Goal: Transaction & Acquisition: Book appointment/travel/reservation

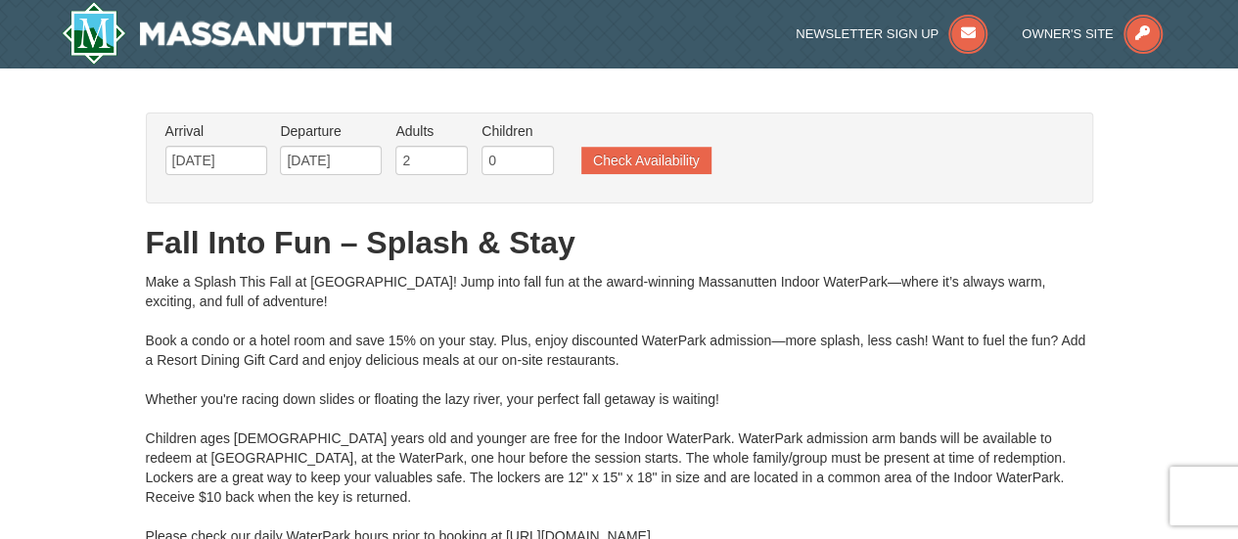
type input "[DATE]"
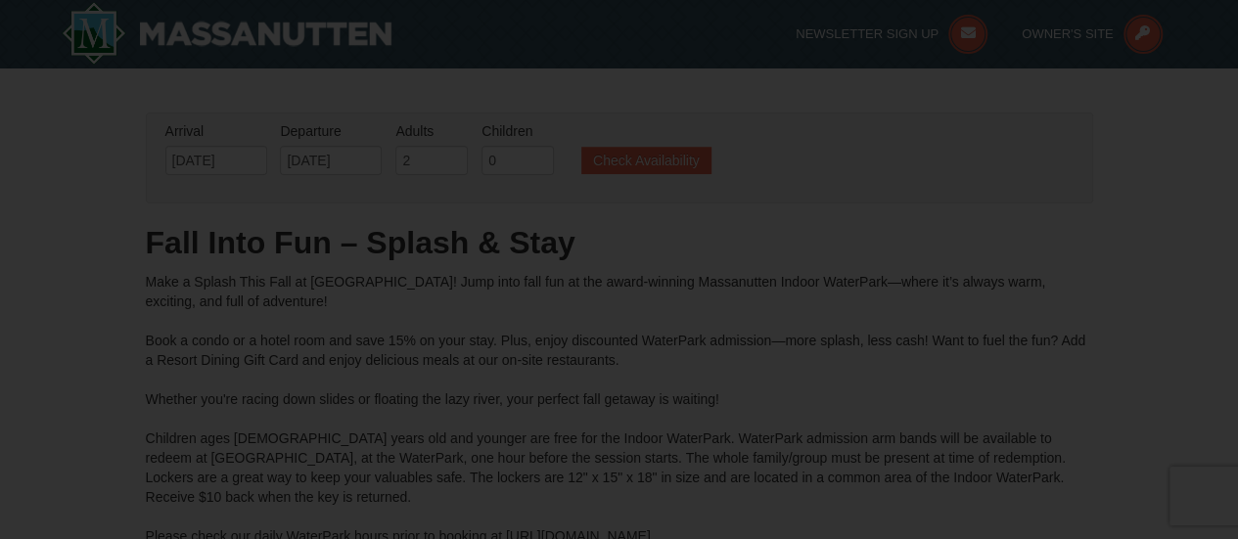
type input "[DATE]"
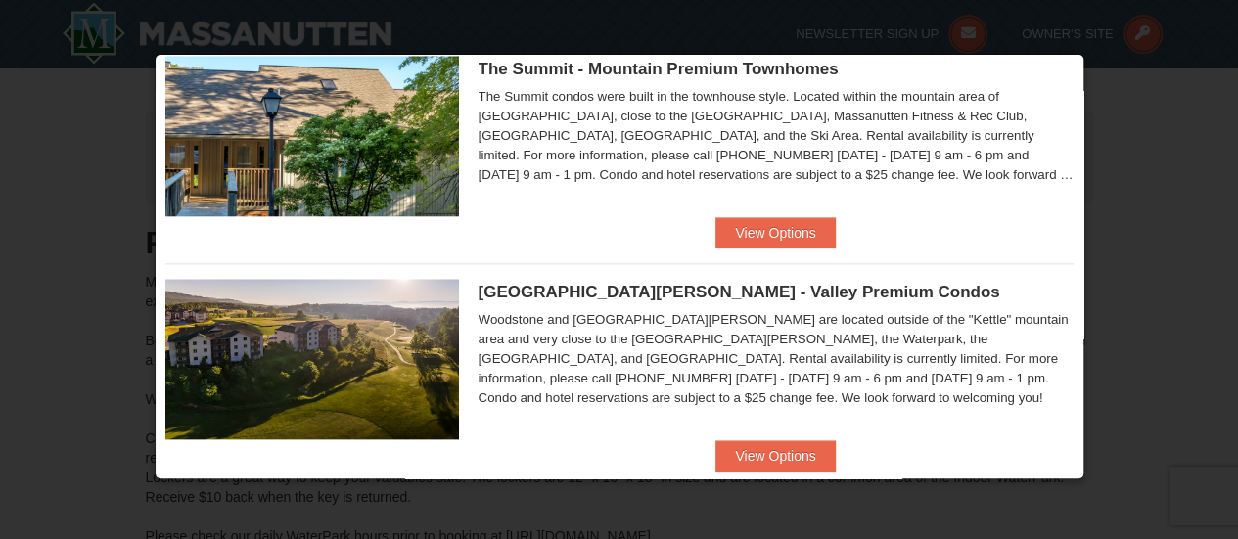
scroll to position [1021, 0]
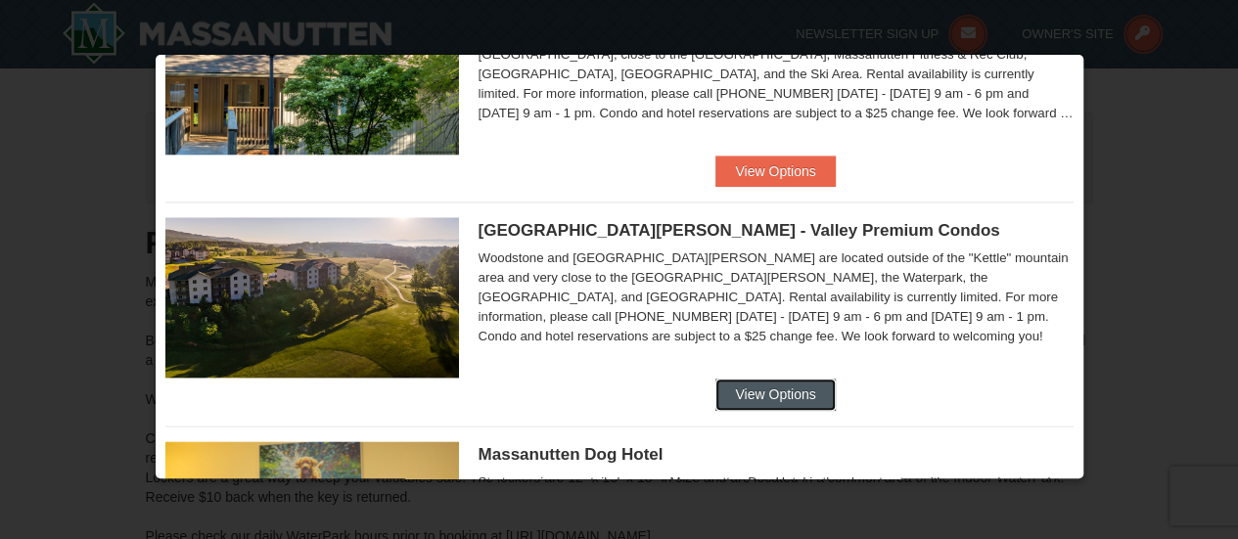
click at [726, 379] on button "View Options" at bounding box center [774, 394] width 119 height 31
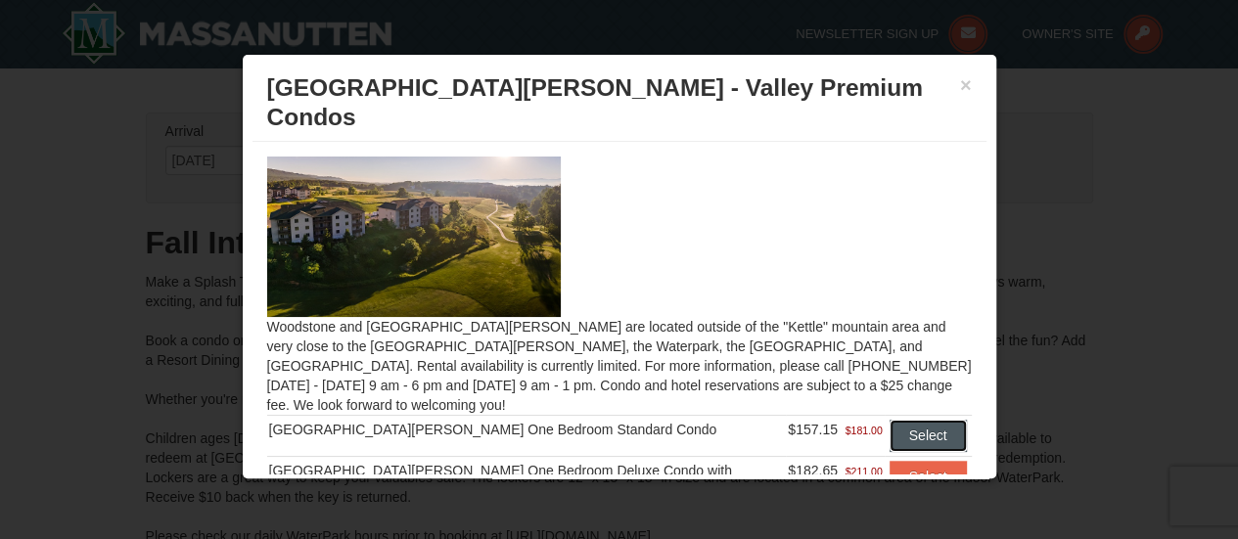
click at [890, 420] on button "Select" at bounding box center [928, 435] width 77 height 31
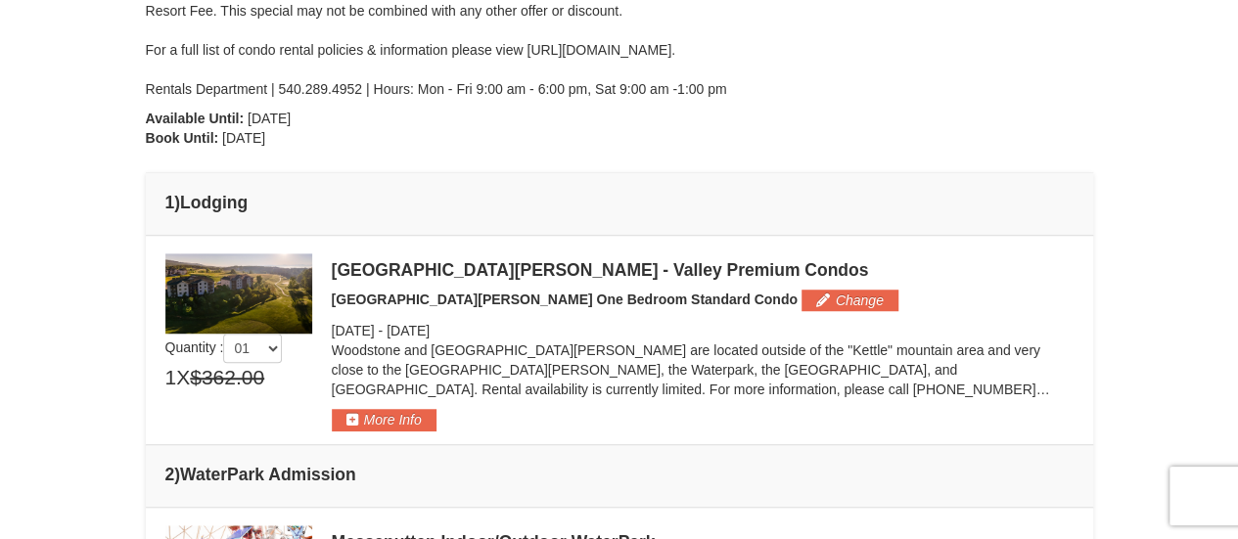
scroll to position [587, 0]
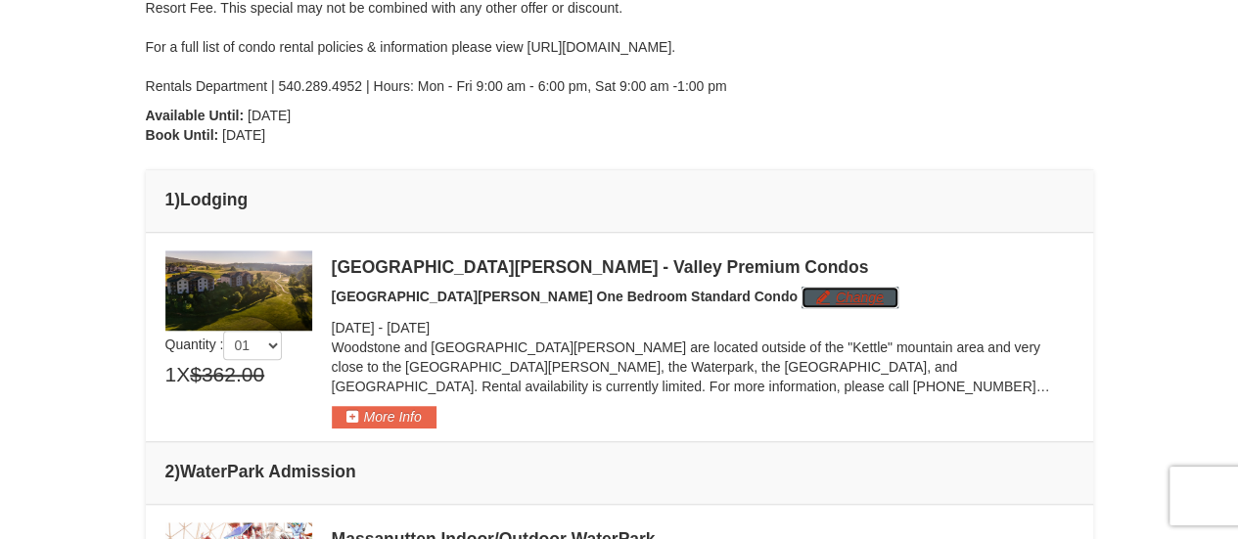
click at [801, 297] on button "Change" at bounding box center [849, 298] width 97 height 22
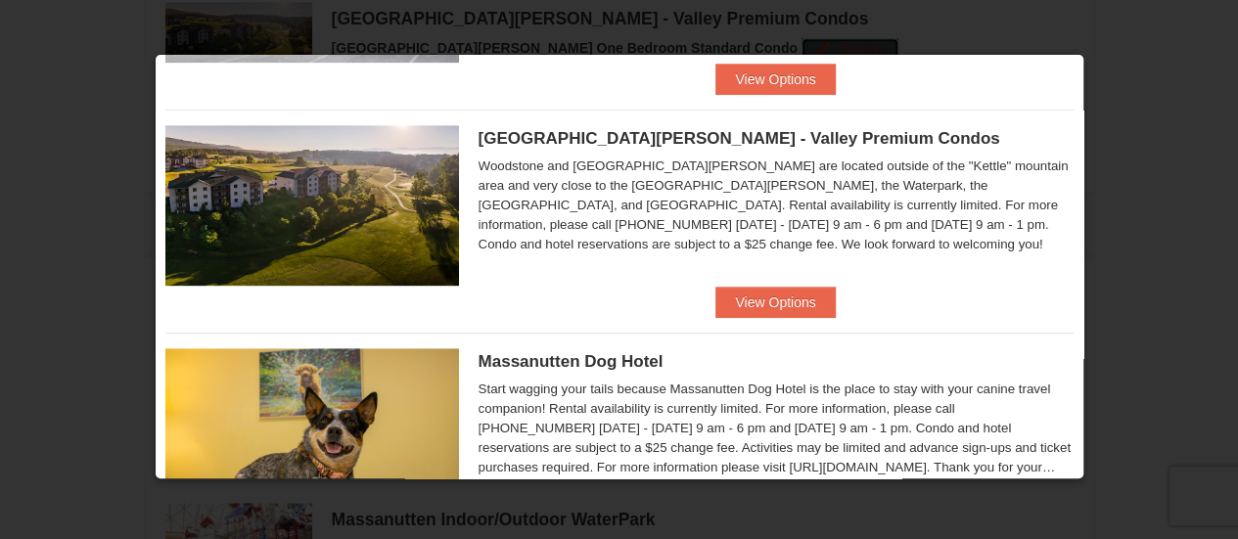
scroll to position [391, 0]
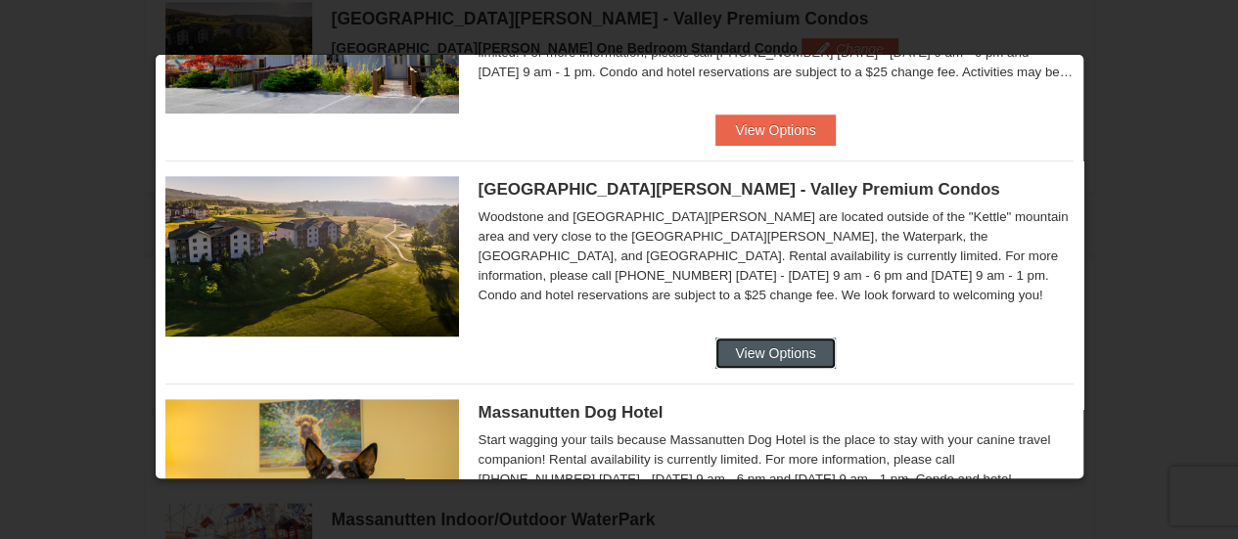
click at [775, 343] on button "View Options" at bounding box center [774, 353] width 119 height 31
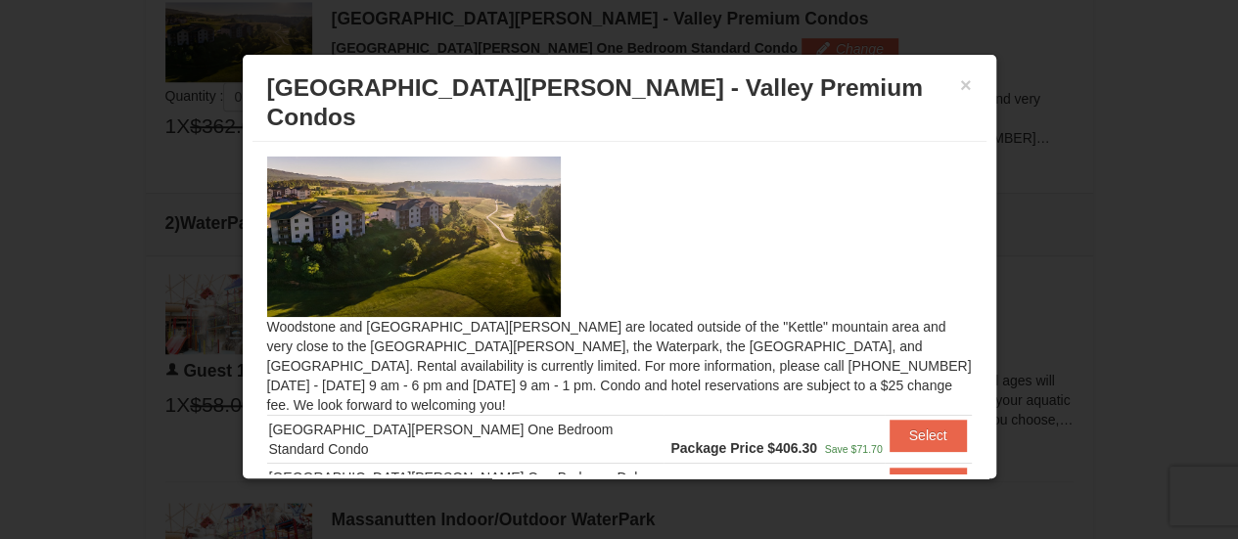
scroll to position [98, 0]
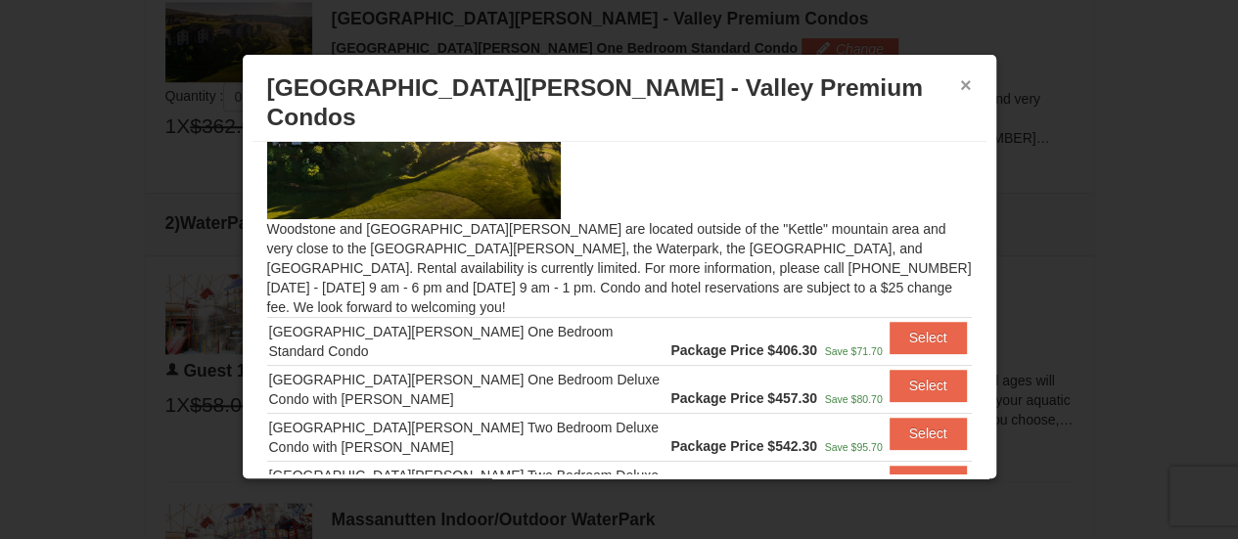
click at [967, 91] on button "×" at bounding box center [966, 85] width 12 height 20
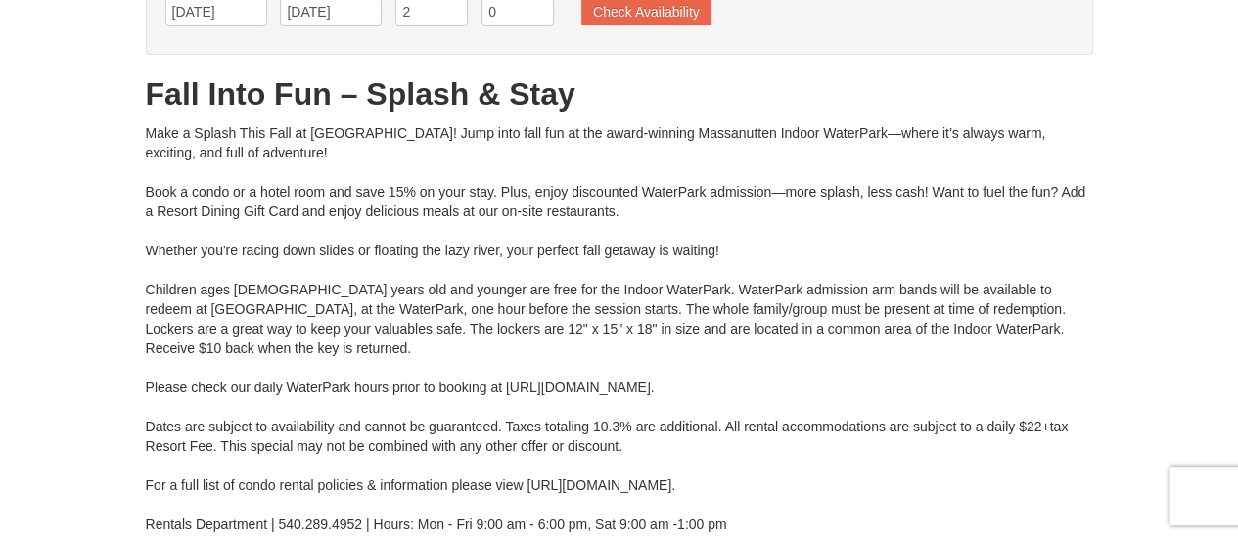
scroll to position [53, 0]
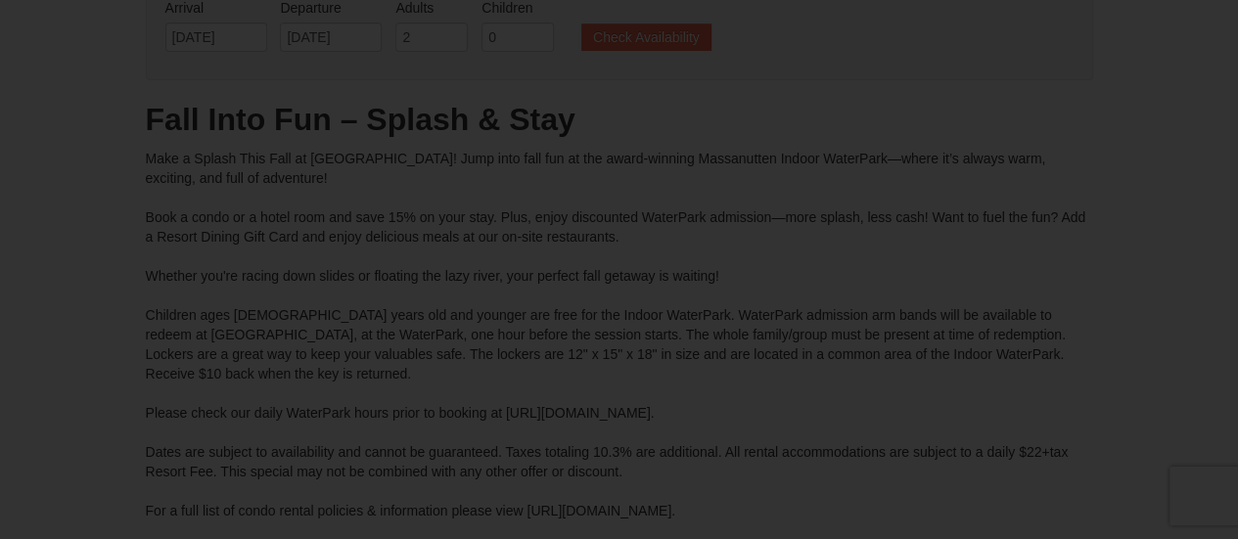
type input "[DATE]"
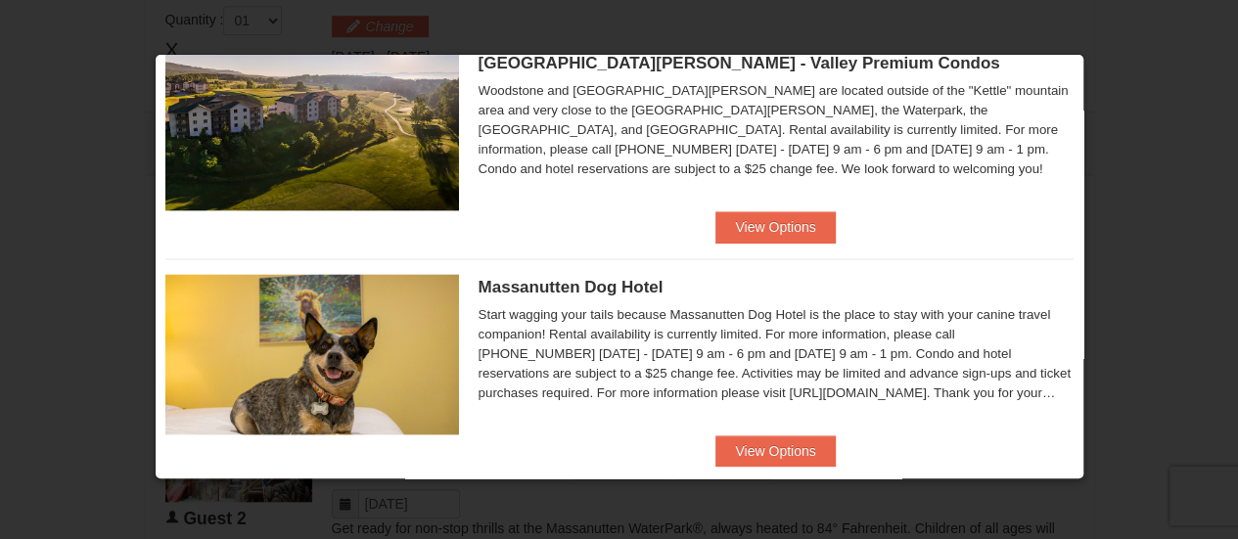
scroll to position [1216, 0]
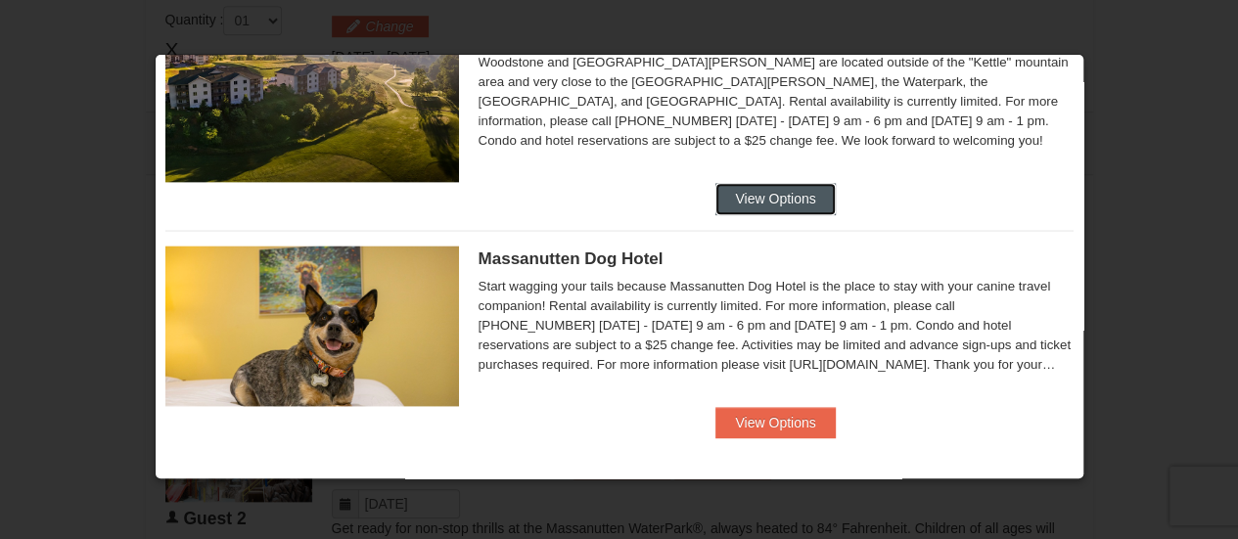
click at [775, 190] on button "View Options" at bounding box center [774, 198] width 119 height 31
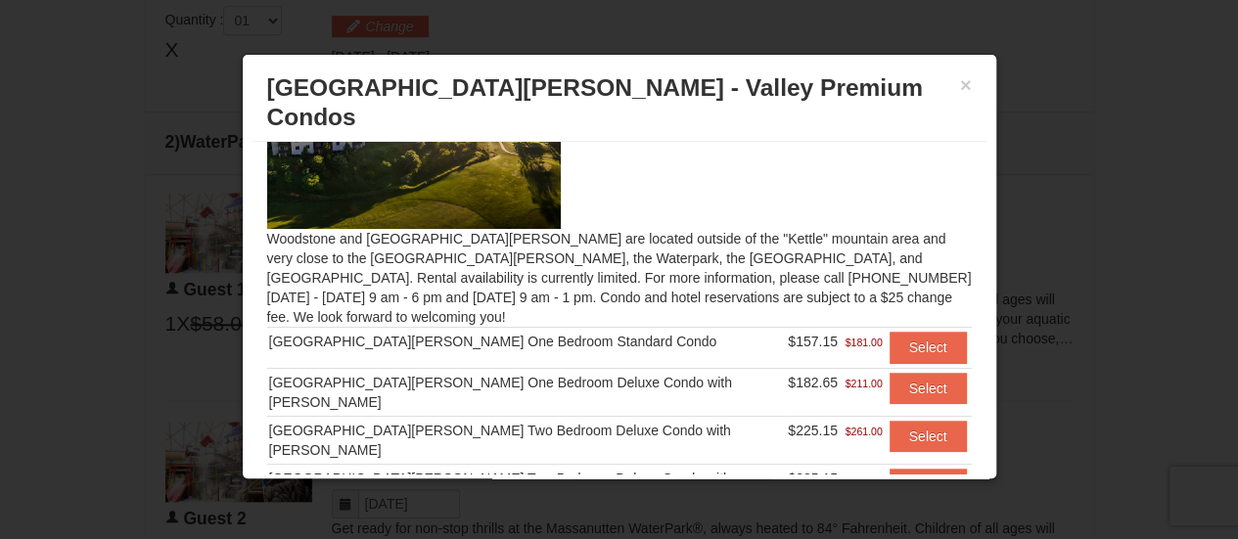
scroll to position [196, 0]
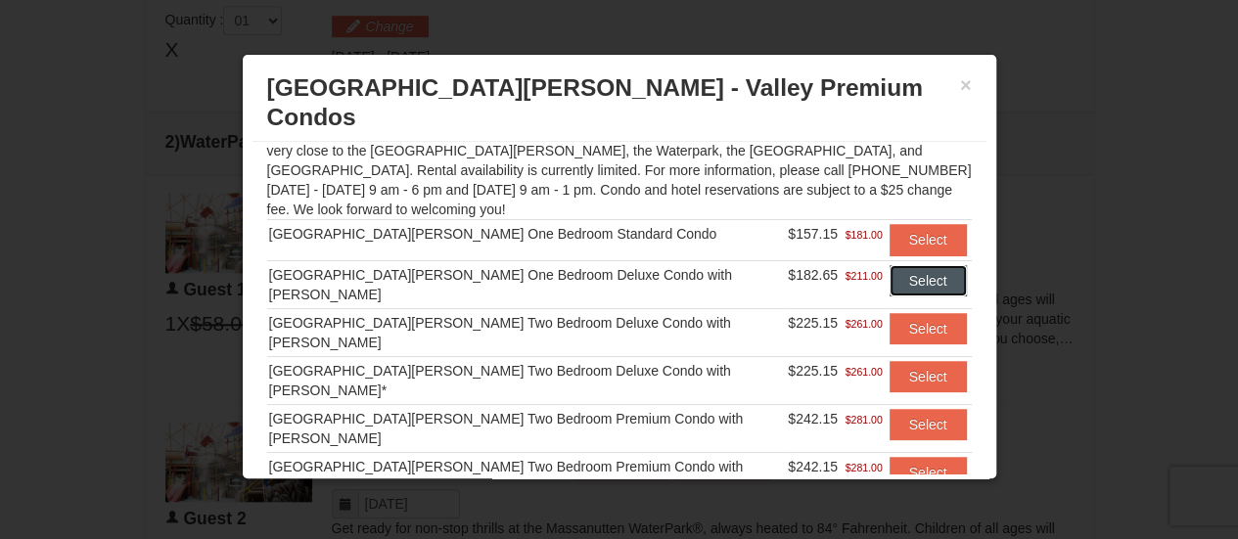
click at [890, 265] on button "Select" at bounding box center [928, 280] width 77 height 31
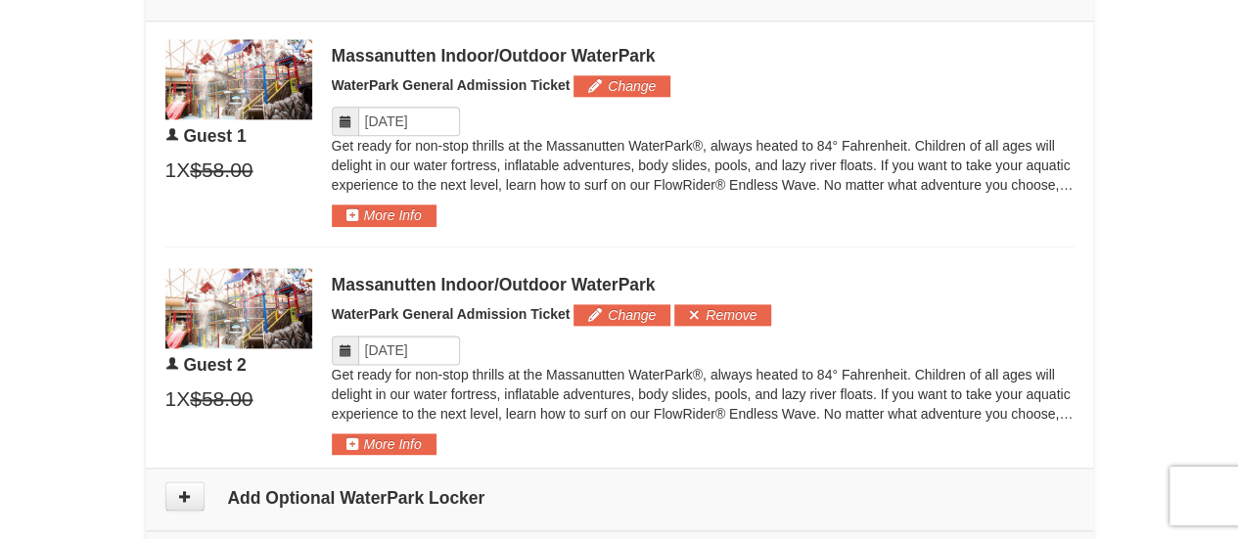
scroll to position [1027, 0]
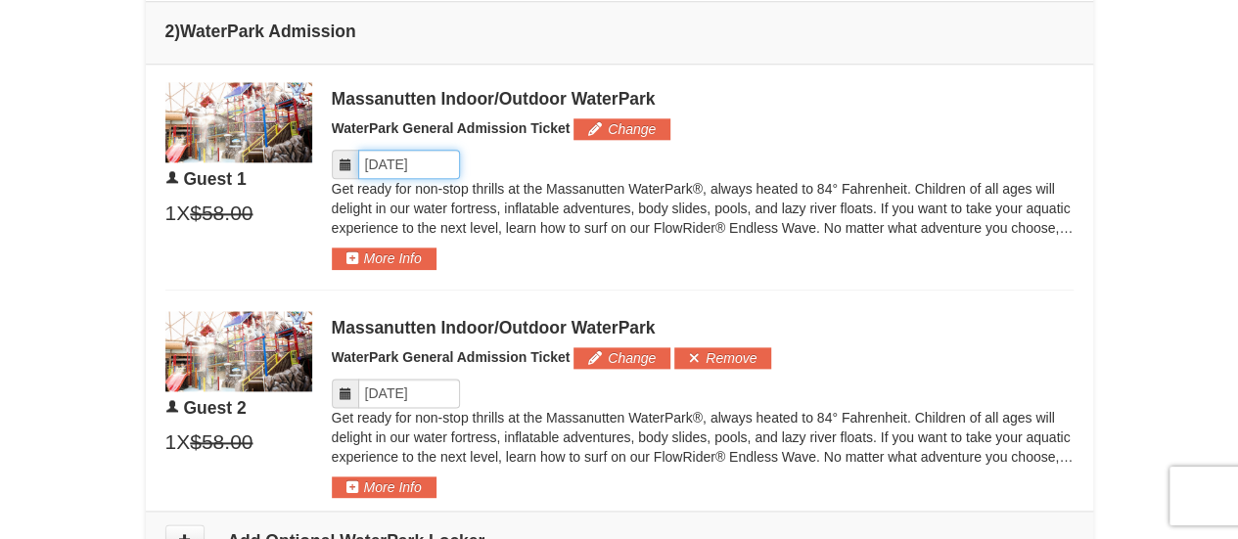
click at [376, 158] on input "Please format dates MM/DD/YYYY" at bounding box center [409, 164] width 102 height 29
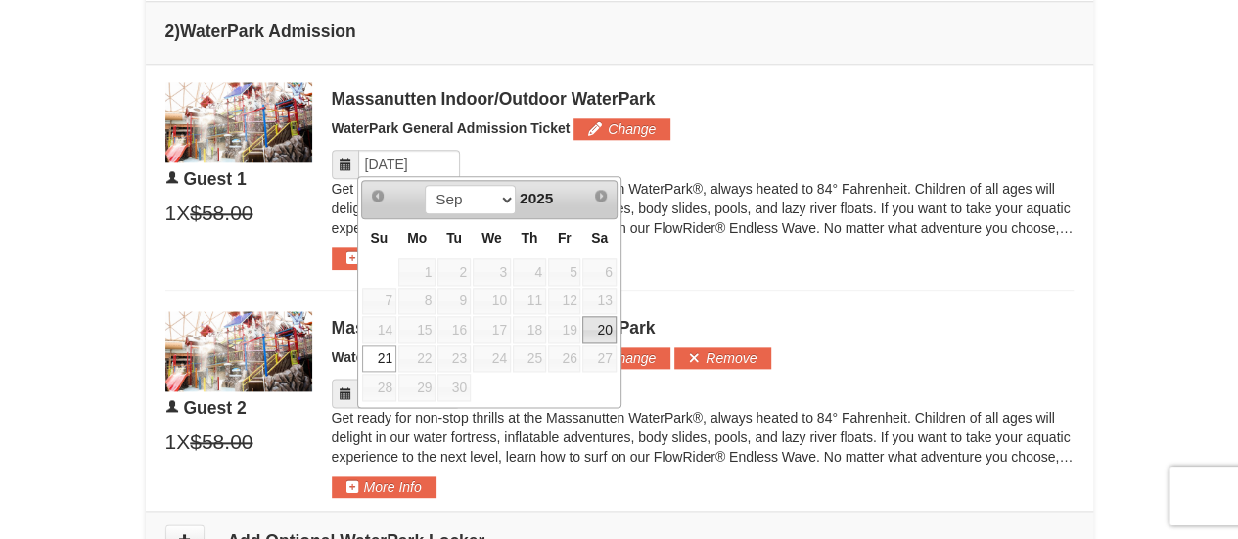
click at [603, 322] on link "20" at bounding box center [598, 329] width 33 height 27
type input "[DATE]"
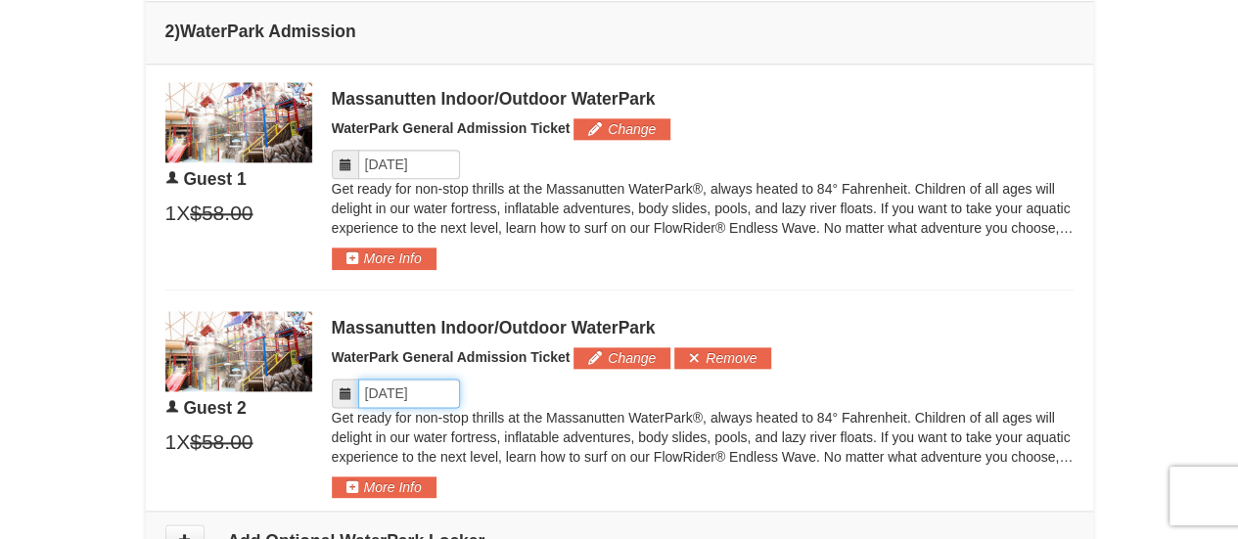
click at [405, 390] on input "Please format dates MM/DD/YYYY" at bounding box center [409, 393] width 102 height 29
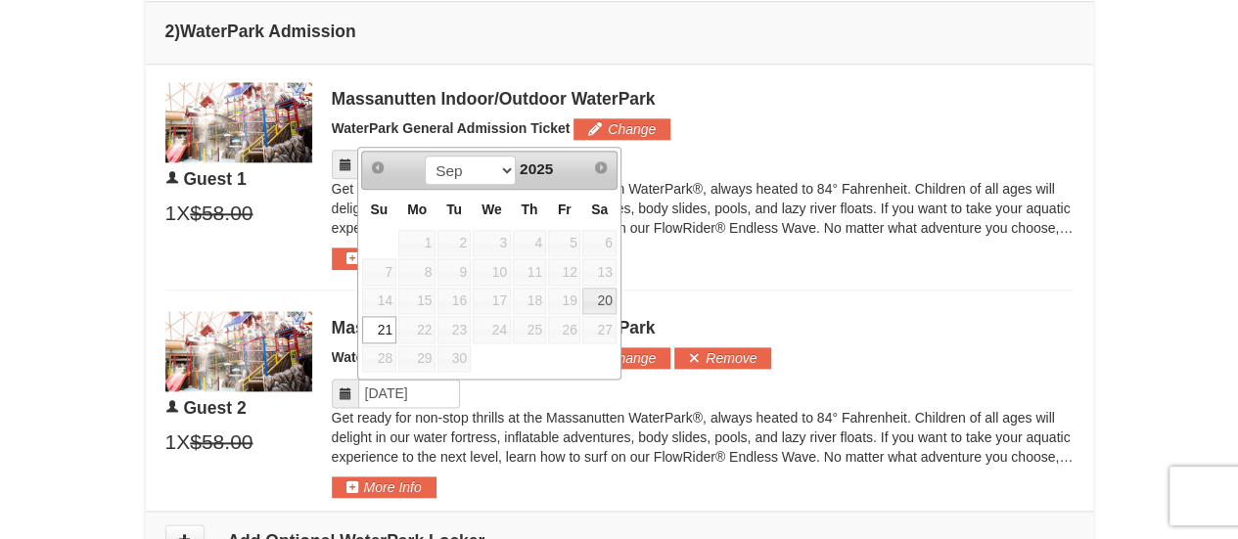
drag, startPoint x: 575, startPoint y: 297, endPoint x: 551, endPoint y: 312, distance: 29.0
click at [550, 316] on span "26" at bounding box center [564, 329] width 33 height 27
click at [592, 293] on link "20" at bounding box center [598, 301] width 33 height 27
type input "[DATE]"
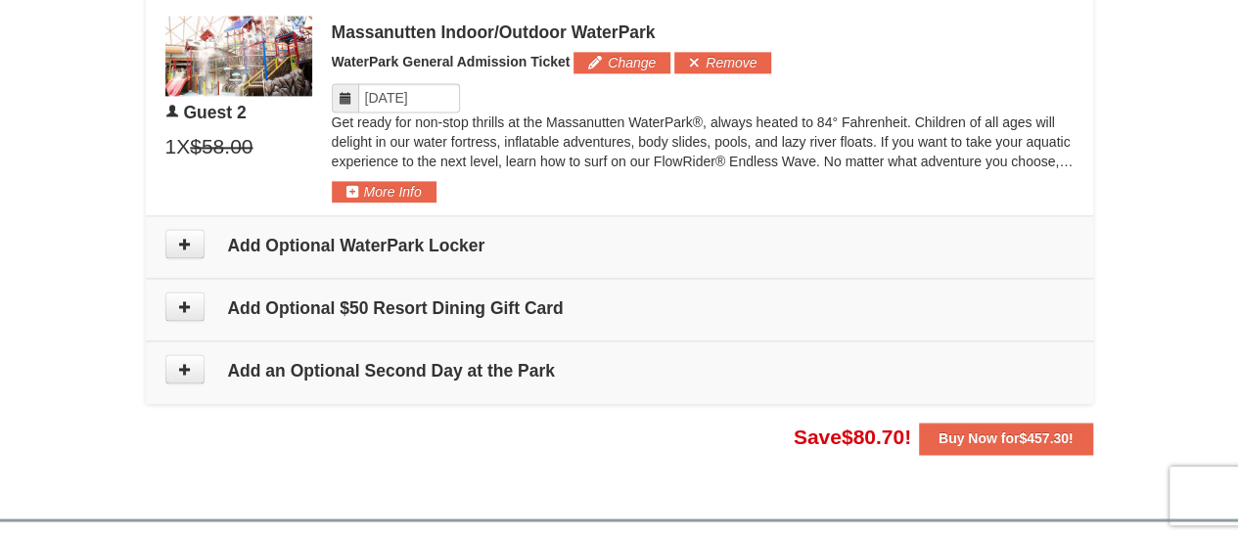
scroll to position [1321, 0]
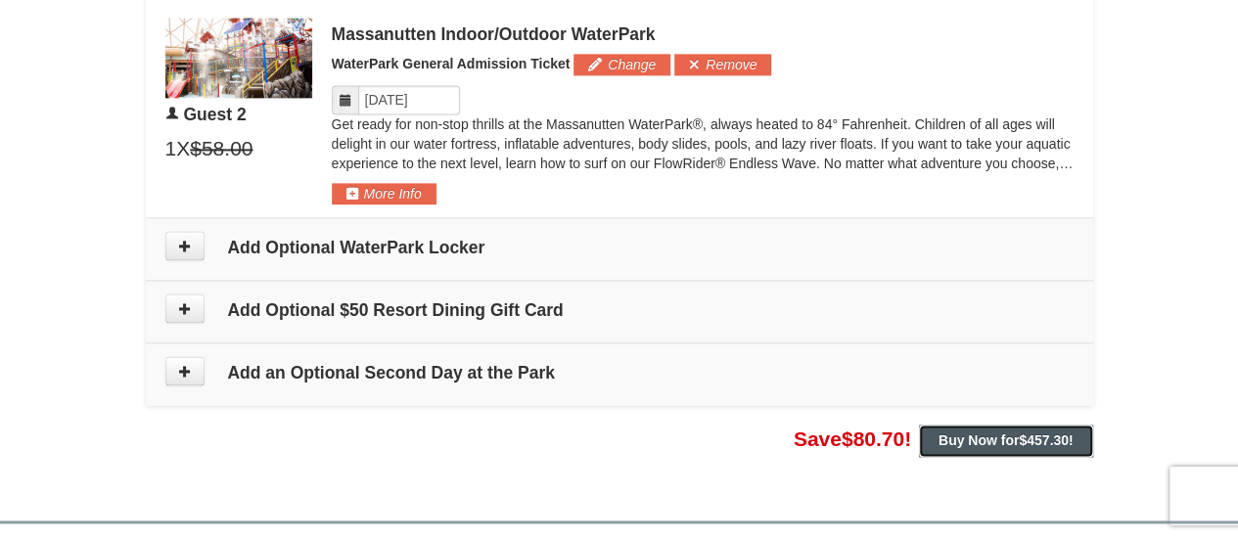
click at [983, 437] on strong "Buy Now for $457.30 !" at bounding box center [1005, 441] width 135 height 16
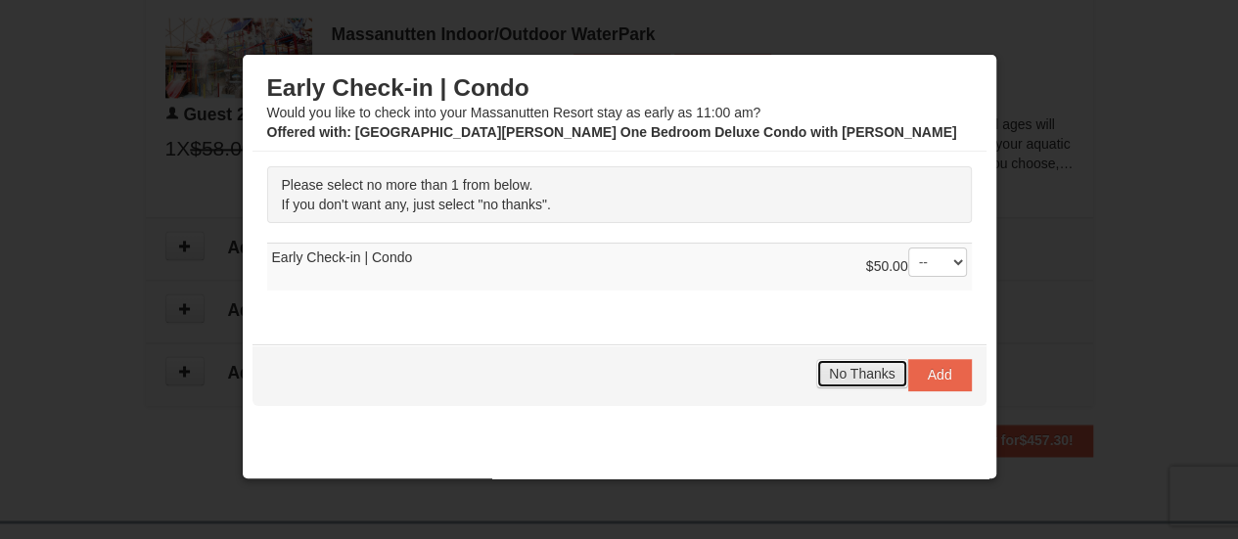
click at [863, 371] on span "No Thanks" at bounding box center [862, 374] width 66 height 16
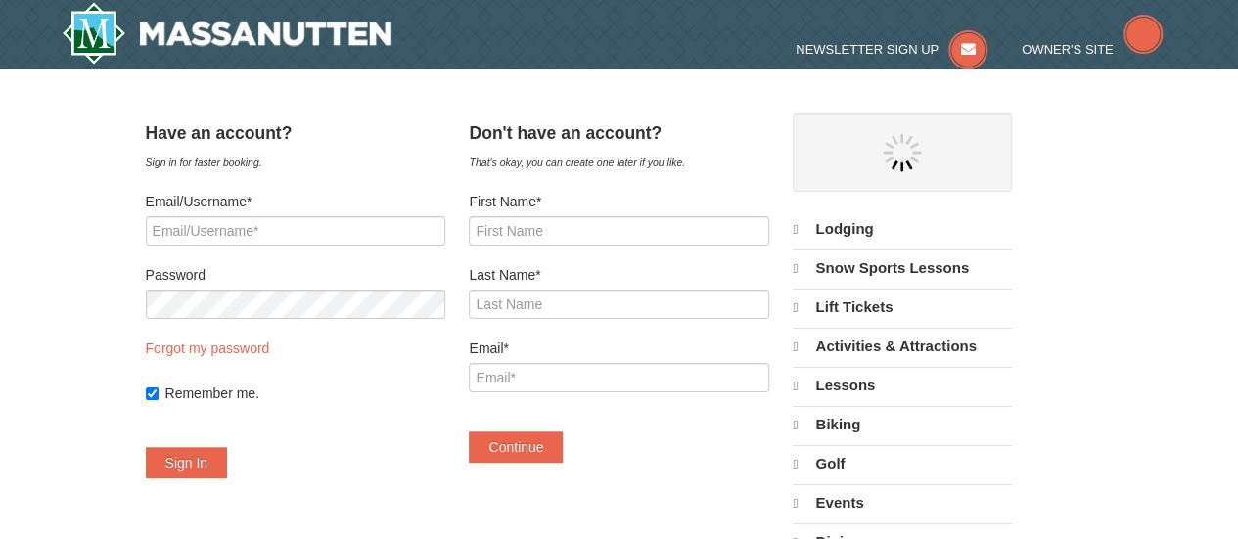
select select "9"
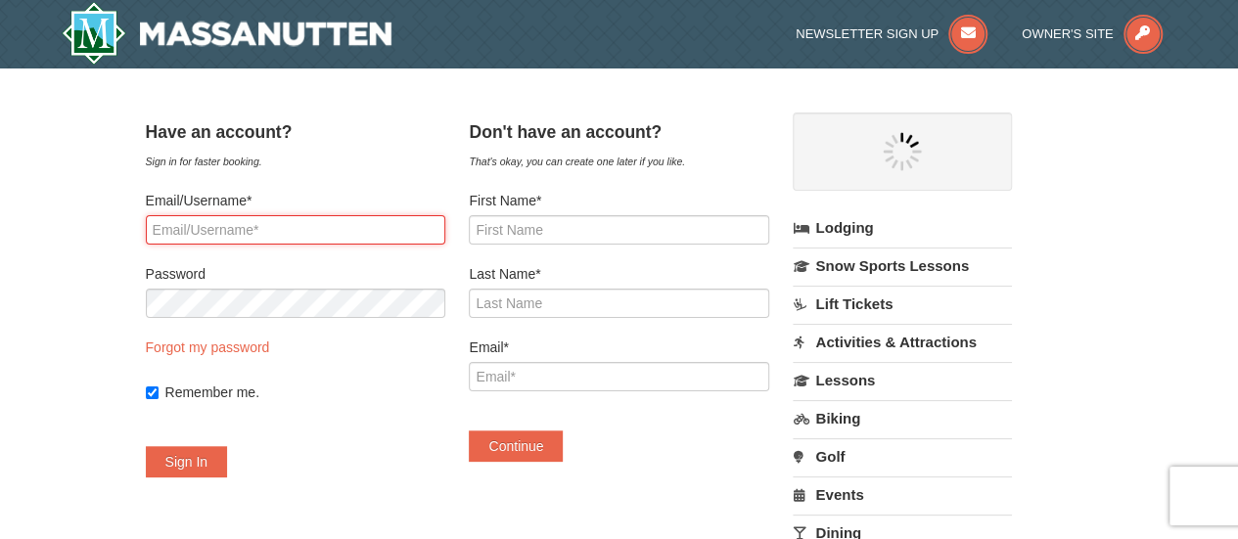
click at [376, 236] on input "Email/Username*" at bounding box center [295, 229] width 299 height 29
type input "turnerkd22@gmail.com"
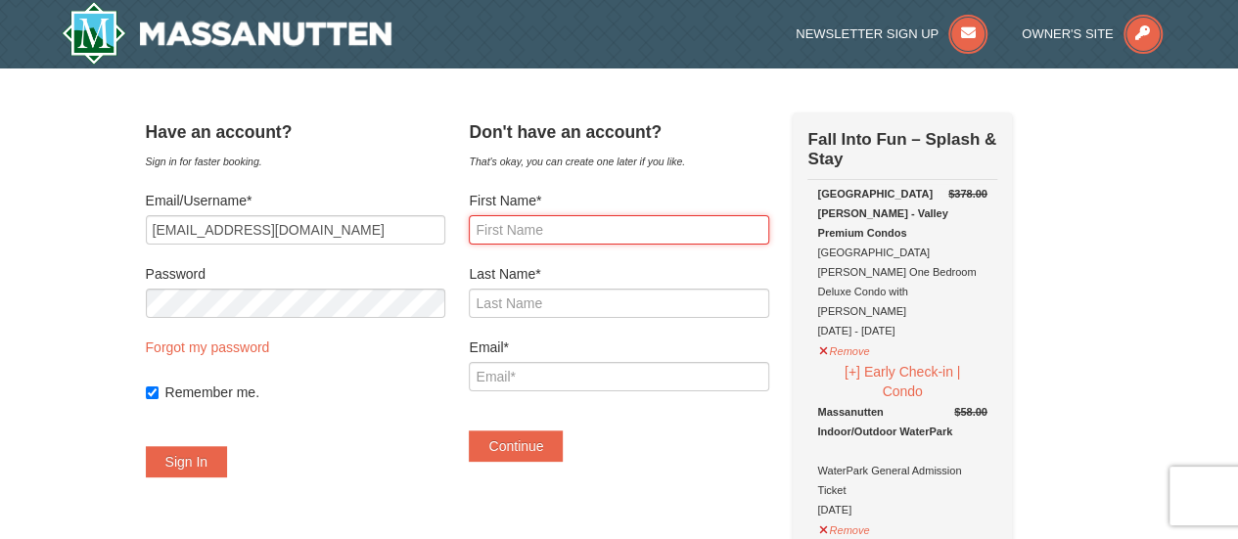
drag, startPoint x: 581, startPoint y: 236, endPoint x: 798, endPoint y: 293, distance: 223.6
click at [583, 236] on input "First Name*" at bounding box center [618, 229] width 299 height 29
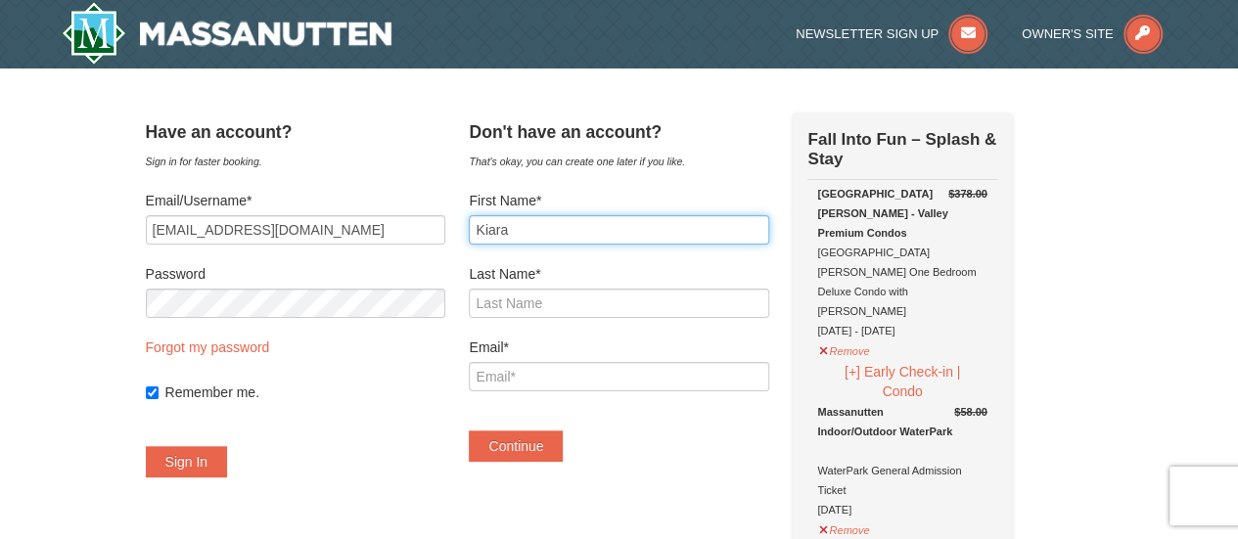
type input "Kiara"
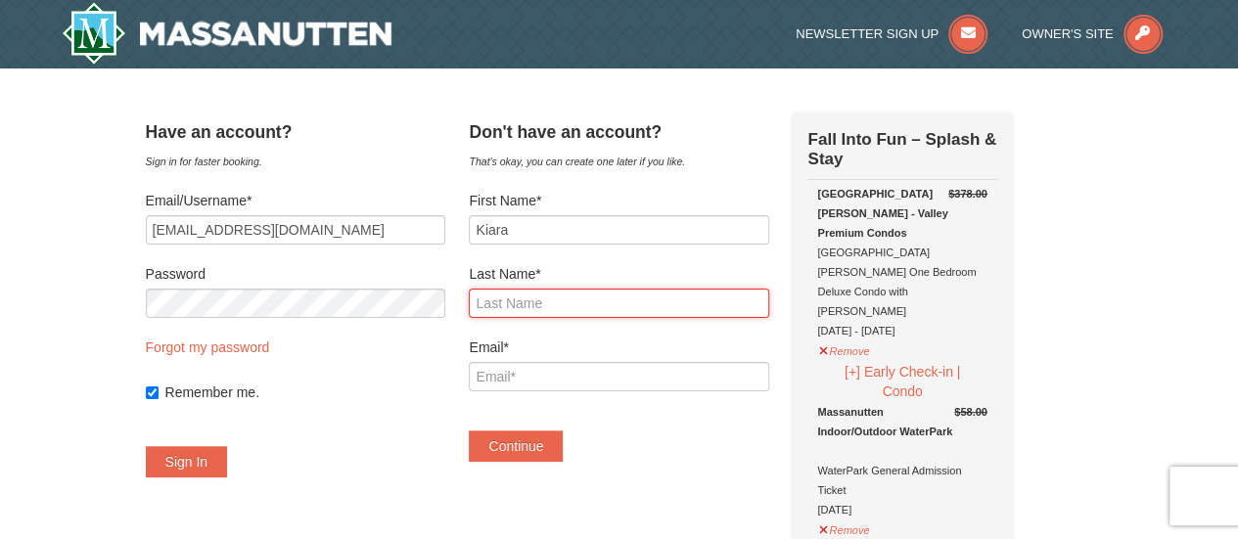
click at [559, 306] on input "Last Name*" at bounding box center [618, 303] width 299 height 29
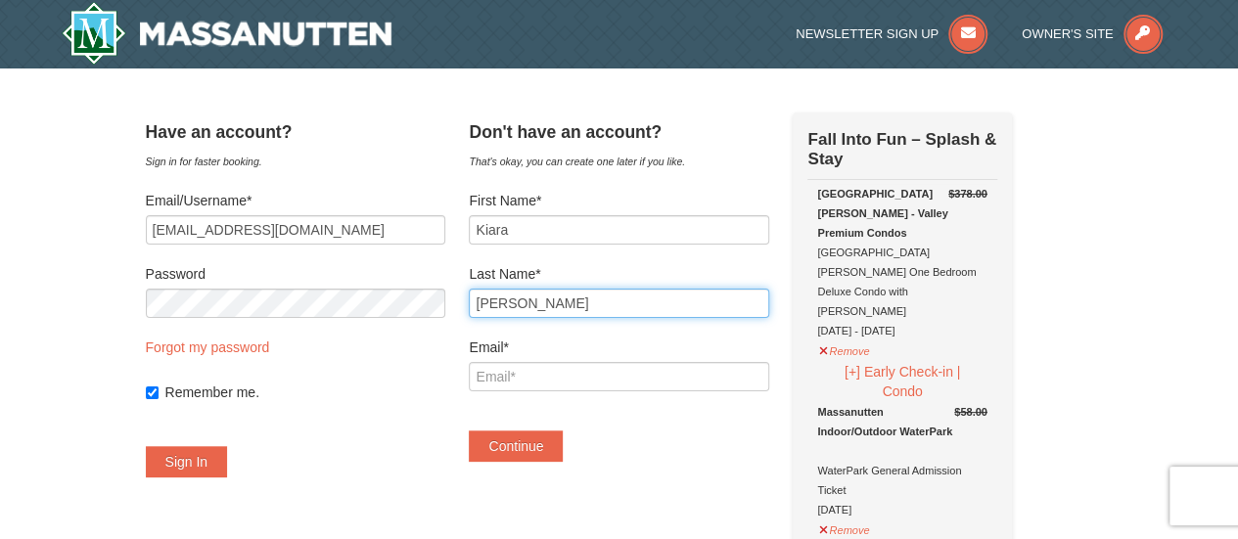
type input "Turner"
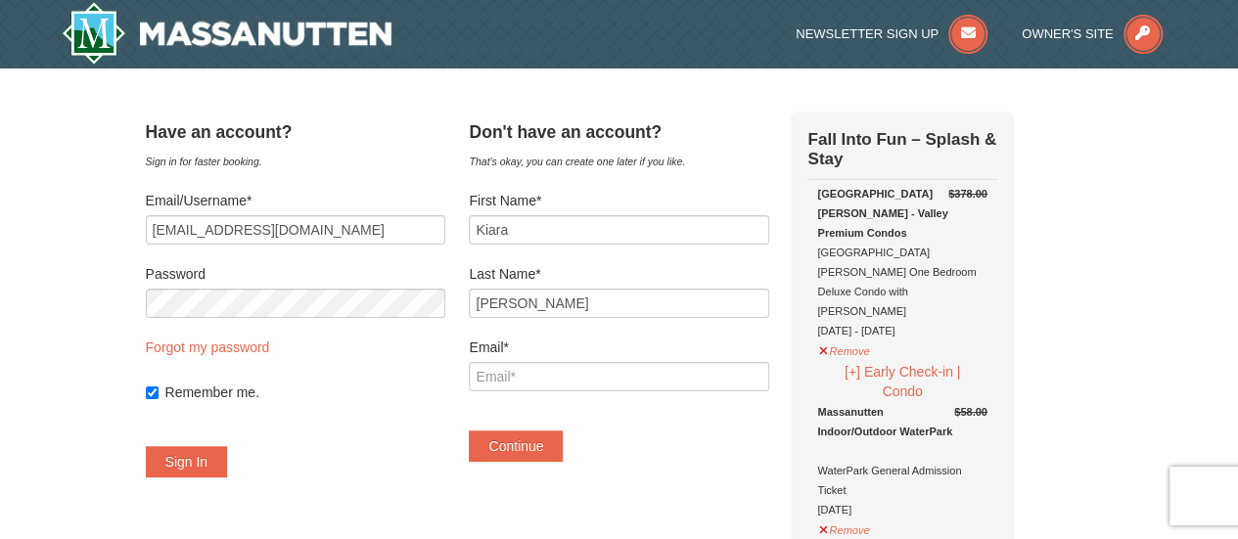
click at [507, 338] on label "Email*" at bounding box center [618, 348] width 299 height 20
click at [507, 362] on input "Email*" at bounding box center [618, 376] width 299 height 29
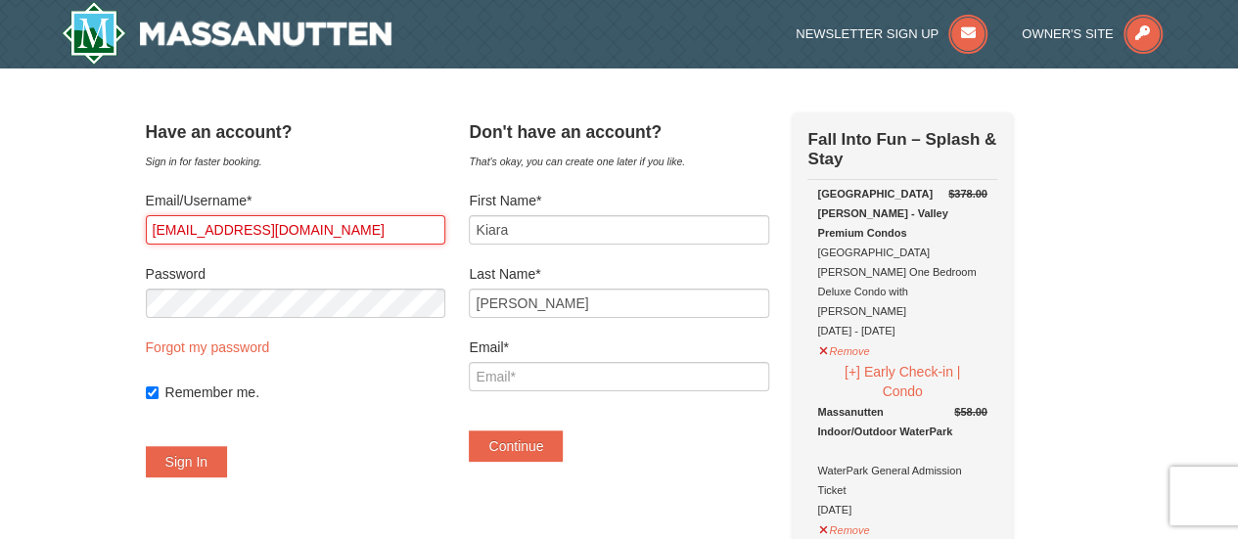
drag, startPoint x: 385, startPoint y: 236, endPoint x: 105, endPoint y: 236, distance: 279.9
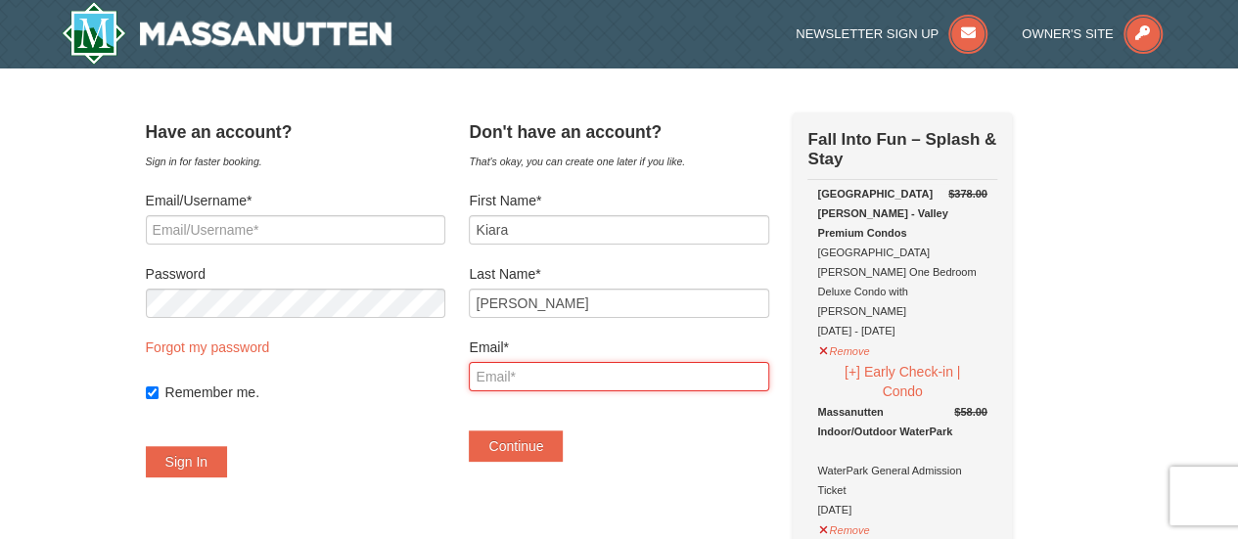
click at [575, 367] on input "Email*" at bounding box center [618, 376] width 299 height 29
type input "turnerkd22@gmail.com"
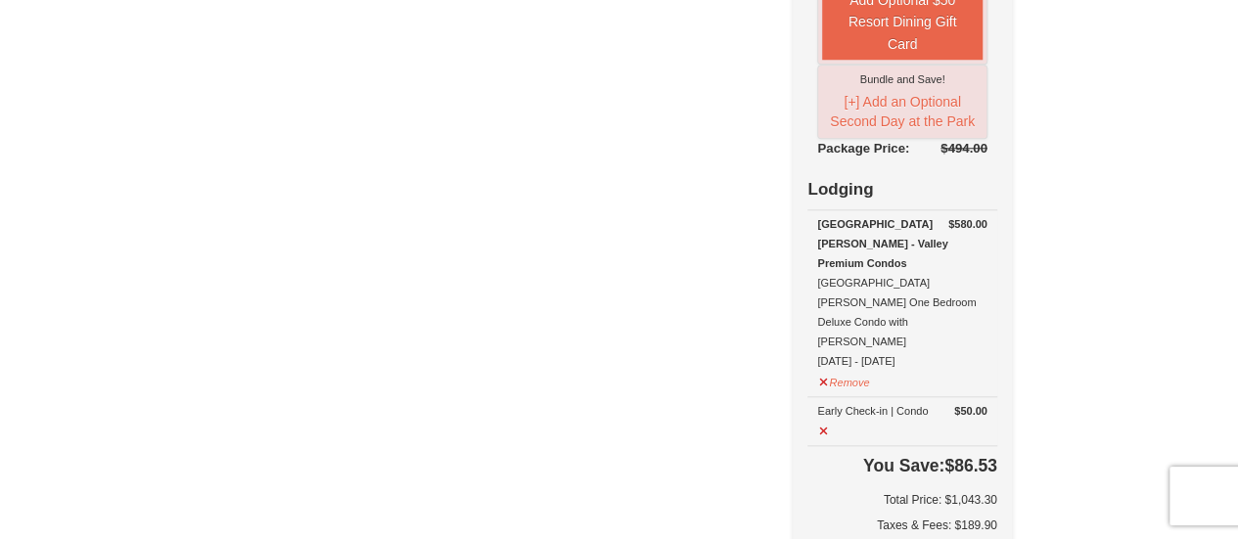
scroll to position [881, 0]
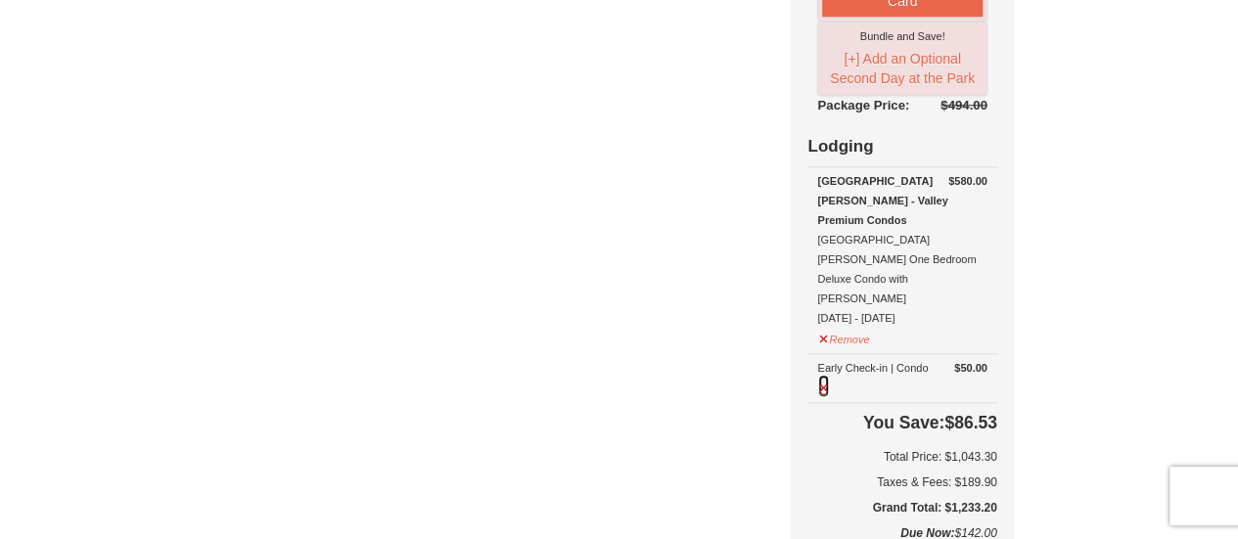
click at [830, 374] on button at bounding box center [823, 386] width 13 height 24
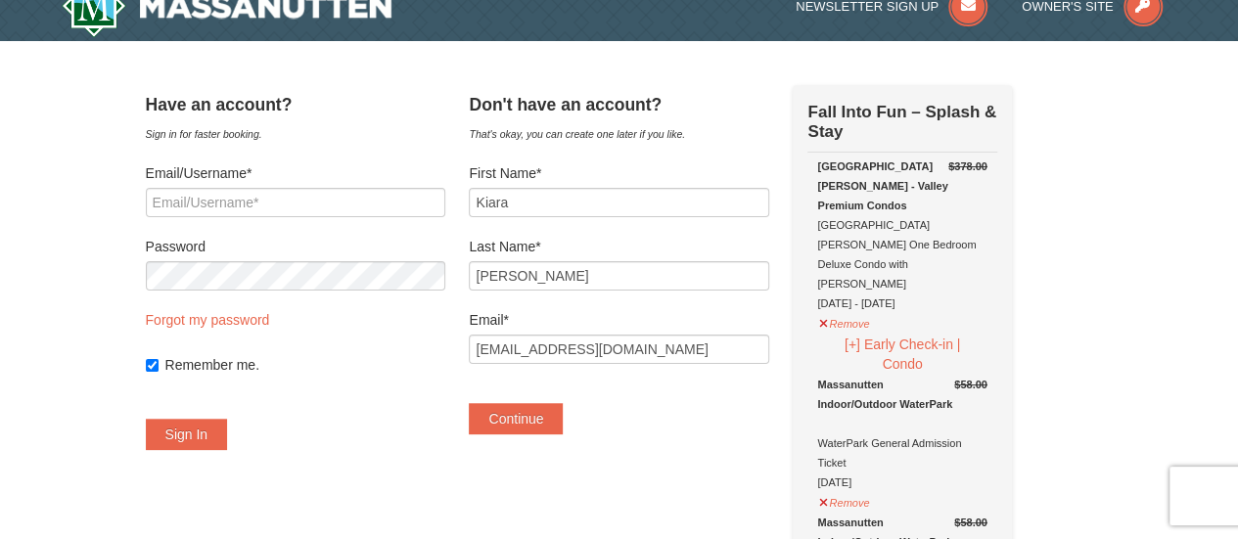
scroll to position [0, 0]
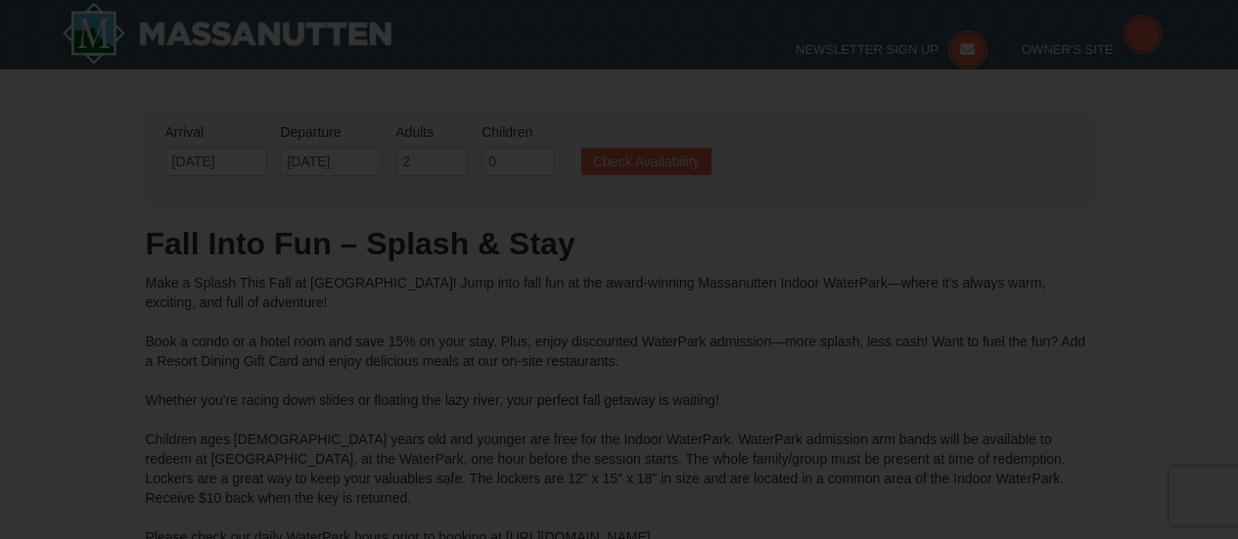
type input "[DATE]"
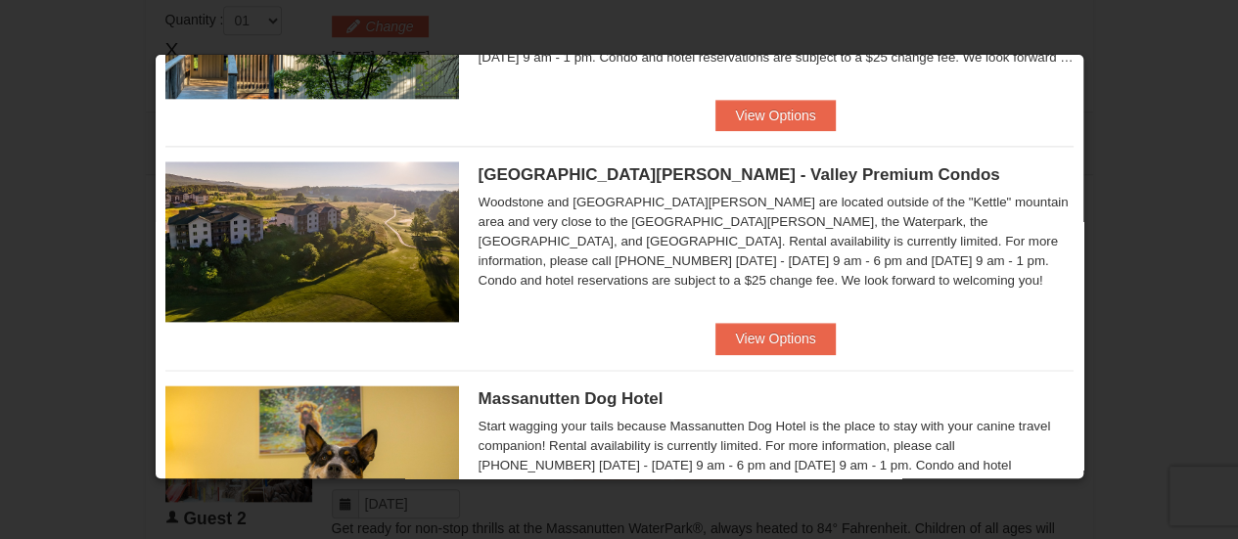
scroll to position [1237, 0]
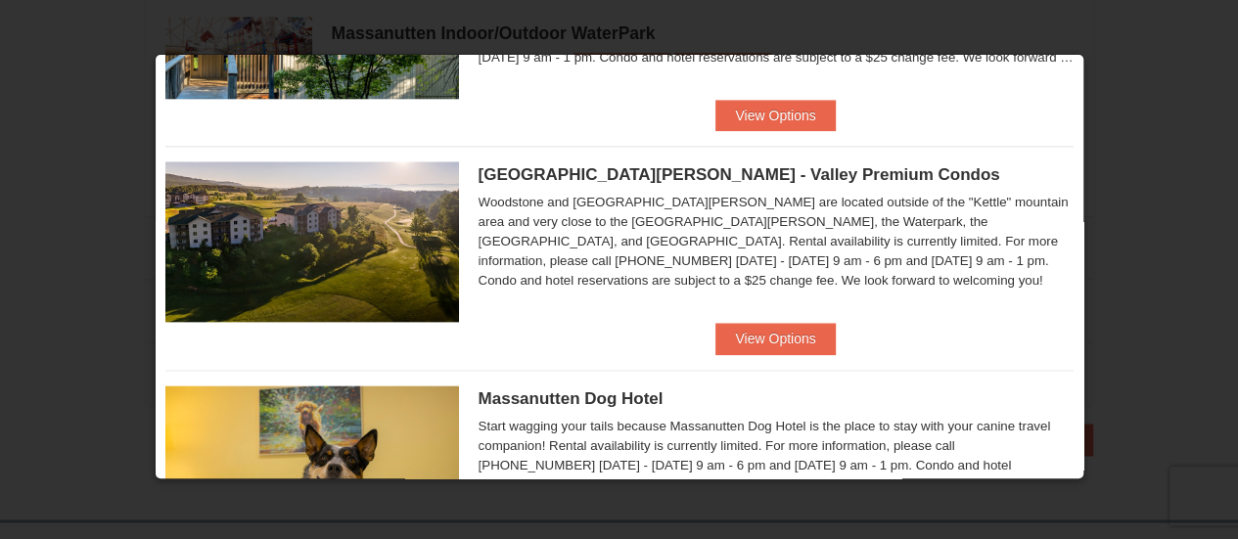
click at [733, 318] on div "Woodstone Meadows - Valley Premium Condos Woodstone and Woodstone Casa de Campo…" at bounding box center [619, 234] width 908 height 177
click at [777, 330] on button "View Options" at bounding box center [774, 338] width 119 height 31
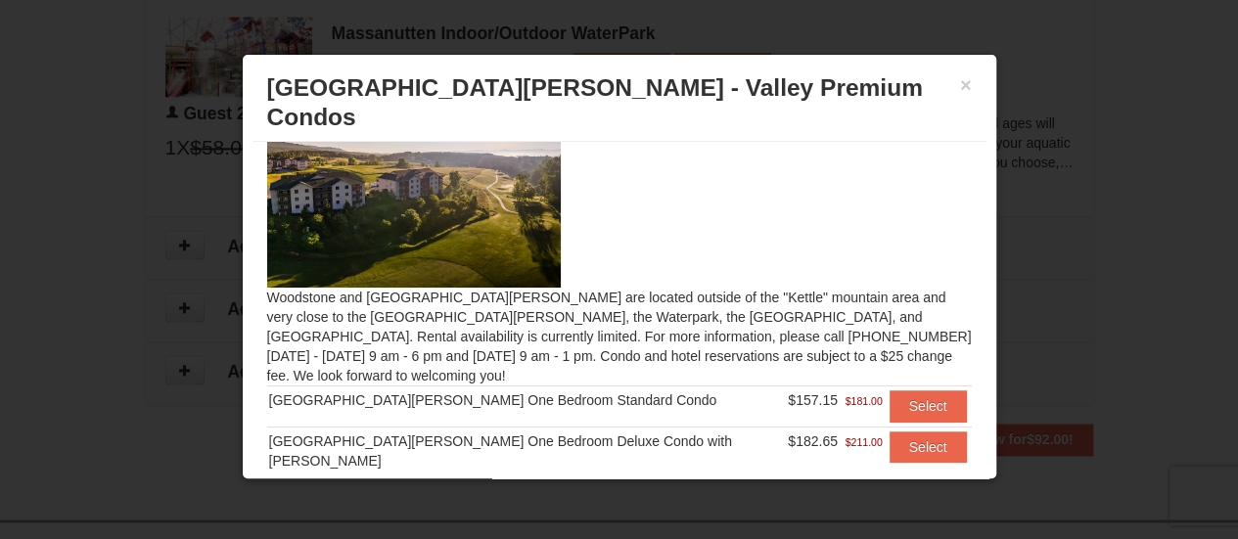
scroll to position [98, 0]
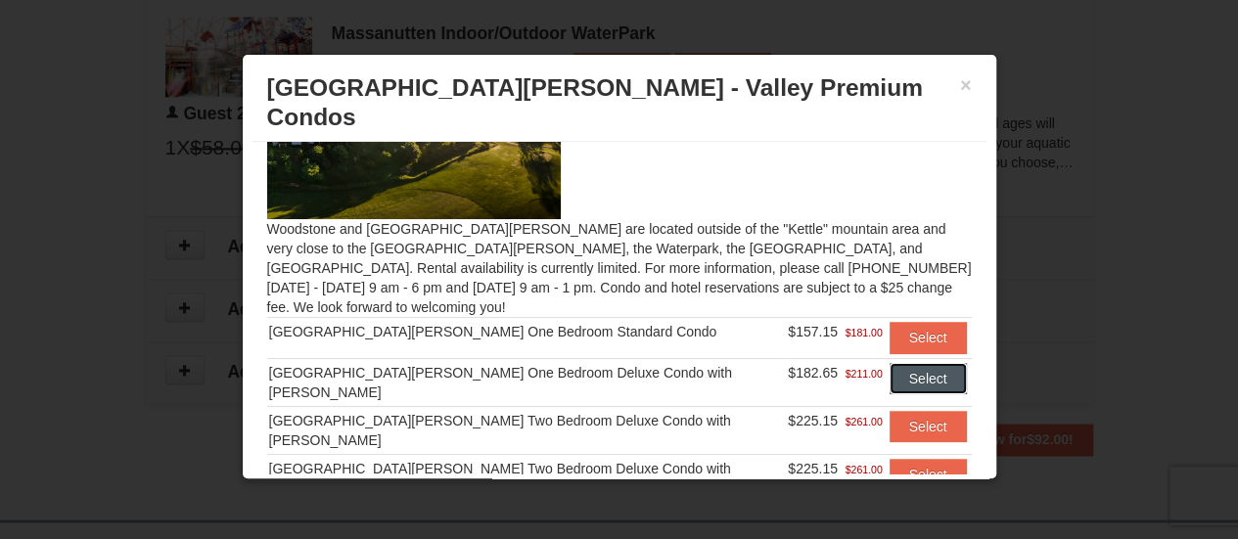
click at [896, 363] on button "Select" at bounding box center [928, 378] width 77 height 31
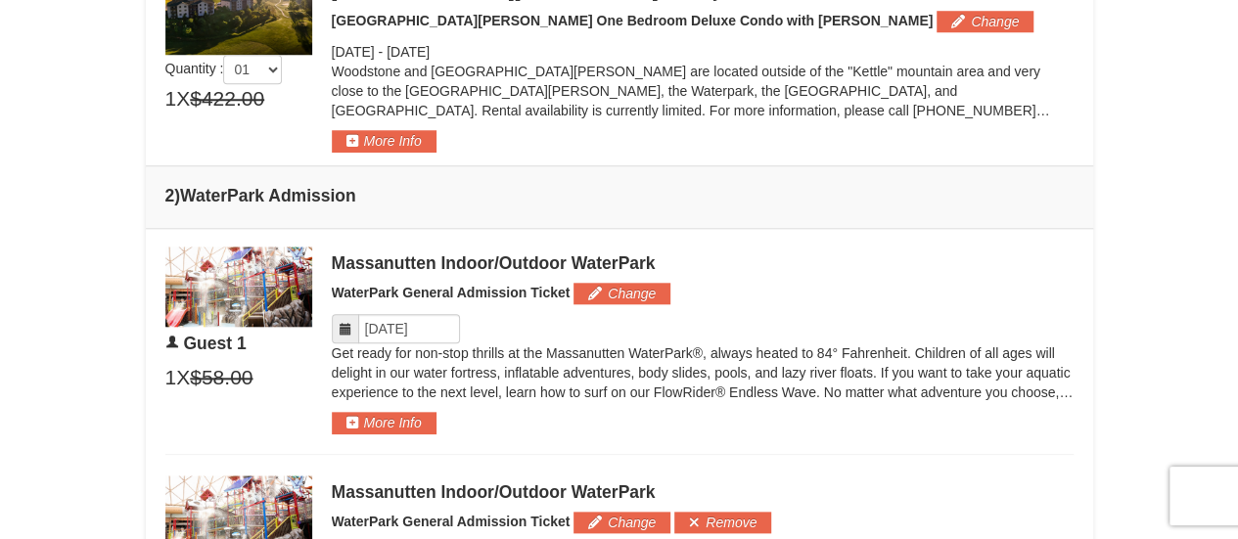
scroll to position [832, 0]
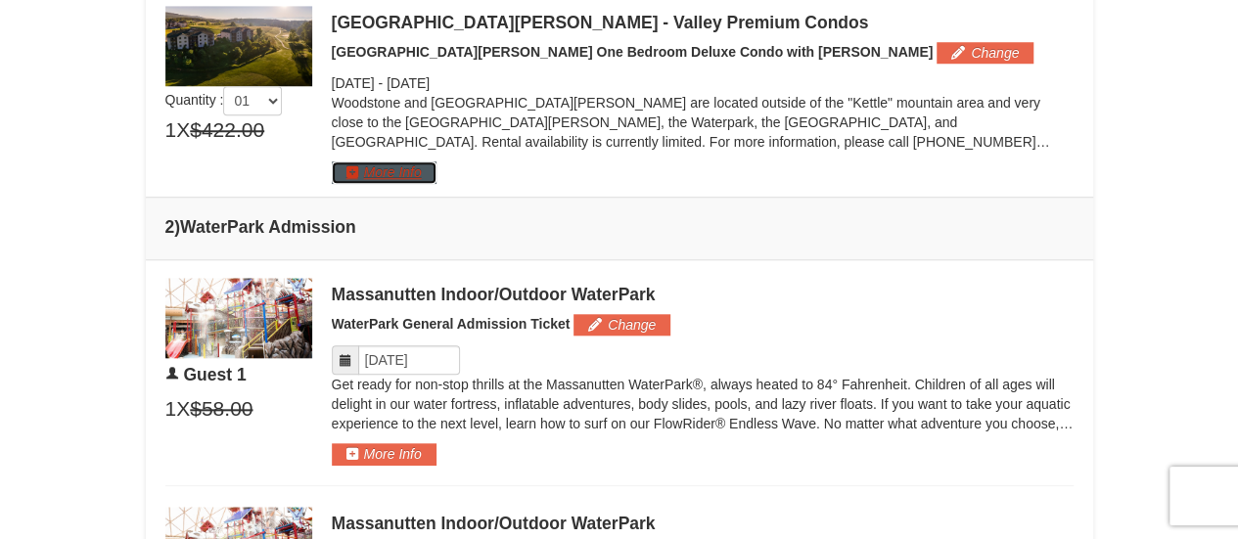
click at [433, 168] on button "More Info" at bounding box center [384, 172] width 105 height 22
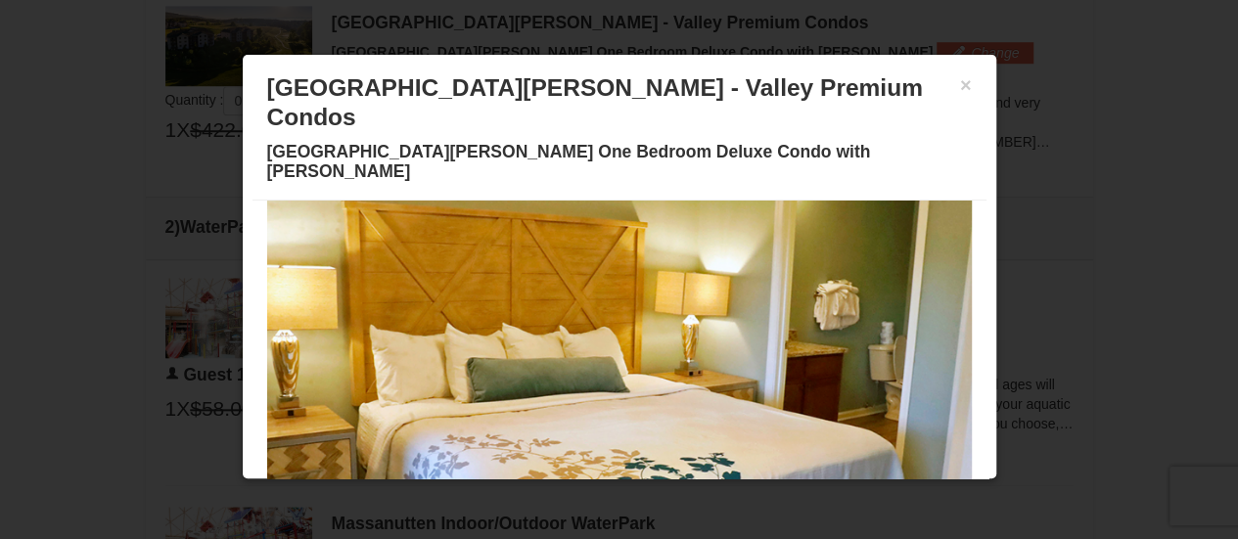
scroll to position [0, 0]
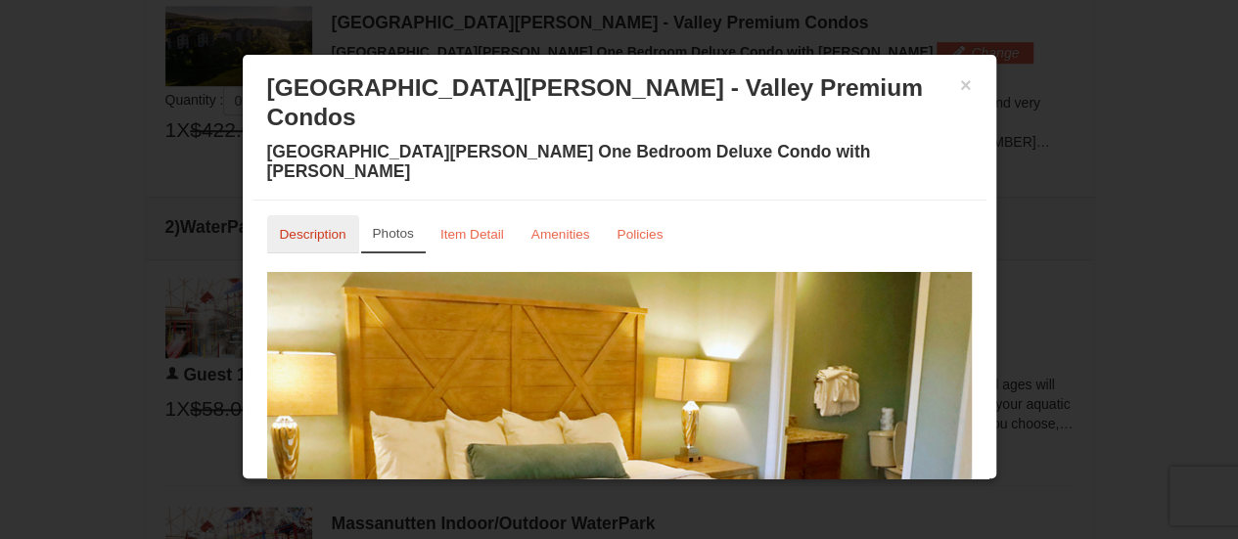
click at [329, 227] on small "Description" at bounding box center [313, 234] width 67 height 15
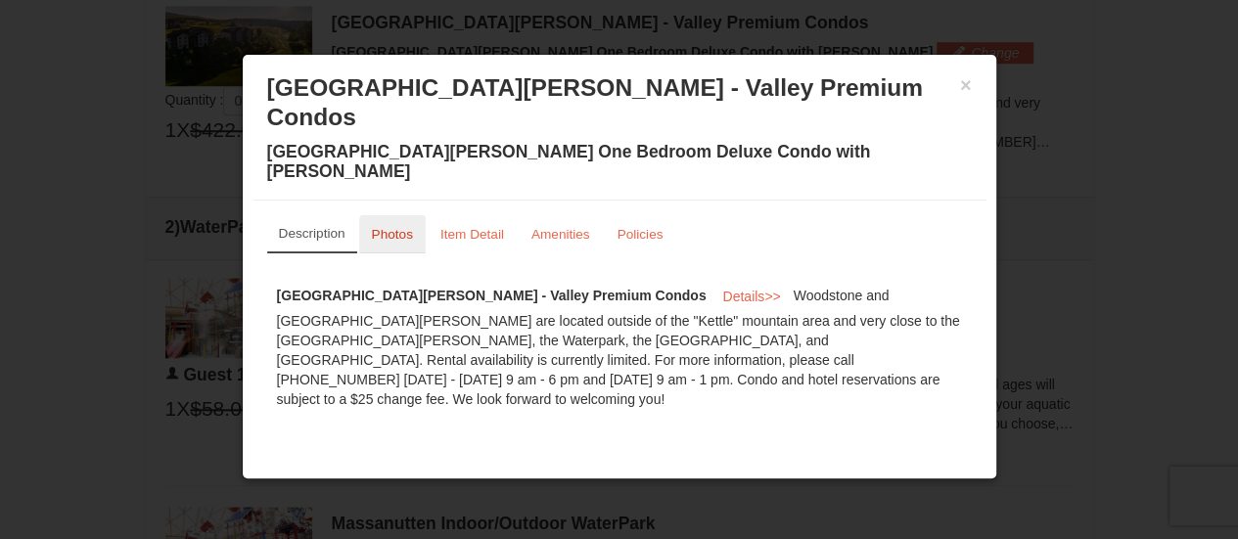
click at [411, 215] on link "Photos" at bounding box center [392, 234] width 67 height 38
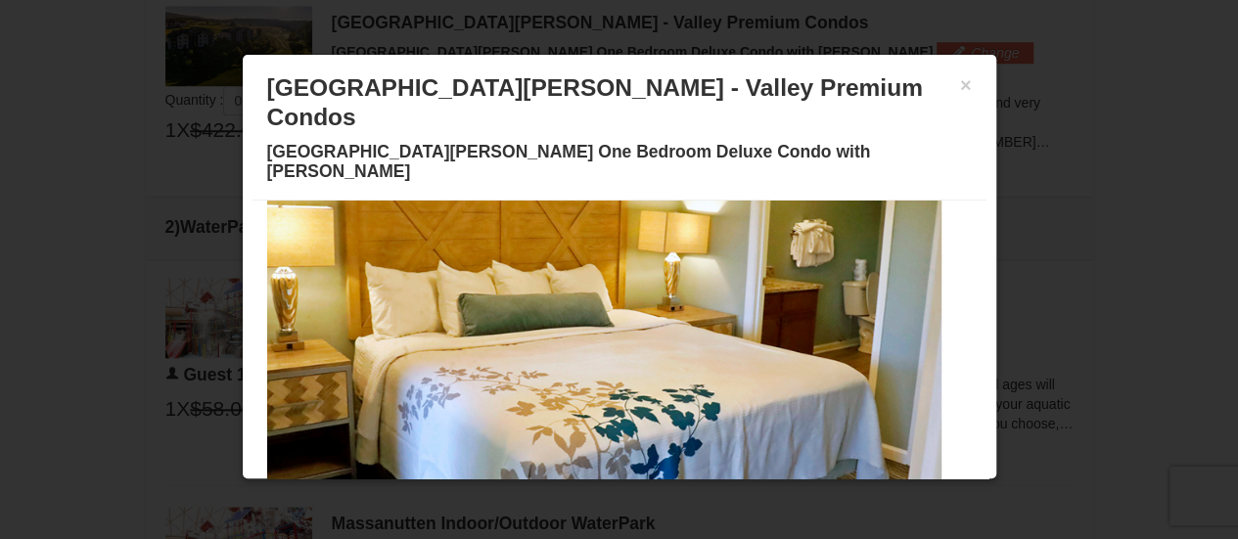
scroll to position [34, 0]
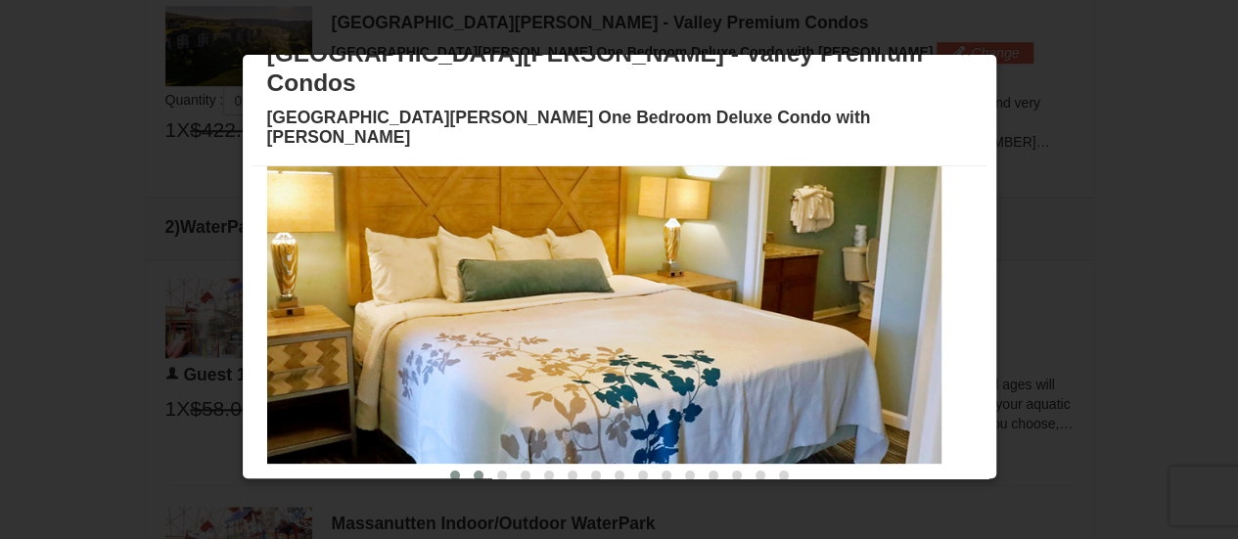
click at [467, 466] on button at bounding box center [478, 476] width 23 height 20
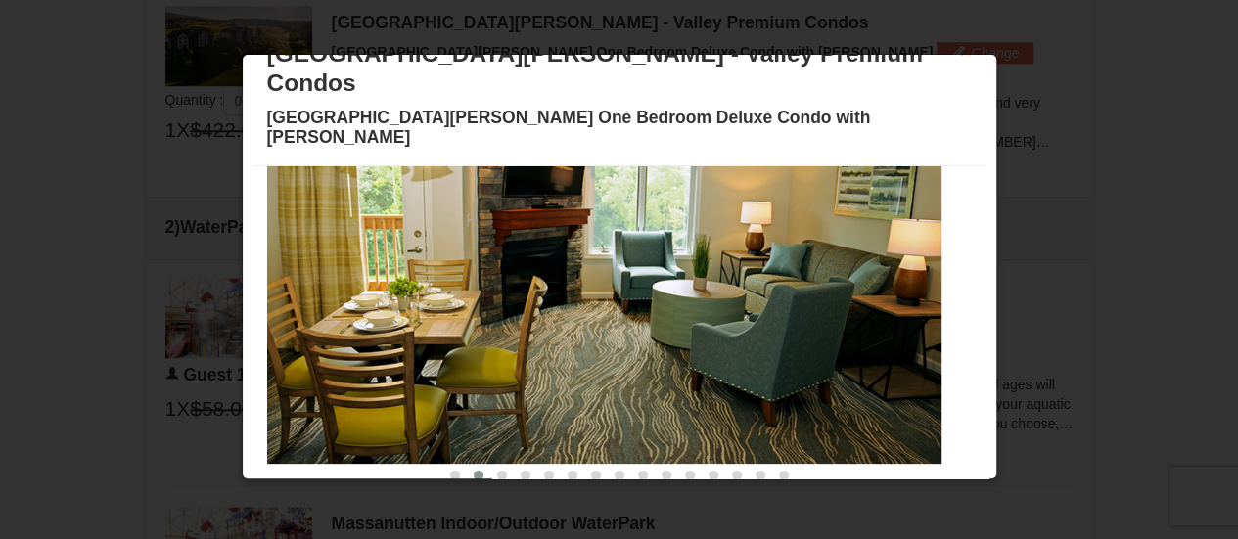
click at [932, 248] on img at bounding box center [604, 279] width 674 height 369
click at [932, 250] on img at bounding box center [604, 279] width 674 height 369
click at [490, 466] on button at bounding box center [501, 476] width 23 height 20
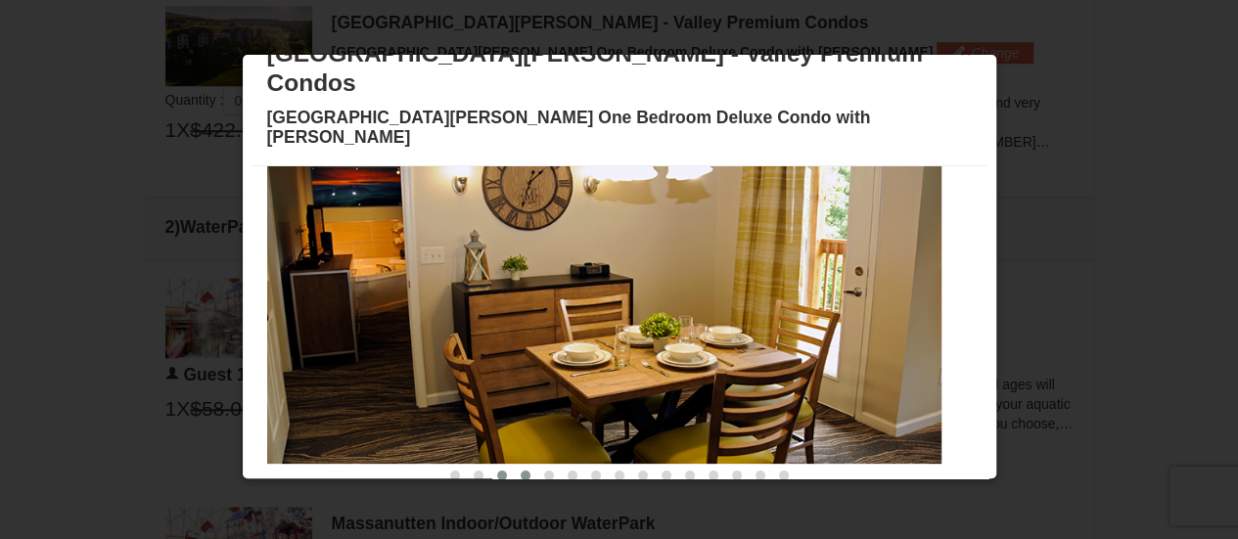
click at [521, 471] on span at bounding box center [526, 476] width 10 height 10
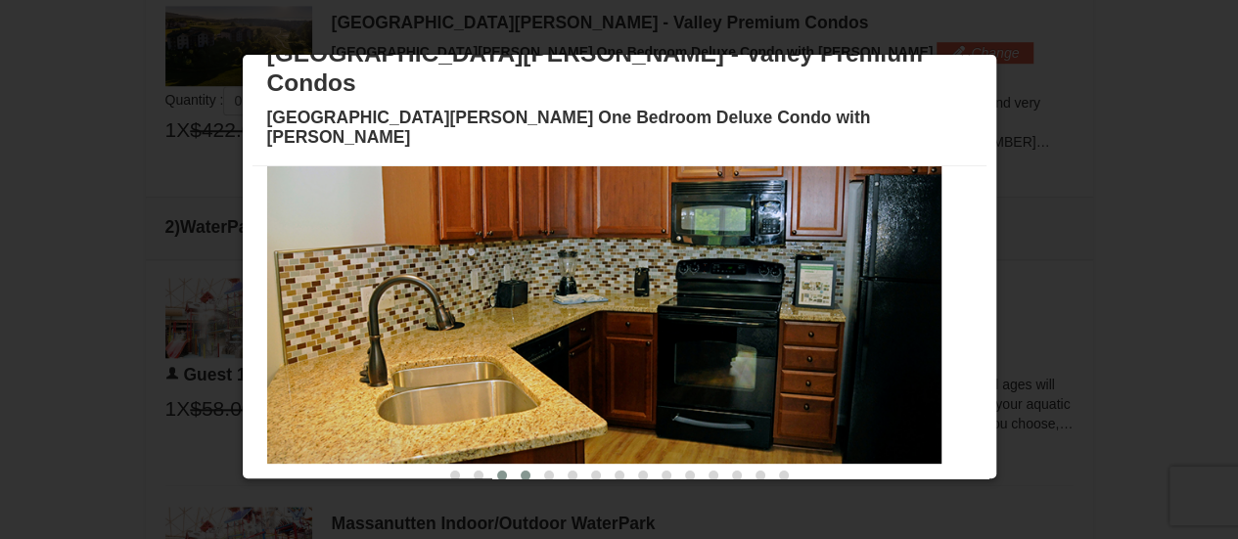
click at [490, 466] on button at bounding box center [501, 476] width 23 height 20
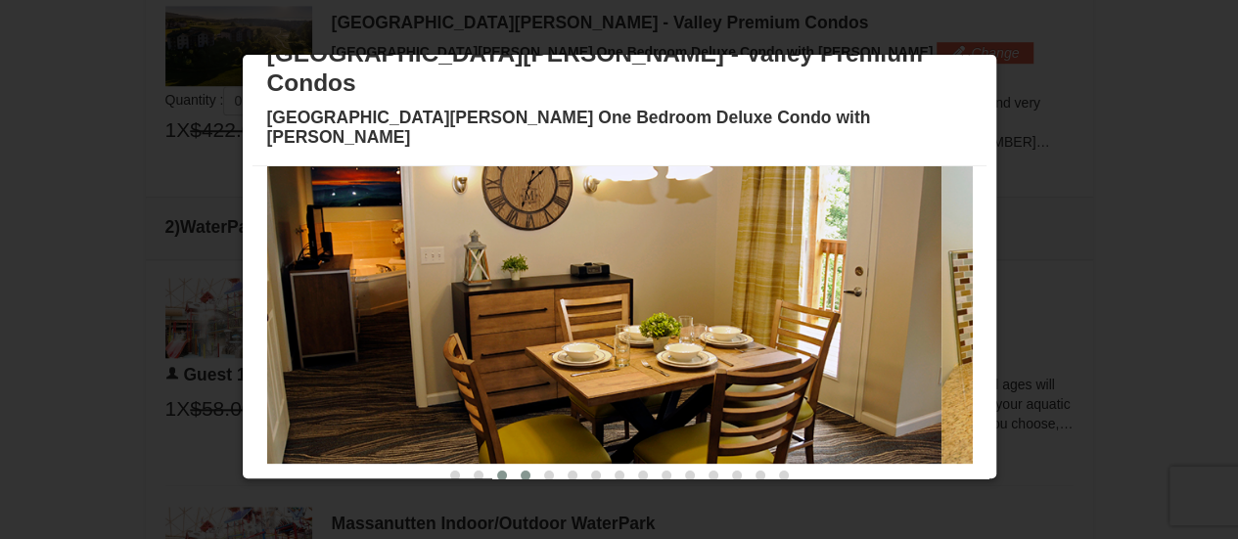
click at [516, 466] on button at bounding box center [525, 476] width 23 height 20
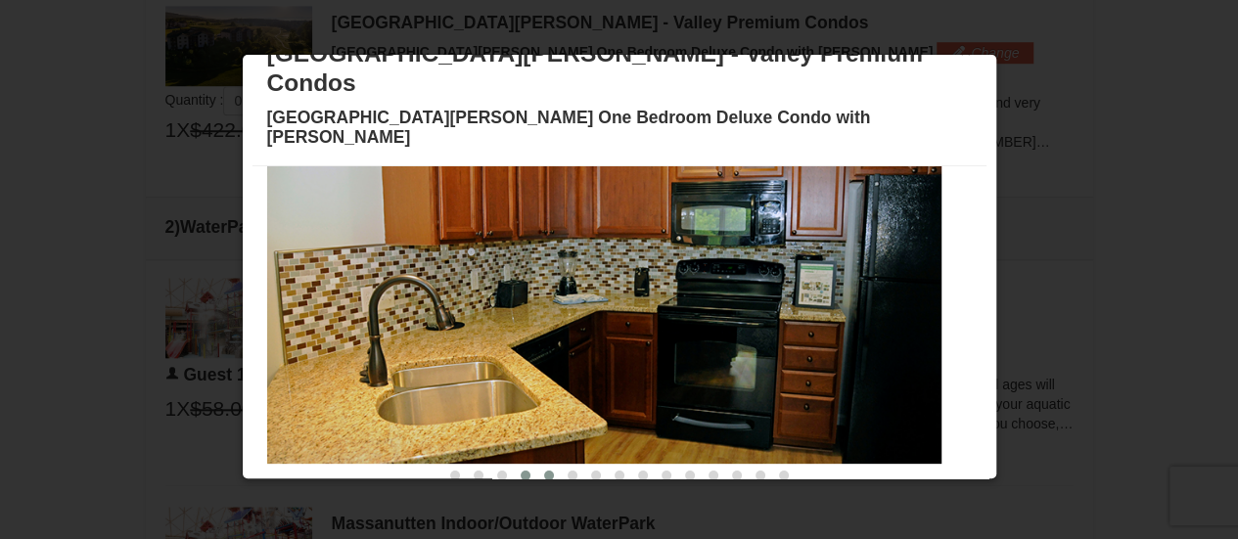
click at [544, 471] on span at bounding box center [549, 476] width 10 height 10
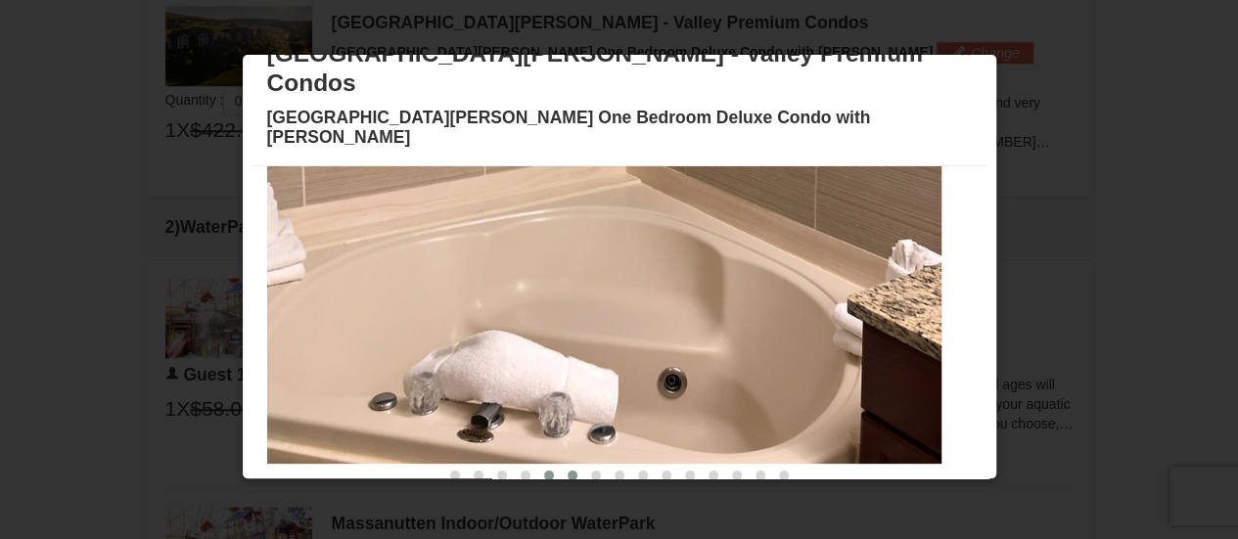
click at [562, 466] on button at bounding box center [572, 476] width 23 height 20
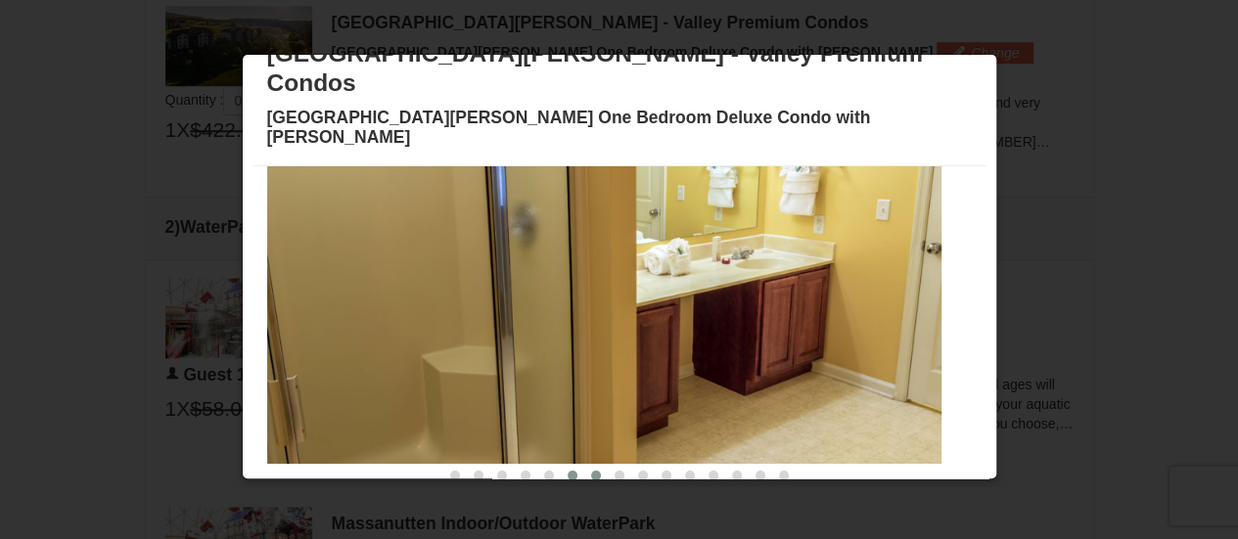
click at [584, 466] on button at bounding box center [595, 476] width 23 height 20
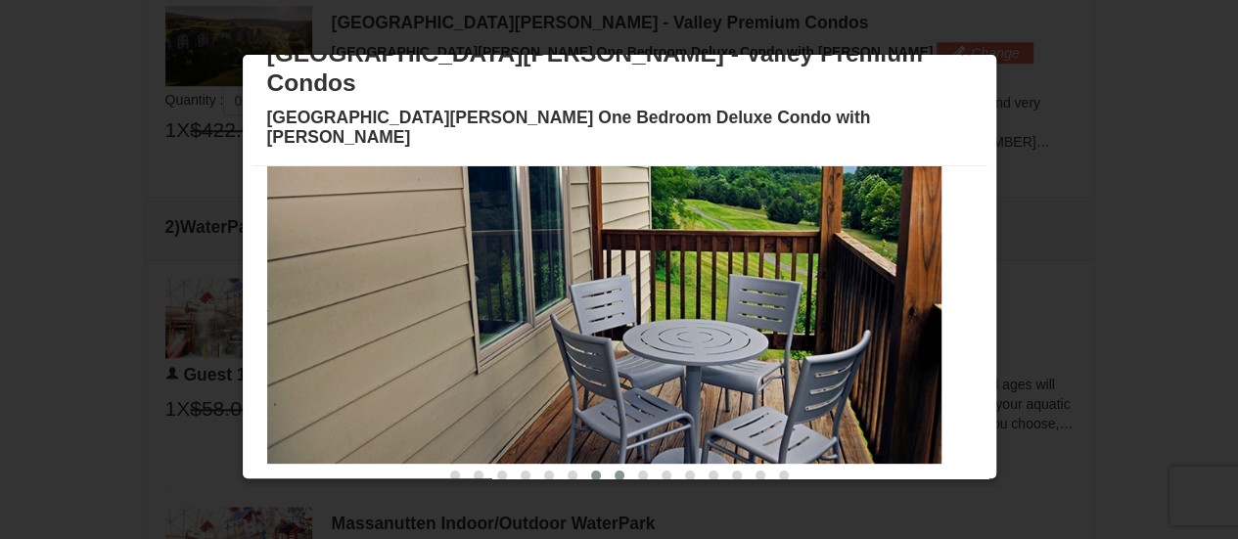
click at [608, 466] on button at bounding box center [619, 476] width 23 height 20
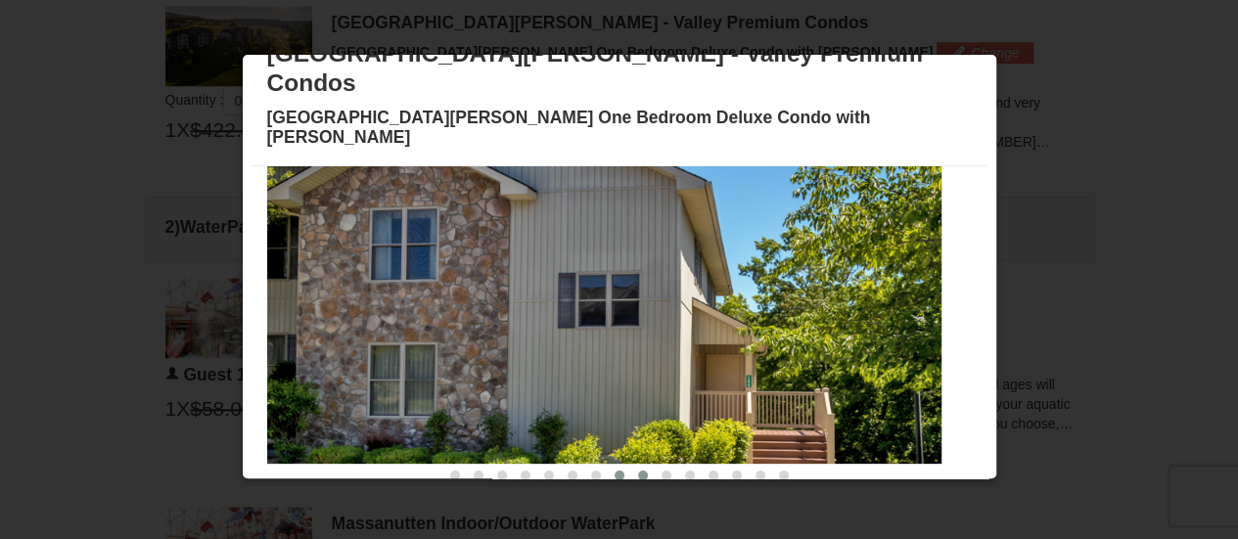
click at [638, 471] on span at bounding box center [643, 476] width 10 height 10
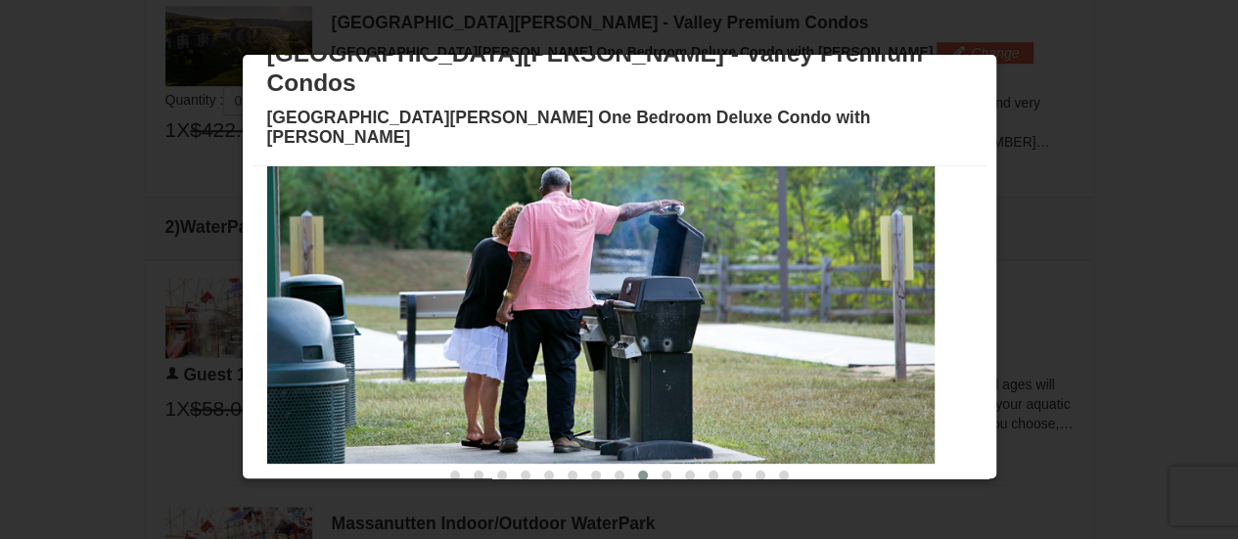
click at [842, 199] on img at bounding box center [597, 279] width 674 height 369
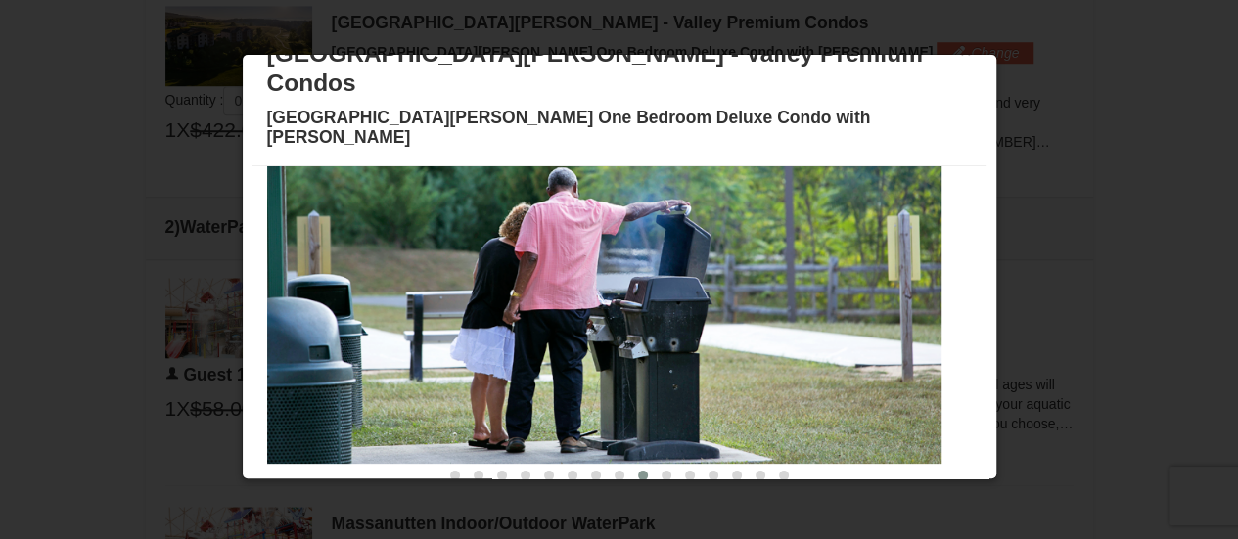
click at [1186, 213] on div at bounding box center [619, 269] width 1238 height 539
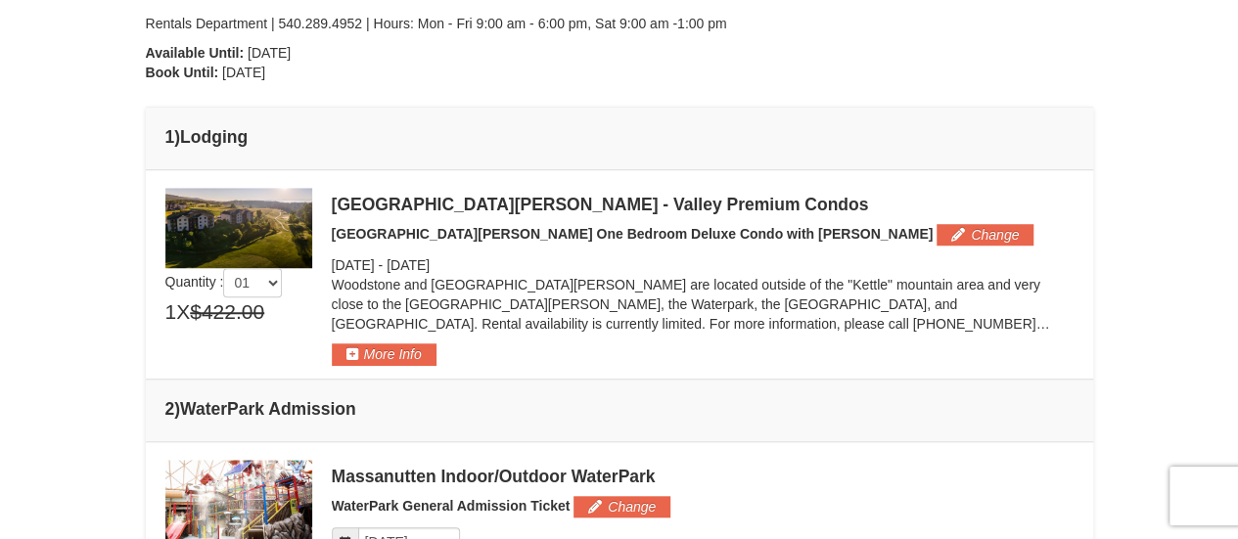
scroll to position [734, 0]
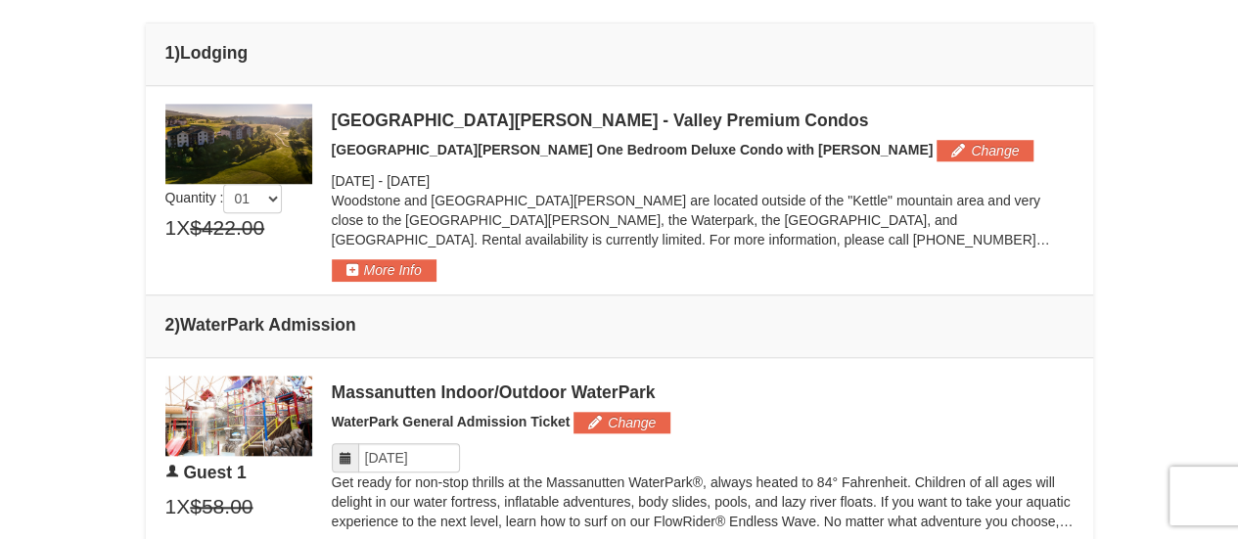
click at [769, 134] on div "Woodstone Meadows - Valley Premium Condos Woodstone Meadows One Bedroom Deluxe …" at bounding box center [703, 193] width 742 height 178
click at [936, 144] on button "Change" at bounding box center [984, 151] width 97 height 22
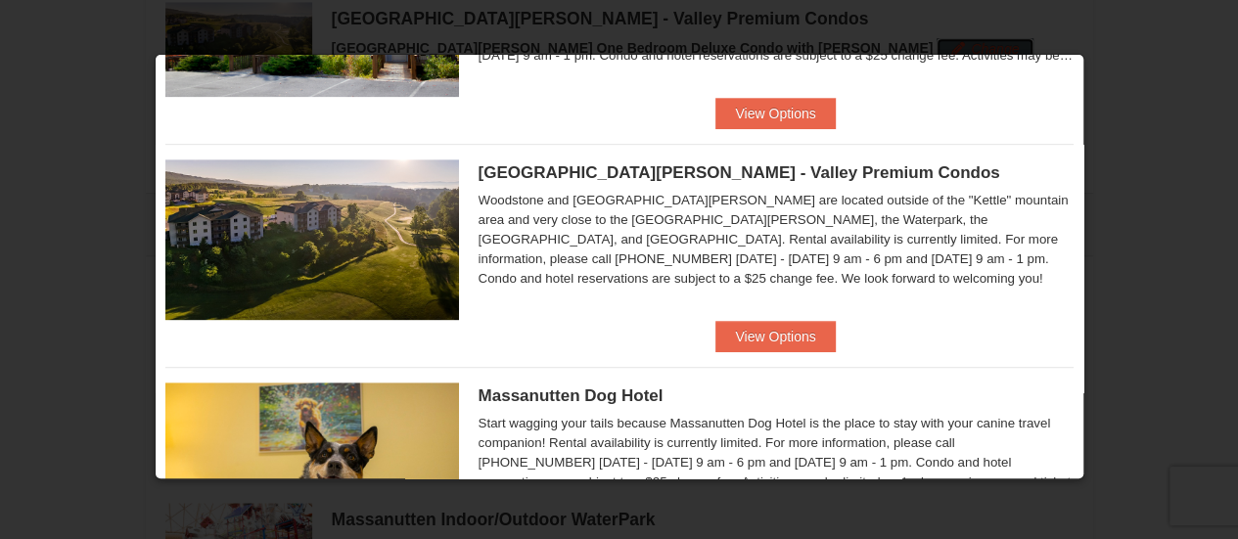
scroll to position [434, 0]
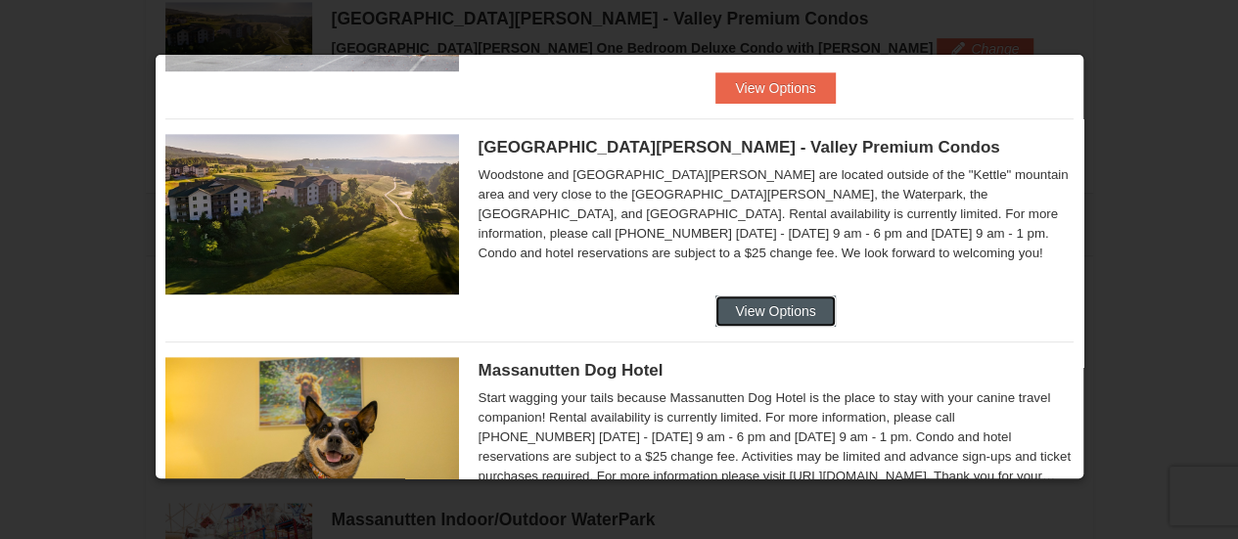
click at [771, 323] on button "View Options" at bounding box center [774, 311] width 119 height 31
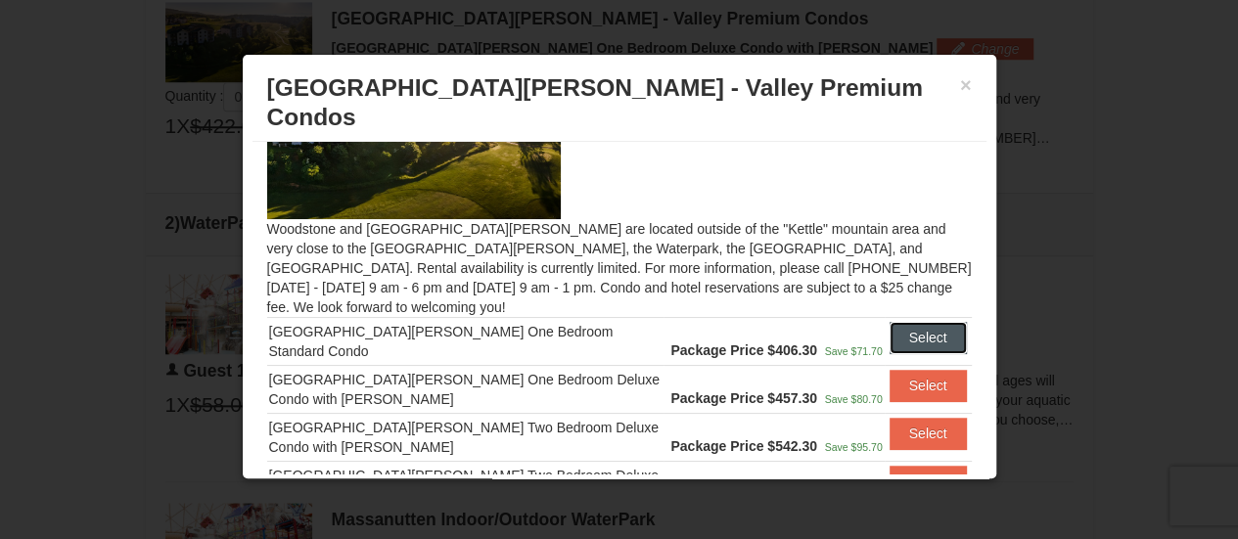
click at [890, 322] on button "Select" at bounding box center [928, 337] width 77 height 31
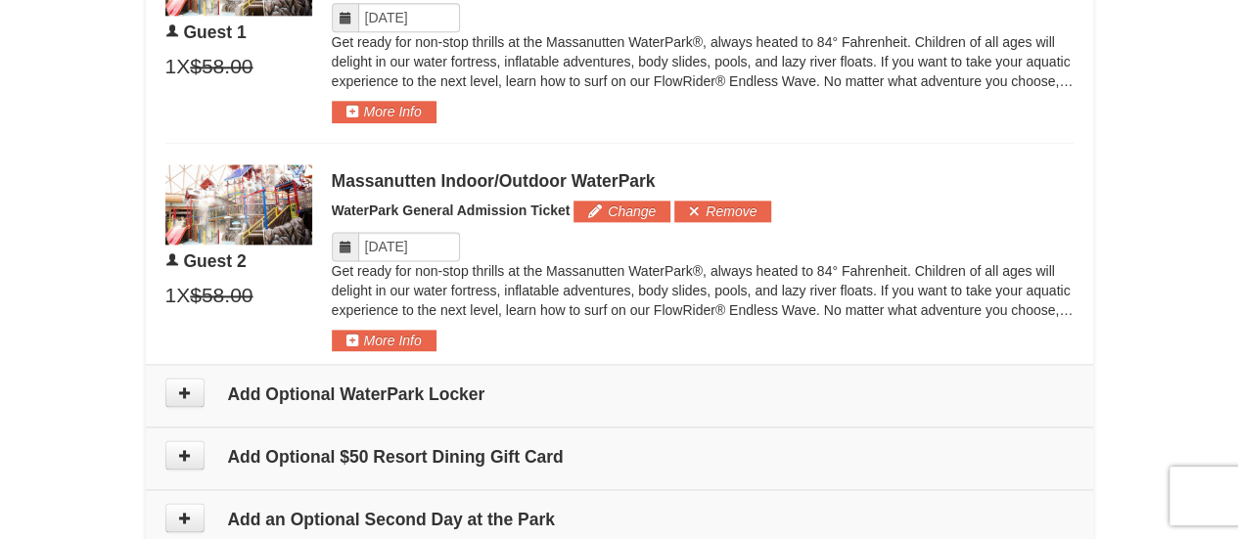
scroll to position [1076, 0]
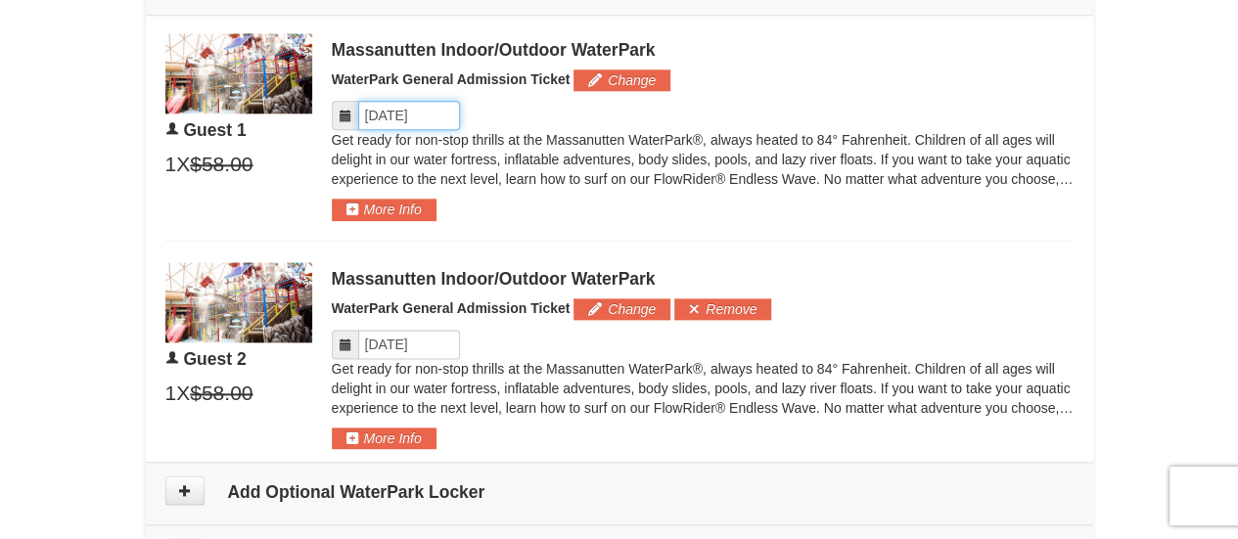
click at [373, 111] on input "Please format dates MM/DD/YYYY" at bounding box center [409, 115] width 102 height 29
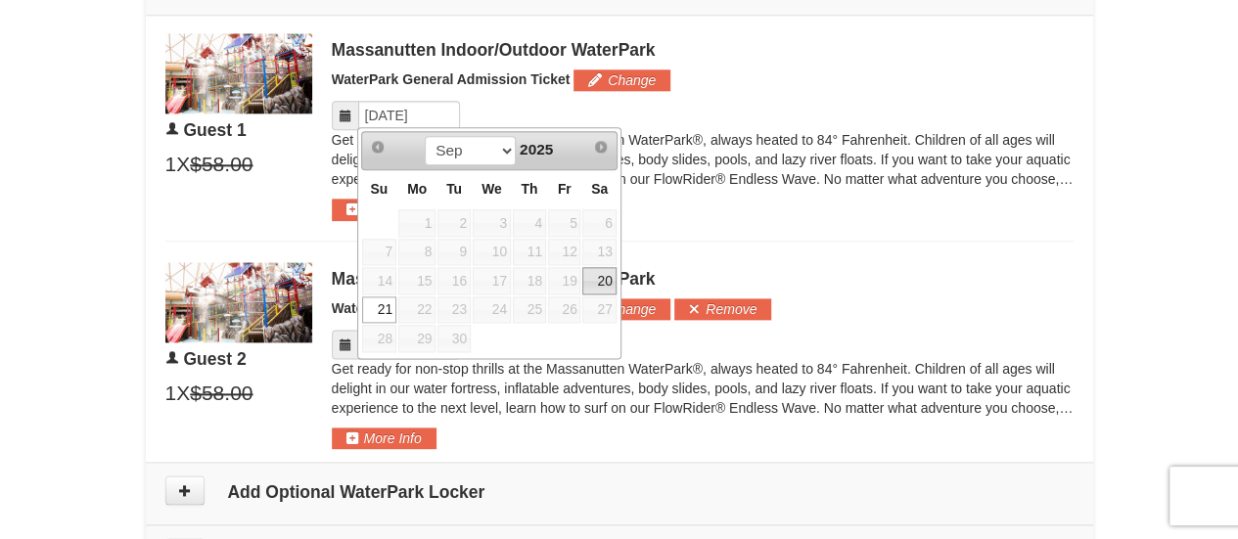
click at [600, 271] on link "20" at bounding box center [598, 280] width 33 height 27
type input "[DATE]"
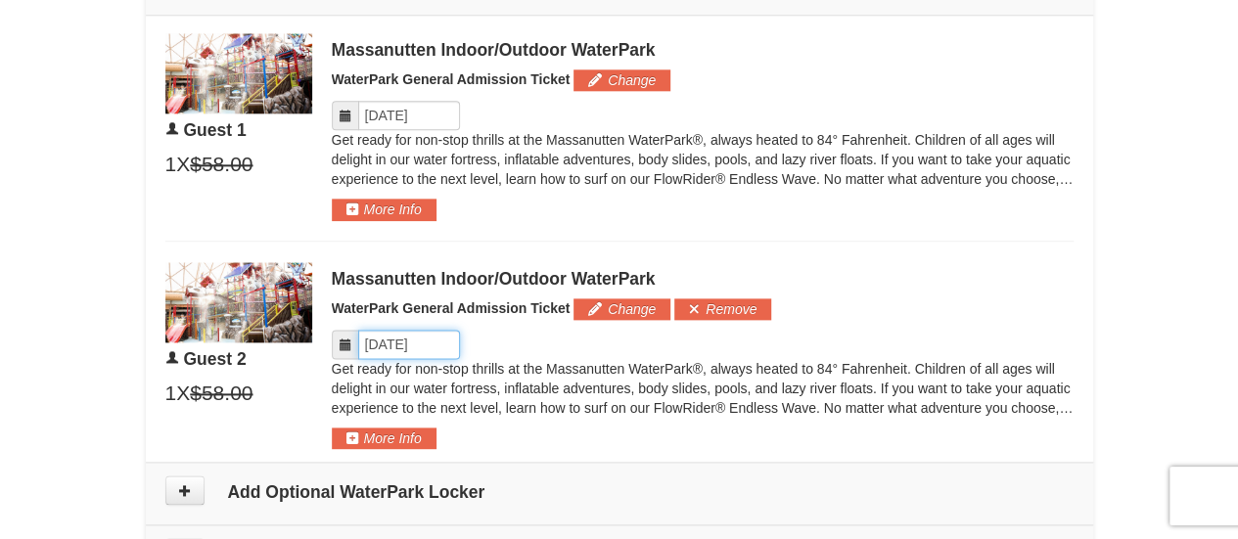
click at [384, 351] on input "Please format dates MM/DD/YYYY" at bounding box center [409, 344] width 102 height 29
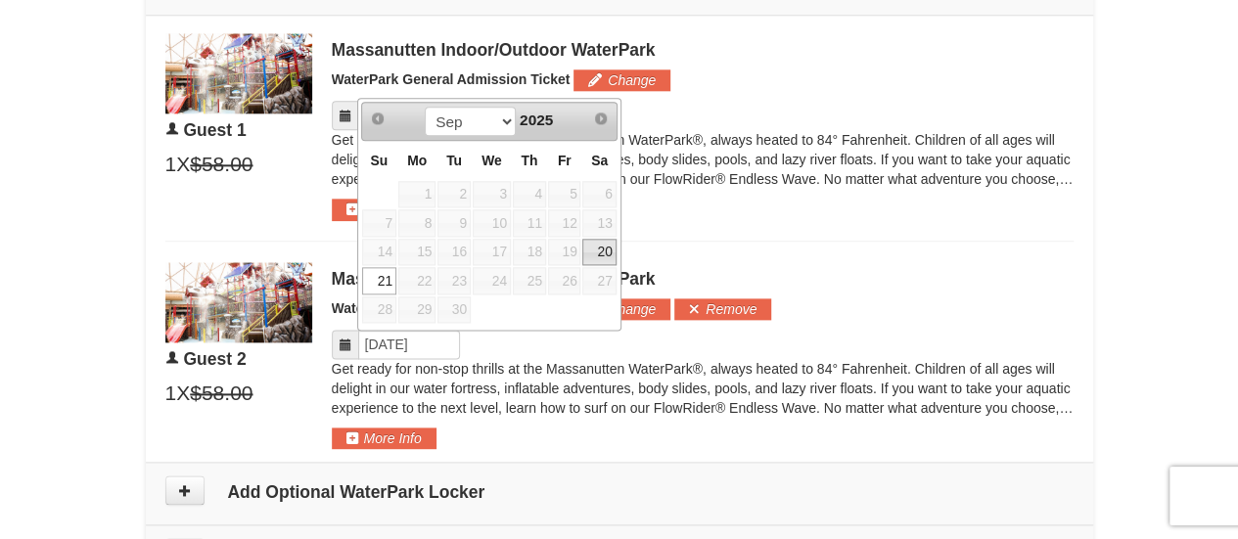
click at [591, 251] on link "20" at bounding box center [598, 252] width 33 height 27
type input "[DATE]"
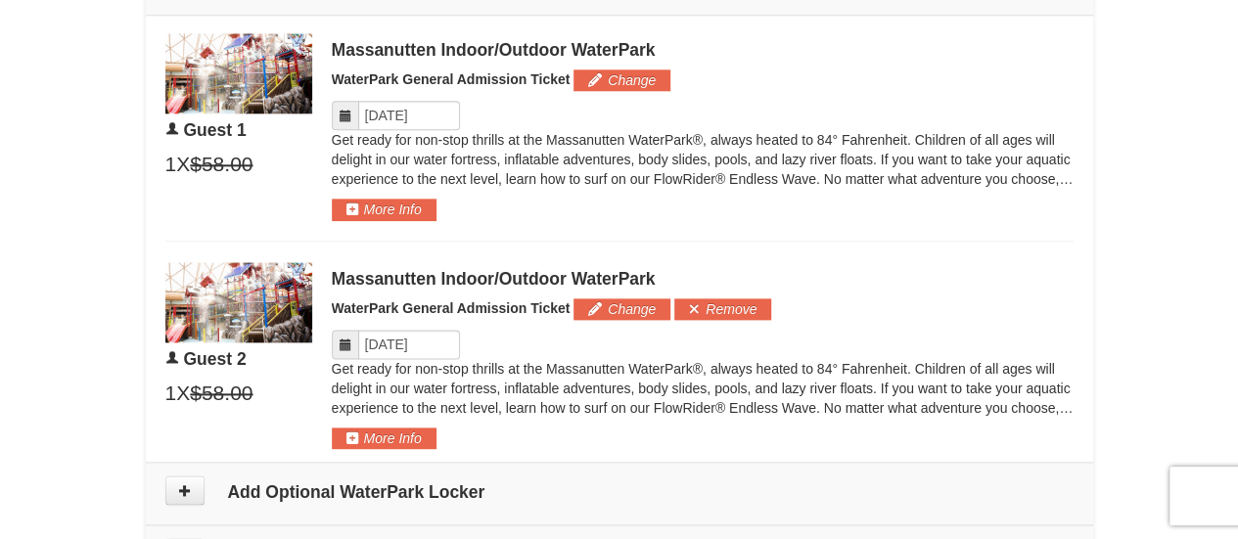
click at [848, 262] on div "Massanutten Indoor/Outdoor WaterPark WaterPark General Admission Ticket Change …" at bounding box center [703, 356] width 742 height 188
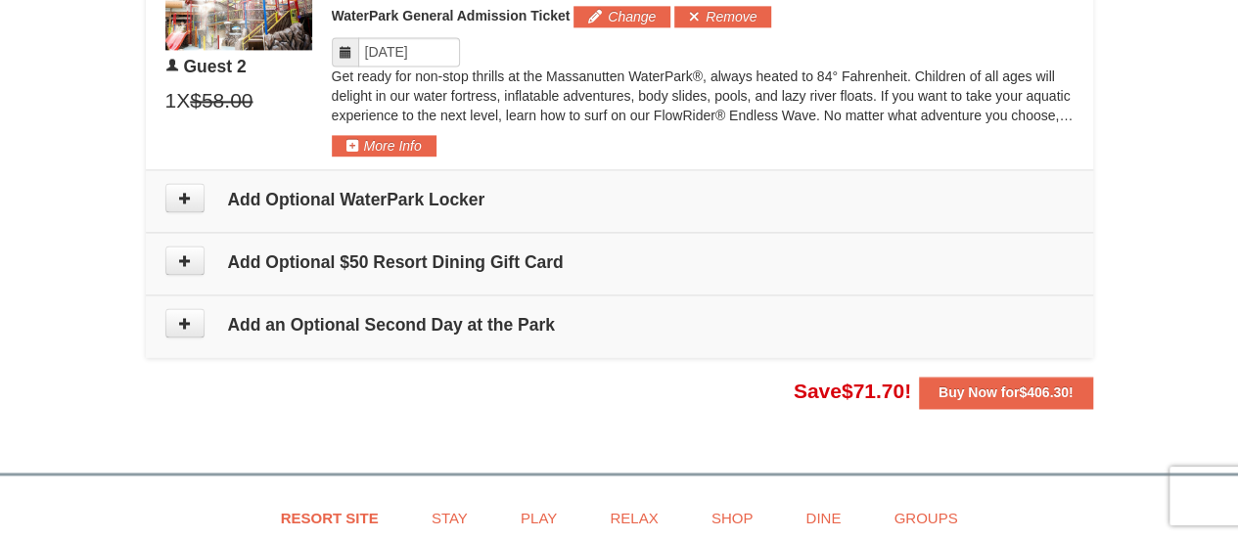
scroll to position [1370, 0]
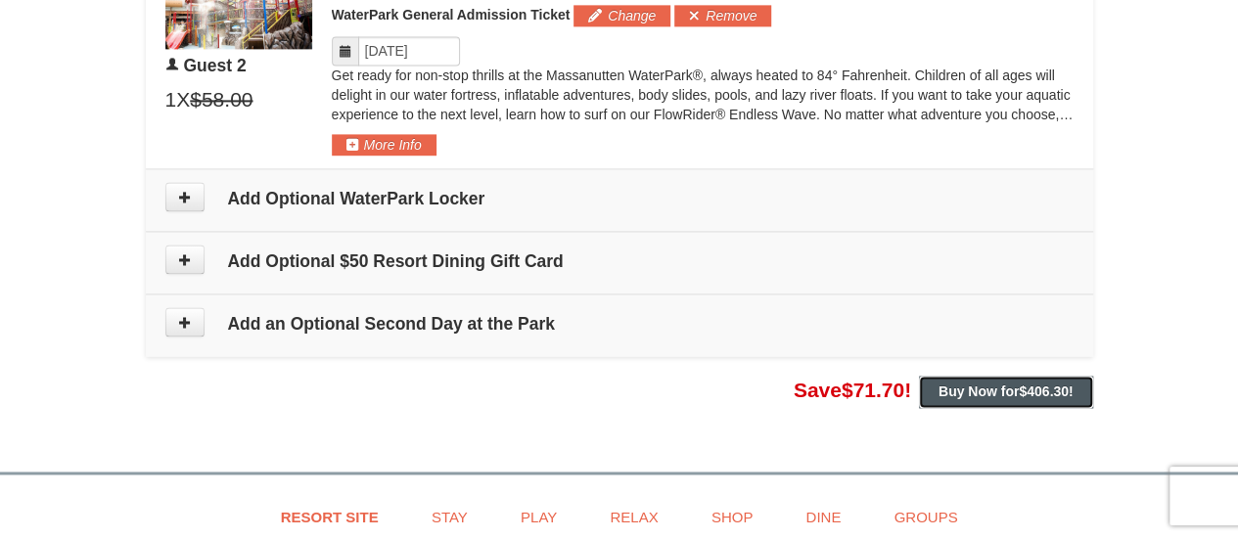
click at [1029, 396] on button "Buy Now for $406.30 !" at bounding box center [1006, 391] width 174 height 31
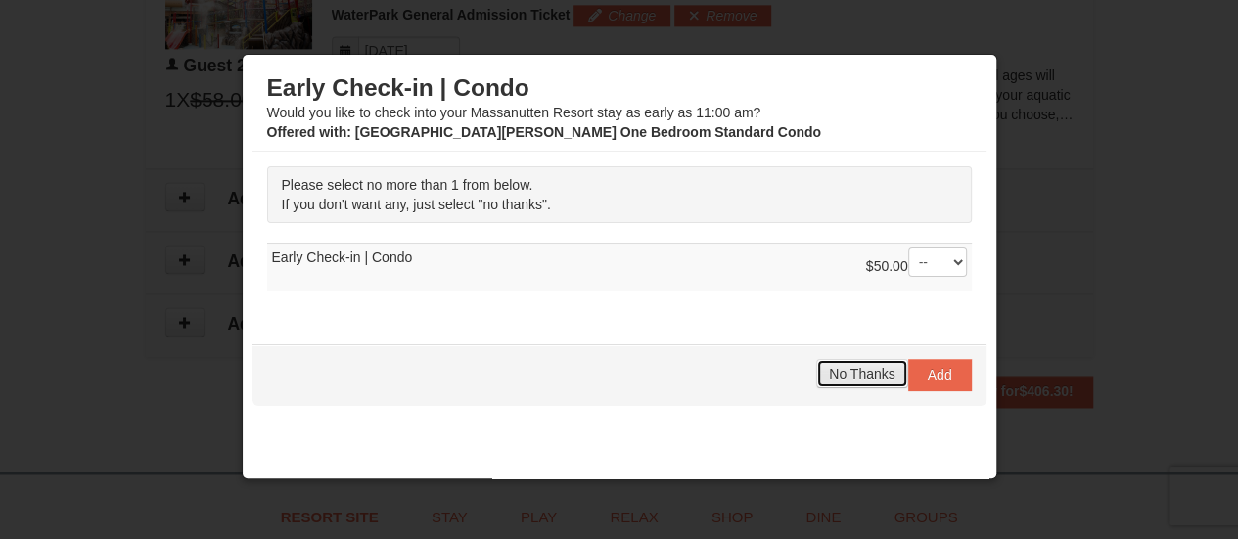
click at [833, 381] on button "No Thanks" at bounding box center [861, 373] width 91 height 29
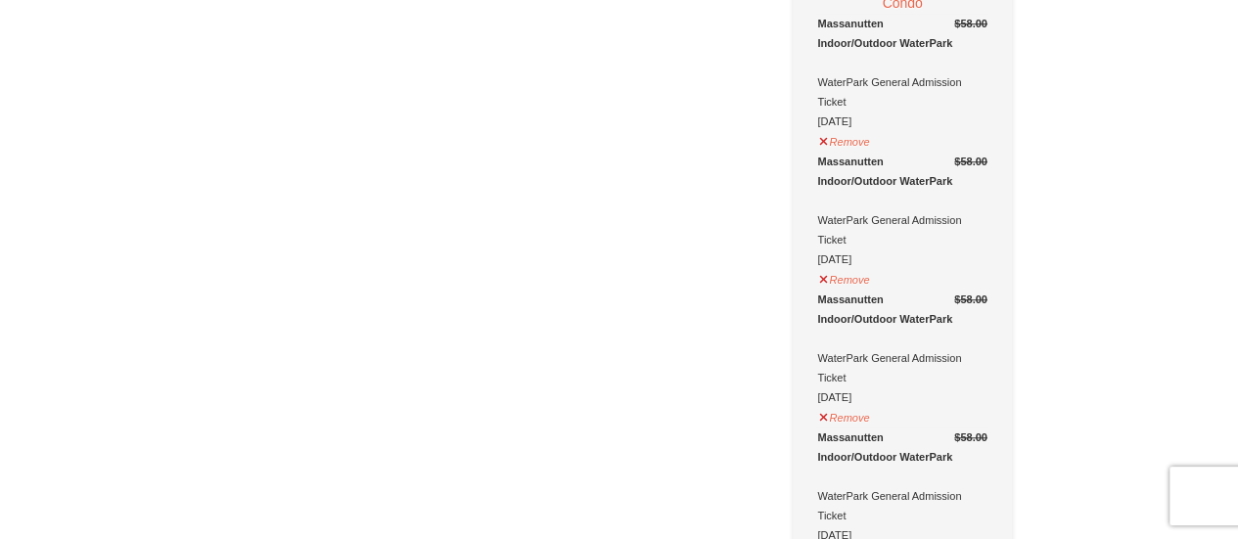
scroll to position [685, 0]
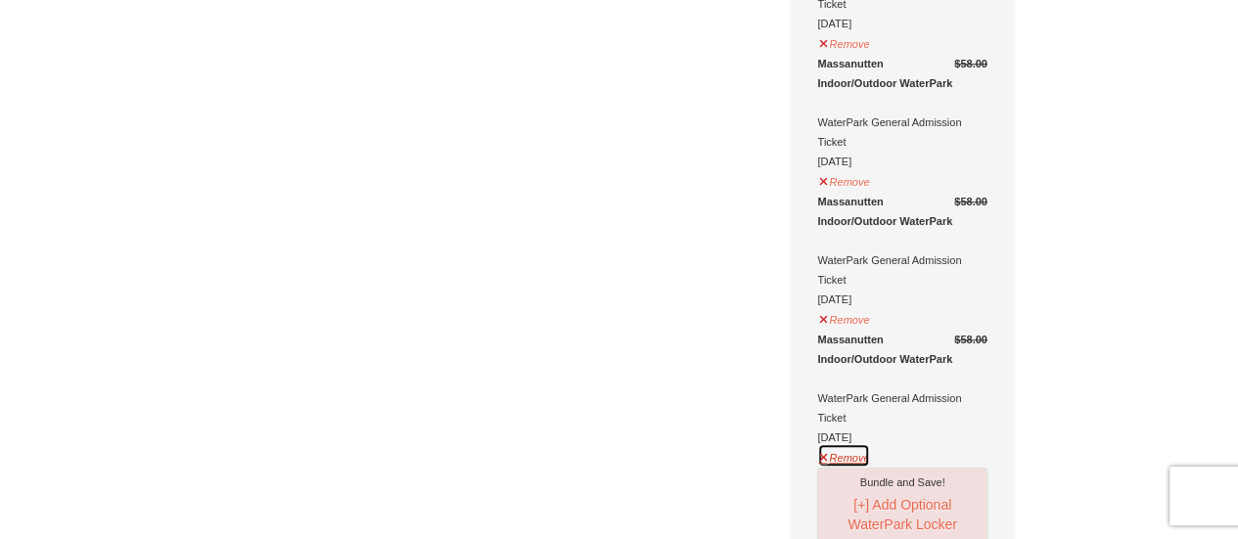
click at [847, 443] on button "Remove" at bounding box center [843, 455] width 53 height 24
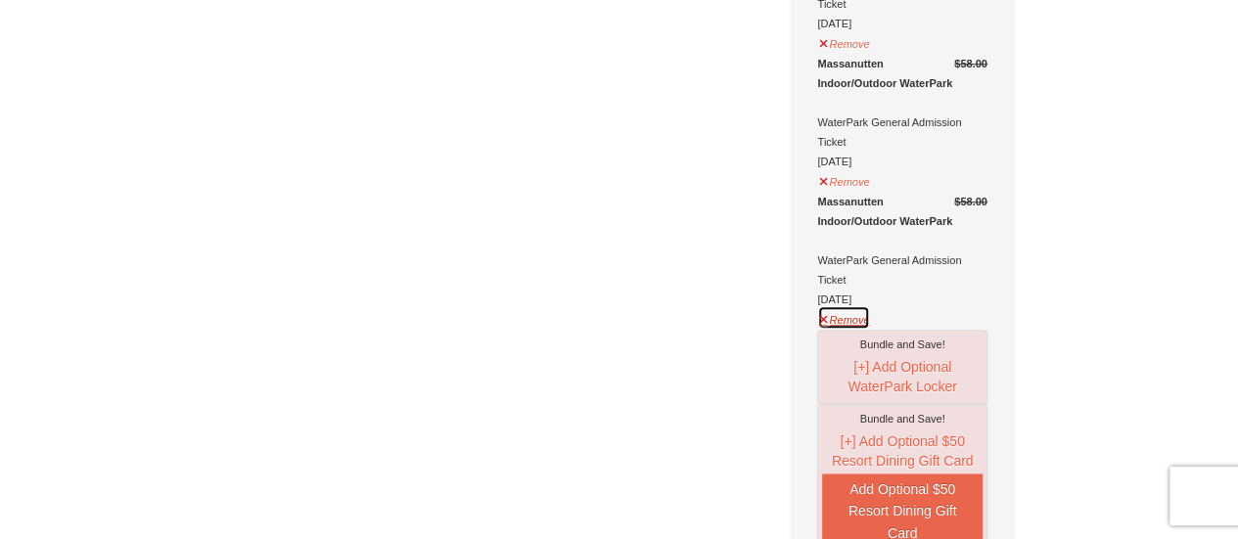
click at [864, 305] on button "Remove" at bounding box center [843, 317] width 53 height 24
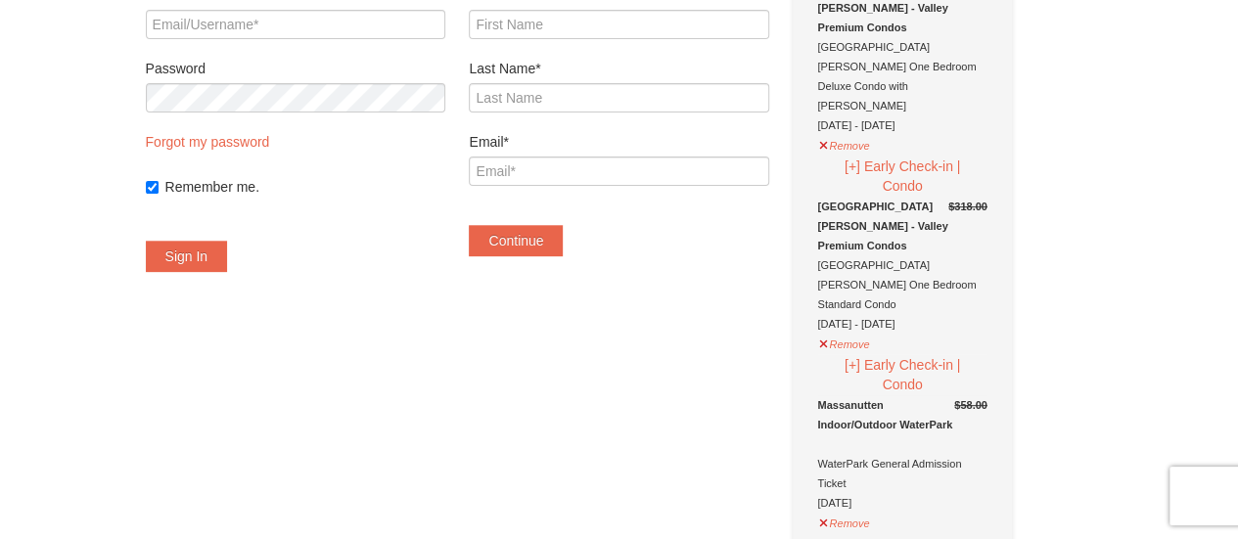
scroll to position [98, 0]
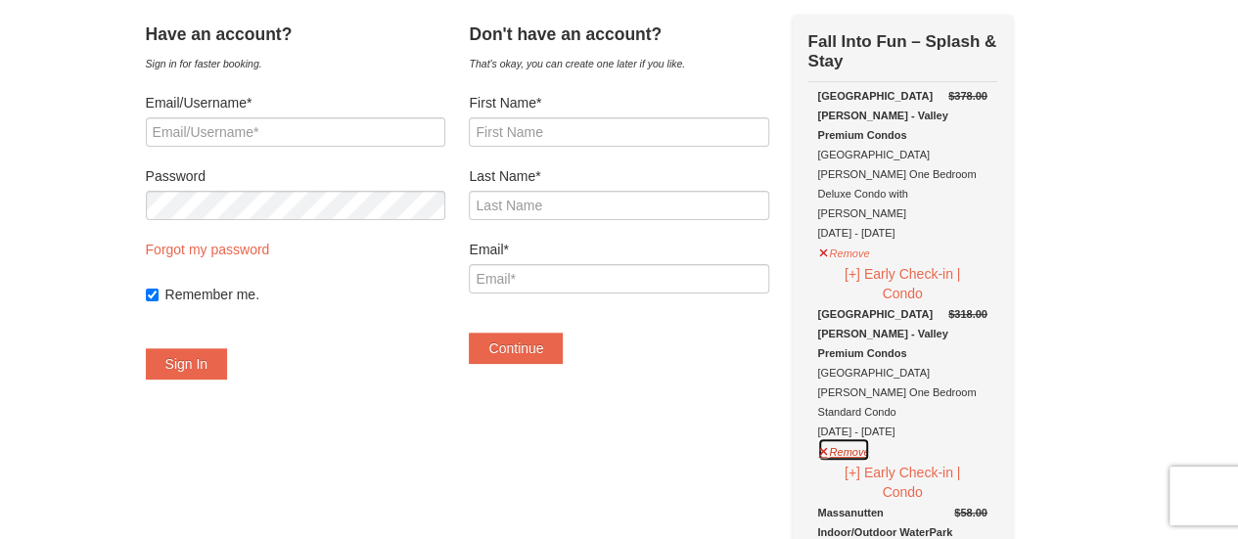
click at [867, 437] on button "Remove" at bounding box center [843, 449] width 53 height 24
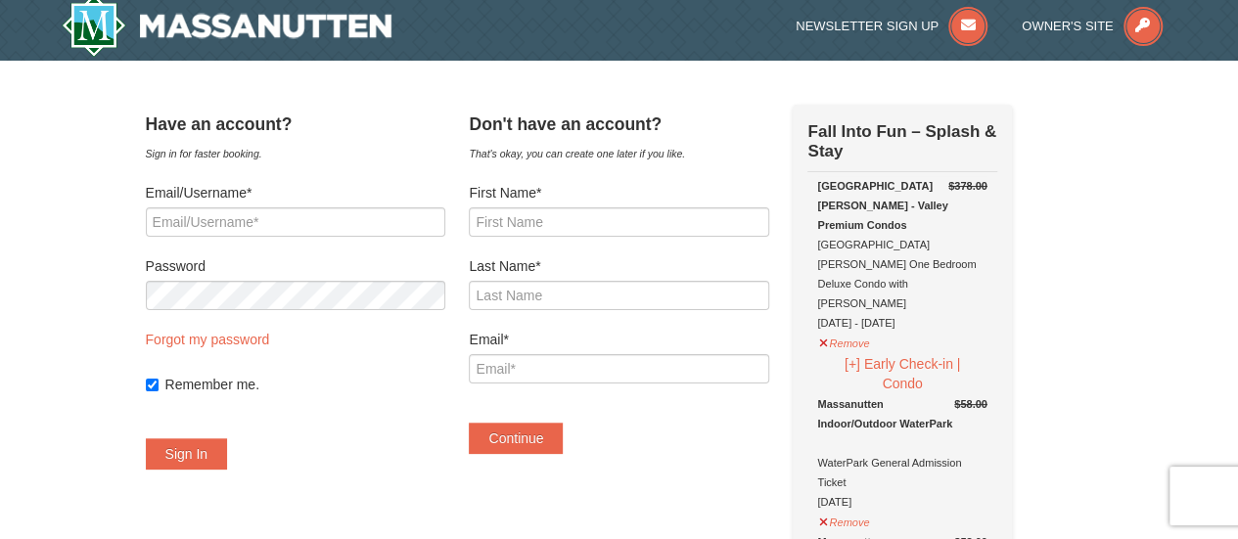
scroll to position [0, 0]
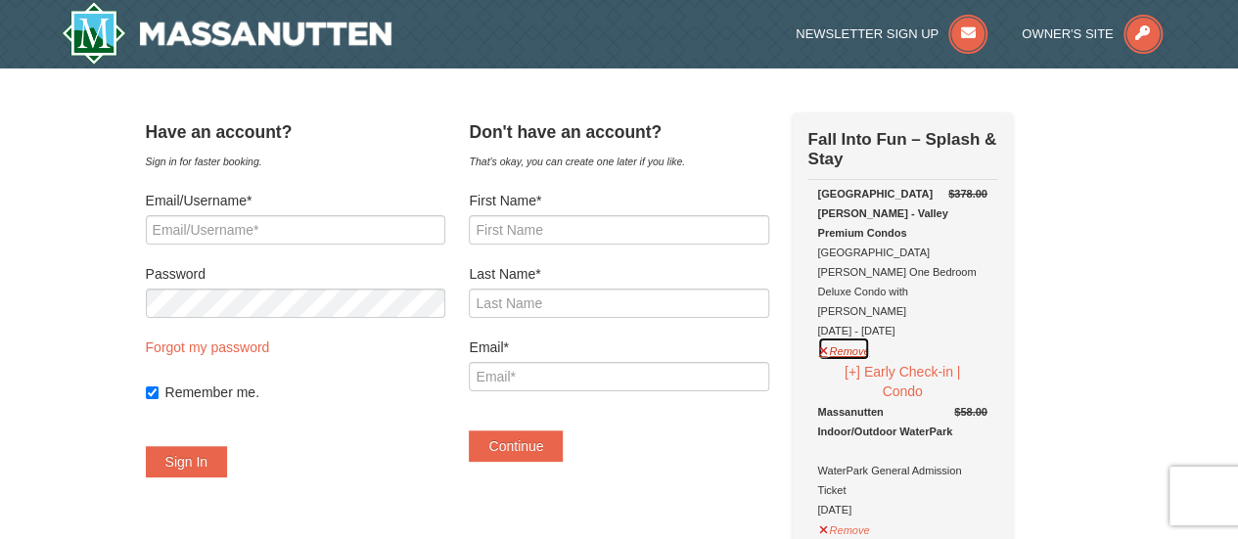
click at [870, 337] on button "Remove" at bounding box center [843, 349] width 53 height 24
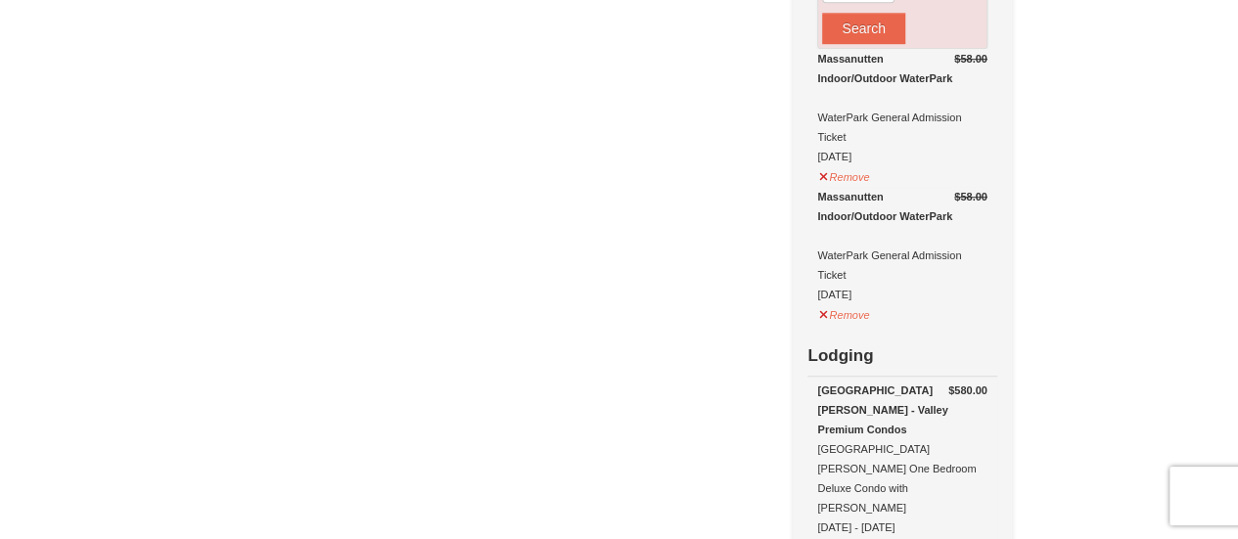
scroll to position [587, 0]
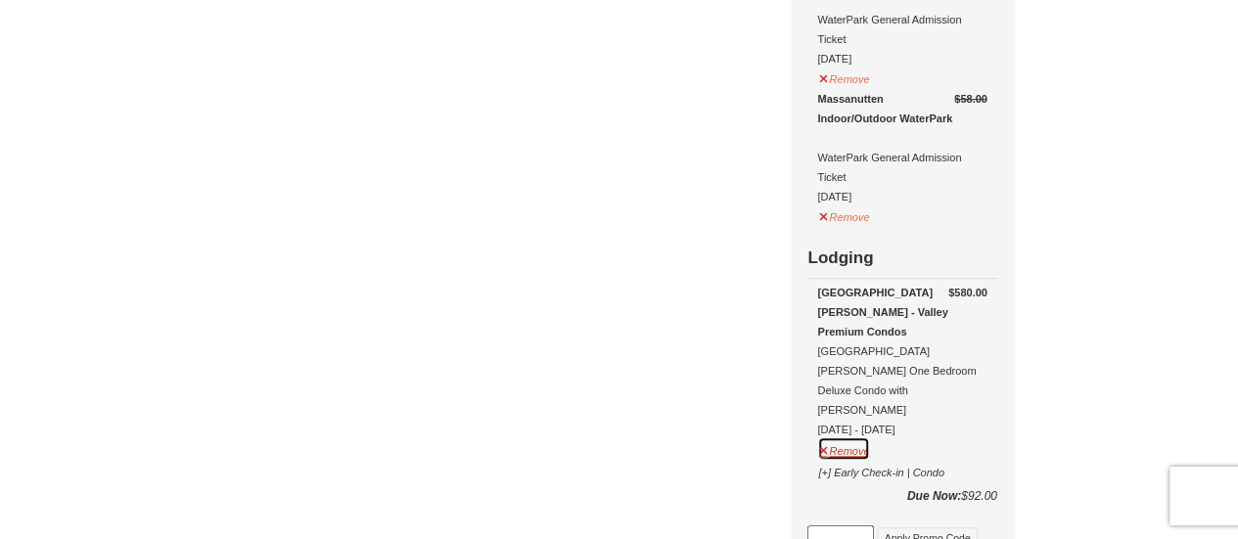
click at [870, 436] on button "Remove" at bounding box center [843, 448] width 53 height 24
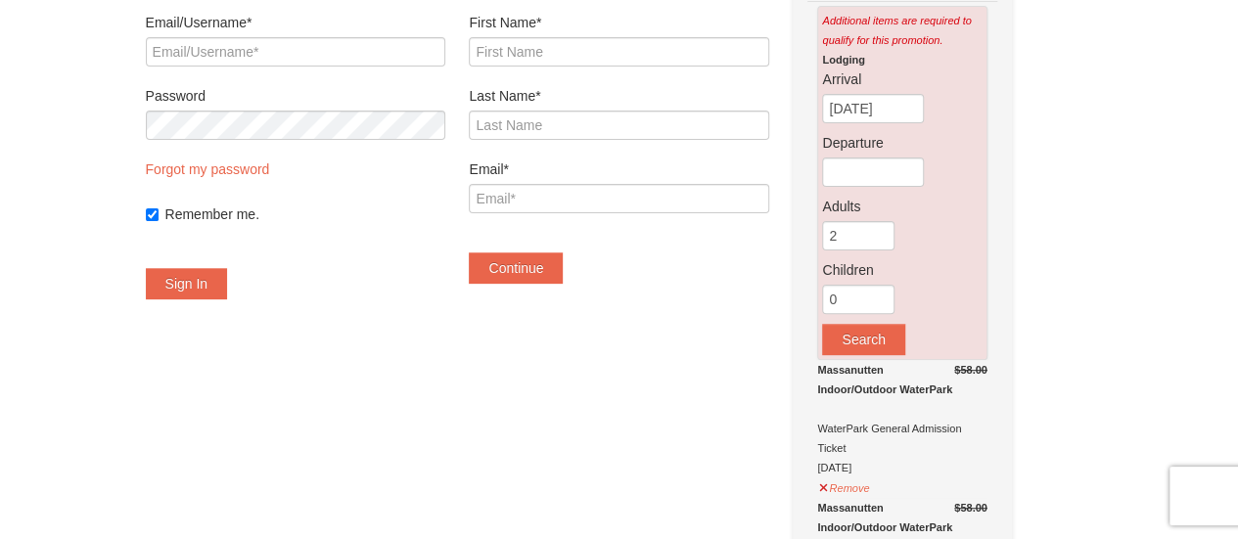
scroll to position [98, 0]
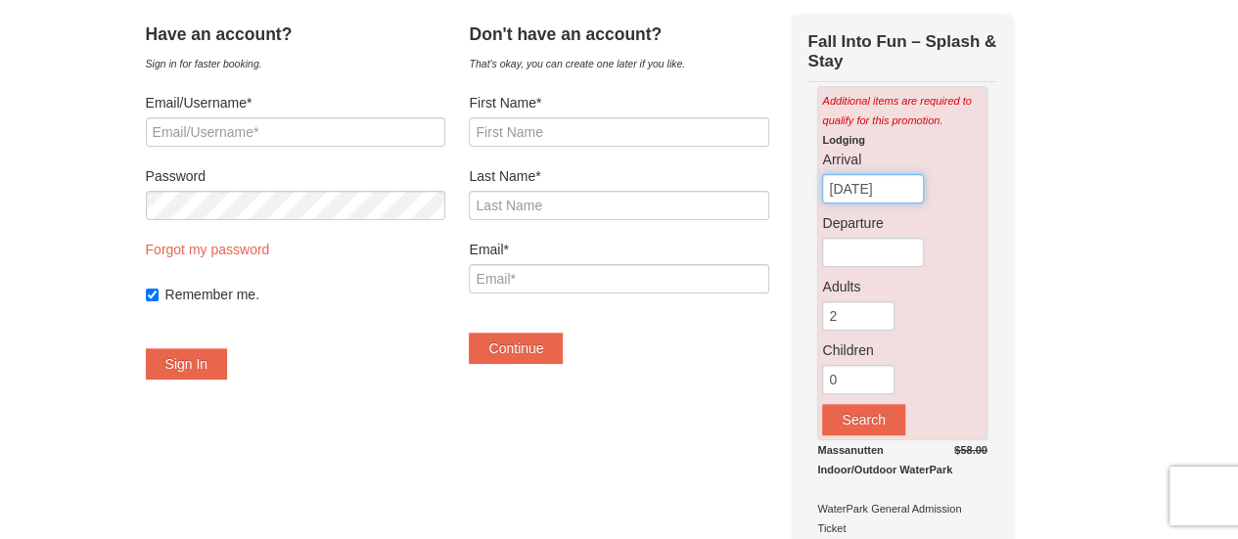
click at [891, 195] on input "[DATE]" at bounding box center [873, 188] width 102 height 29
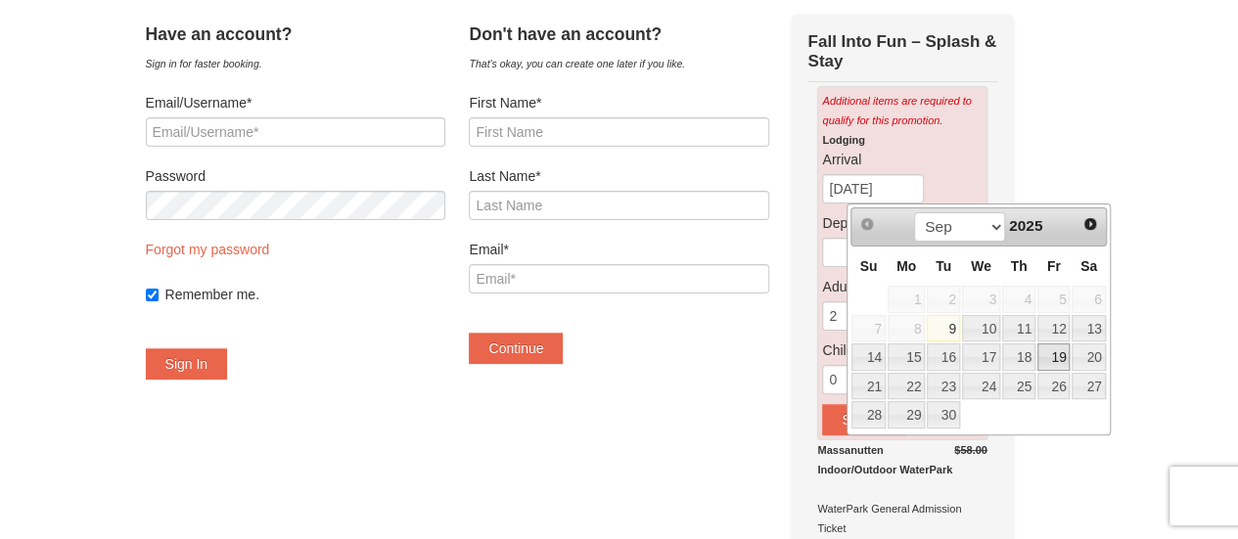
click at [1046, 347] on link "19" at bounding box center [1053, 356] width 33 height 27
type input "[DATE]"
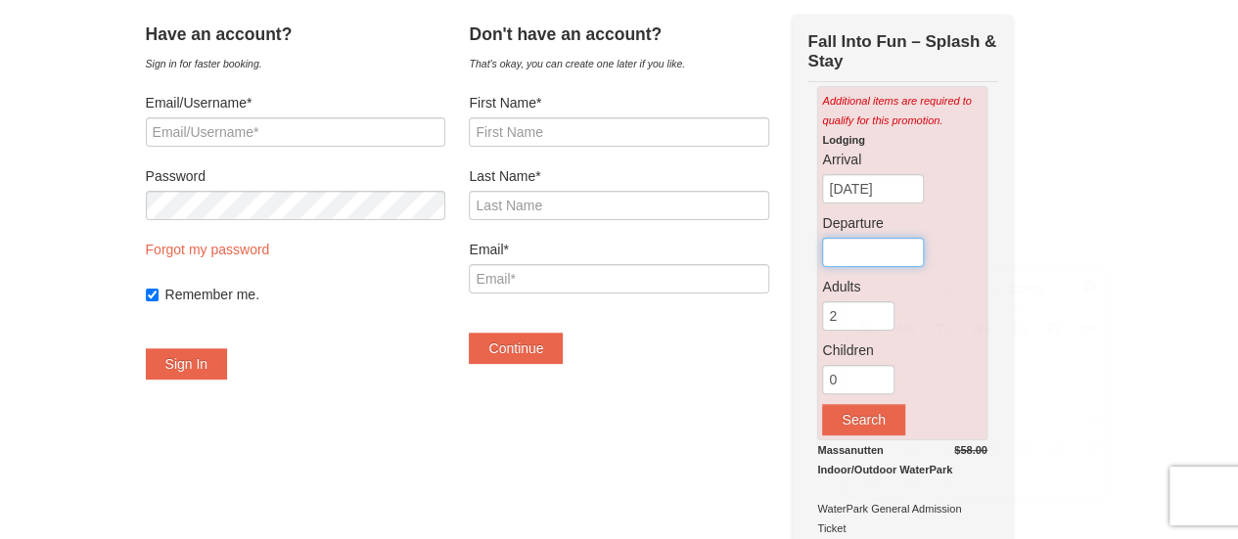
click at [865, 254] on input "text" at bounding box center [873, 252] width 102 height 29
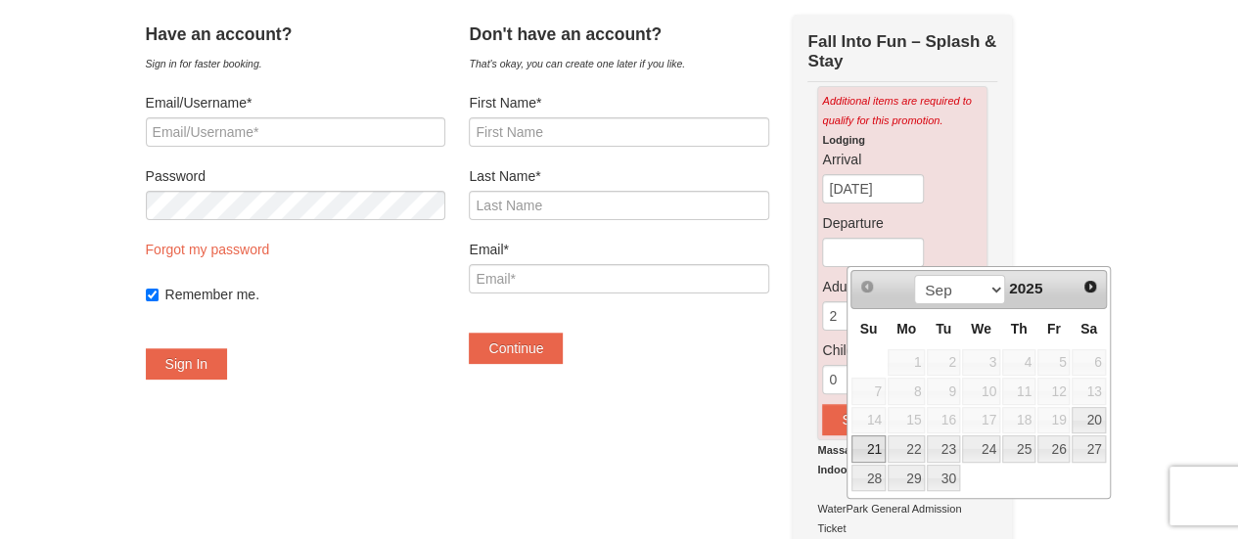
click at [878, 451] on link "21" at bounding box center [868, 448] width 34 height 27
type input "[DATE]"
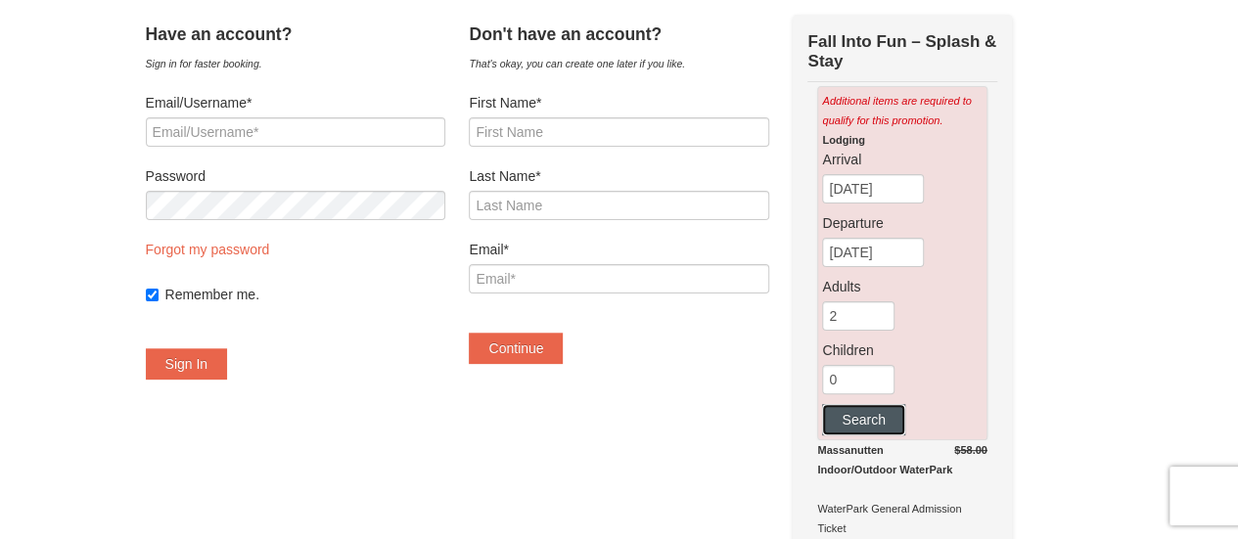
click at [895, 414] on button "Search" at bounding box center [863, 419] width 82 height 31
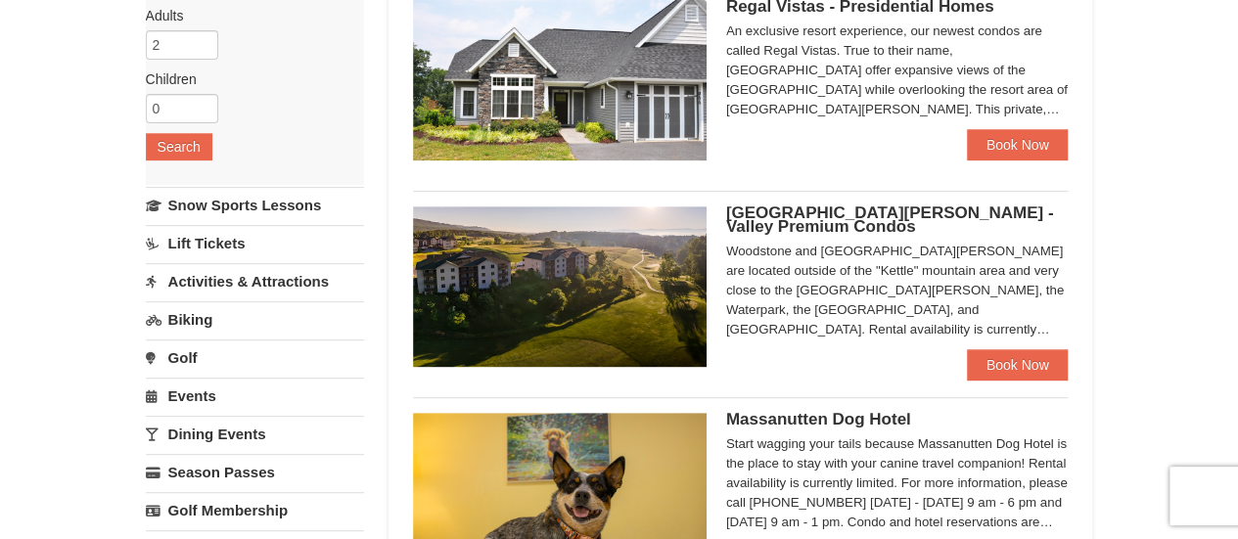
scroll to position [391, 0]
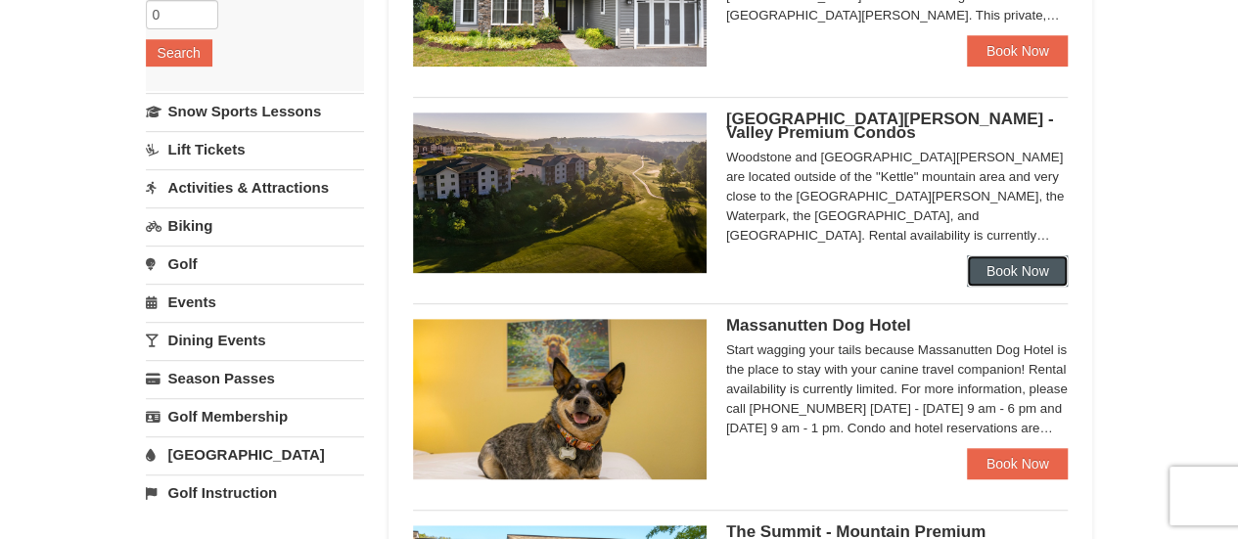
click at [1021, 273] on link "Book Now" at bounding box center [1018, 270] width 102 height 31
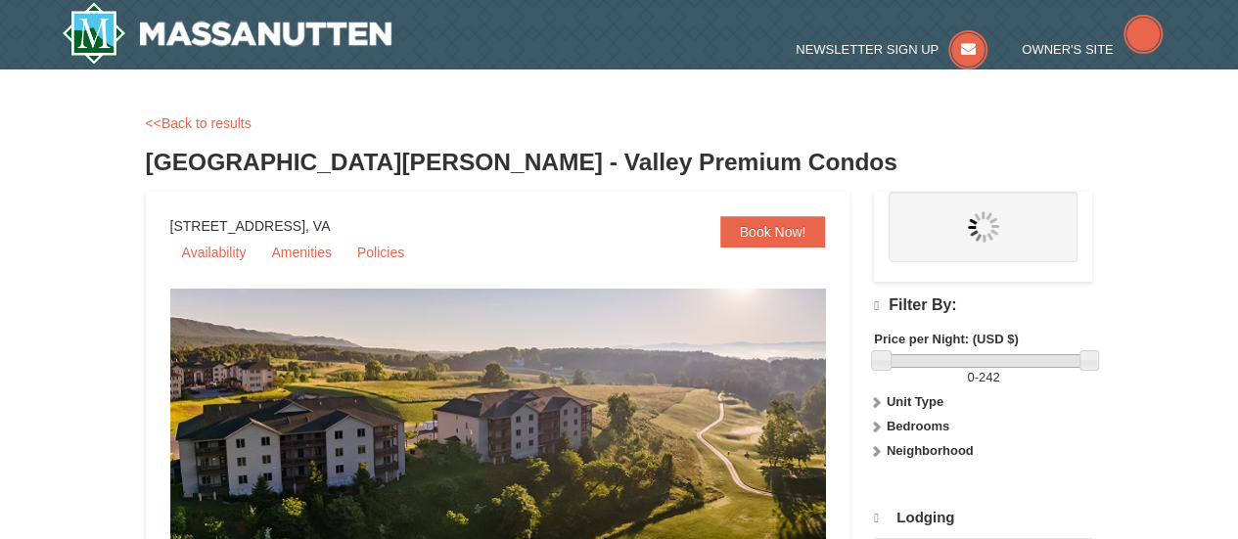
select select "9"
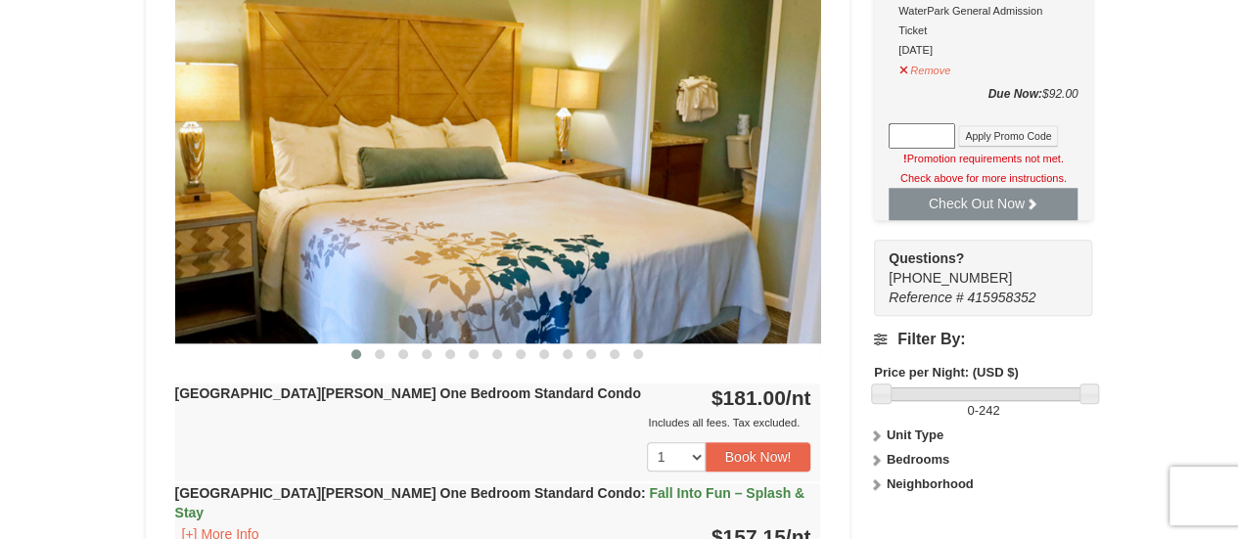
scroll to position [782, 0]
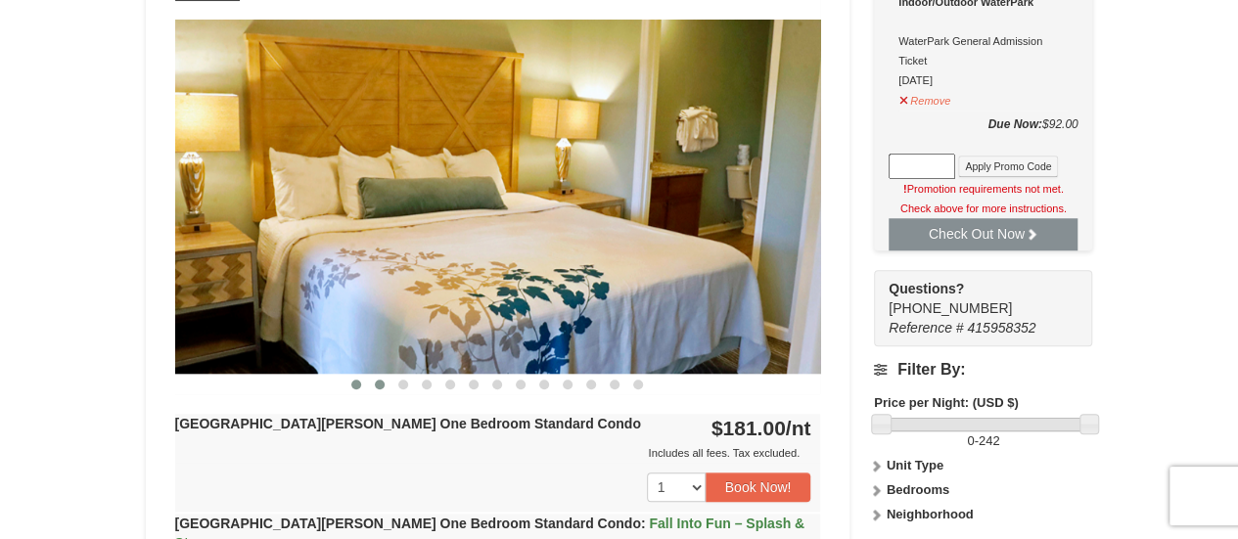
click at [384, 389] on button at bounding box center [379, 385] width 23 height 20
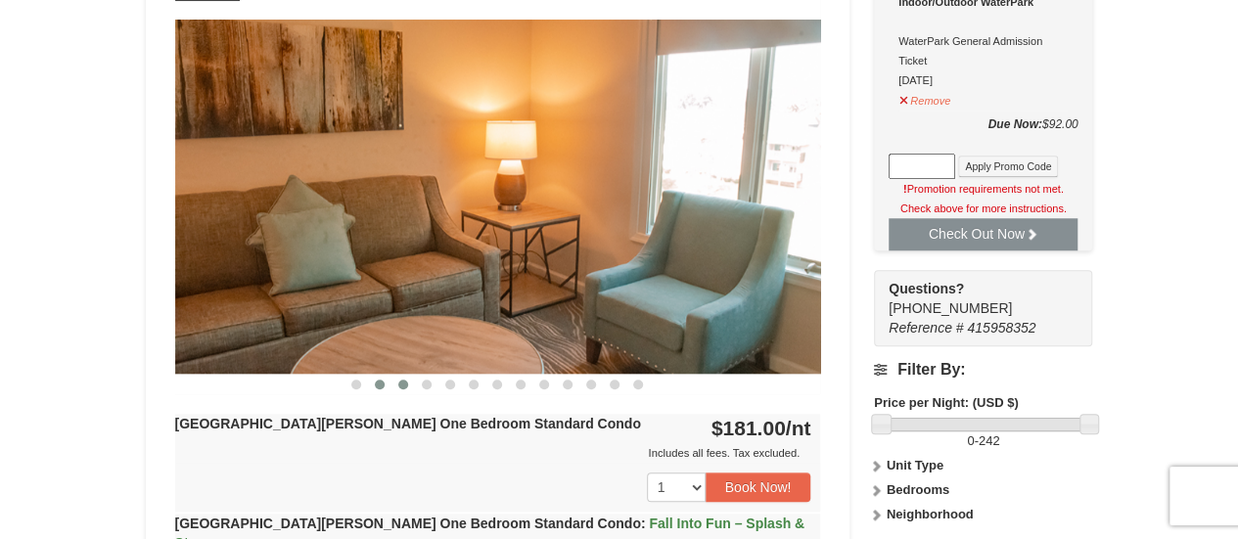
click at [407, 388] on button at bounding box center [402, 385] width 23 height 20
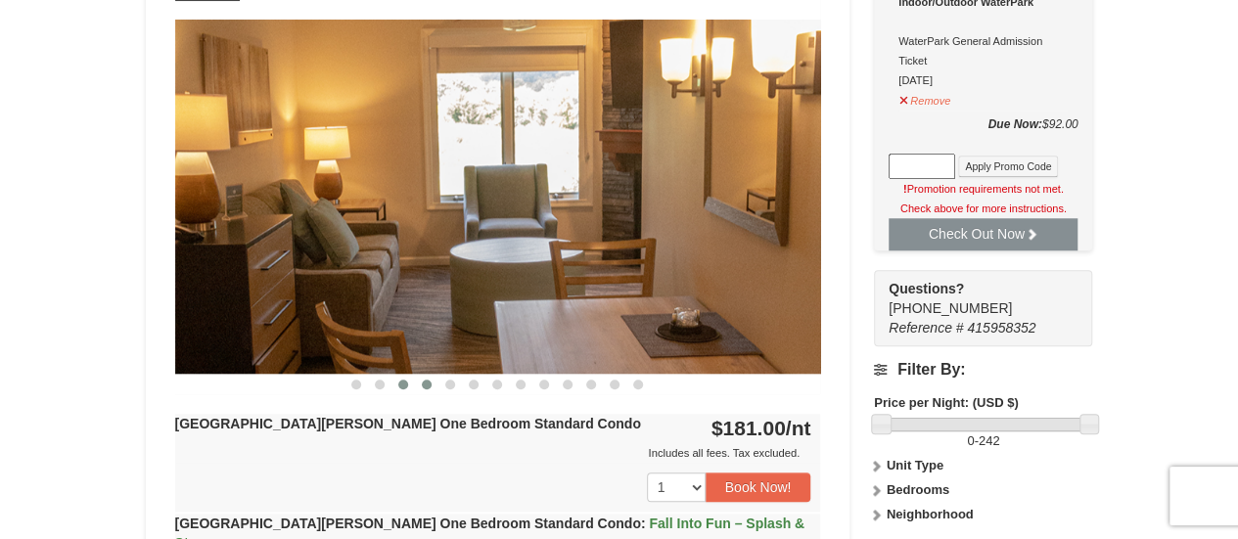
click at [423, 383] on span at bounding box center [427, 385] width 10 height 10
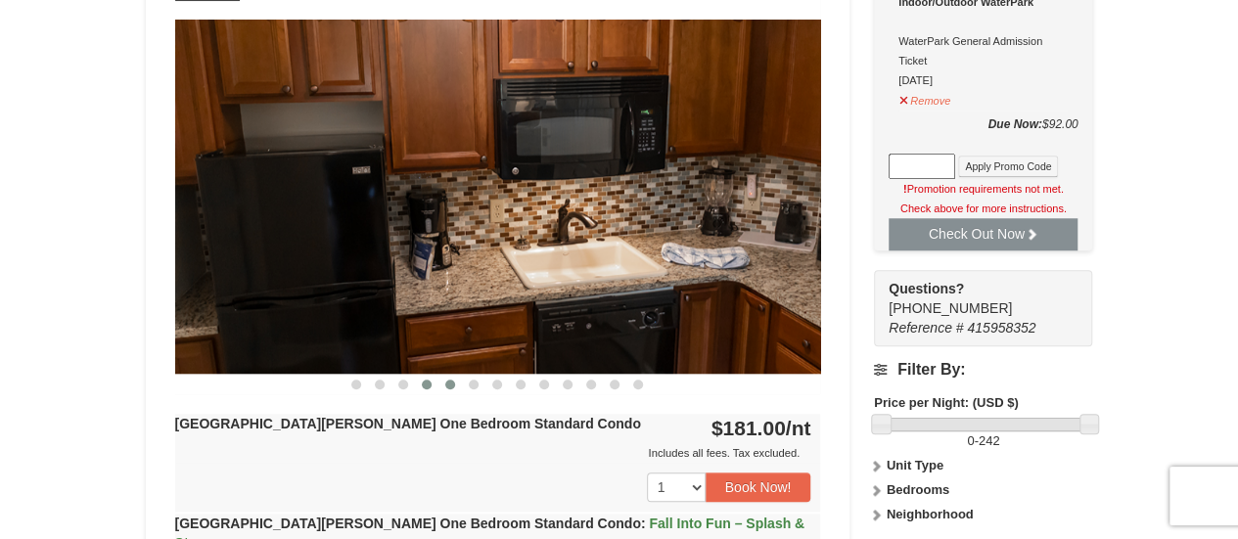
click at [449, 384] on span at bounding box center [450, 385] width 10 height 10
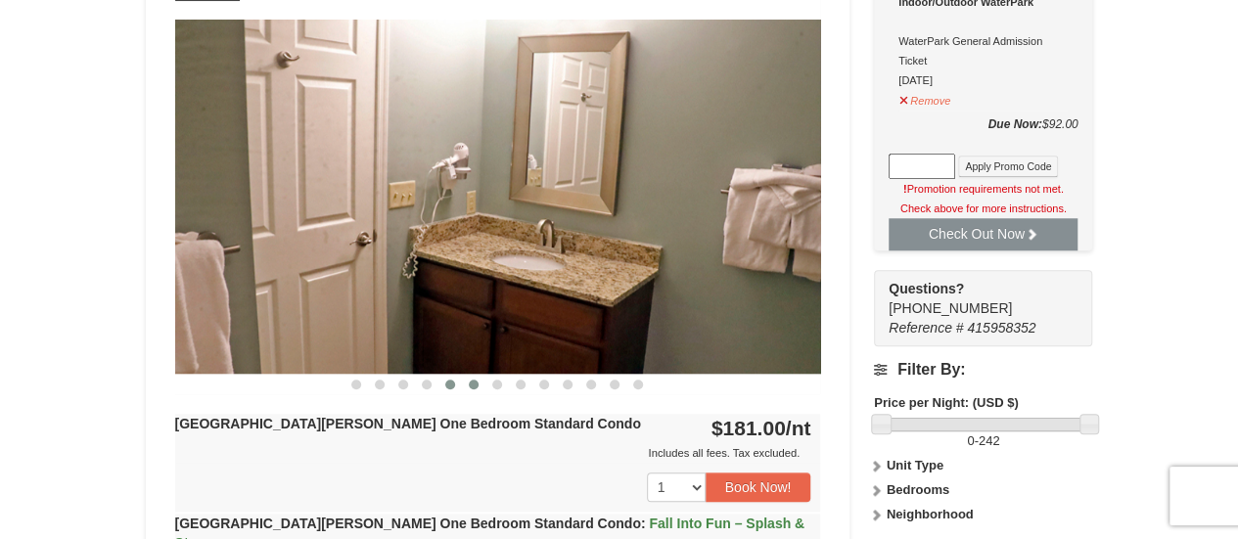
click at [478, 384] on span at bounding box center [474, 385] width 10 height 10
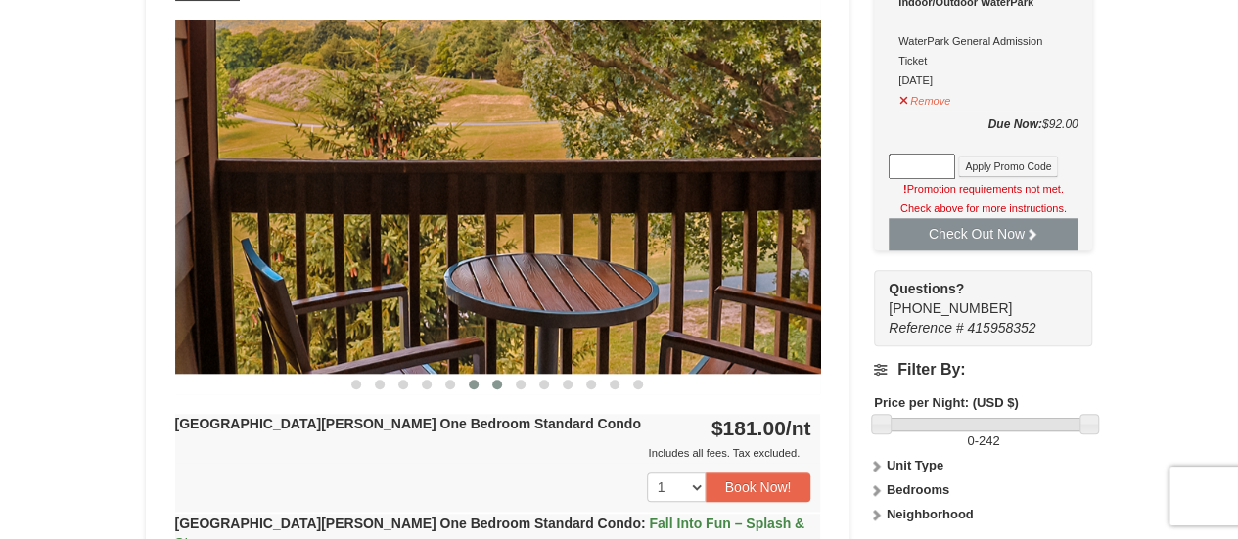
click at [499, 384] on span at bounding box center [497, 385] width 10 height 10
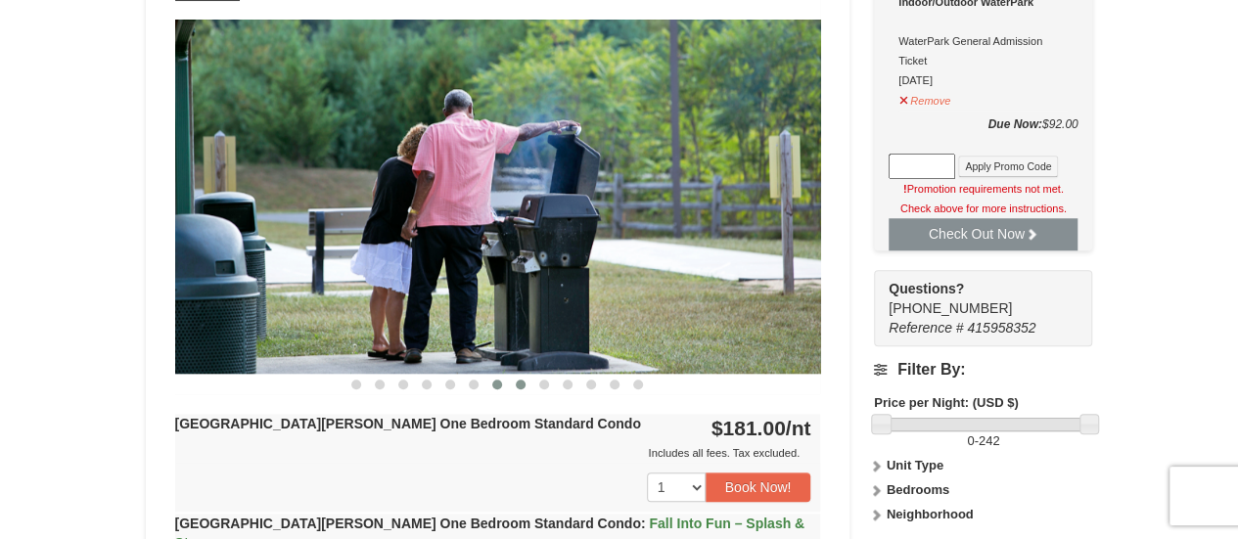
click at [517, 383] on span at bounding box center [521, 385] width 10 height 10
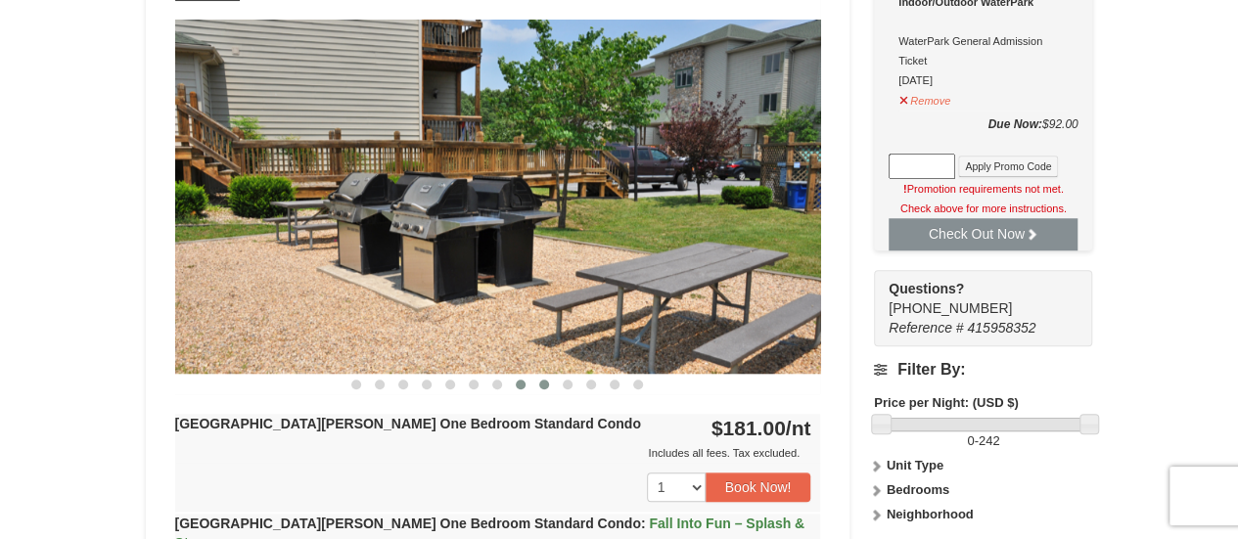
click at [545, 383] on span at bounding box center [544, 385] width 10 height 10
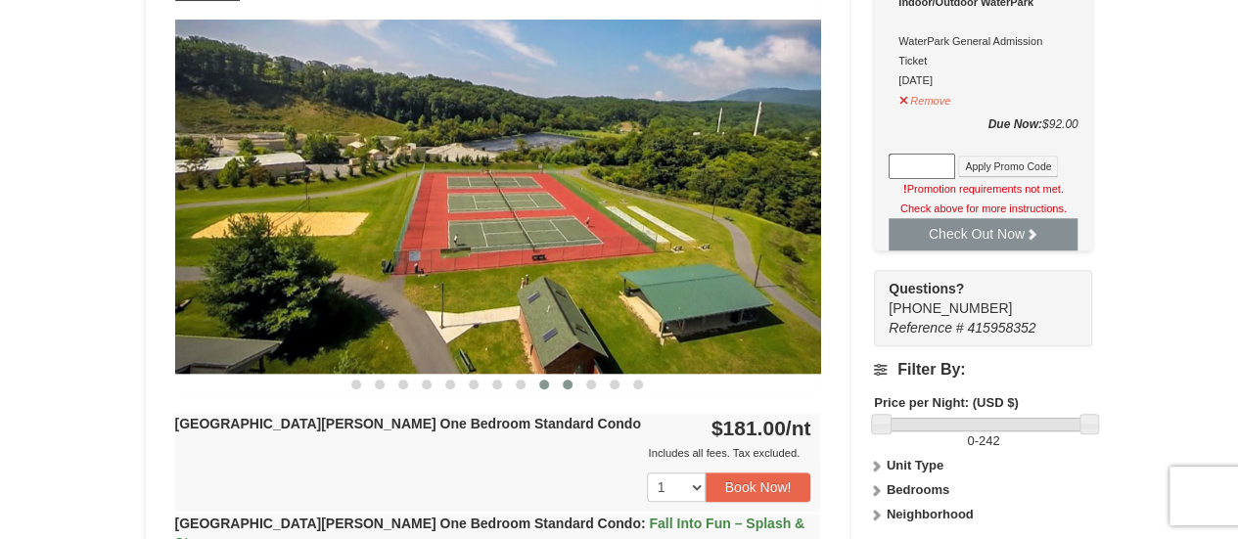
click at [566, 383] on span at bounding box center [568, 385] width 10 height 10
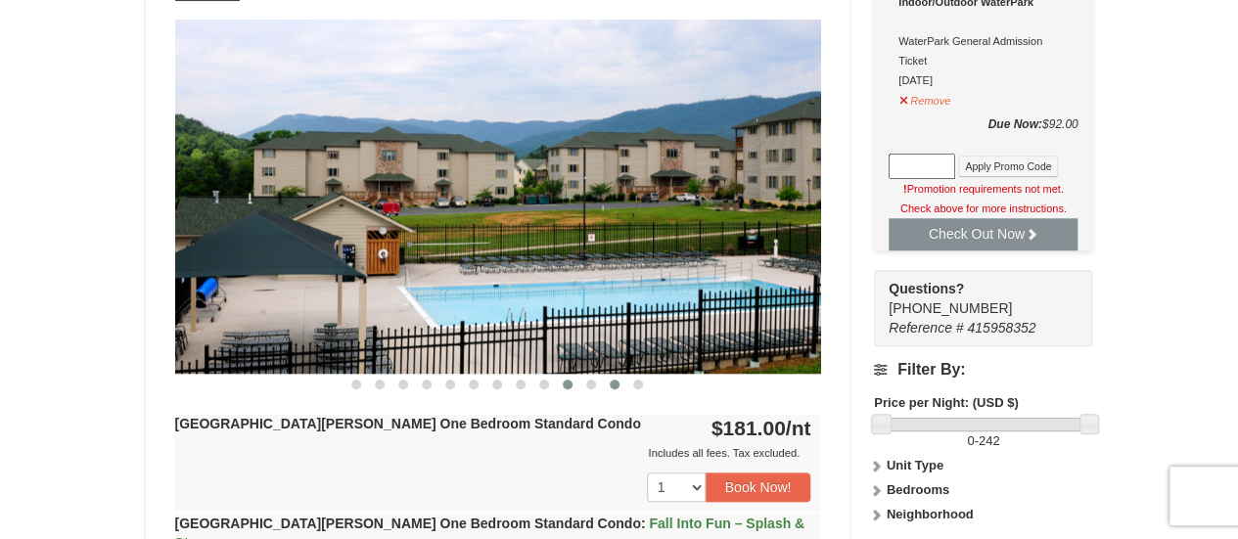
click at [609, 383] on button at bounding box center [614, 385] width 23 height 20
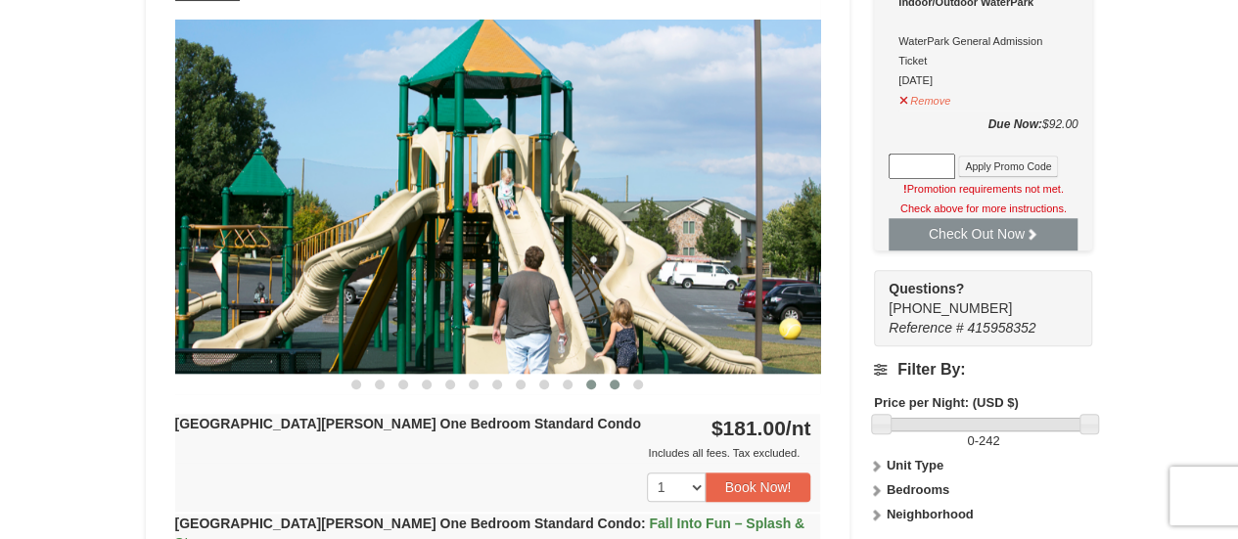
click at [589, 385] on span at bounding box center [591, 385] width 10 height 10
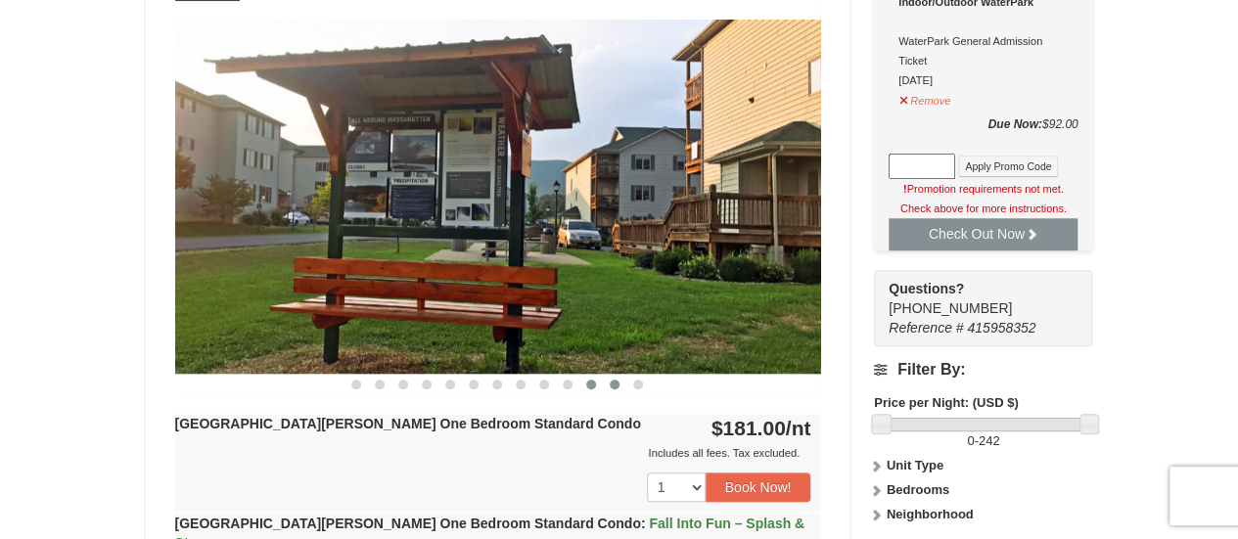
click at [616, 390] on button at bounding box center [614, 385] width 23 height 20
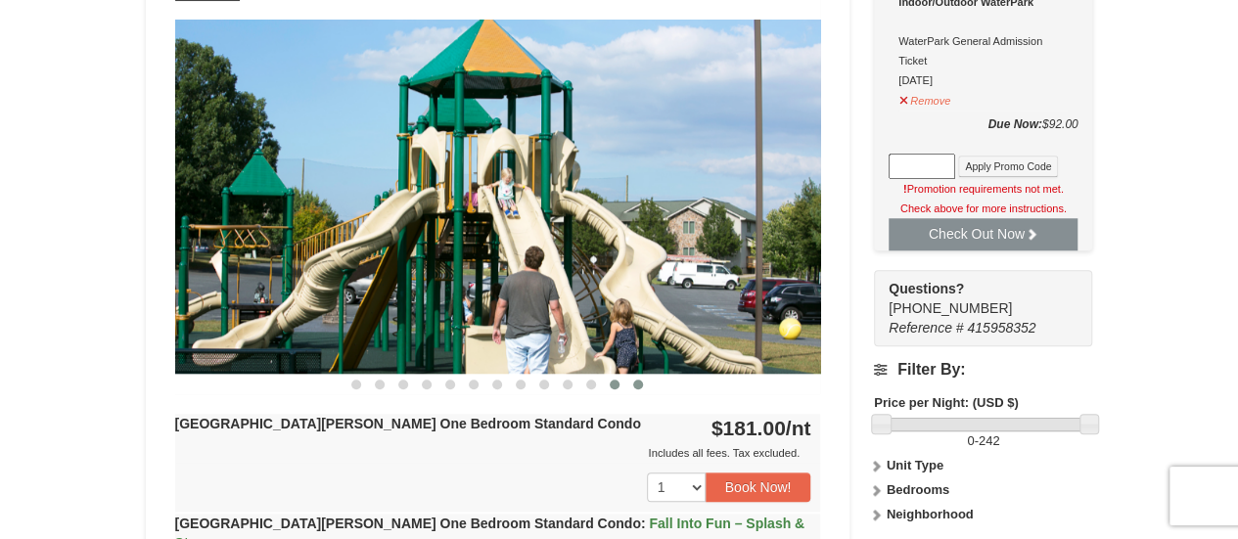
click at [648, 388] on button at bounding box center [637, 385] width 23 height 20
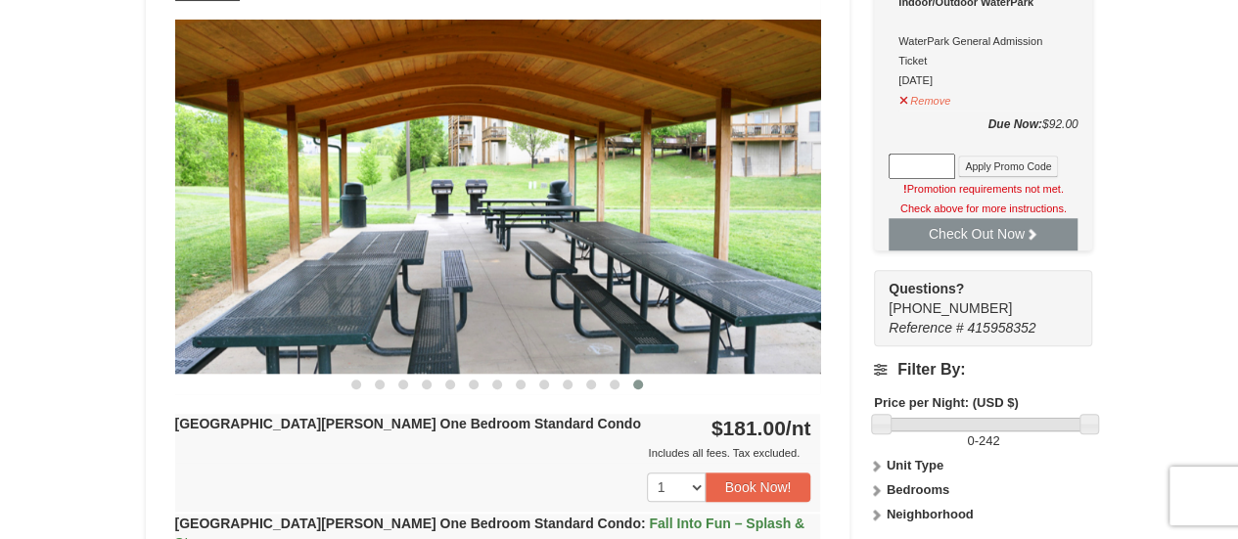
click at [341, 383] on div at bounding box center [498, 384] width 646 height 21
click at [360, 384] on span at bounding box center [356, 385] width 10 height 10
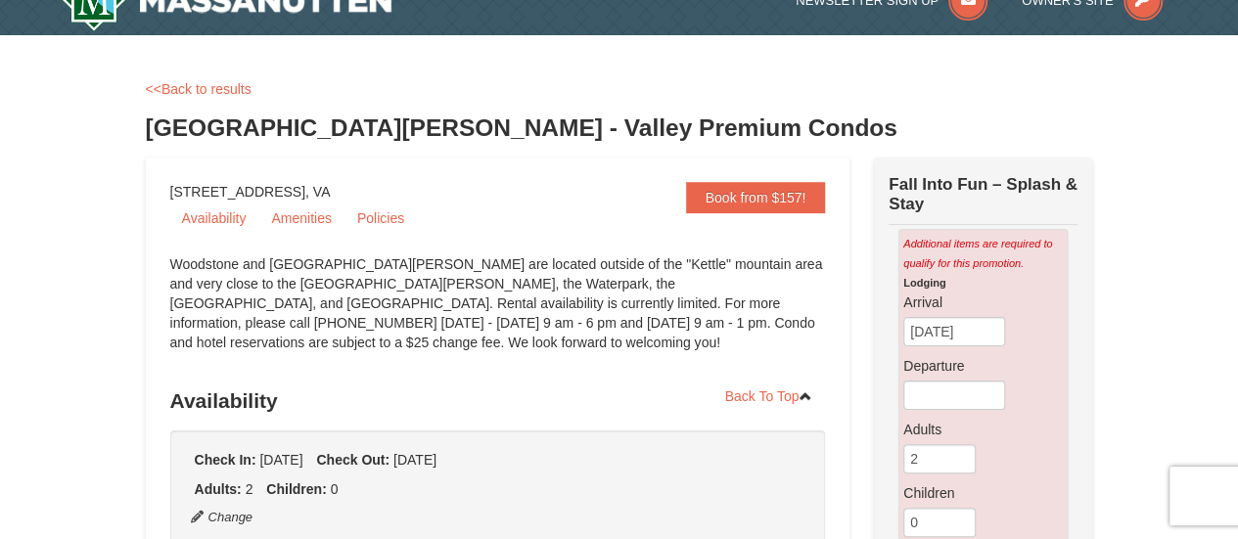
scroll to position [0, 0]
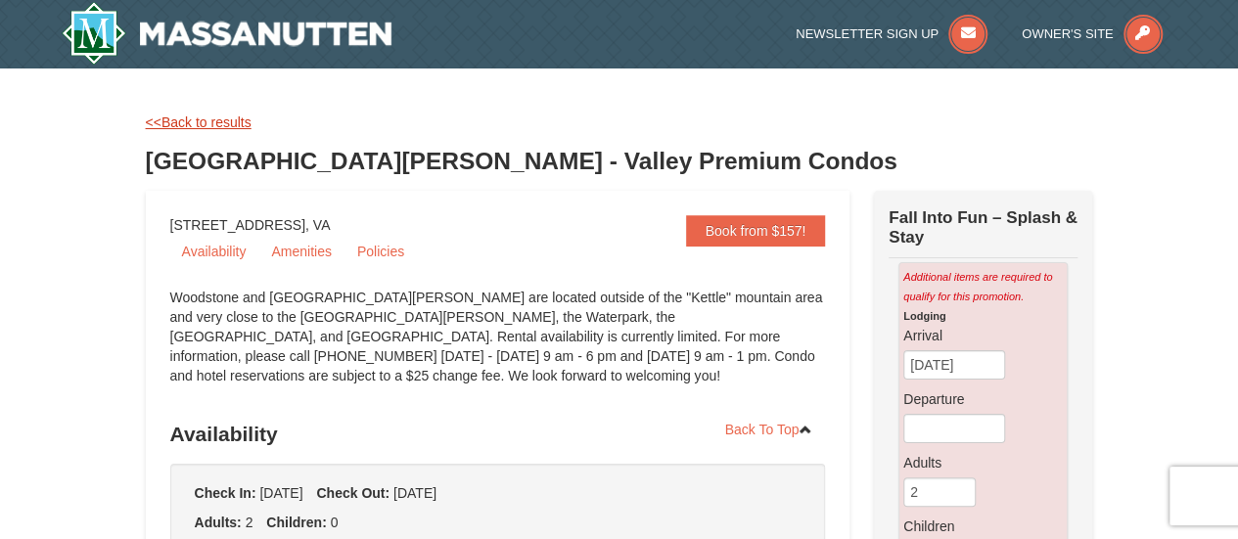
click at [236, 127] on link "<<Back to results" at bounding box center [199, 122] width 106 height 16
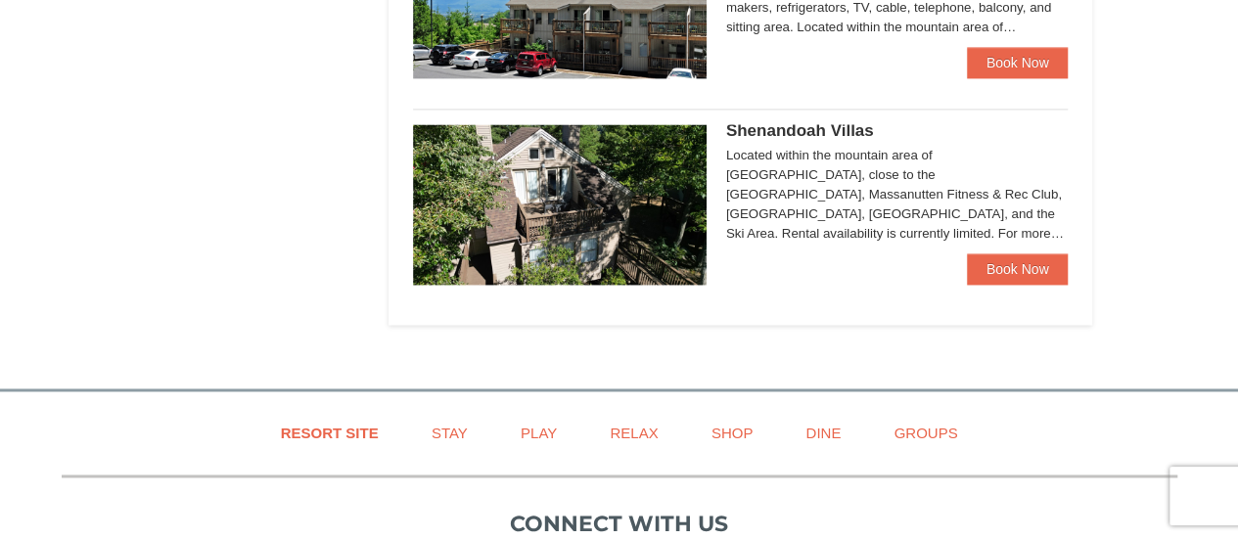
scroll to position [1217, 0]
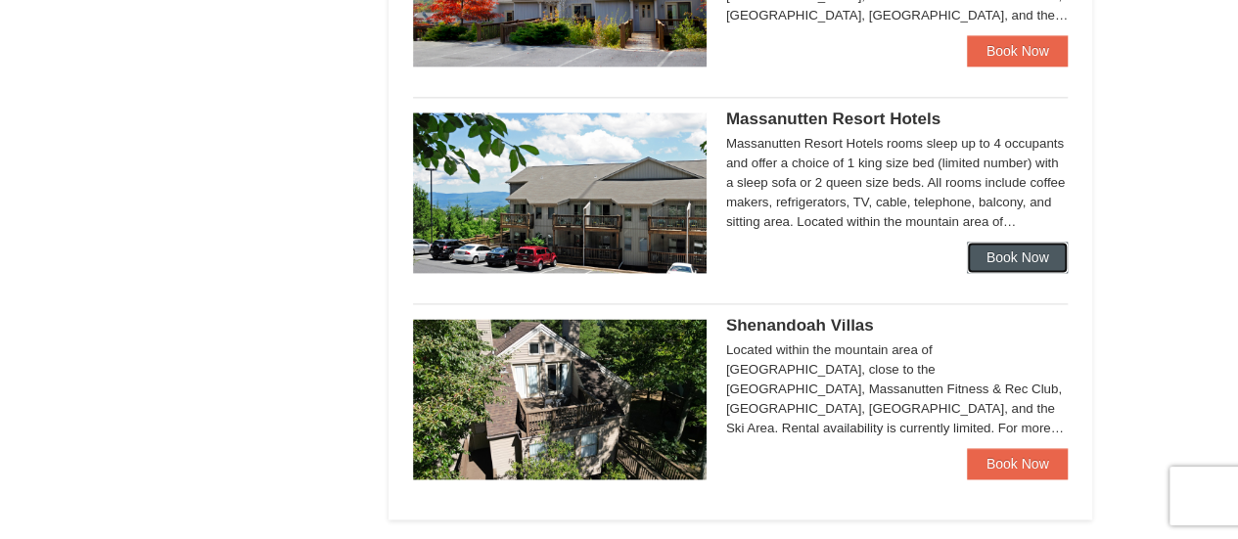
click at [1016, 254] on link "Book Now" at bounding box center [1018, 257] width 102 height 31
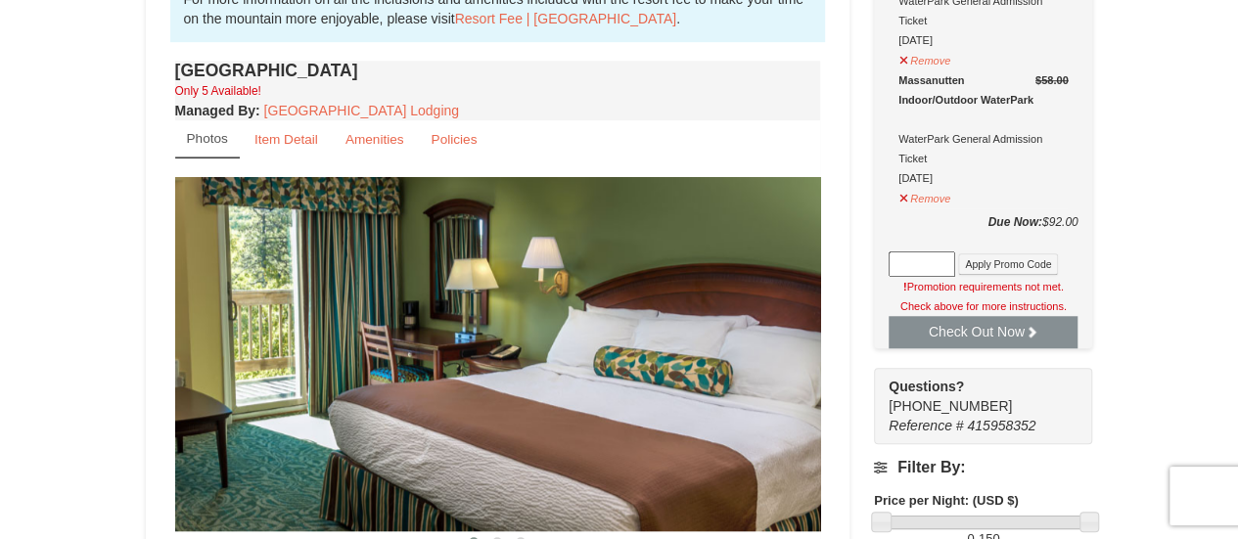
scroll to position [880, 0]
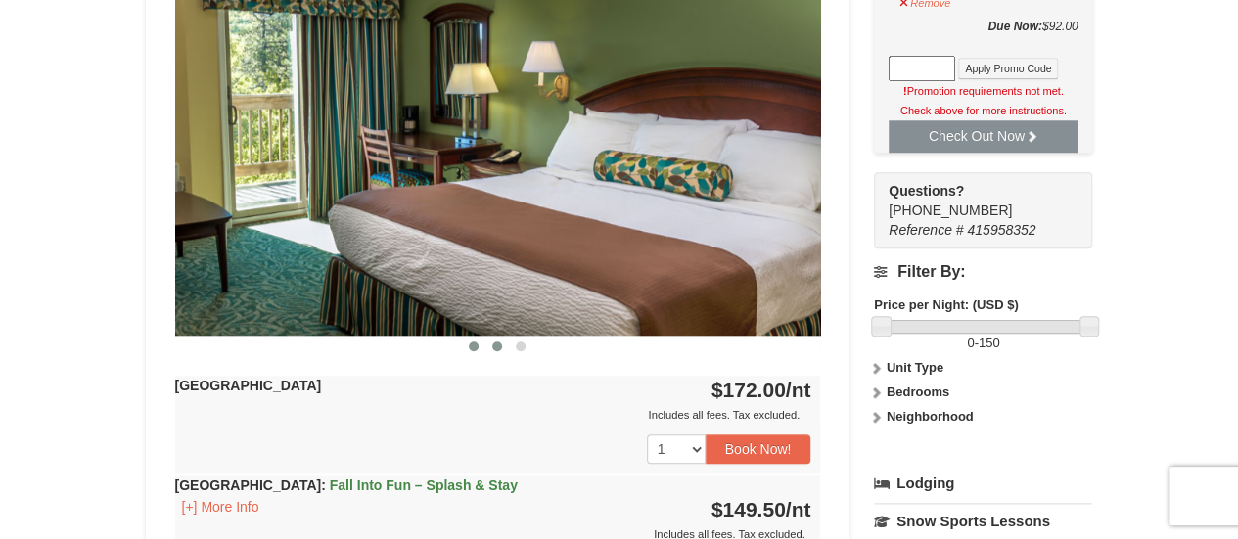
click at [497, 348] on span at bounding box center [497, 347] width 10 height 10
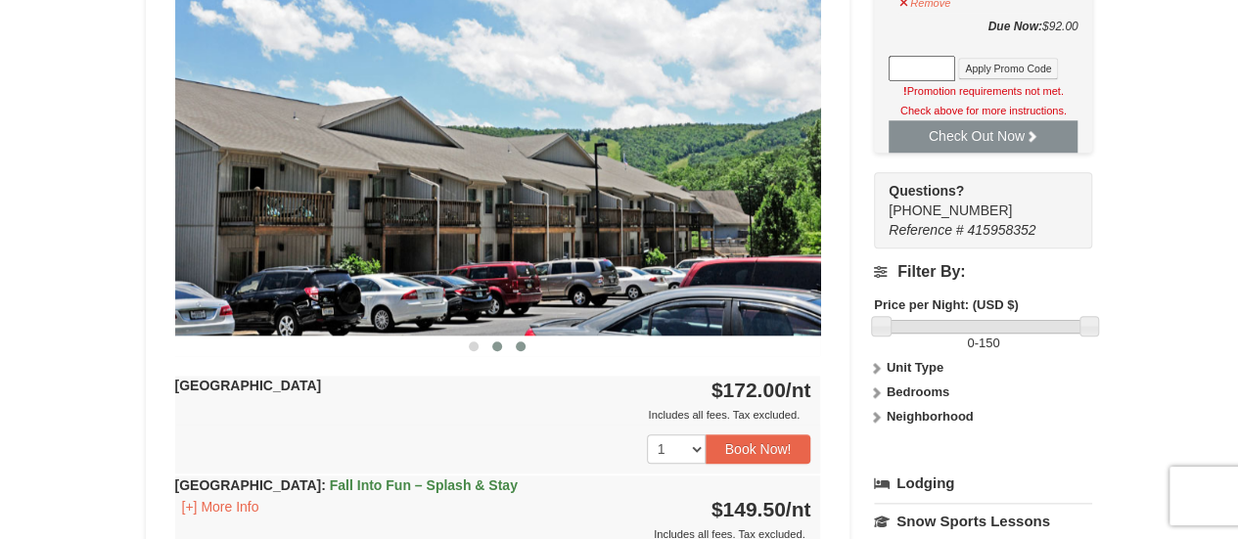
click at [509, 342] on button at bounding box center [520, 347] width 23 height 20
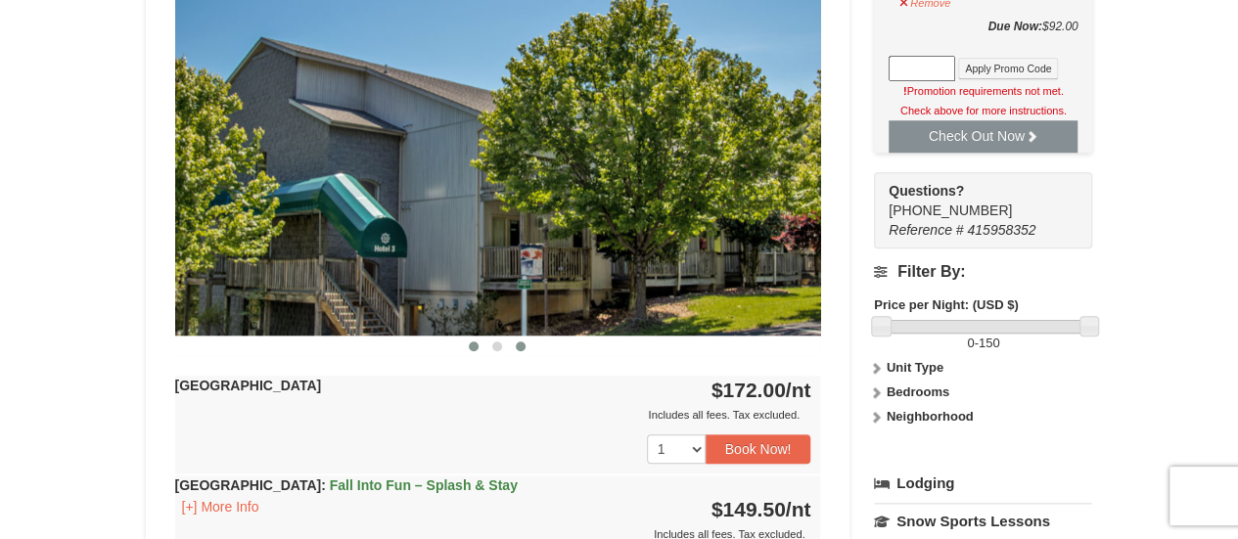
click at [471, 345] on span at bounding box center [474, 347] width 10 height 10
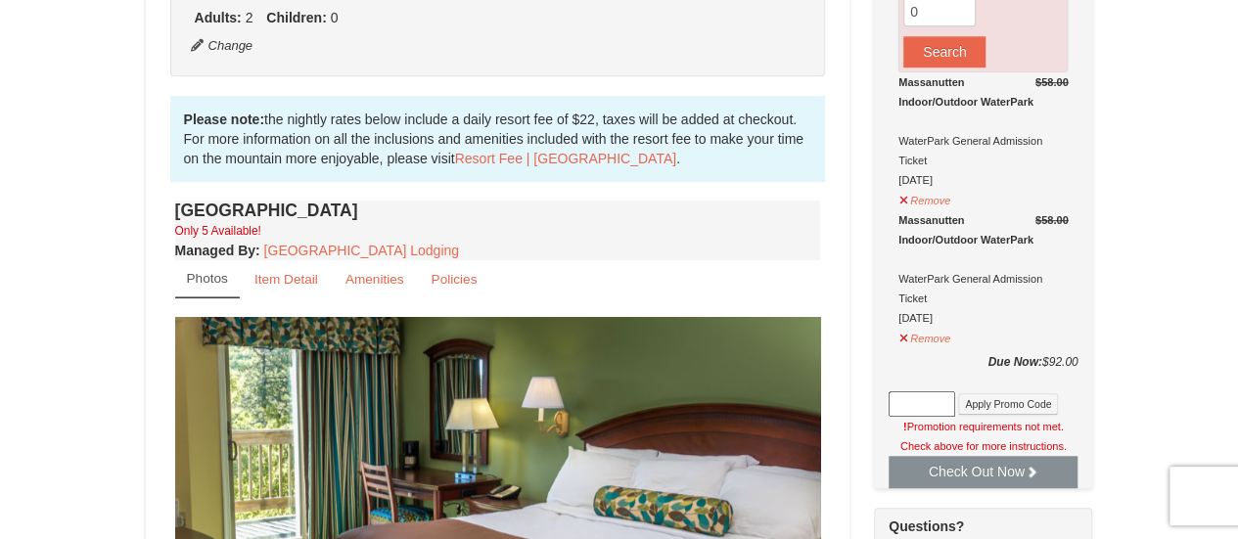
scroll to position [586, 0]
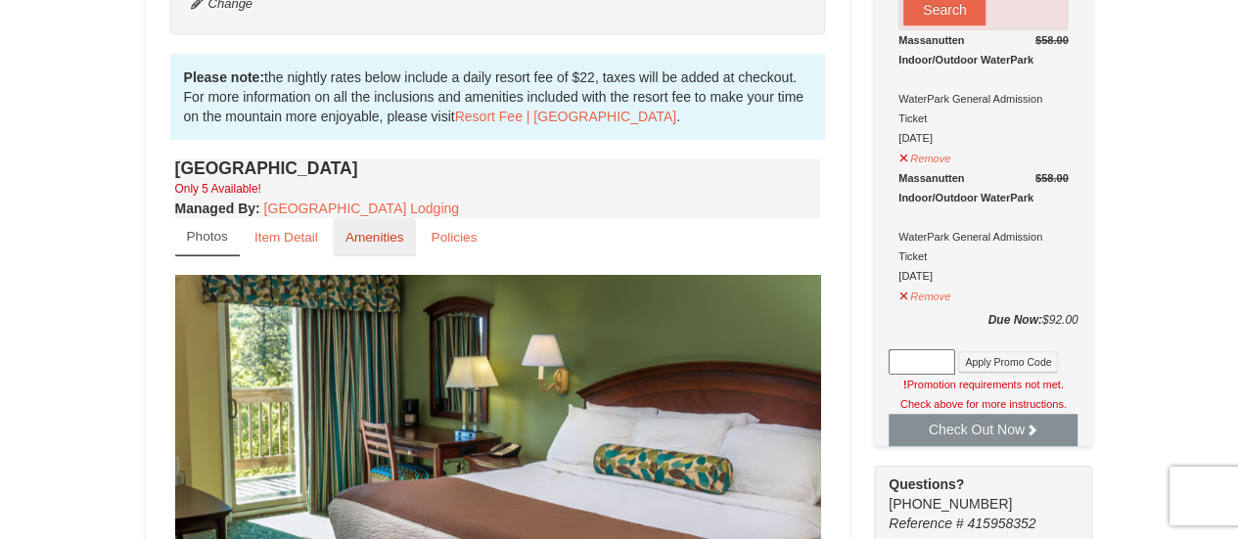
click at [353, 235] on small "Amenities" at bounding box center [374, 237] width 59 height 15
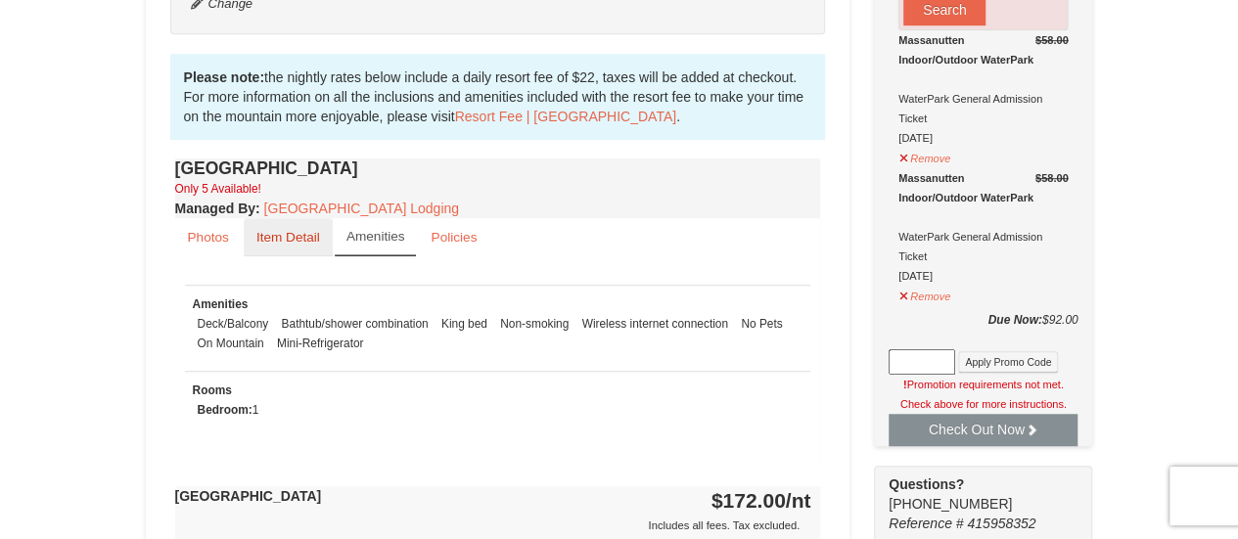
click at [304, 232] on small "Item Detail" at bounding box center [288, 237] width 64 height 15
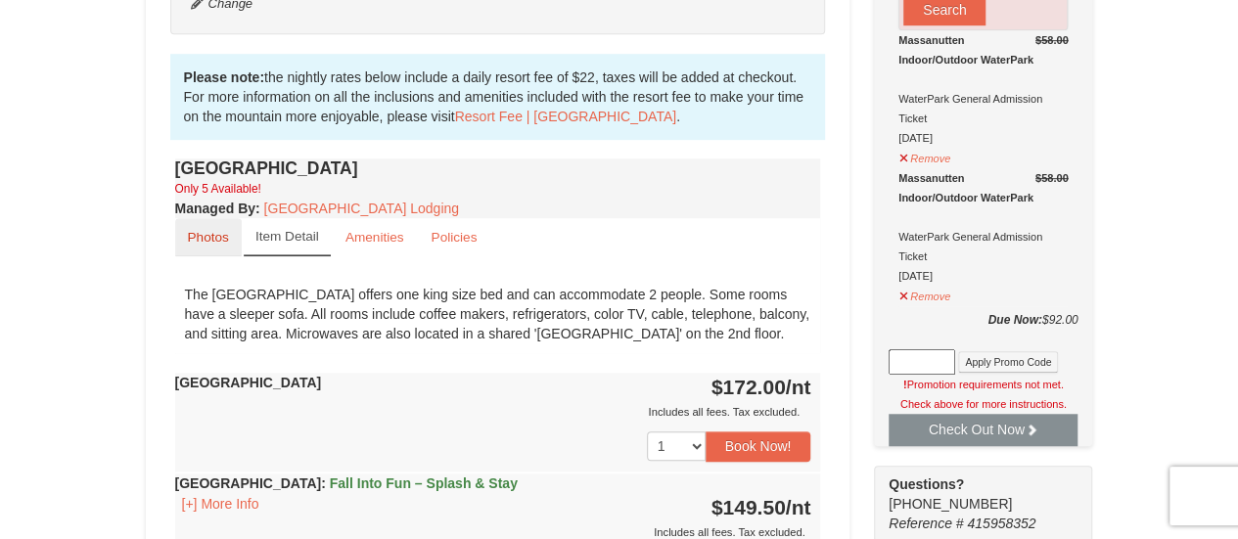
click at [226, 249] on link "Photos" at bounding box center [208, 237] width 67 height 38
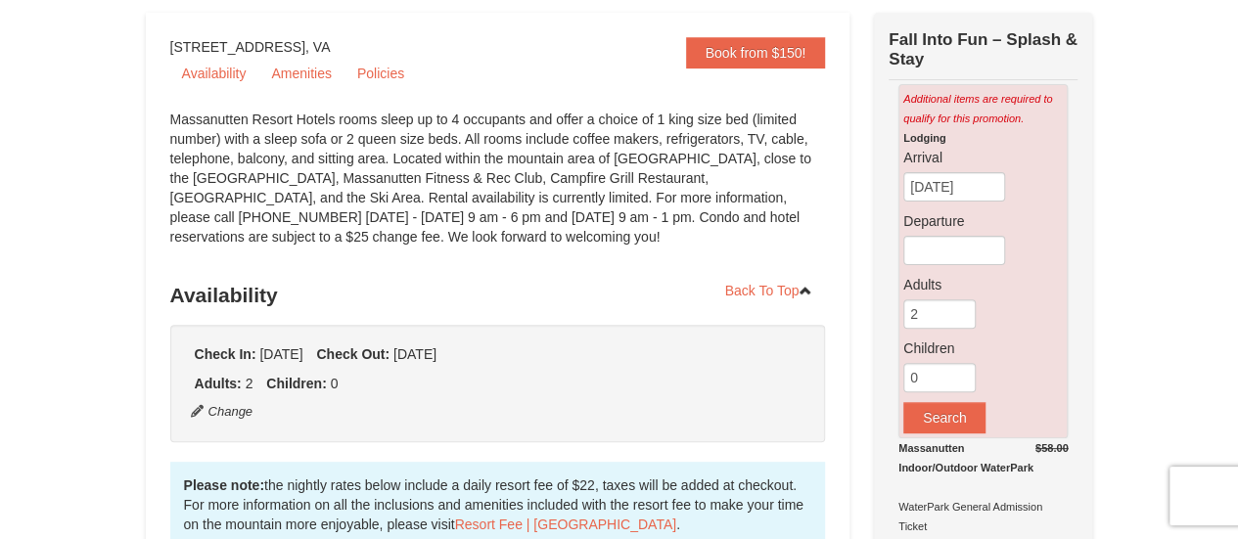
scroll to position [0, 0]
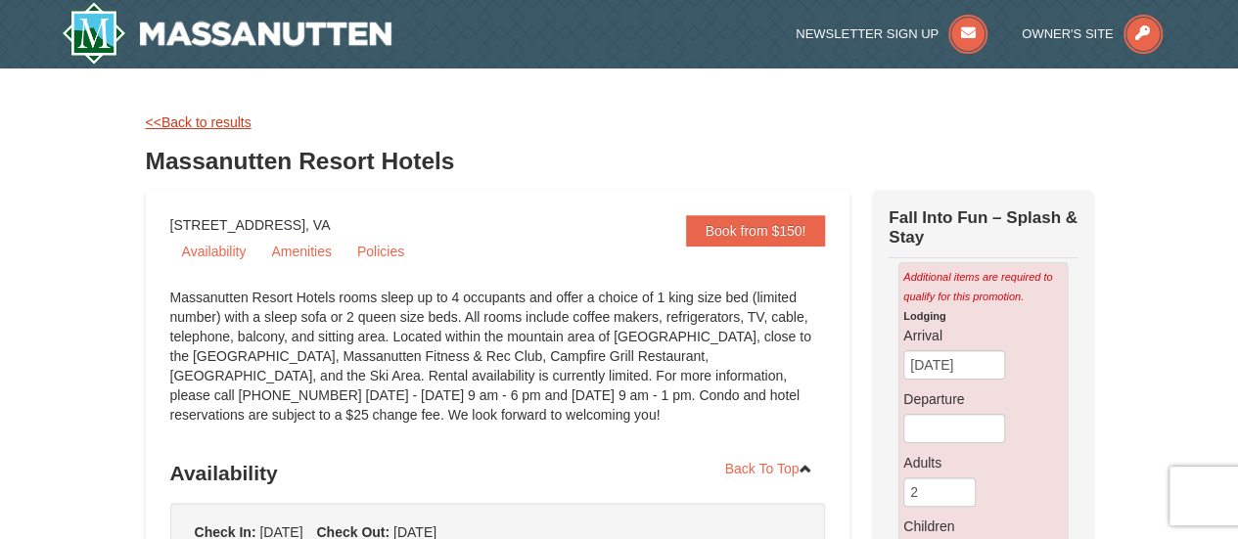
click at [208, 118] on link "<<Back to results" at bounding box center [199, 122] width 106 height 16
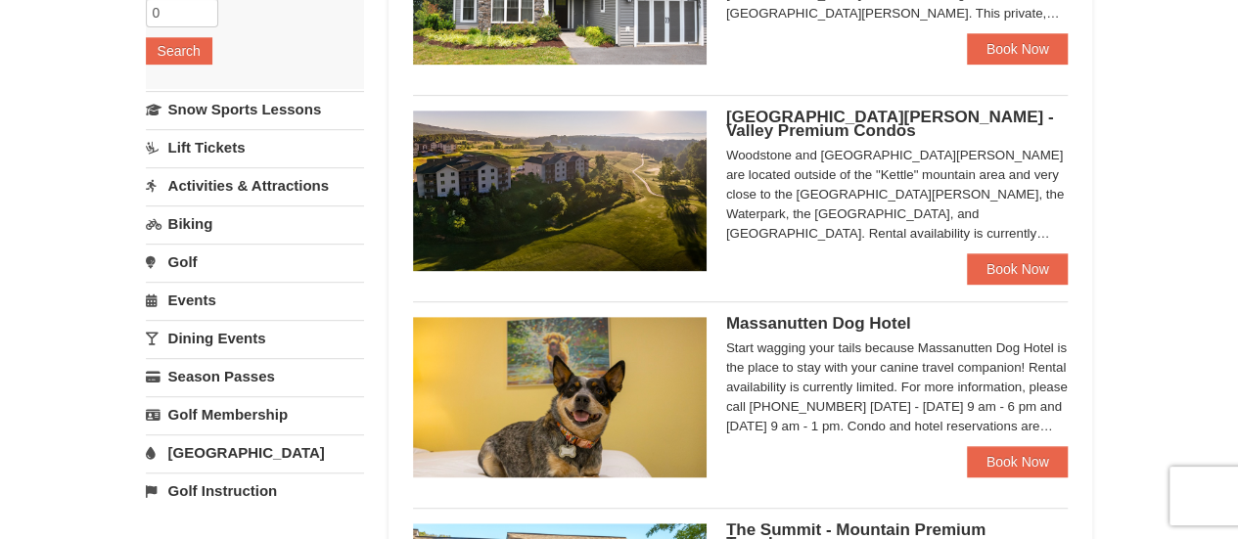
scroll to position [393, 0]
click at [986, 271] on link "Book Now" at bounding box center [1018, 268] width 102 height 31
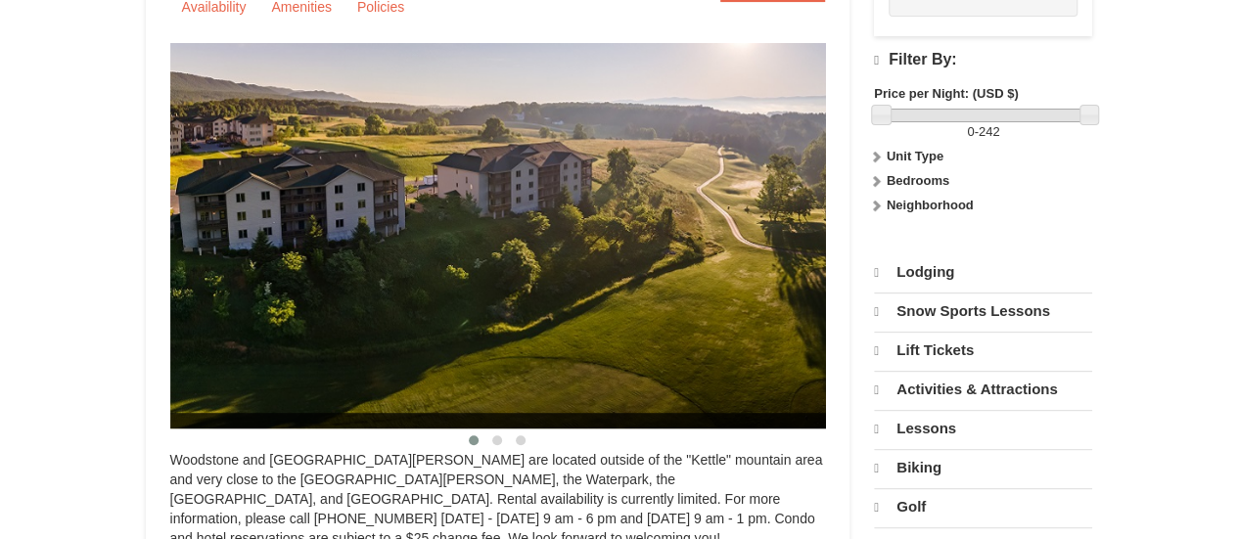
select select "9"
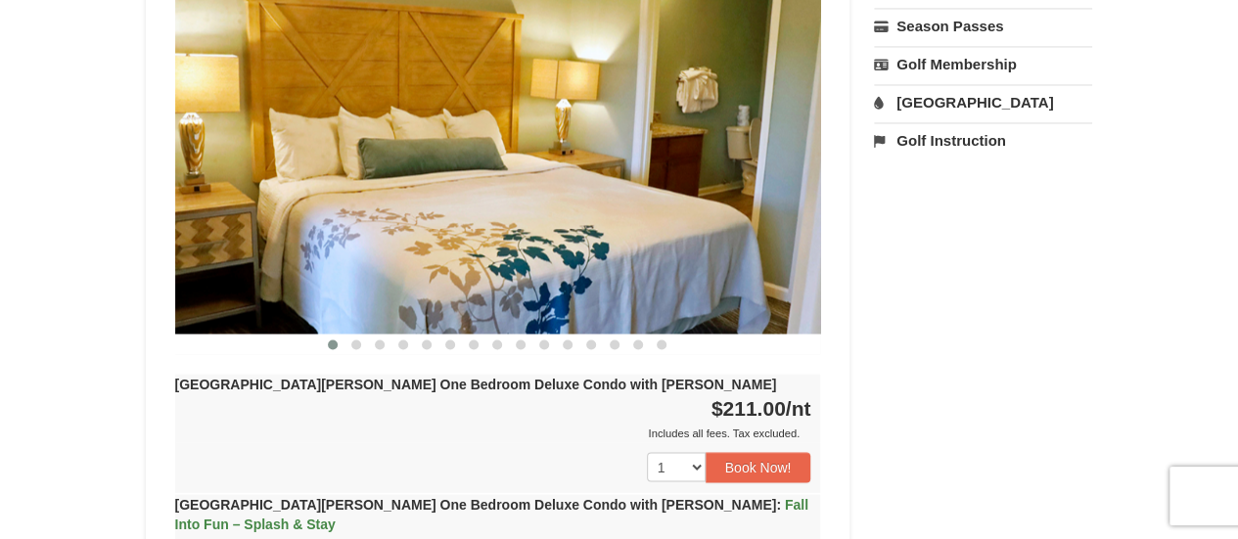
scroll to position [1648, 0]
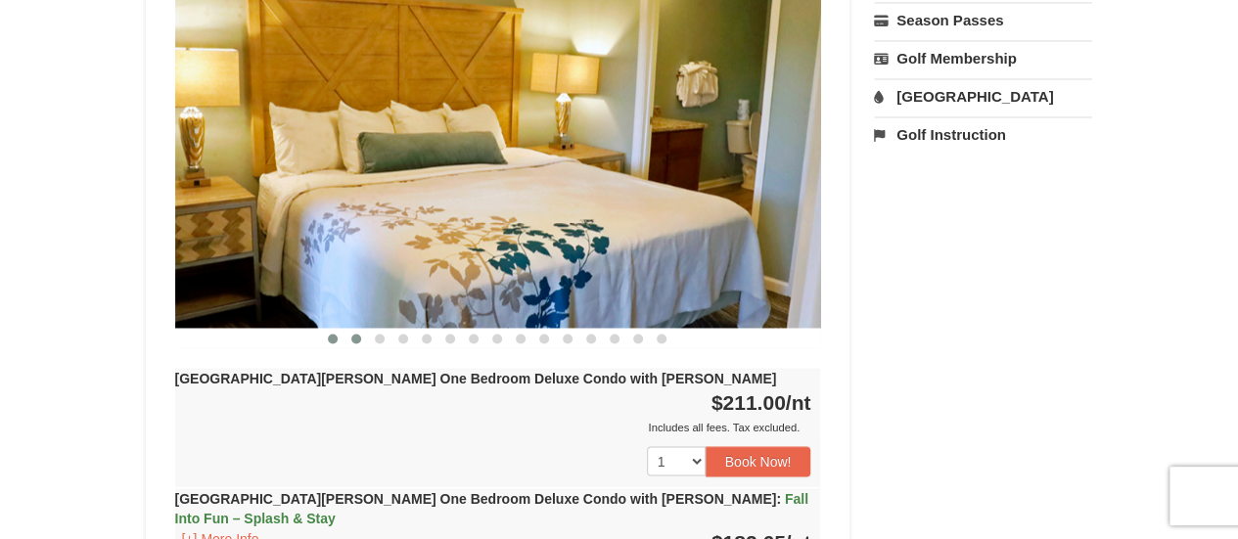
click at [362, 329] on button at bounding box center [355, 339] width 23 height 20
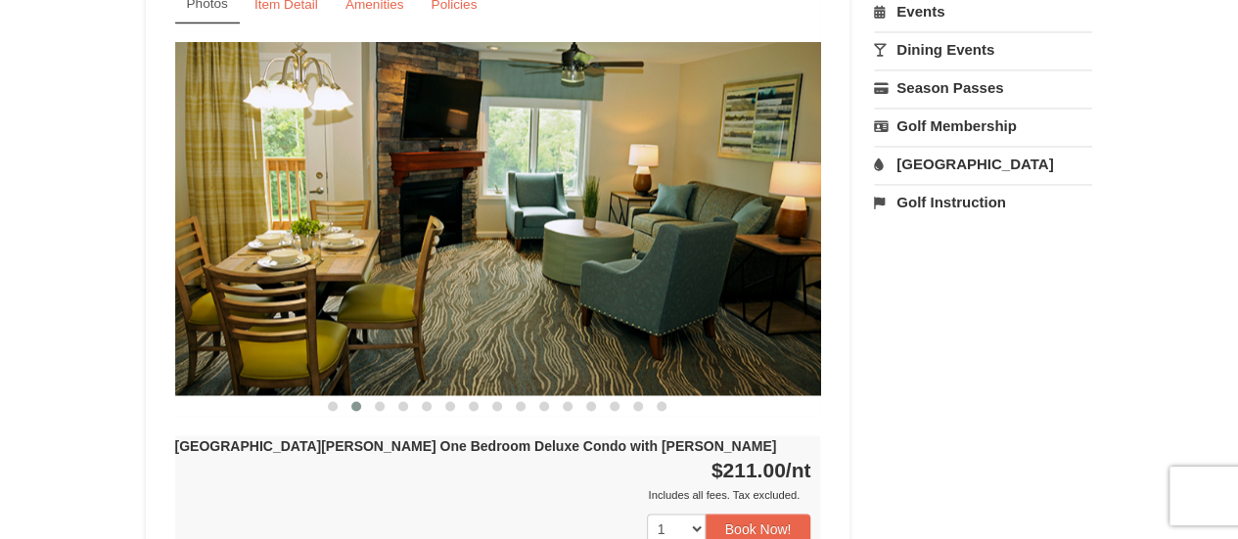
scroll to position [1550, 0]
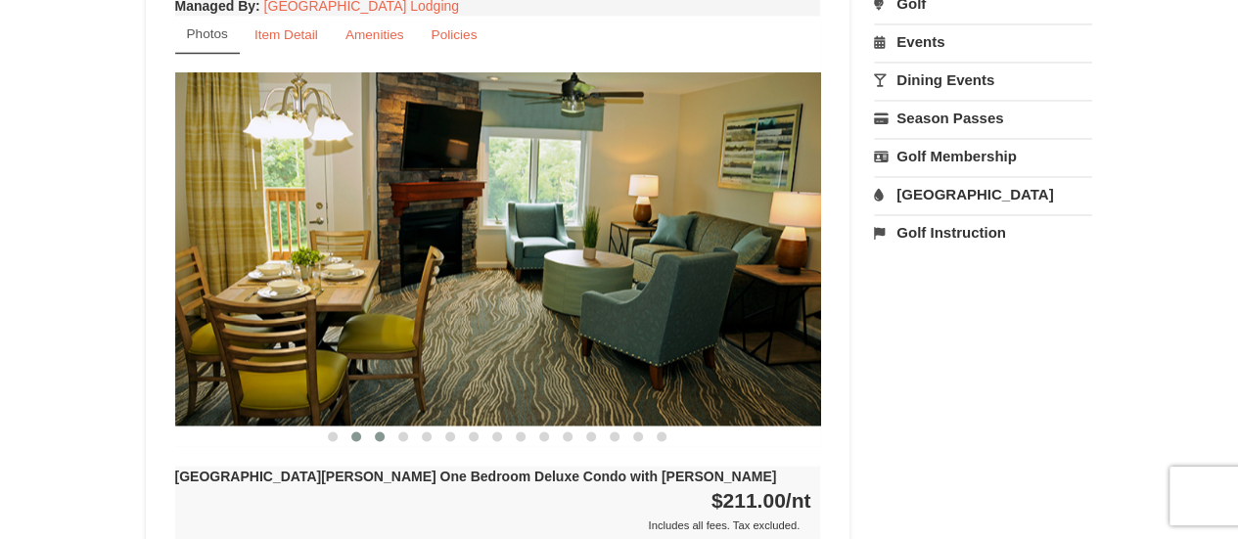
click at [378, 432] on span at bounding box center [380, 437] width 10 height 10
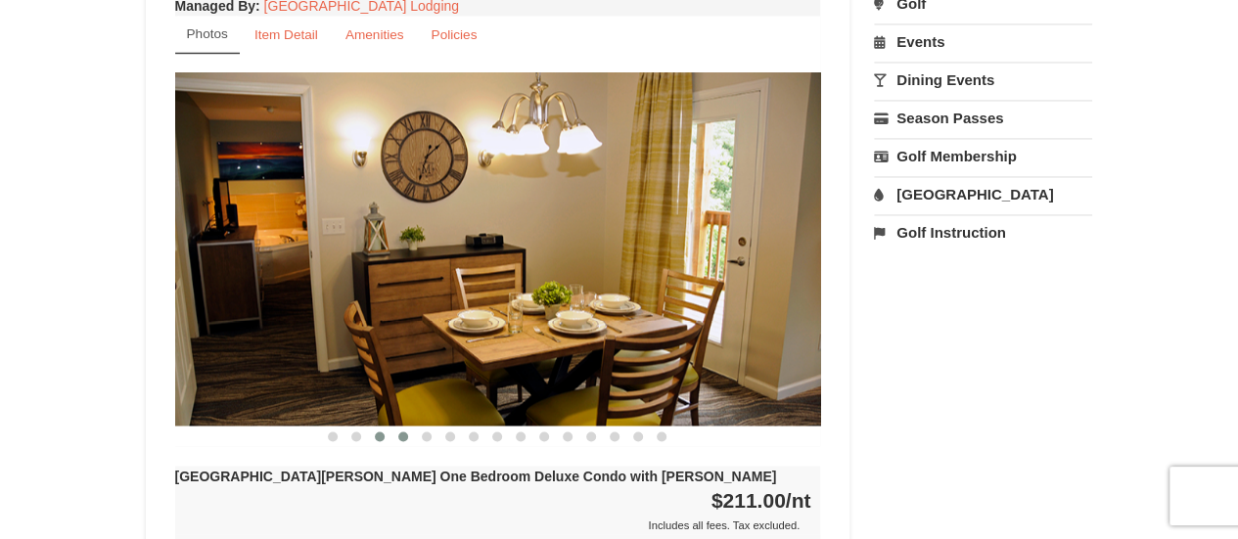
click at [399, 432] on span at bounding box center [403, 437] width 10 height 10
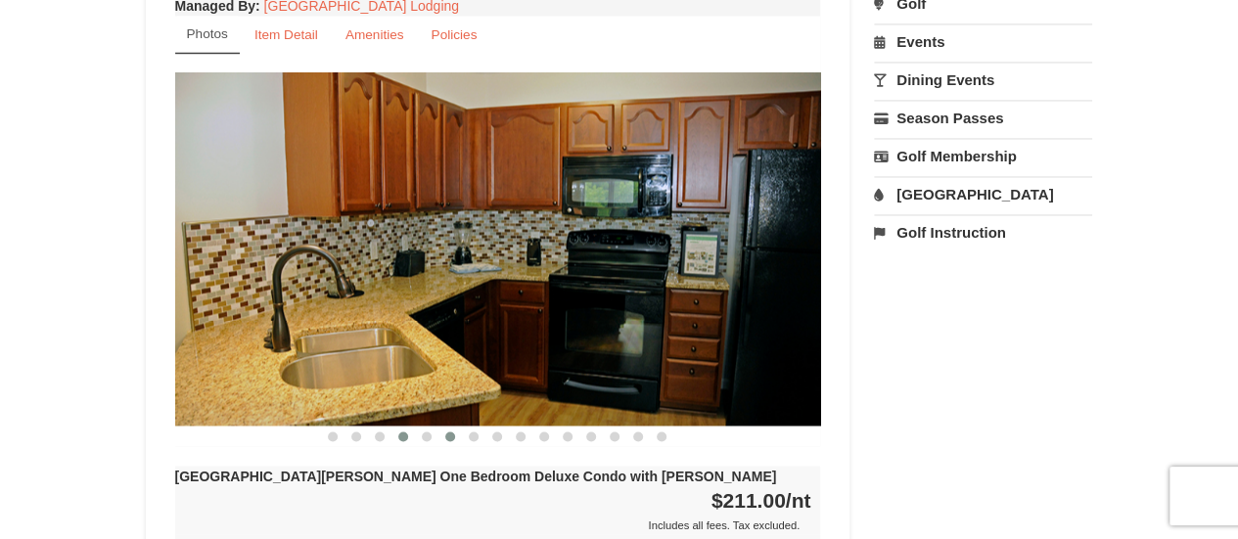
click at [440, 427] on button at bounding box center [449, 437] width 23 height 20
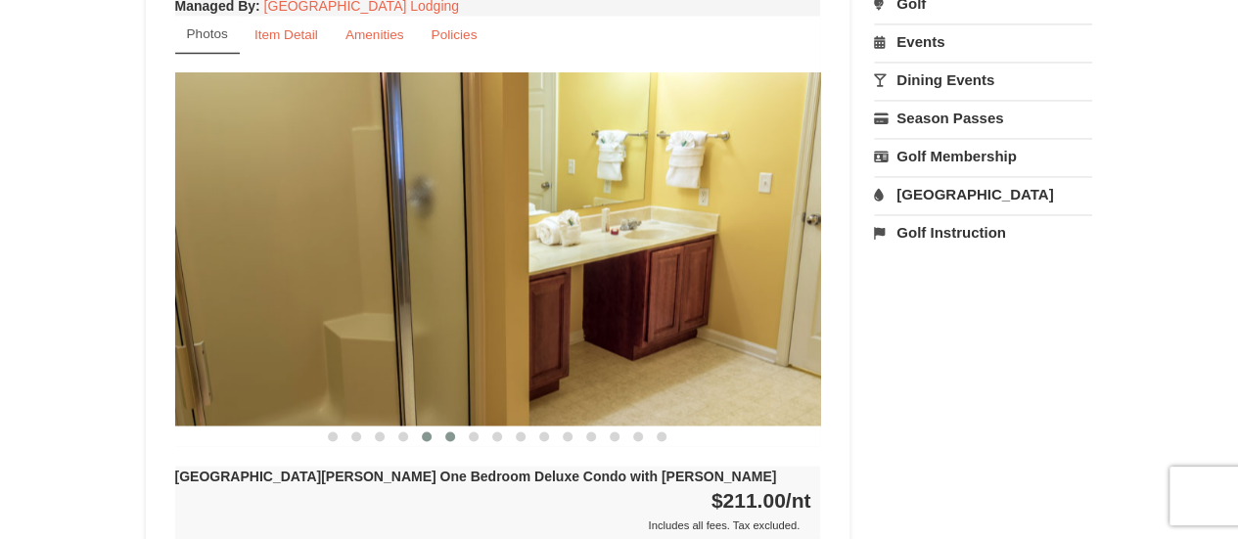
click at [431, 427] on button at bounding box center [426, 437] width 23 height 20
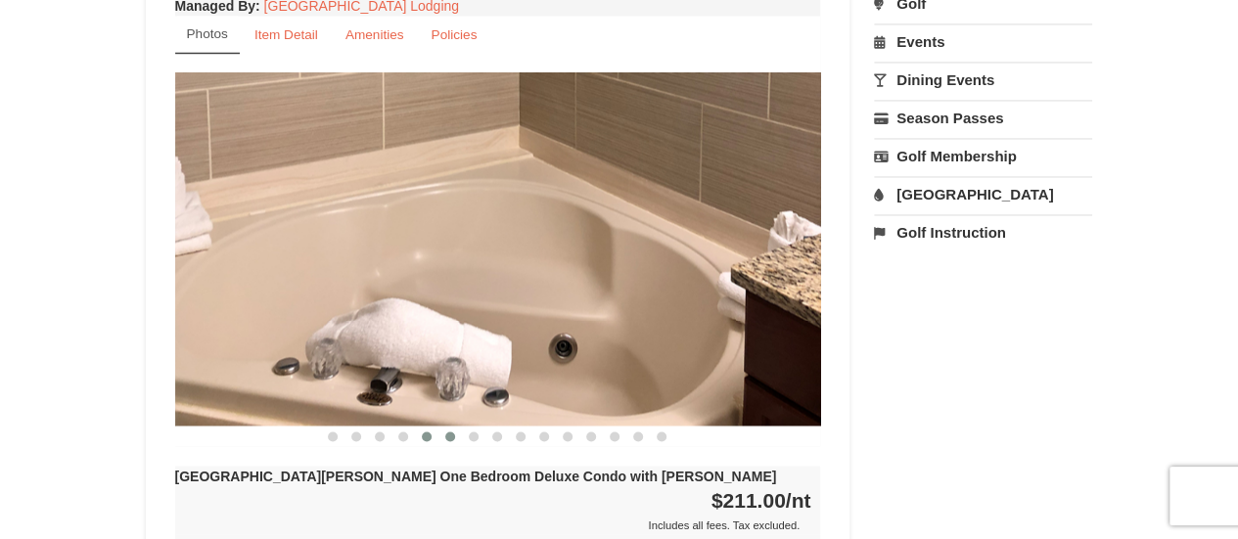
click at [458, 427] on button at bounding box center [449, 437] width 23 height 20
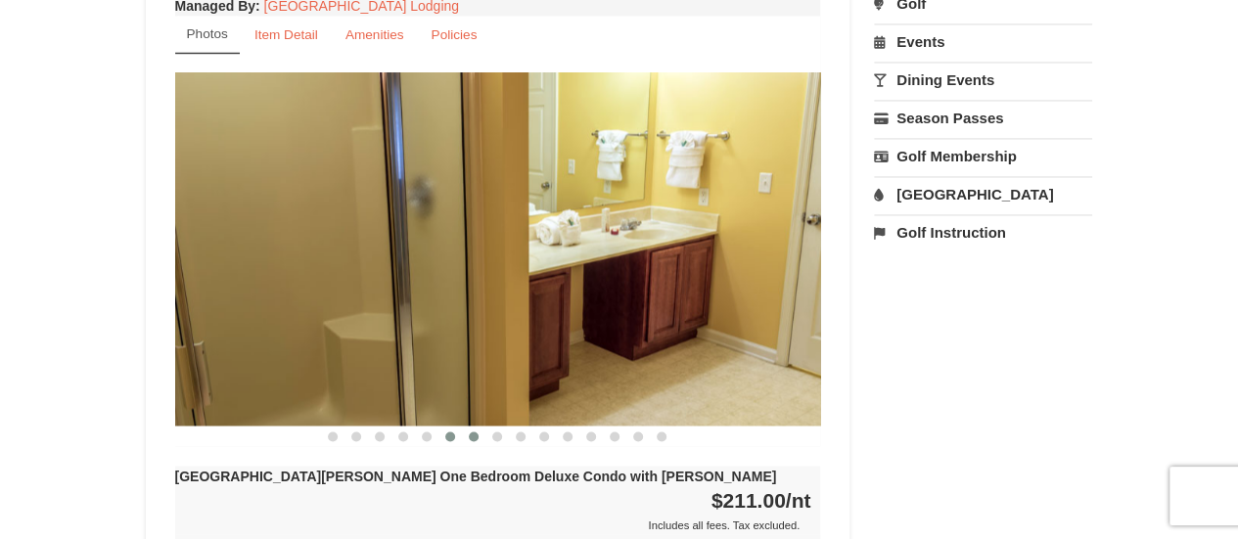
click at [471, 432] on span at bounding box center [474, 437] width 10 height 10
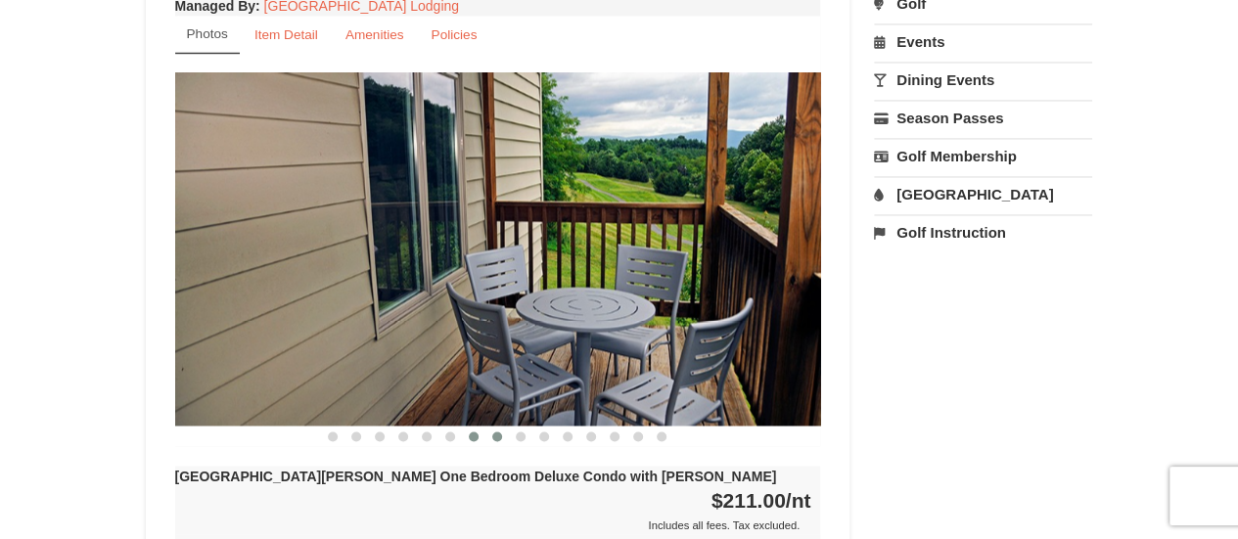
click at [490, 427] on button at bounding box center [496, 437] width 23 height 20
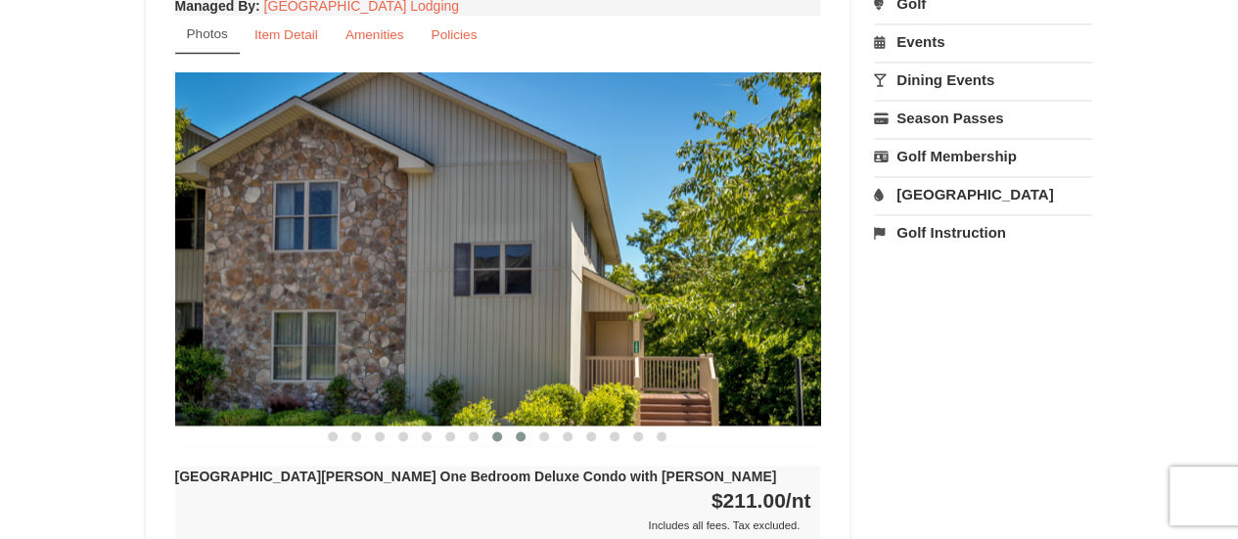
click at [516, 427] on button at bounding box center [520, 437] width 23 height 20
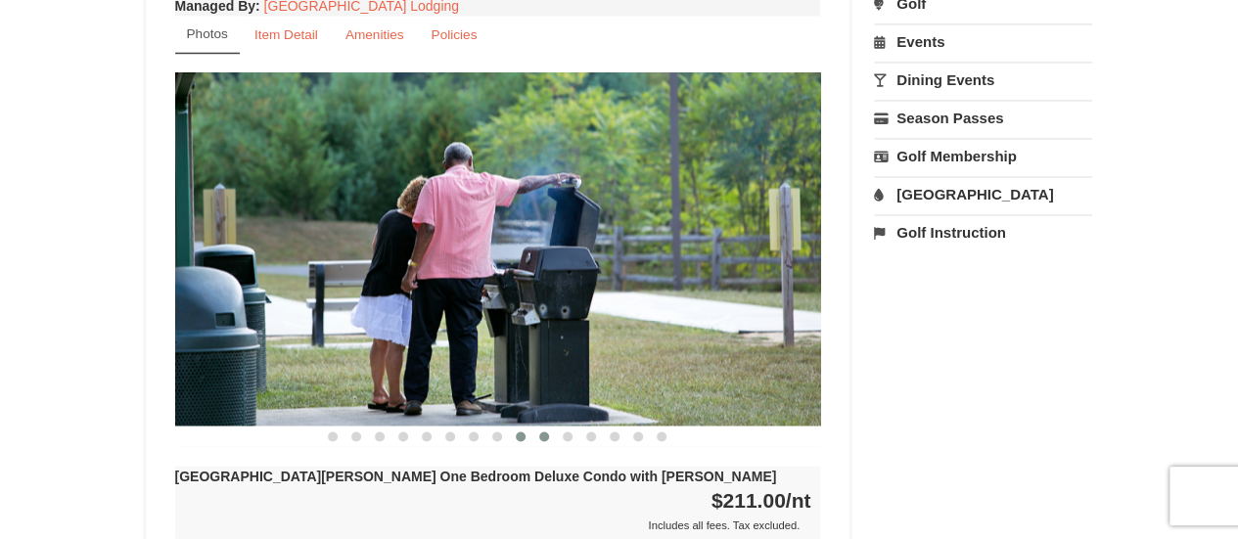
click at [536, 427] on button at bounding box center [543, 437] width 23 height 20
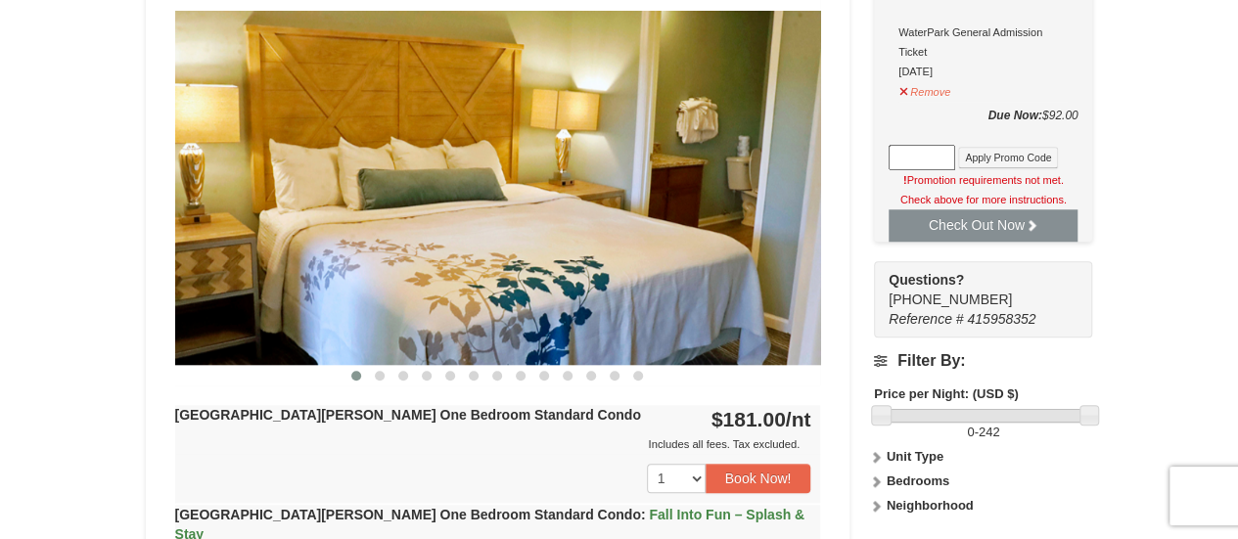
scroll to position [767, 0]
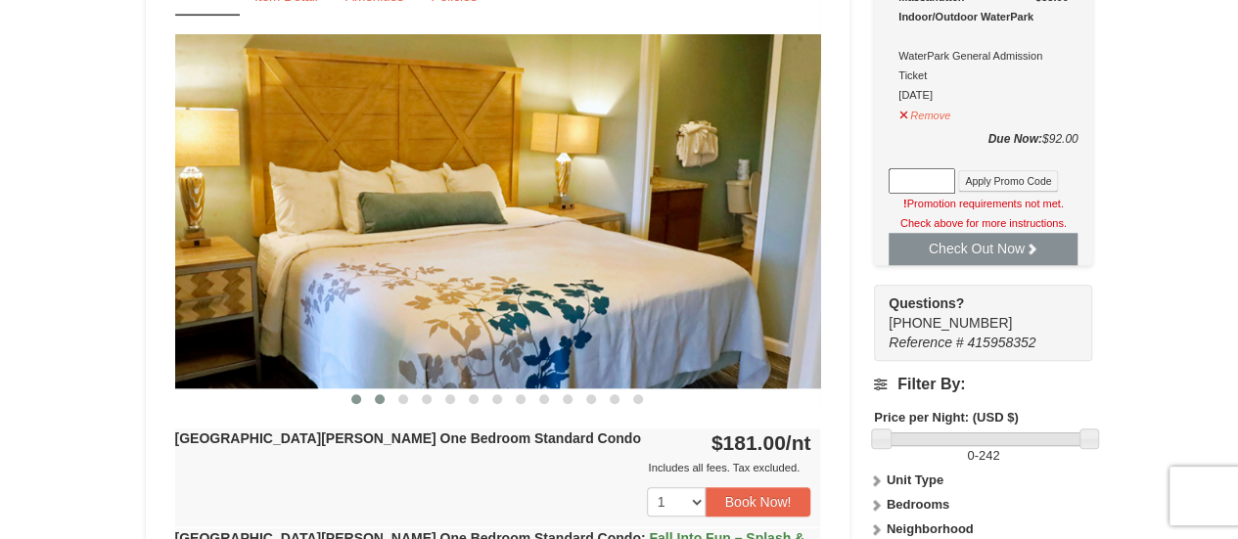
click at [382, 405] on button at bounding box center [379, 399] width 23 height 20
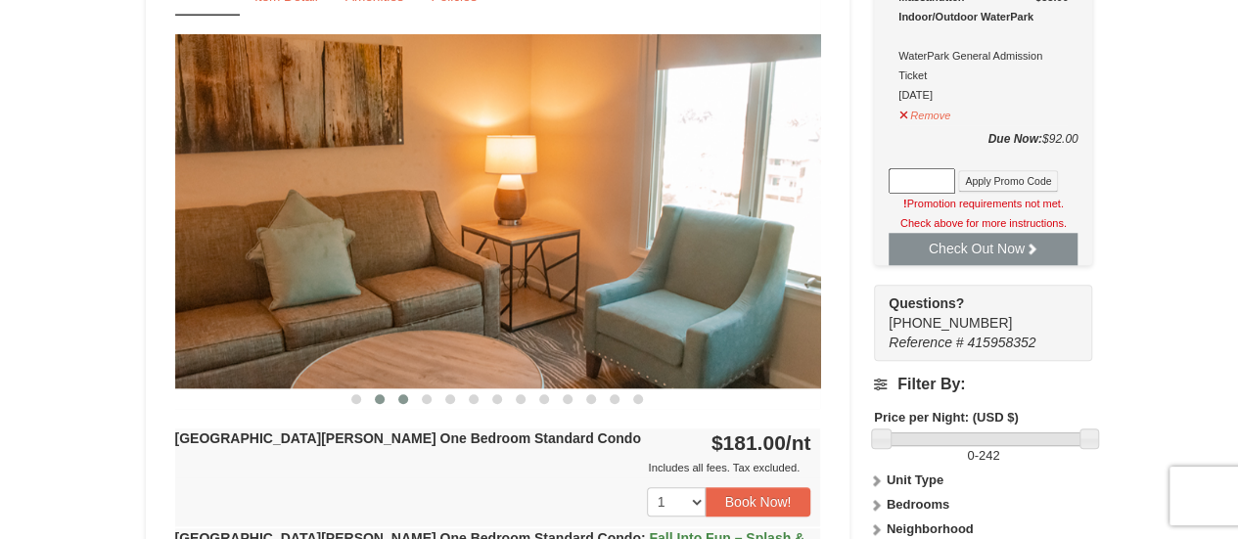
click at [406, 402] on button at bounding box center [402, 399] width 23 height 20
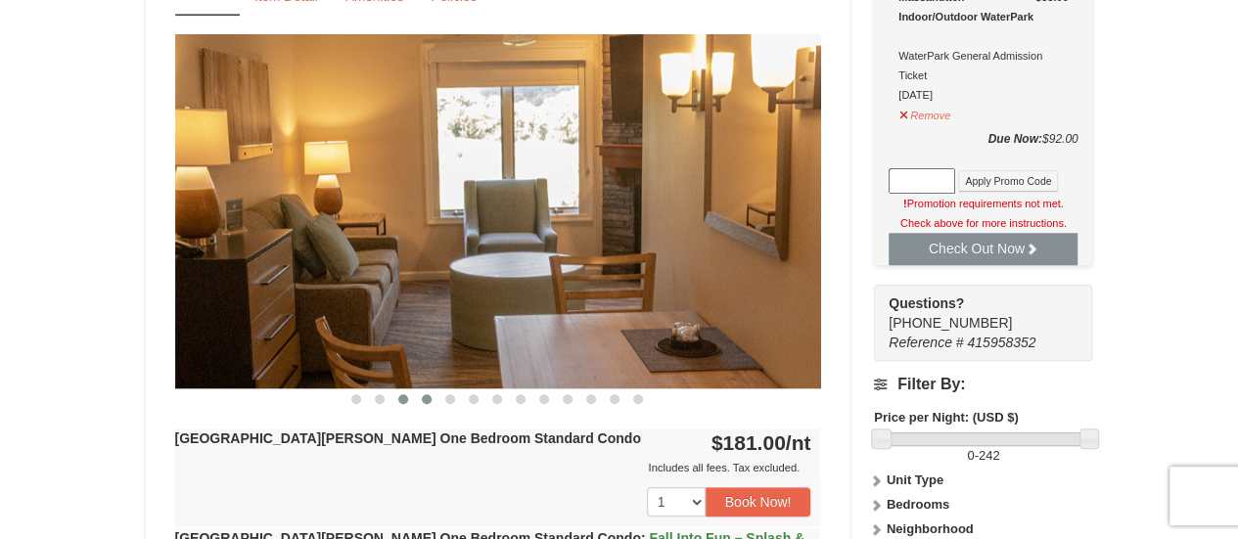
click at [424, 404] on button at bounding box center [426, 399] width 23 height 20
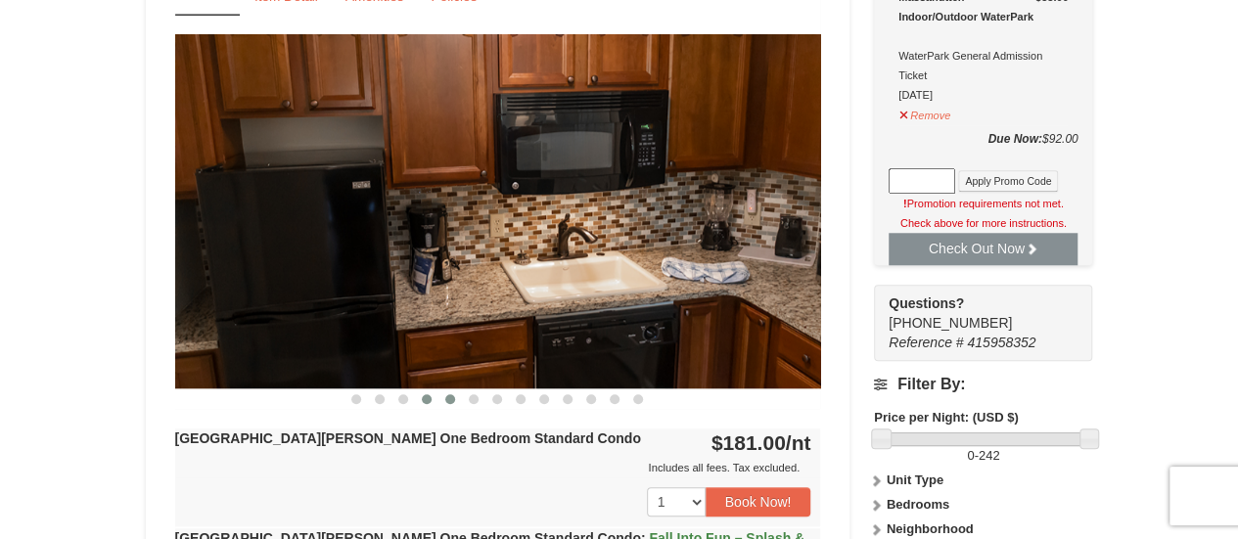
click at [445, 404] on button at bounding box center [449, 399] width 23 height 20
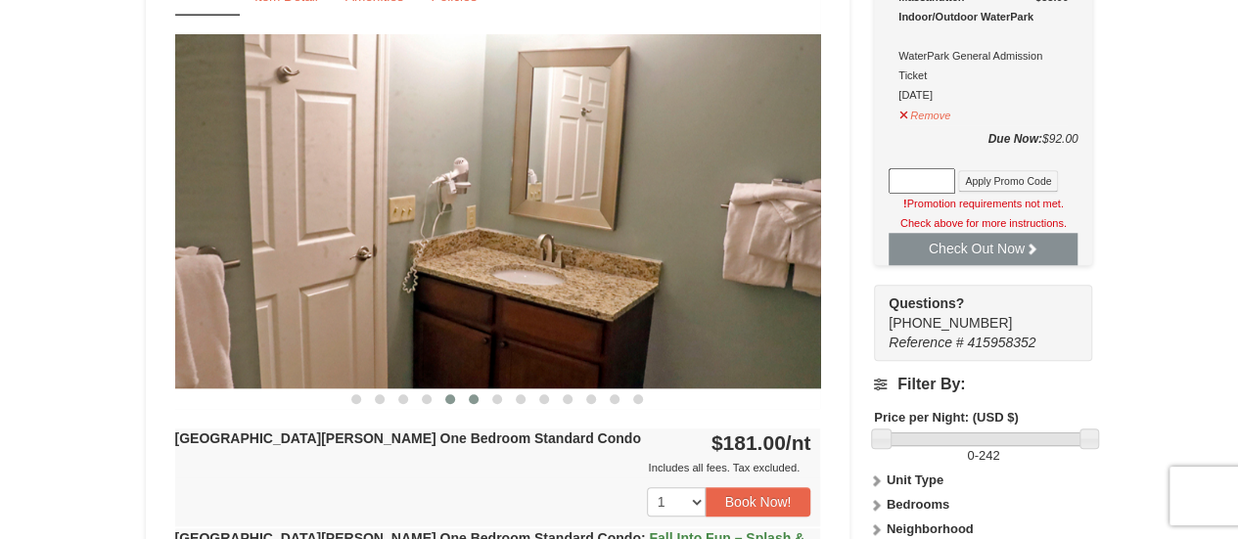
click at [469, 402] on button at bounding box center [473, 399] width 23 height 20
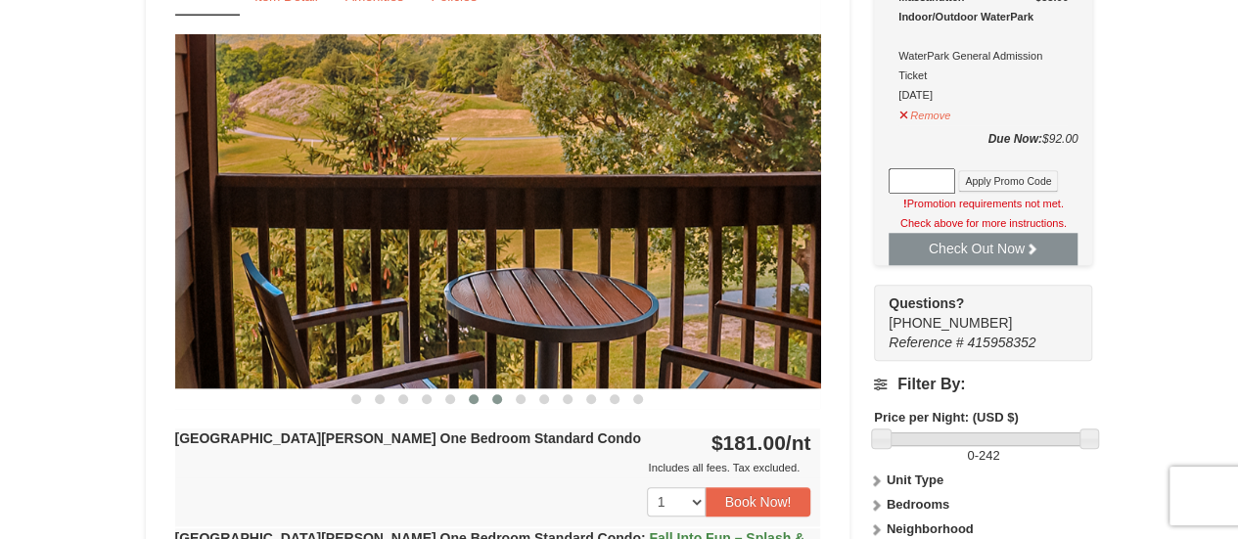
click at [490, 398] on button at bounding box center [496, 399] width 23 height 20
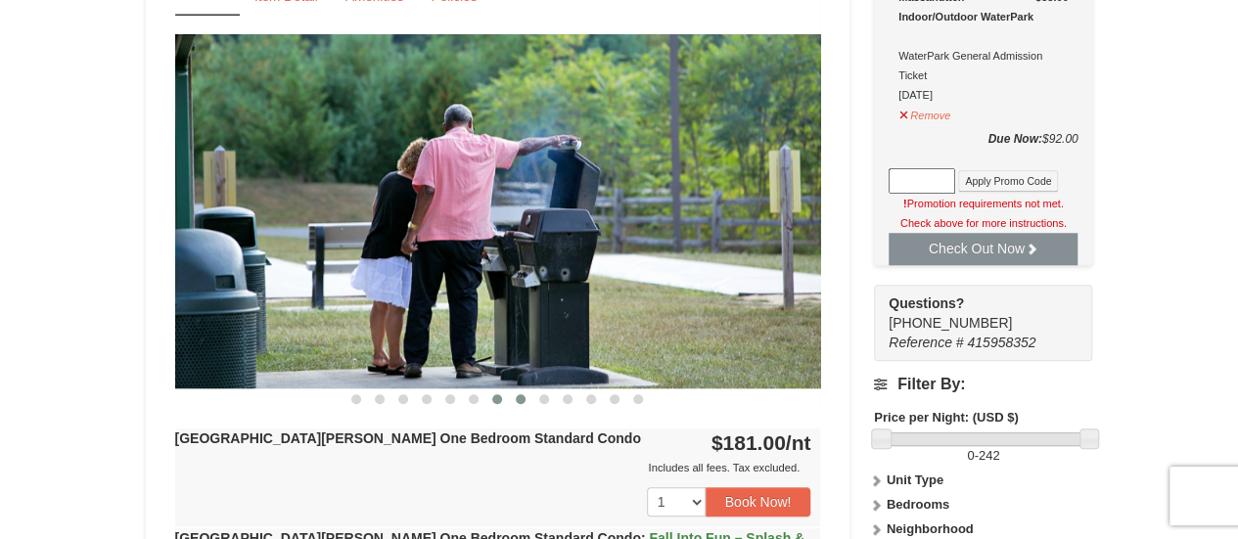
click at [524, 396] on span at bounding box center [521, 399] width 10 height 10
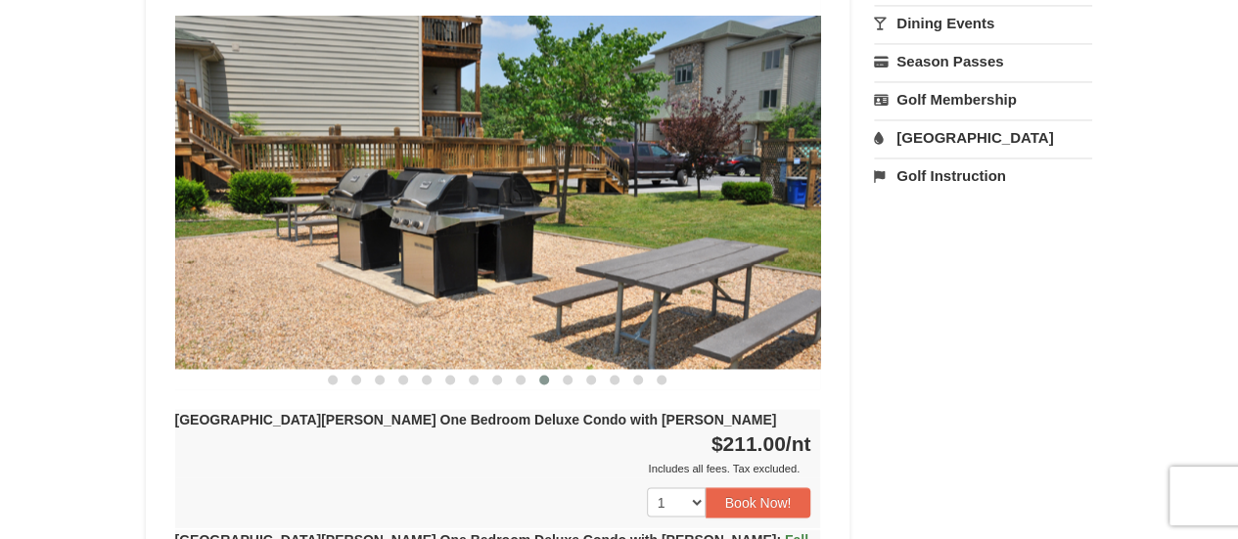
scroll to position [1746, 0]
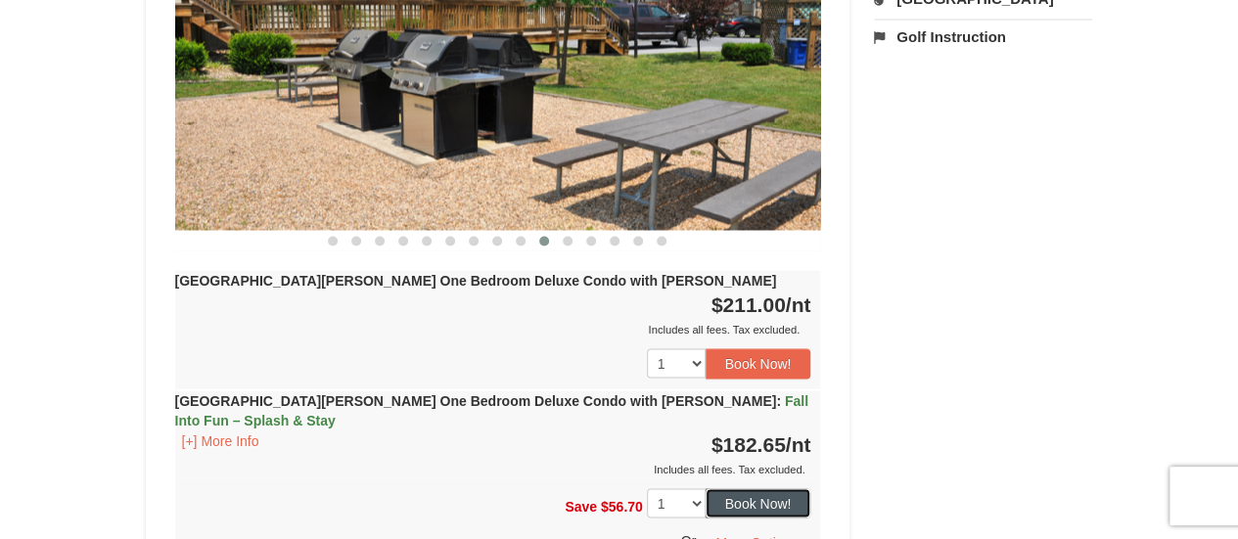
click at [738, 488] on button "Book Now!" at bounding box center [759, 502] width 106 height 29
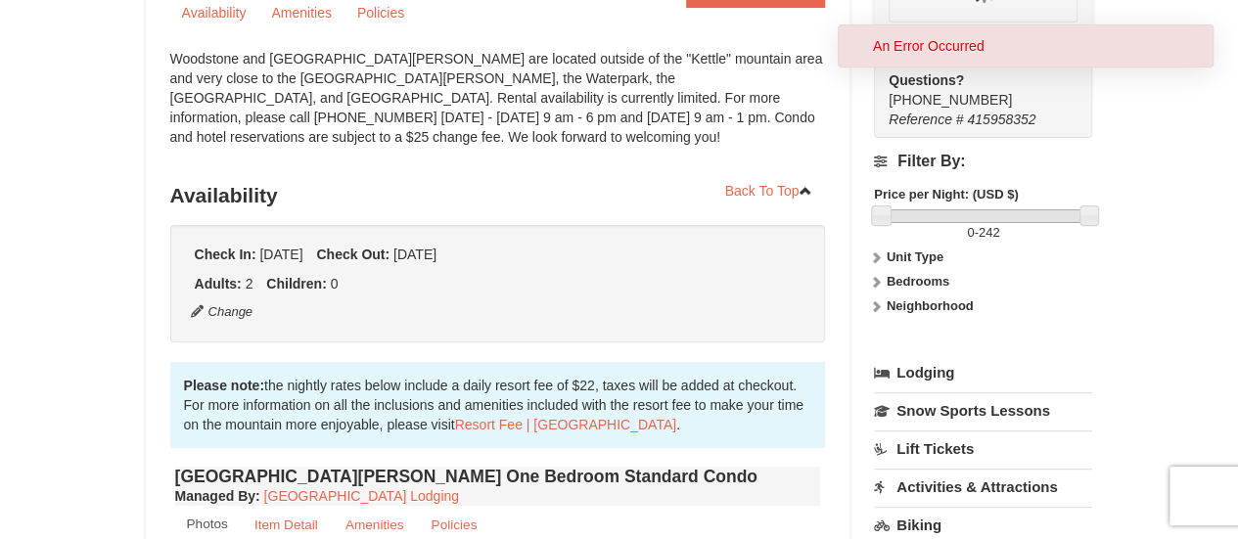
scroll to position [191, 0]
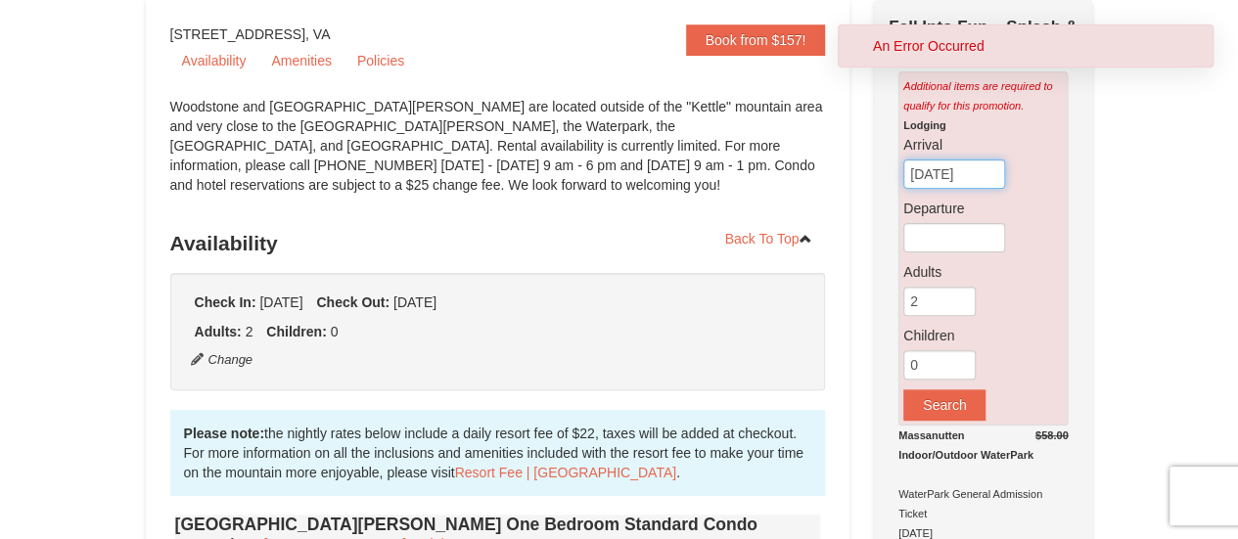
click at [925, 177] on input "09/09/2025" at bounding box center [954, 174] width 102 height 29
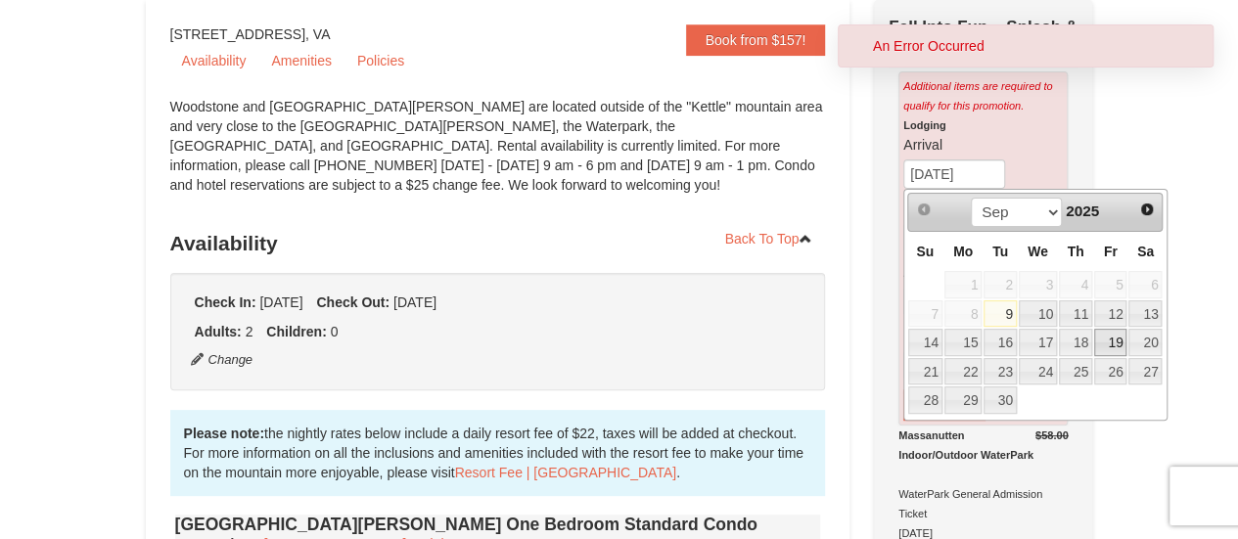
click at [1100, 340] on link "19" at bounding box center [1110, 342] width 33 height 27
type input "09/19/2025"
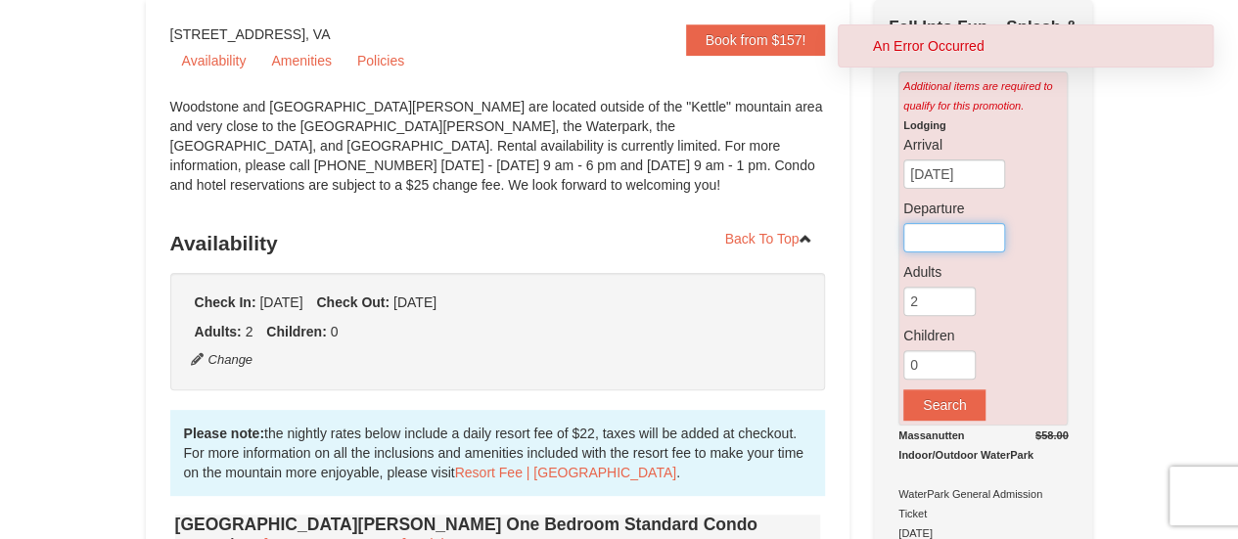
click at [967, 232] on input "text" at bounding box center [954, 237] width 102 height 29
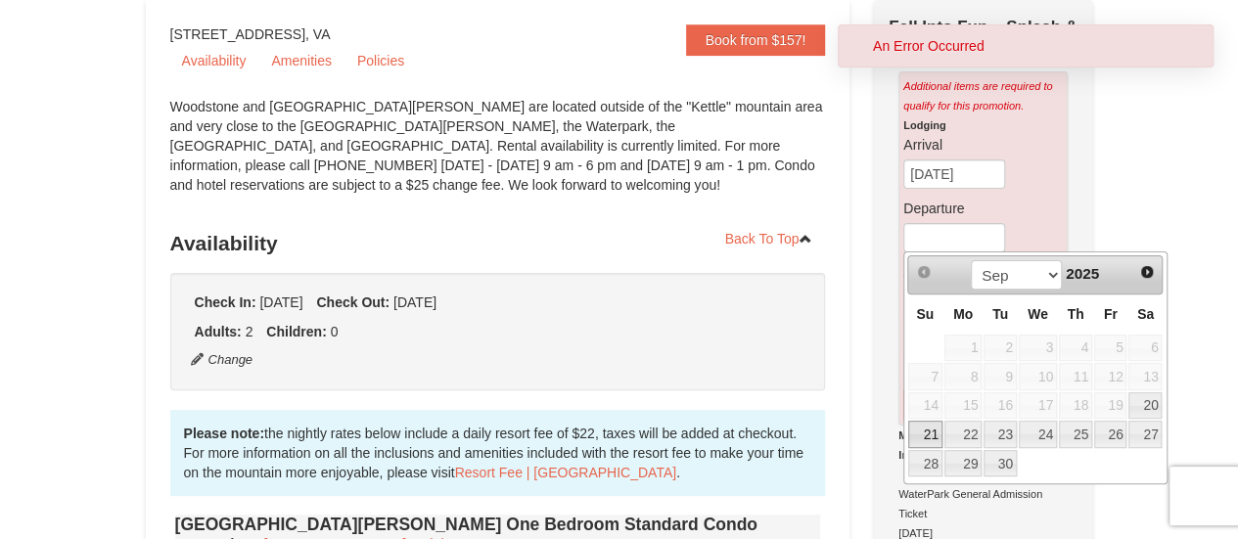
click at [937, 428] on link "21" at bounding box center [925, 434] width 34 height 27
type input "09/21/2025"
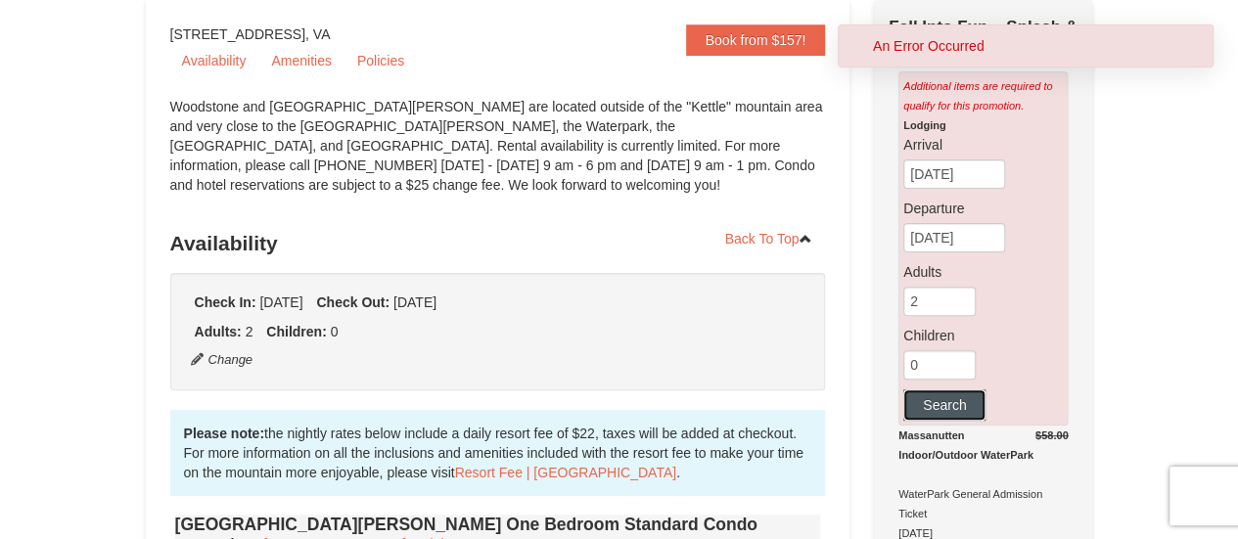
click at [955, 395] on button "Search" at bounding box center [944, 404] width 82 height 31
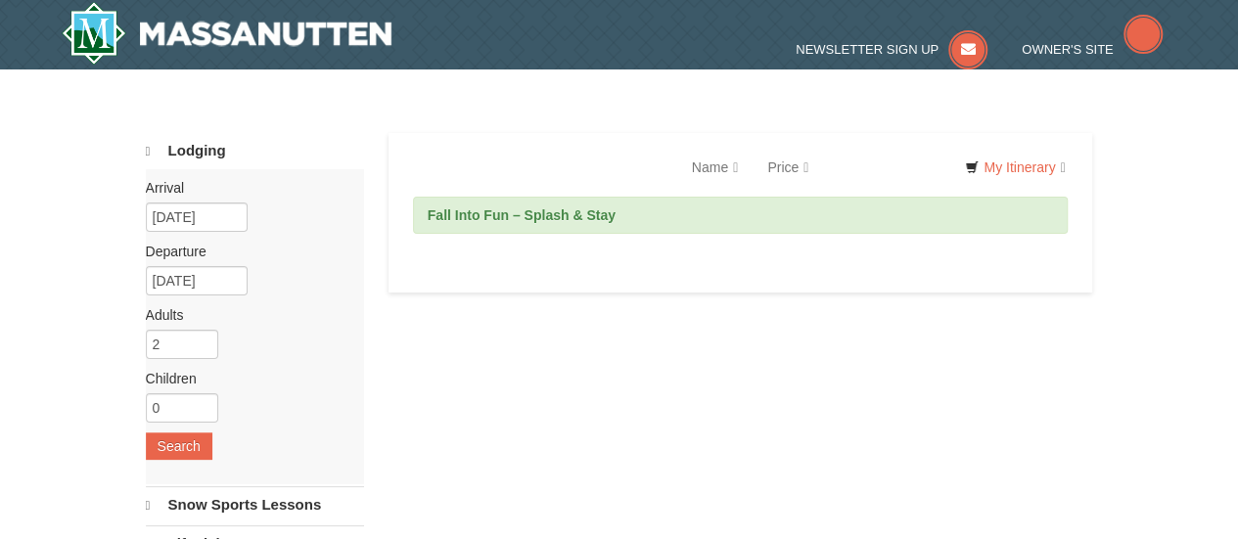
select select "9"
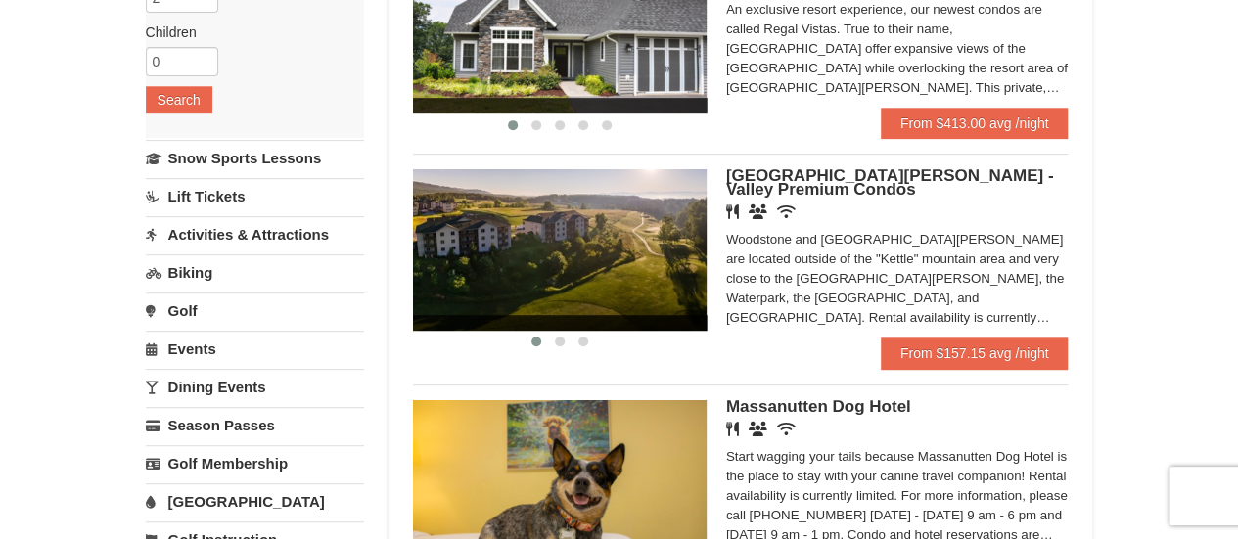
scroll to position [195, 0]
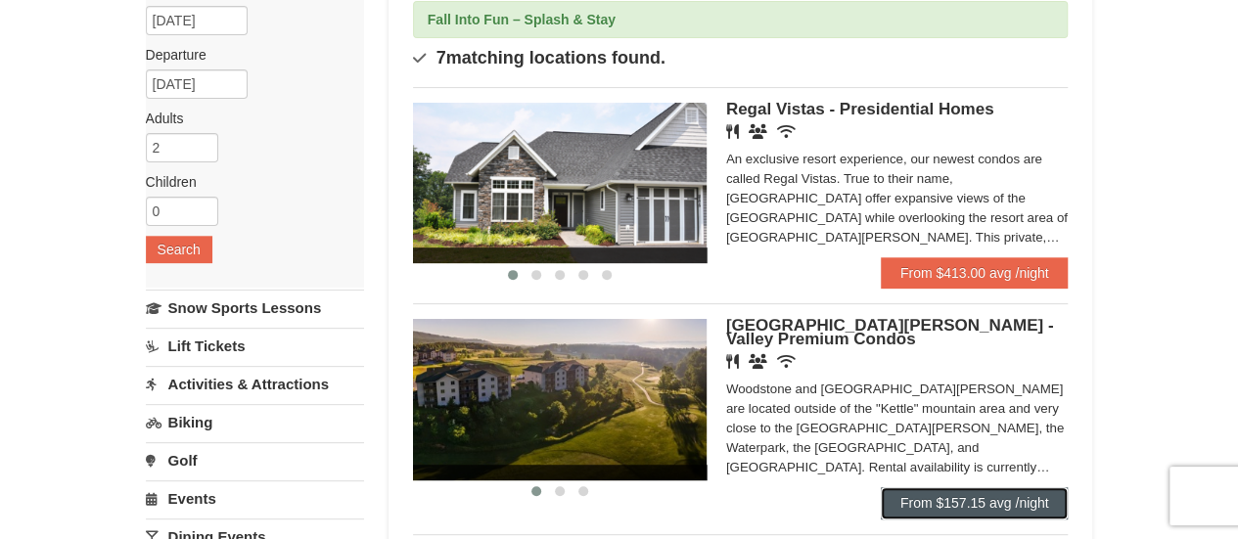
click at [931, 490] on link "From $157.15 avg /night" at bounding box center [975, 502] width 188 height 31
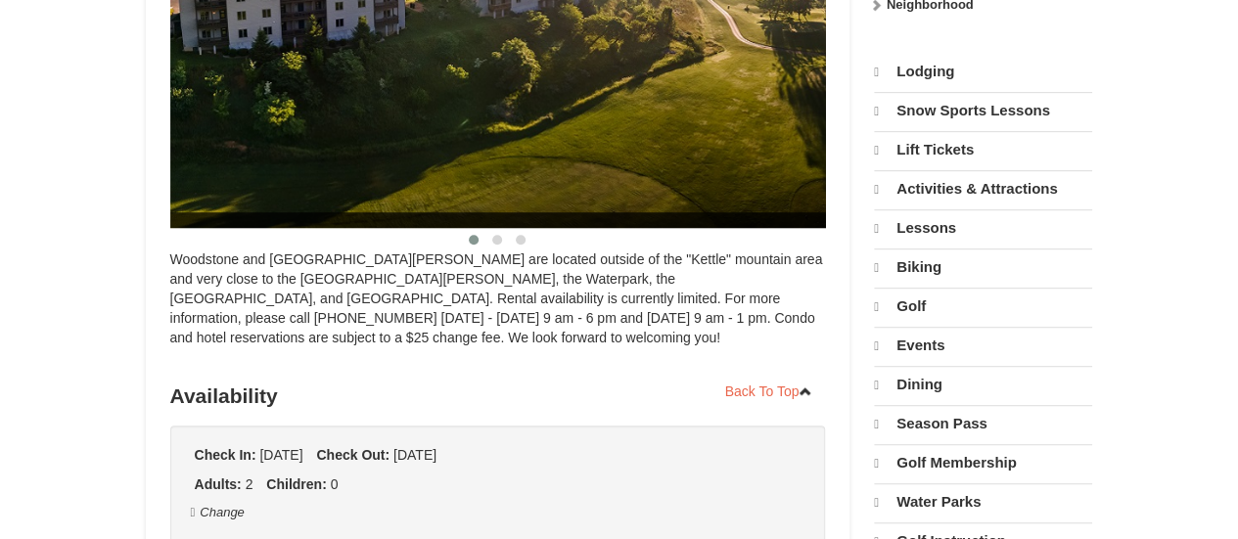
select select "9"
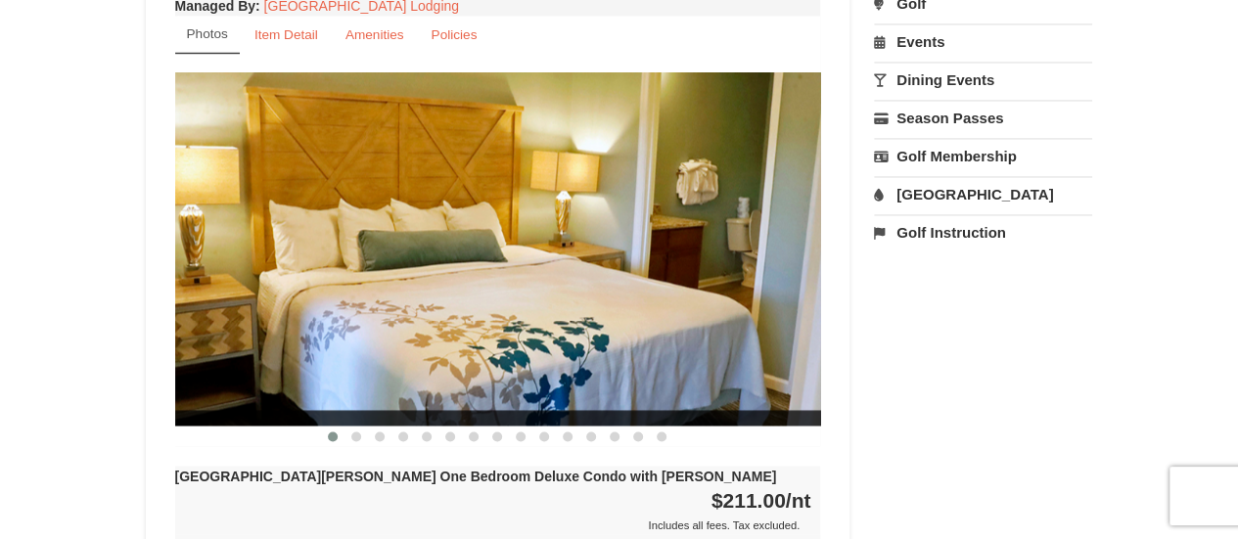
scroll to position [1746, 0]
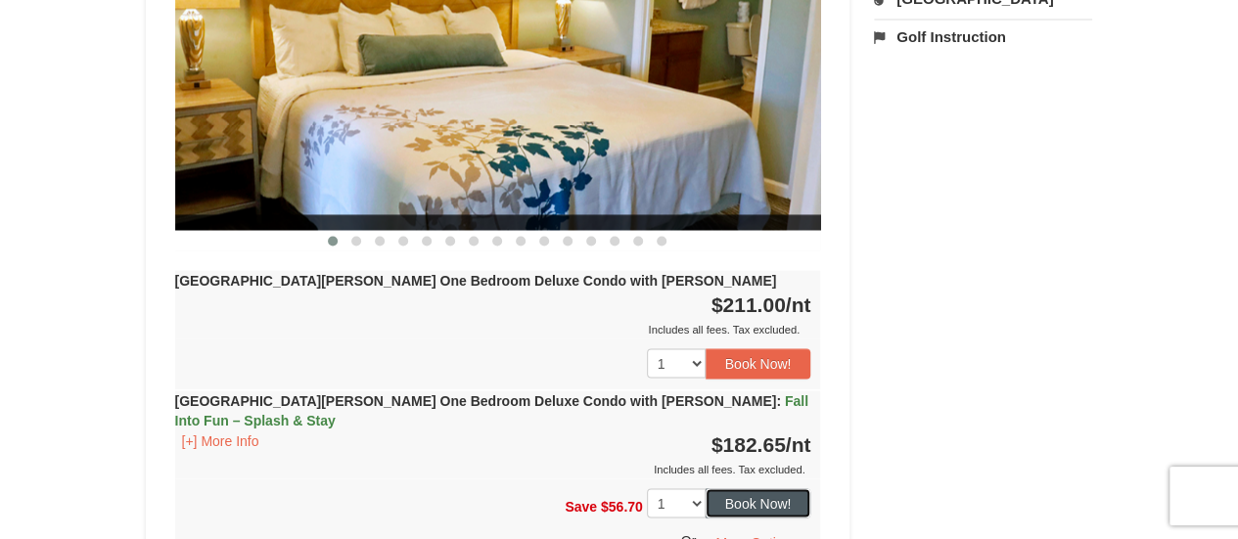
click at [734, 488] on button "Book Now!" at bounding box center [759, 502] width 106 height 29
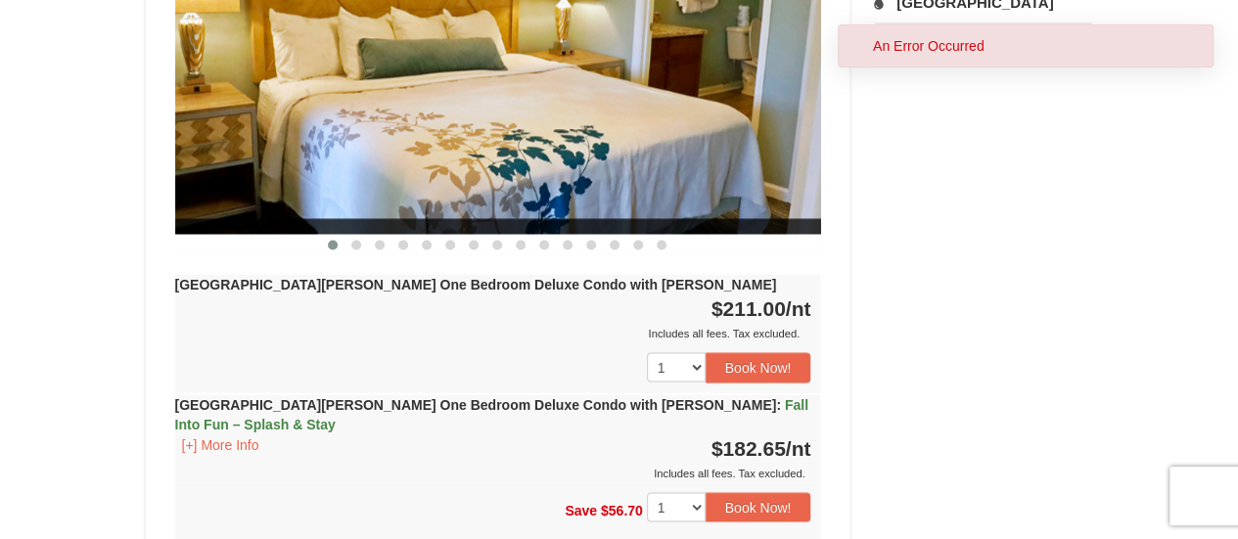
scroll to position [1757, 0]
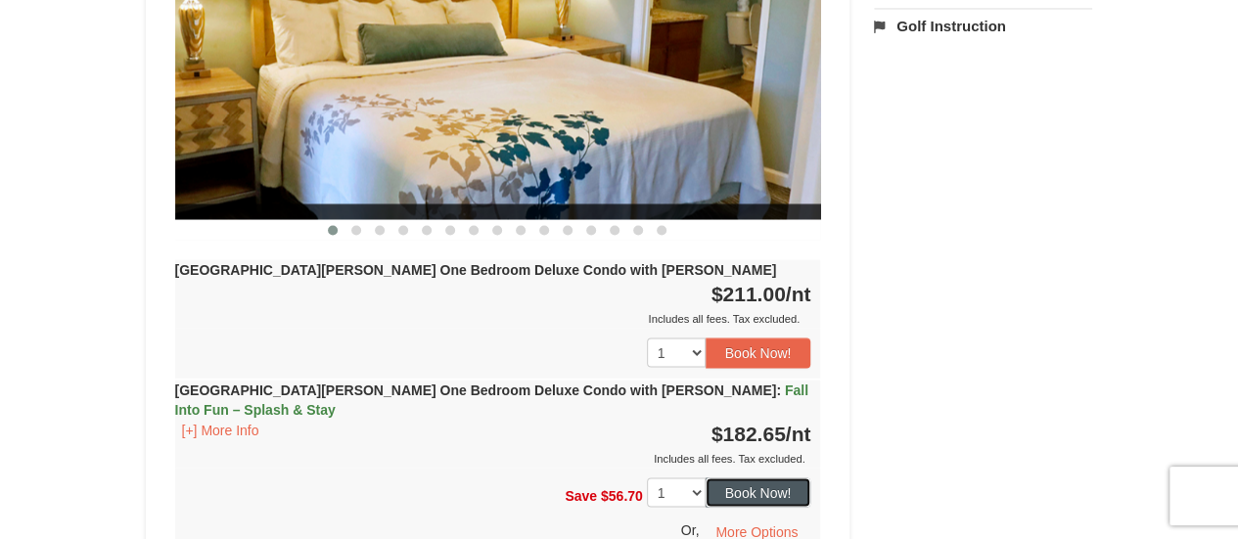
click at [716, 478] on button "Book Now!" at bounding box center [759, 492] width 106 height 29
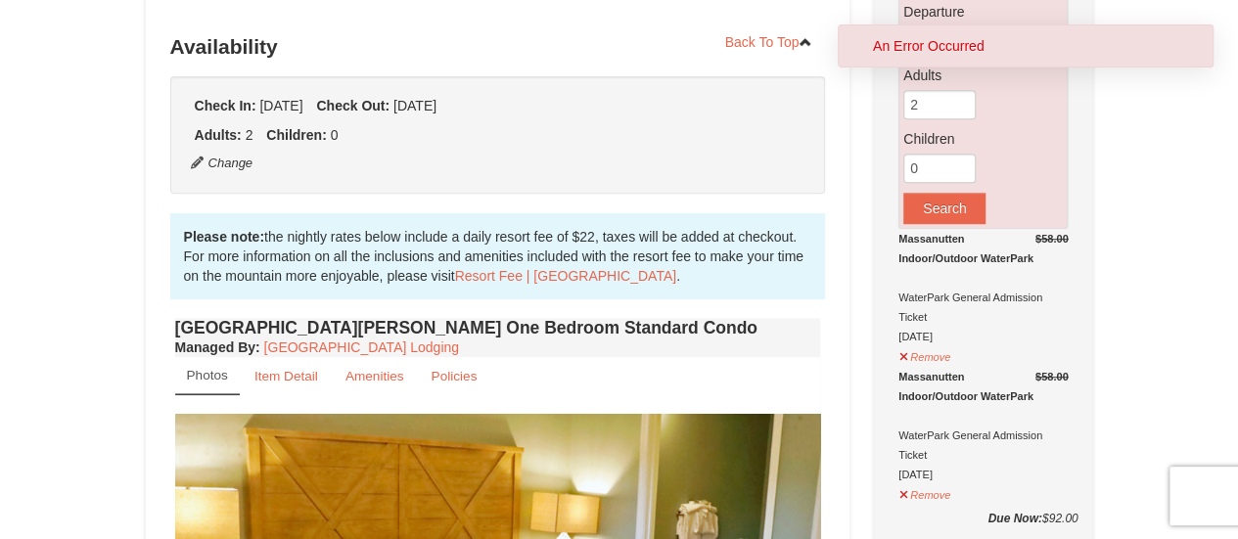
scroll to position [484, 0]
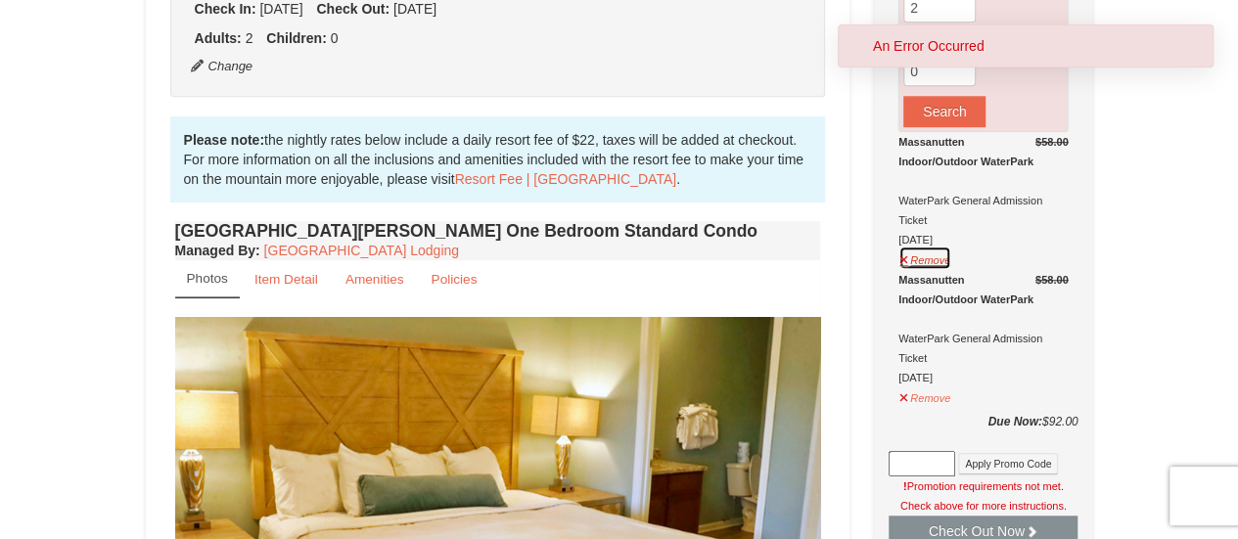
click at [919, 259] on button "Remove" at bounding box center [924, 258] width 53 height 24
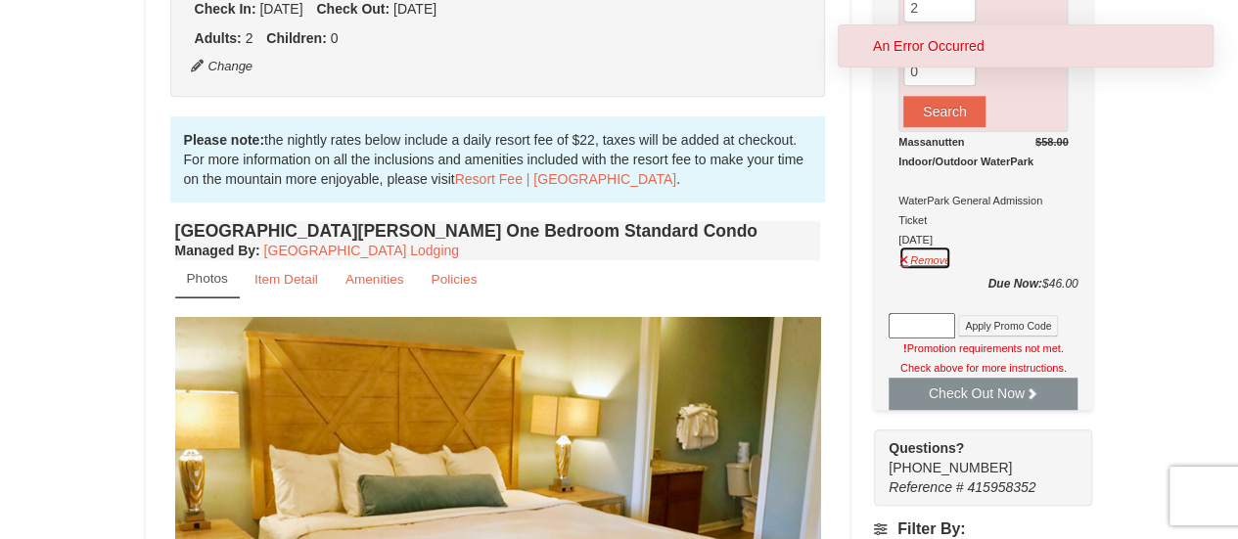
click at [911, 259] on button "Remove" at bounding box center [924, 258] width 53 height 24
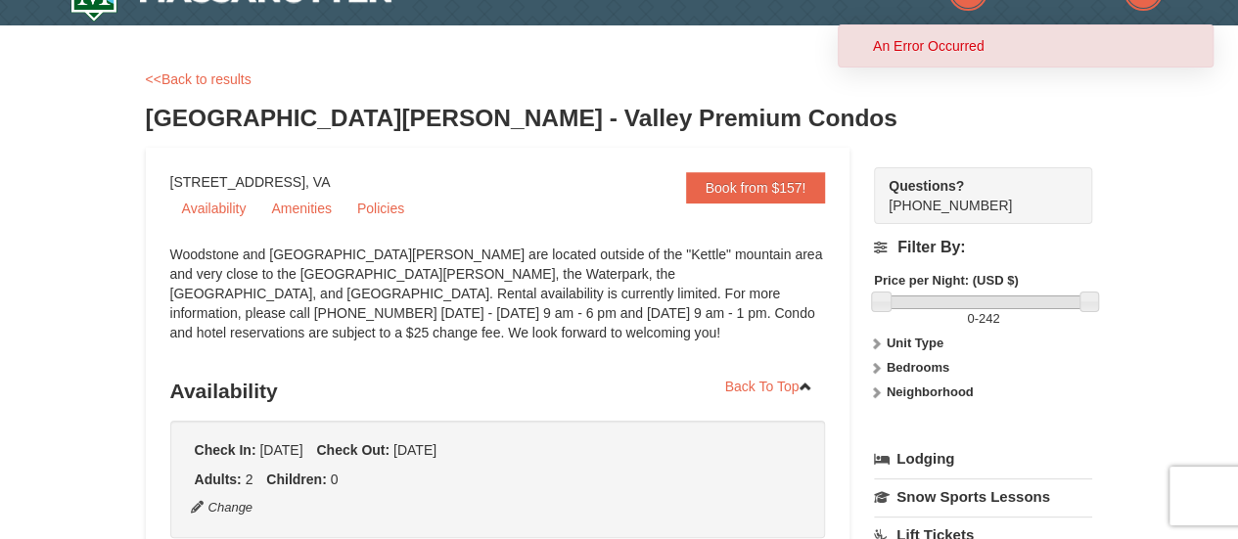
scroll to position [0, 0]
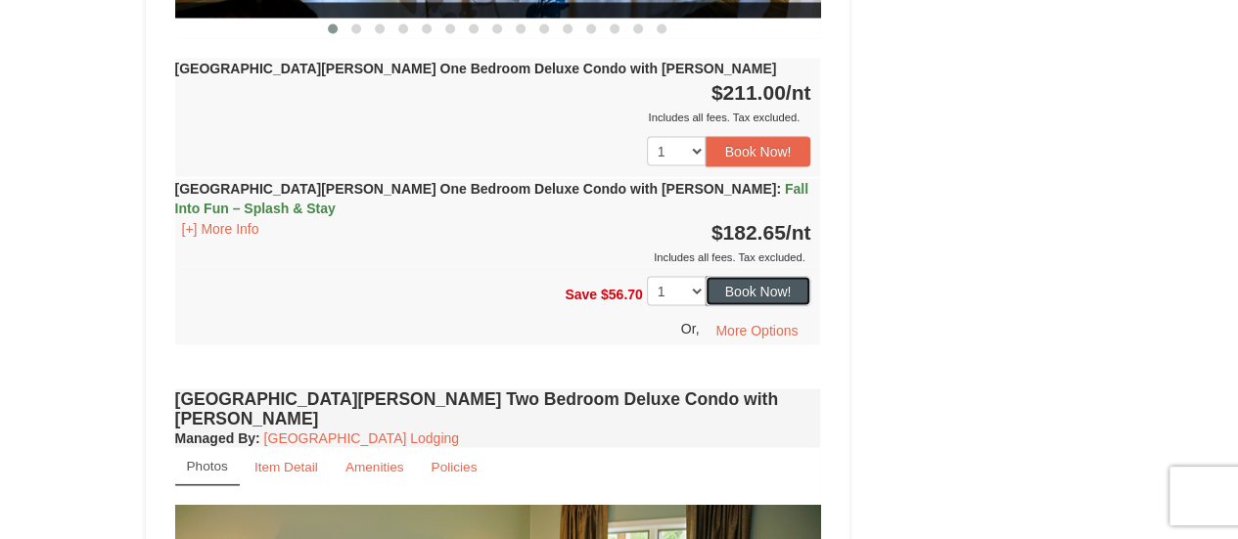
click at [767, 277] on button "Book Now!" at bounding box center [759, 291] width 106 height 29
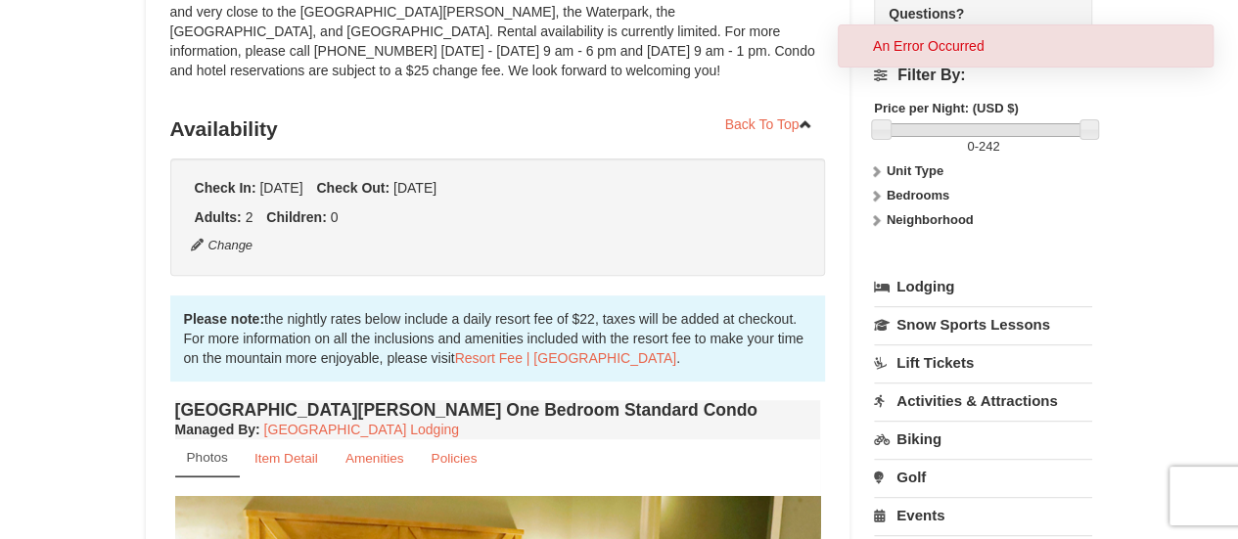
scroll to position [191, 0]
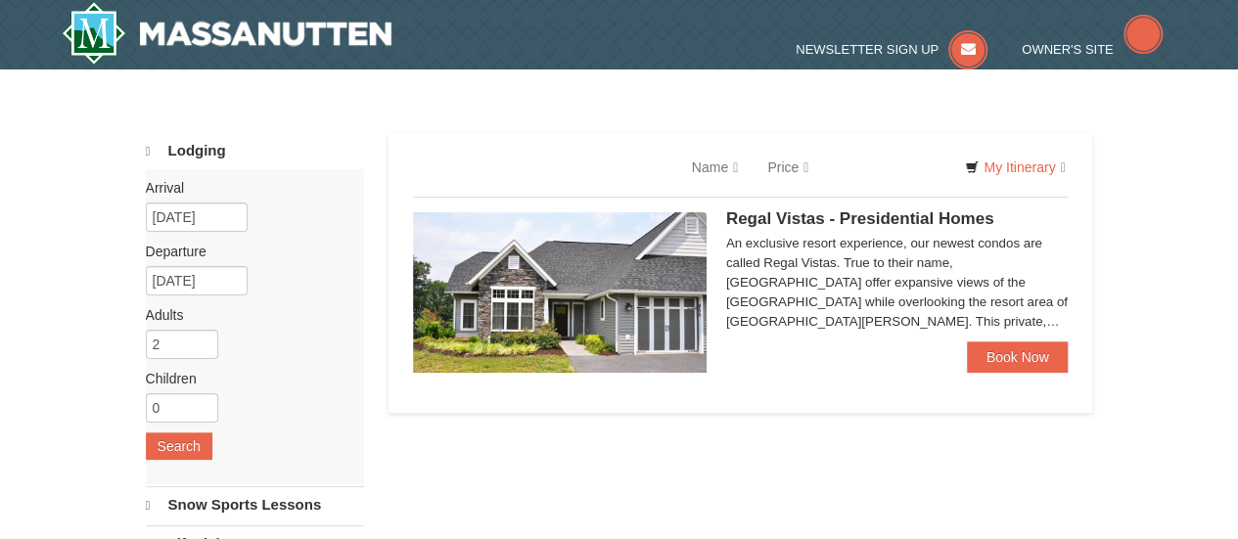
select select "9"
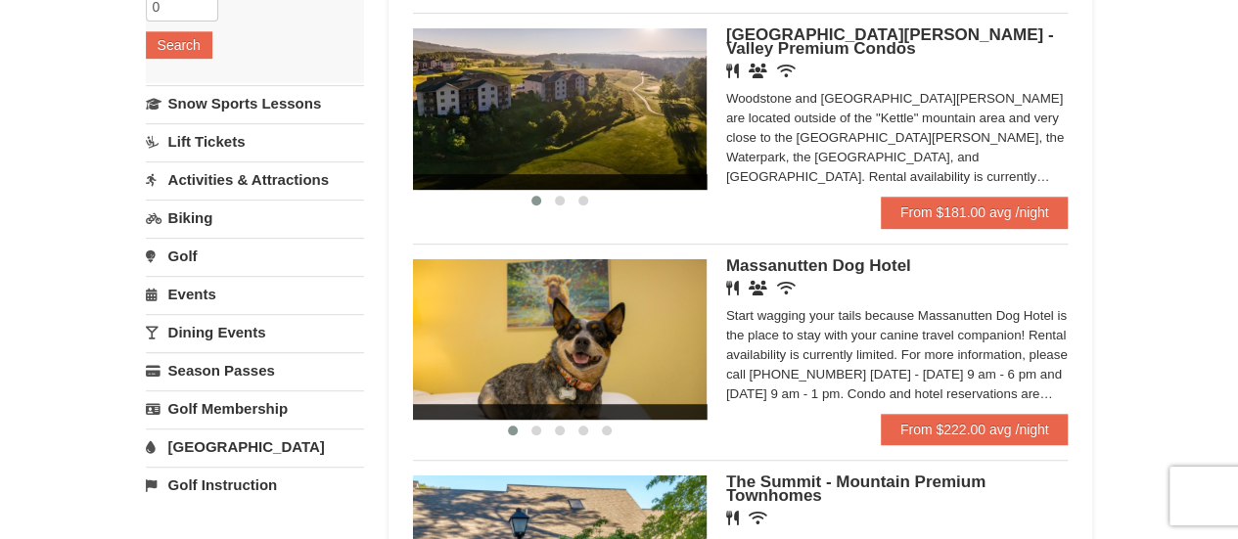
scroll to position [390, 0]
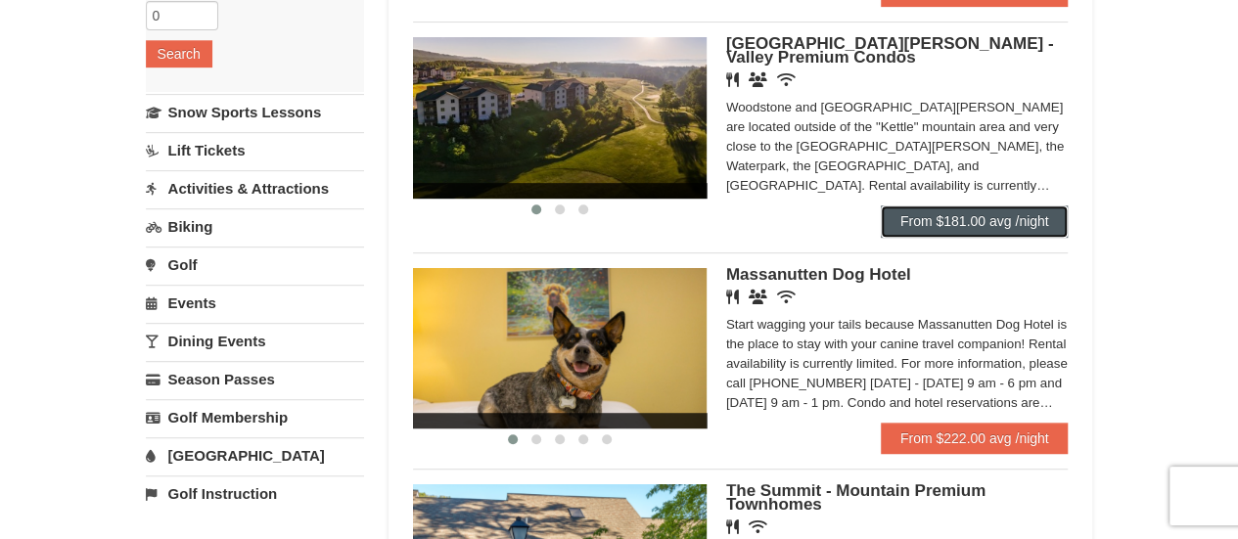
click at [903, 213] on link "From $181.00 avg /night" at bounding box center [975, 220] width 188 height 31
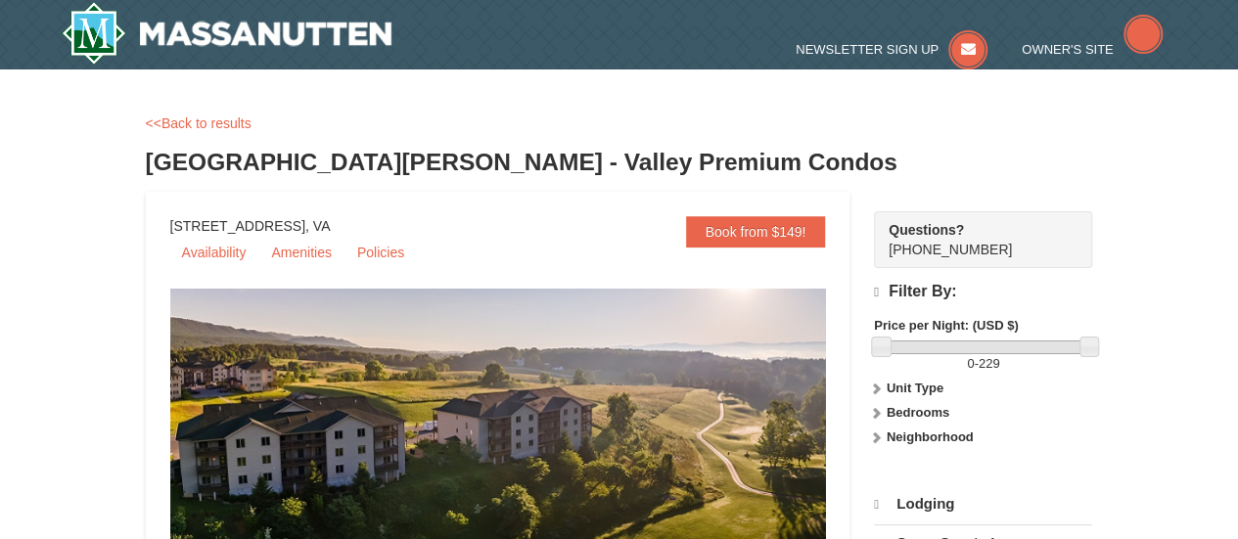
select select "9"
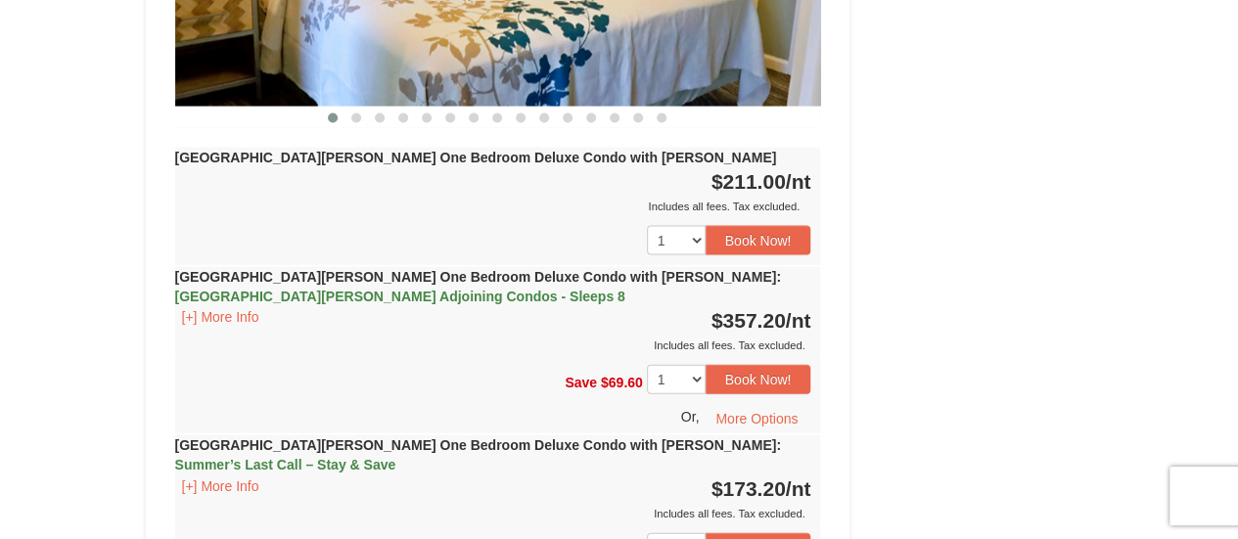
scroll to position [2039, 0]
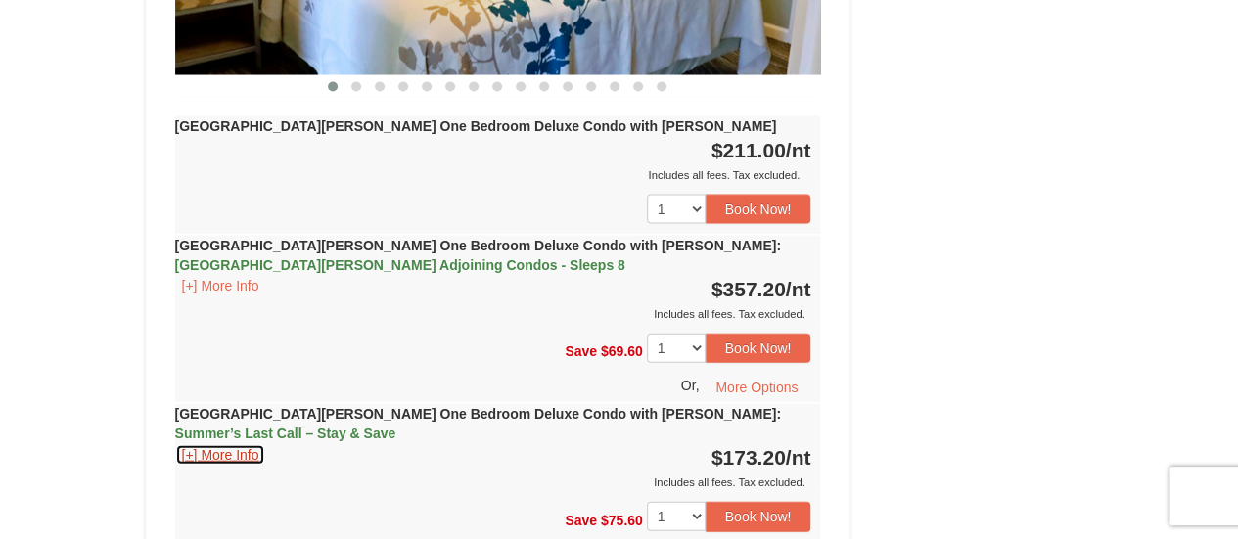
click at [223, 444] on button "[+] More Info" at bounding box center [220, 455] width 91 height 22
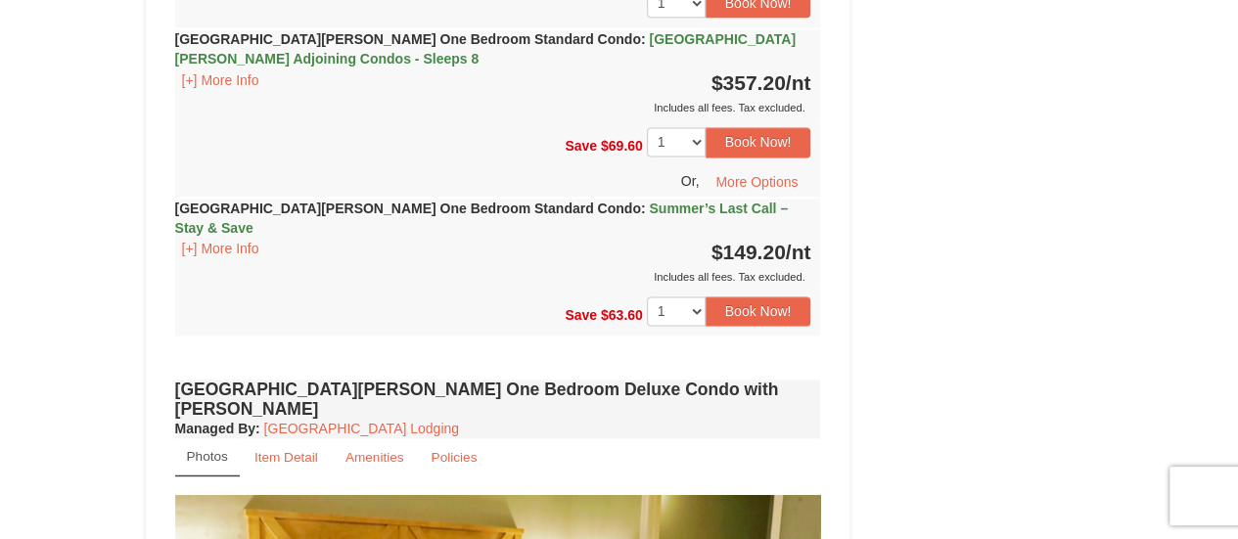
scroll to position [1256, 0]
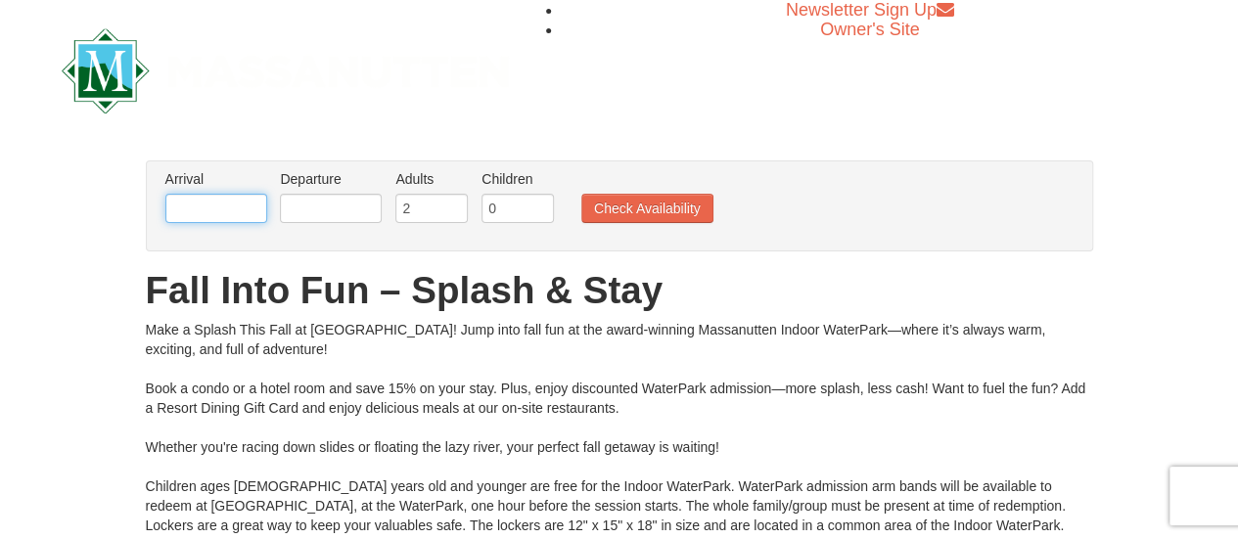
click at [198, 199] on input "text" at bounding box center [216, 208] width 102 height 29
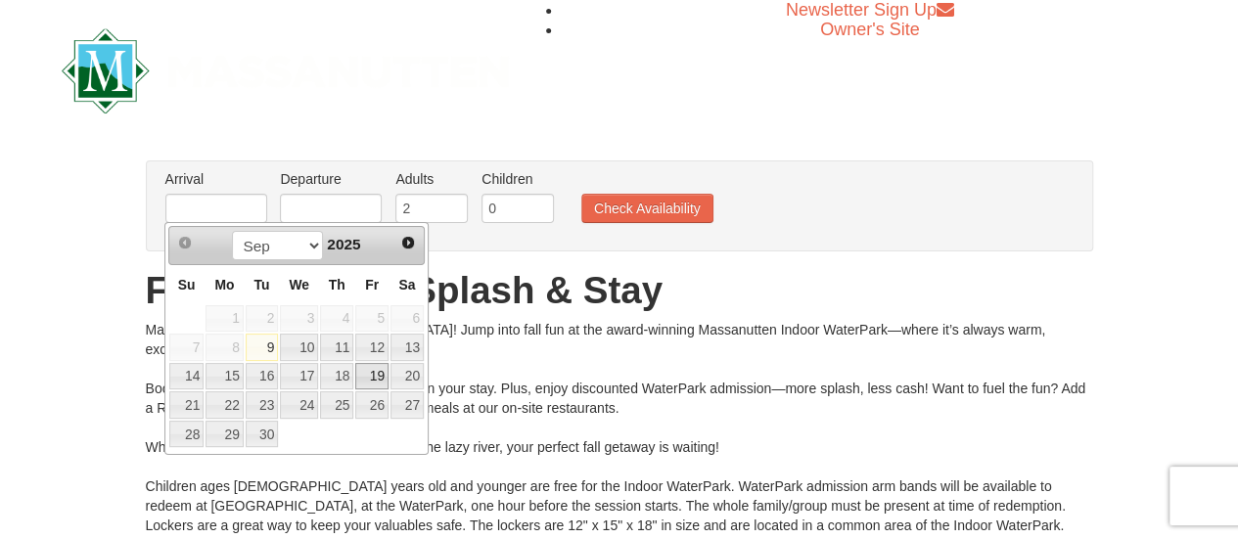
click at [384, 373] on link "19" at bounding box center [371, 376] width 33 height 27
type input "[DATE]"
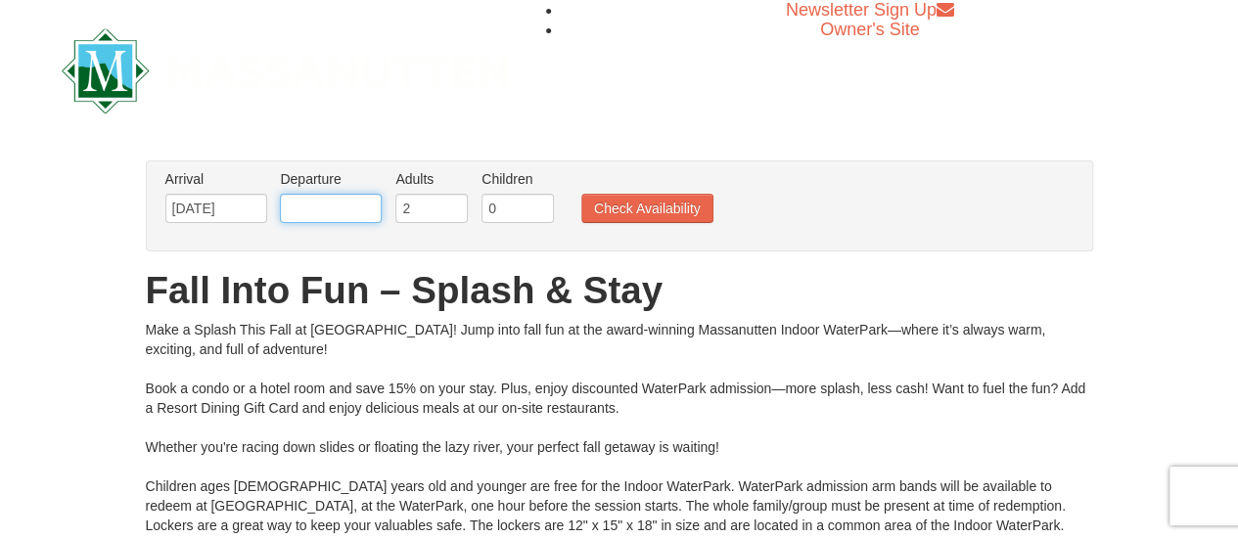
click at [352, 205] on input "text" at bounding box center [331, 208] width 102 height 29
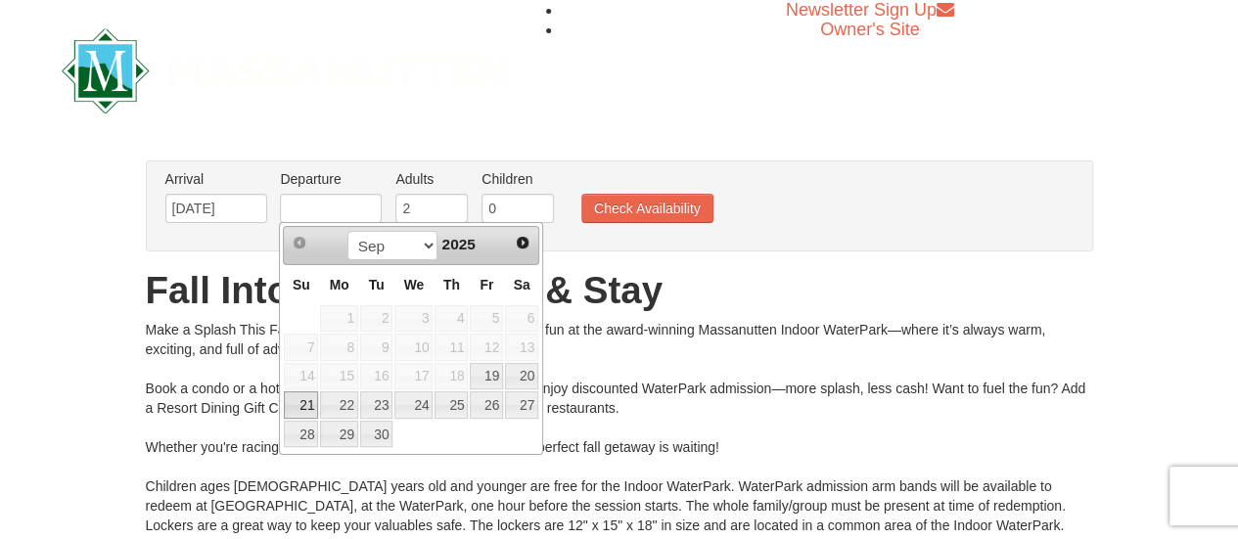
click at [303, 408] on link "21" at bounding box center [301, 404] width 34 height 27
type input "[DATE]"
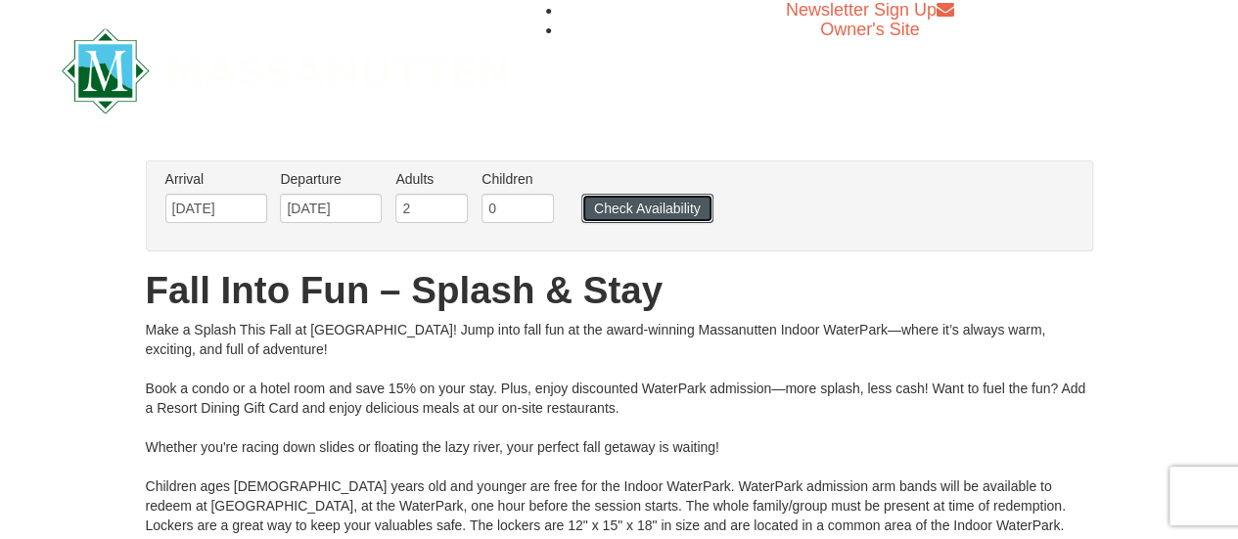
click at [637, 219] on button "Check Availability" at bounding box center [647, 208] width 132 height 29
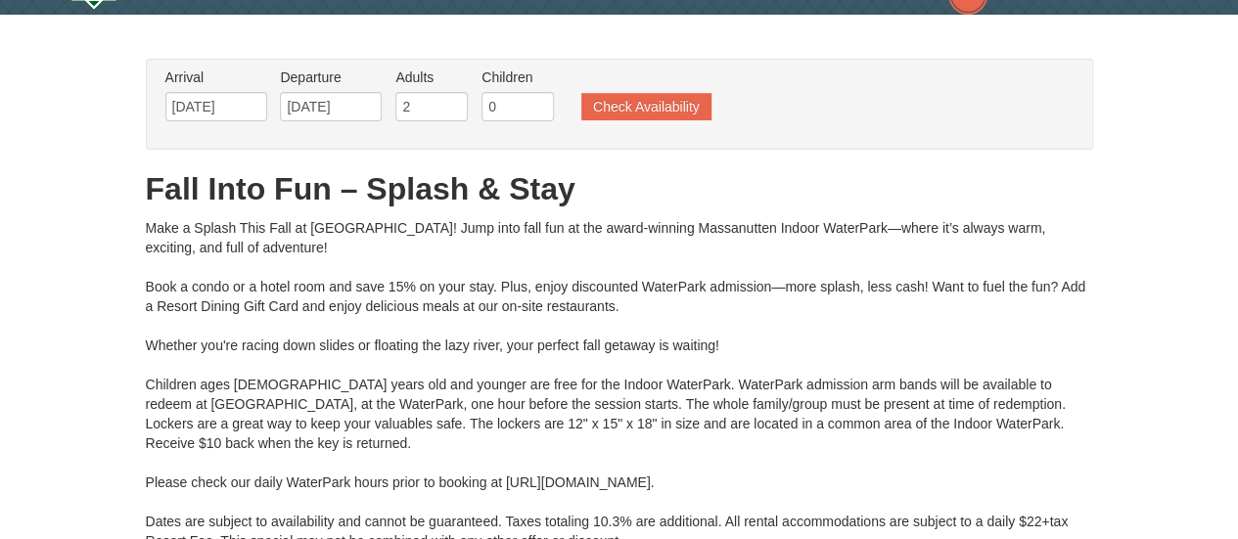
type input "[DATE]"
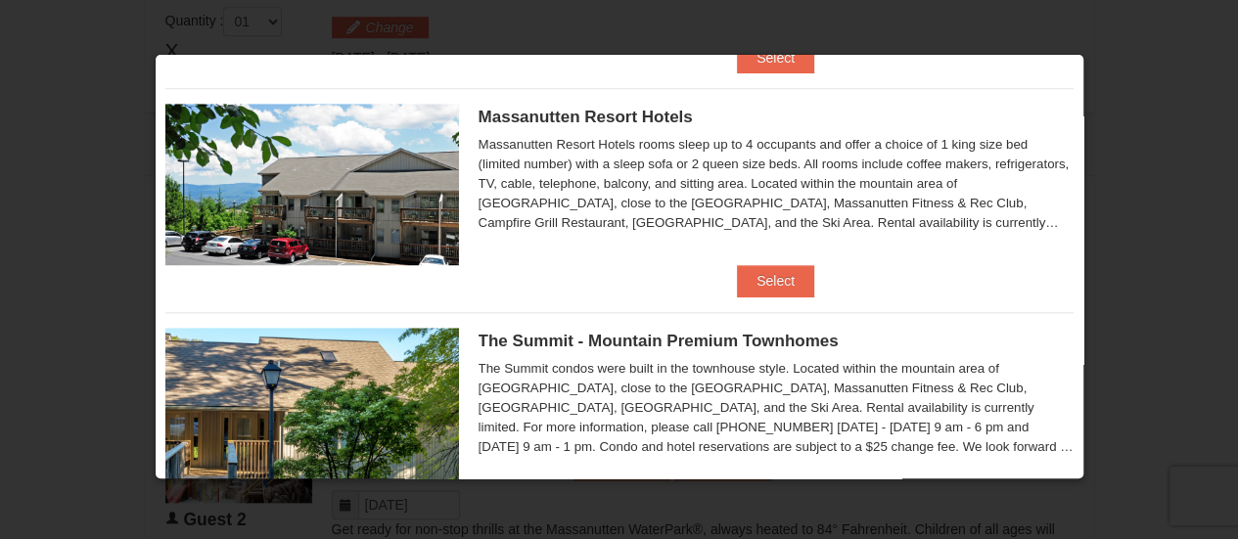
scroll to position [979, 0]
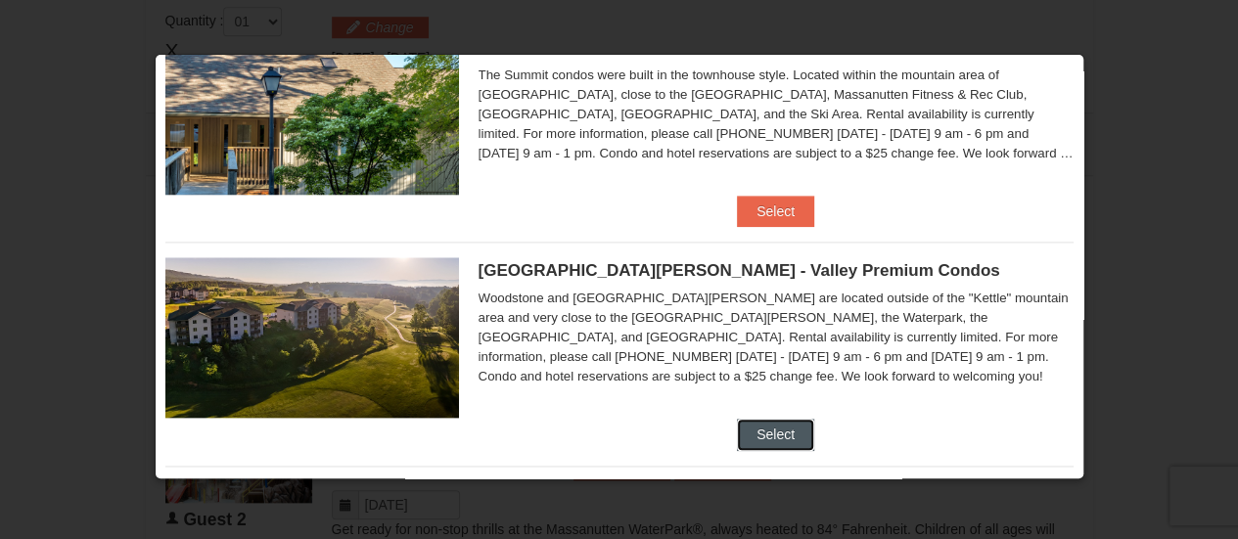
click at [767, 428] on button "Select" at bounding box center [775, 434] width 77 height 31
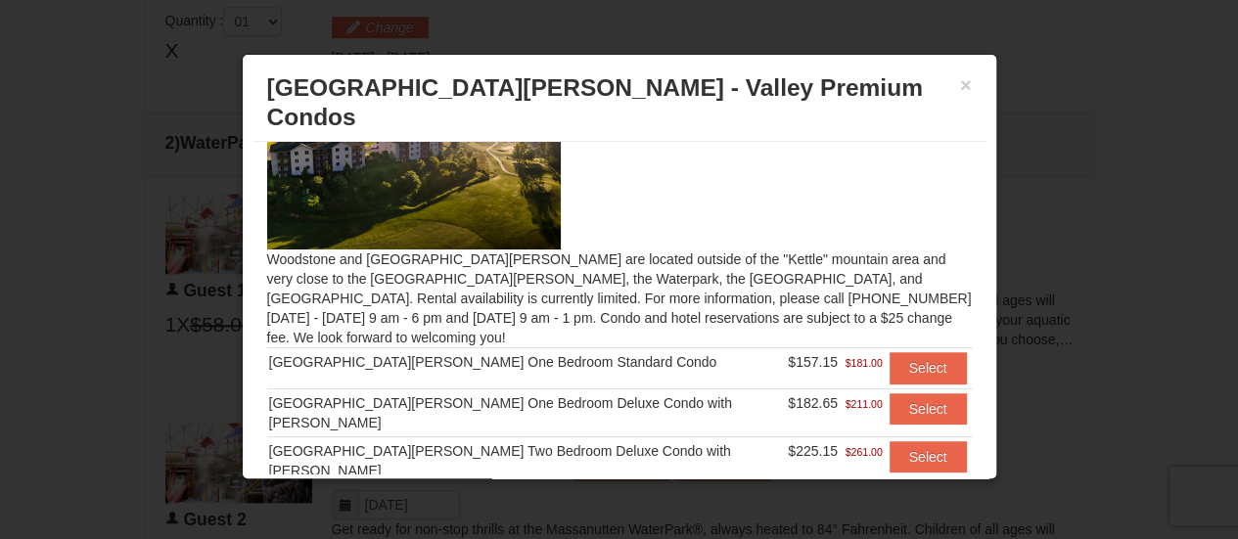
scroll to position [98, 0]
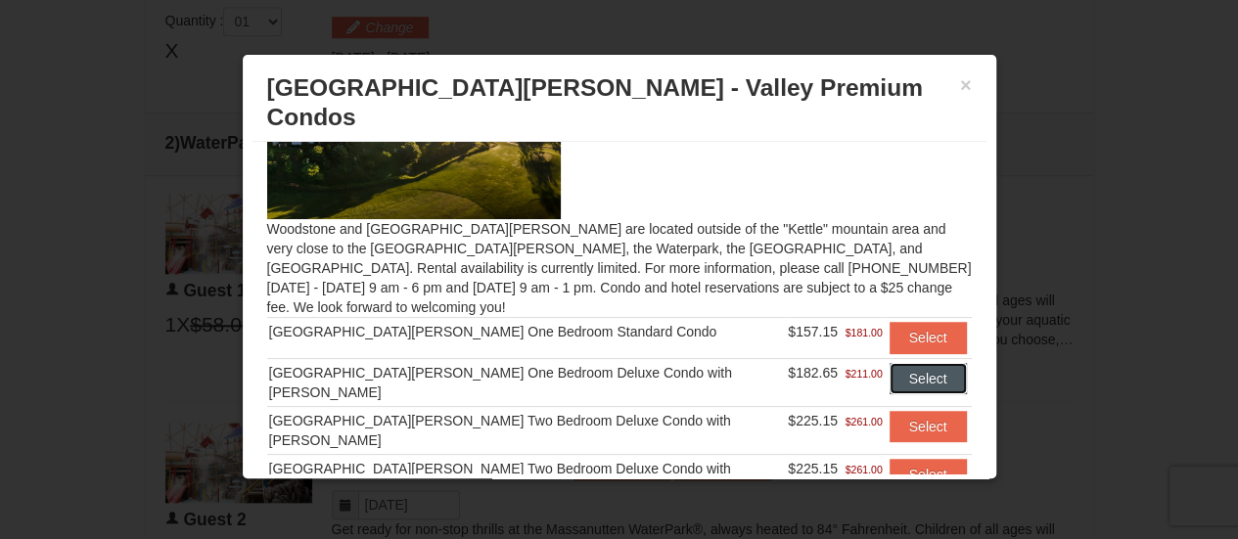
click at [890, 363] on button "Select" at bounding box center [928, 378] width 77 height 31
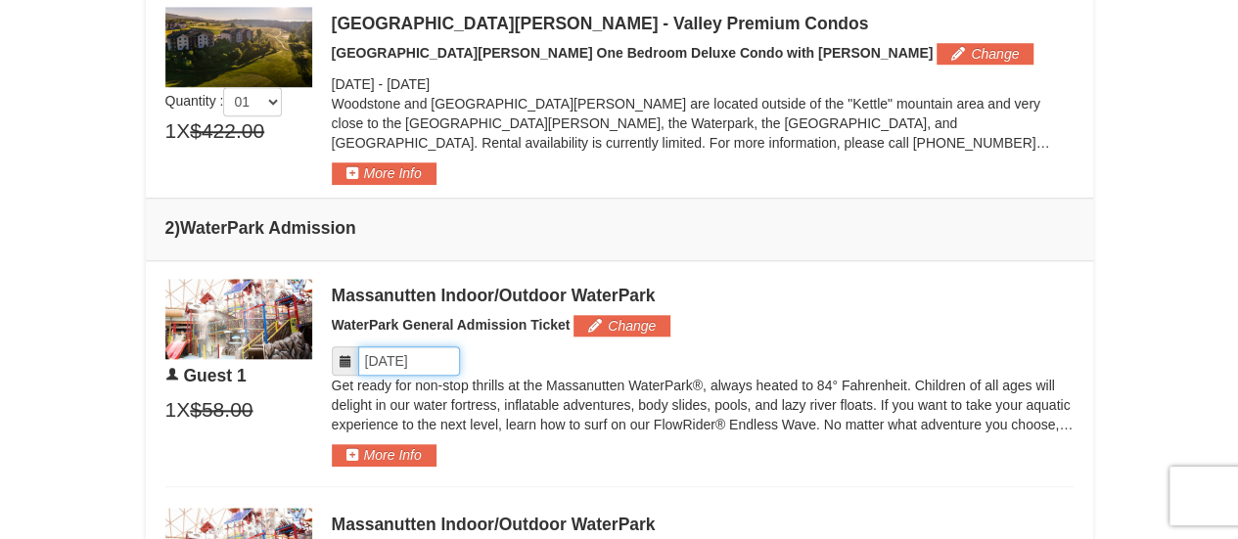
click at [413, 359] on input "Please format dates MM/DD/YYYY" at bounding box center [409, 360] width 102 height 29
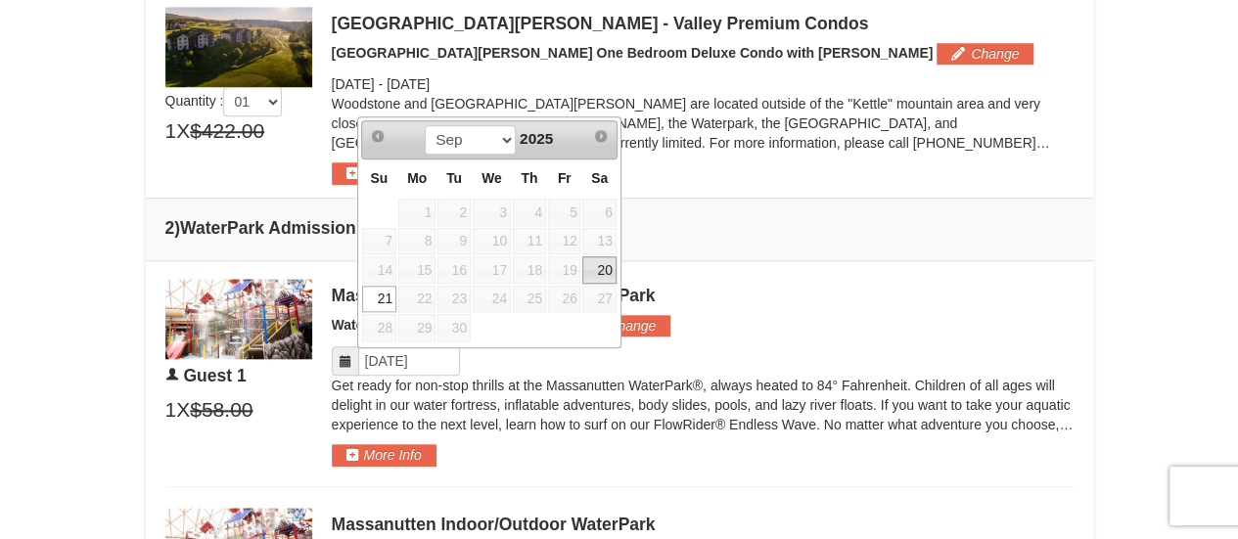
click at [584, 266] on link "20" at bounding box center [598, 269] width 33 height 27
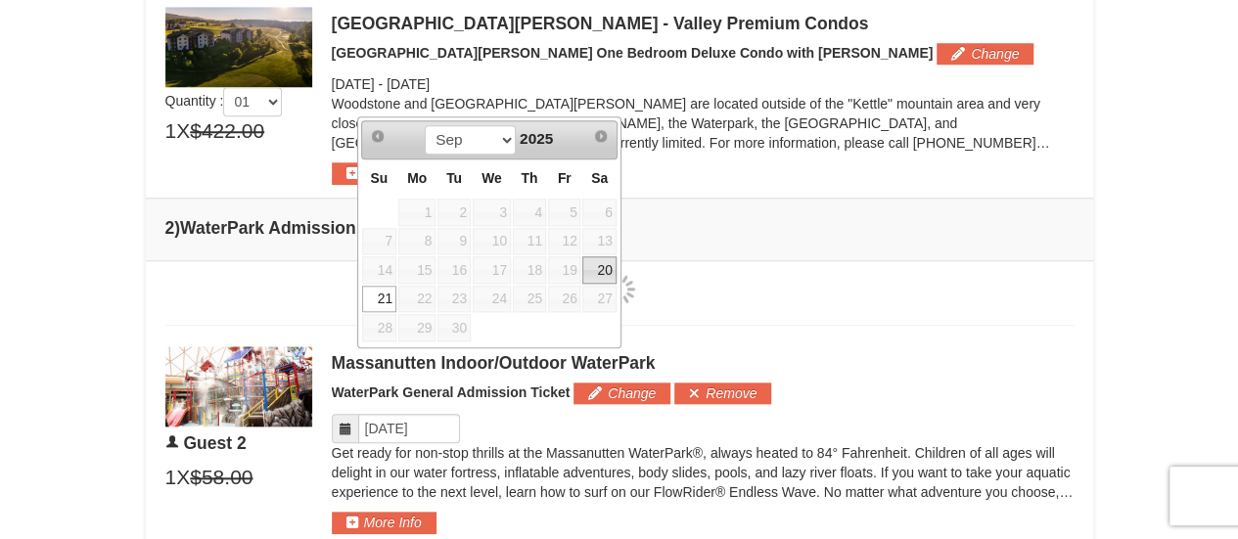
type input "[DATE]"
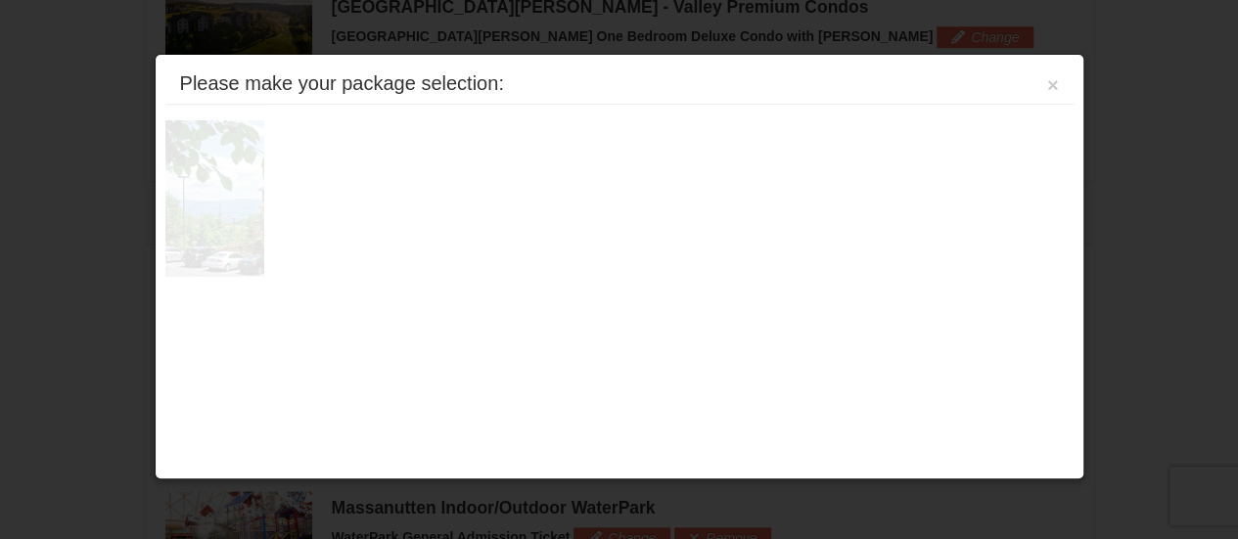
scroll to position [836, 0]
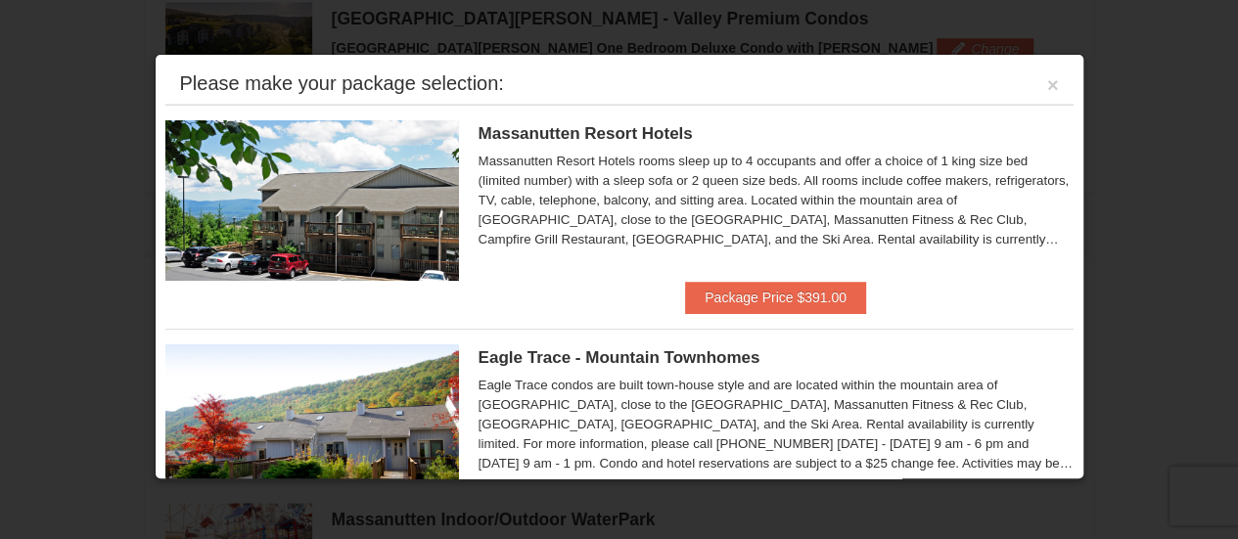
click at [1045, 84] on div "Please make your package selection: ×" at bounding box center [619, 85] width 908 height 40
click at [1047, 85] on button "×" at bounding box center [1053, 85] width 12 height 20
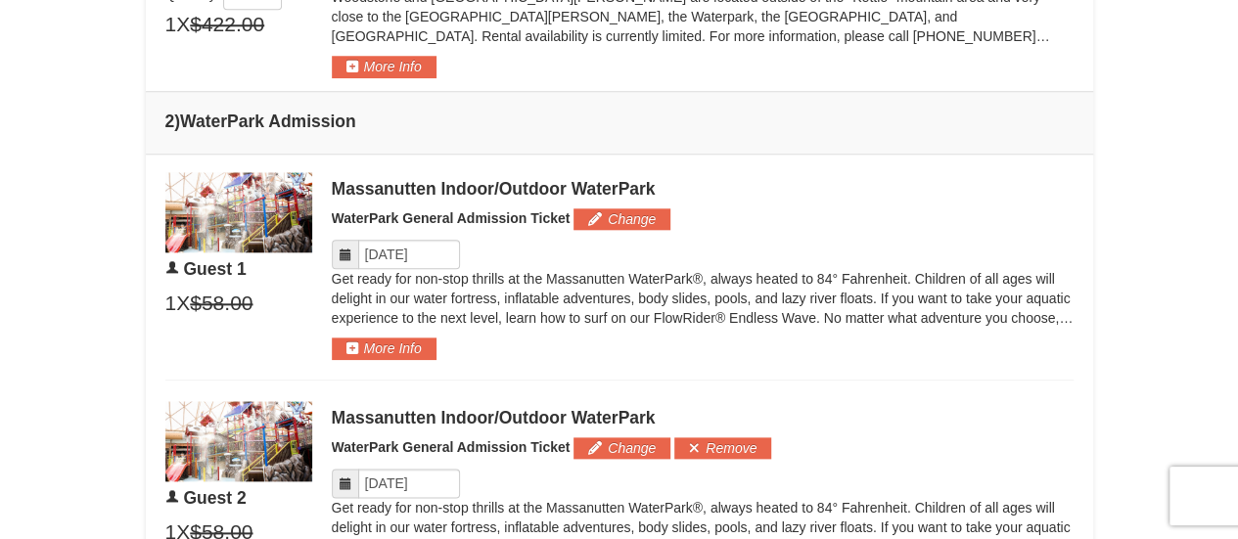
scroll to position [1031, 0]
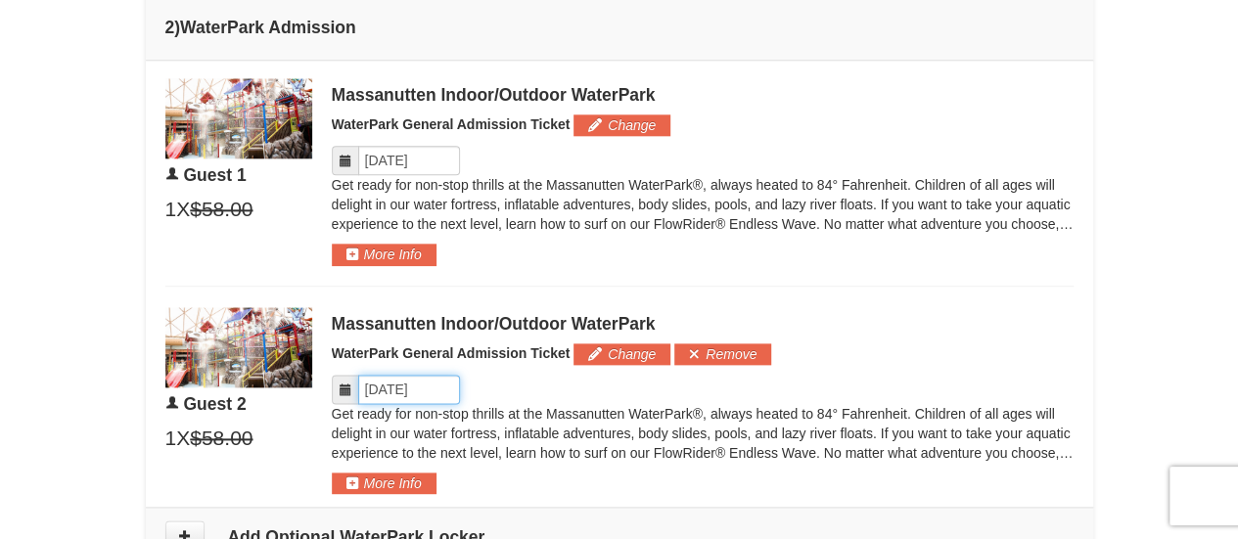
click at [407, 382] on input "Please format dates MM/DD/YYYY" at bounding box center [409, 389] width 102 height 29
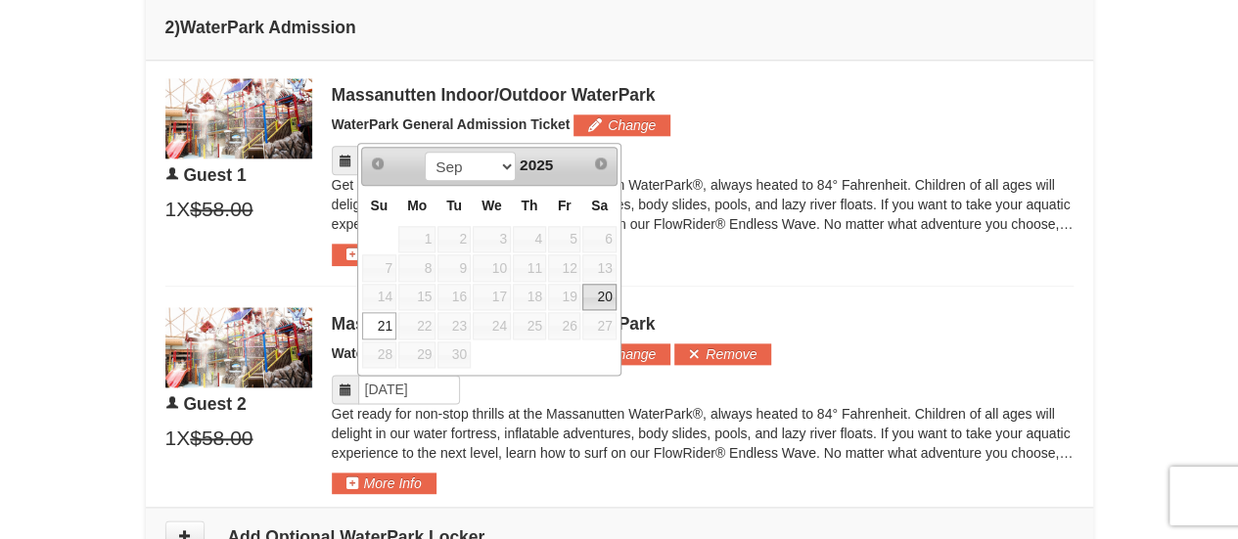
click at [601, 297] on link "20" at bounding box center [598, 297] width 33 height 27
type input "[DATE]"
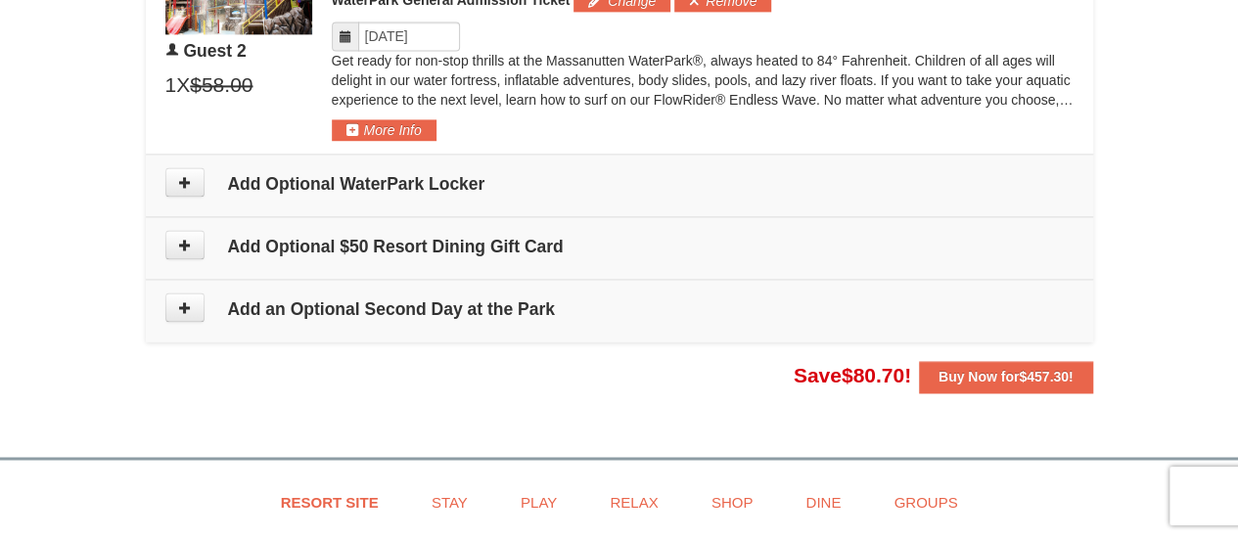
scroll to position [1423, 0]
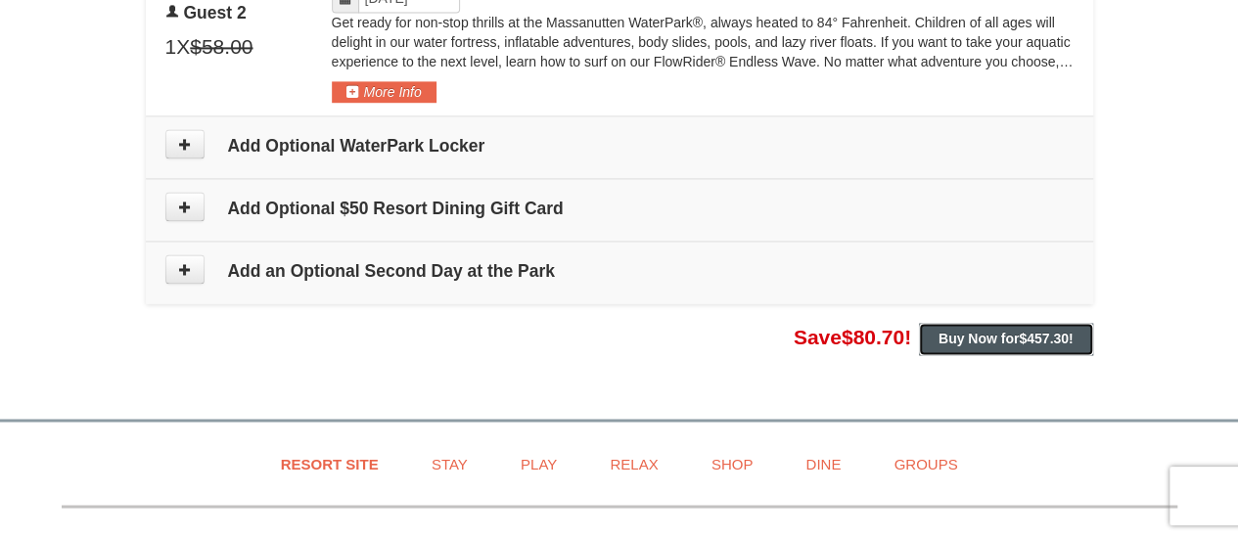
click at [965, 336] on strong "Buy Now for $457.30 !" at bounding box center [1005, 339] width 135 height 16
click at [982, 340] on strong "Buy Now for $457.30 !" at bounding box center [1005, 339] width 135 height 16
click at [1035, 339] on span "$457.30" at bounding box center [1044, 339] width 50 height 16
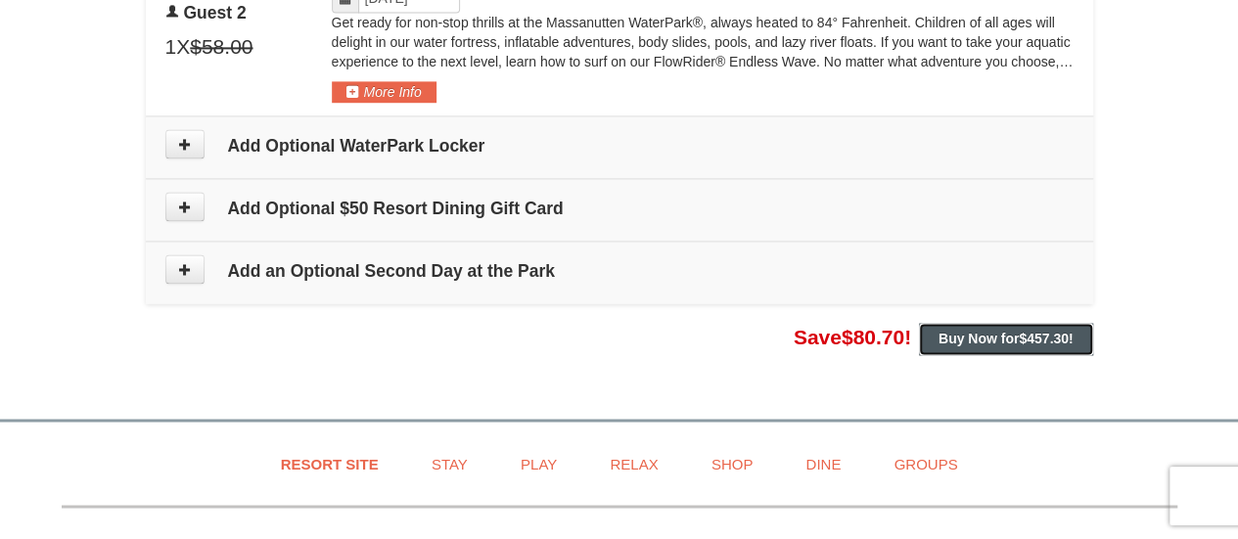
click at [1035, 339] on span "$457.30" at bounding box center [1044, 339] width 50 height 16
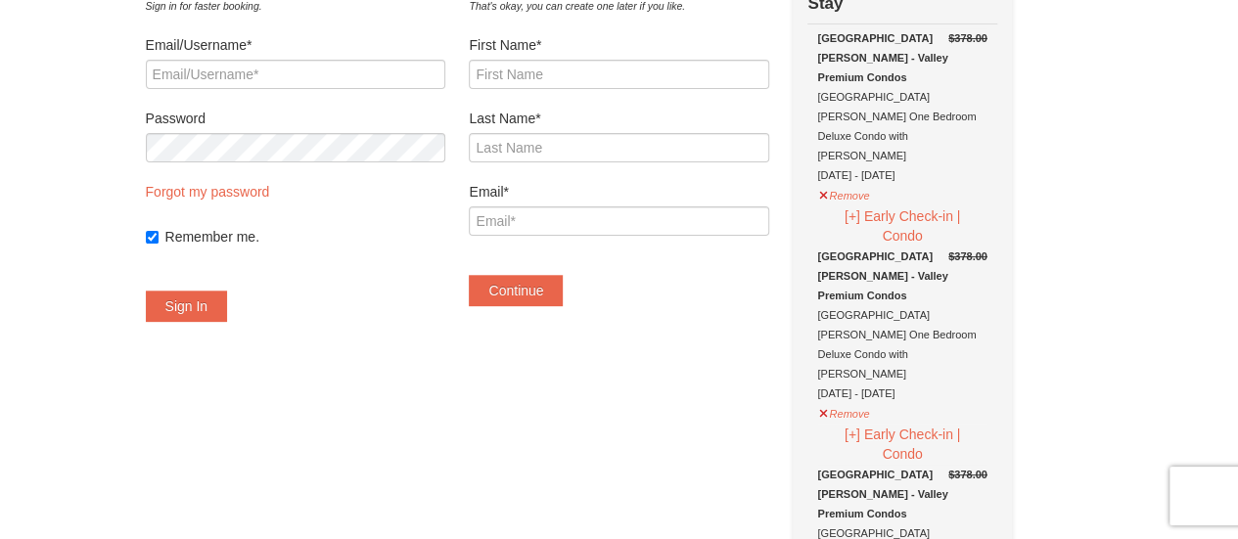
scroll to position [294, 0]
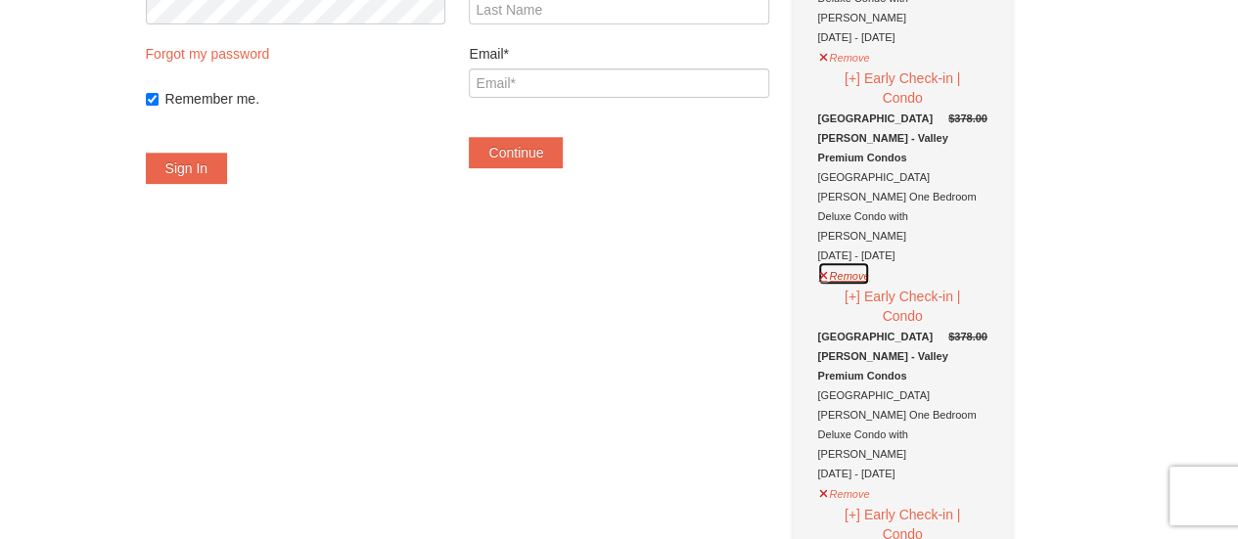
click at [861, 261] on button "Remove" at bounding box center [843, 273] width 53 height 24
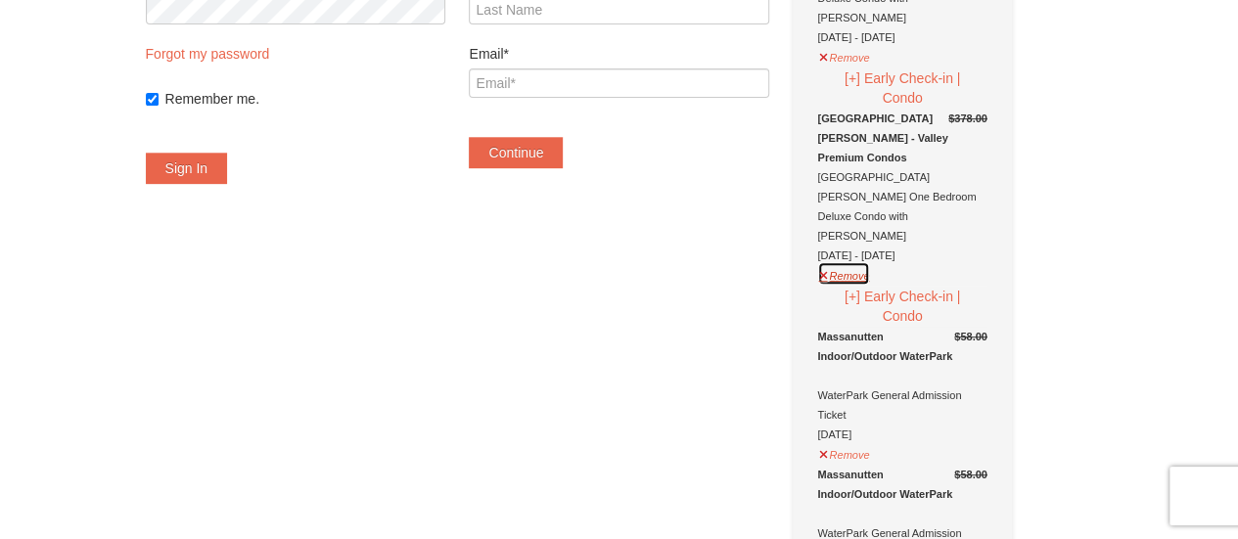
click at [849, 261] on button "Remove" at bounding box center [843, 273] width 53 height 24
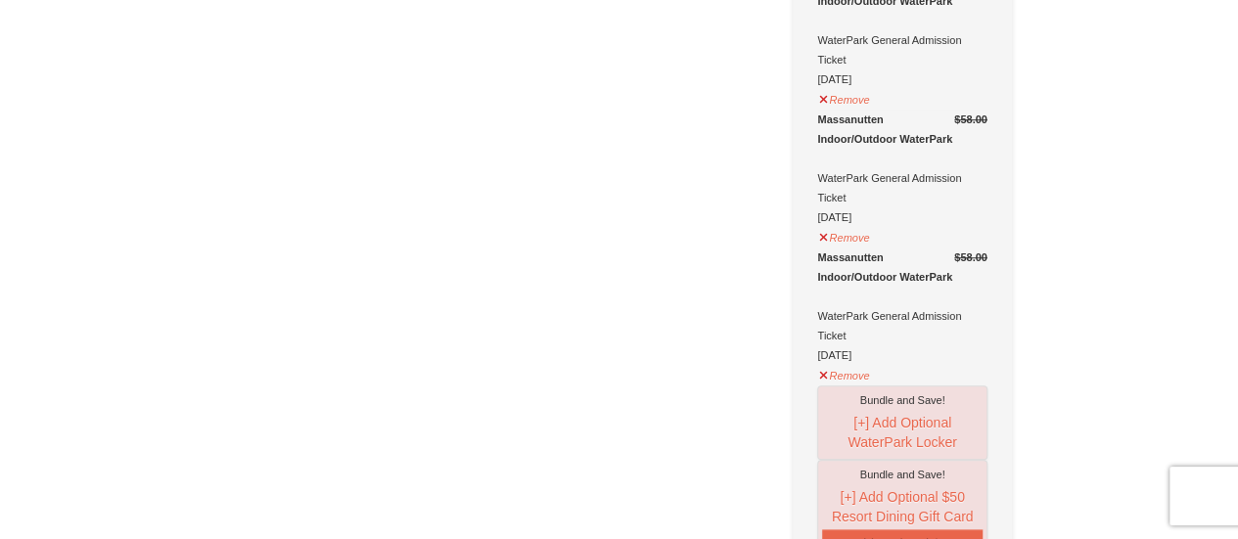
scroll to position [587, 0]
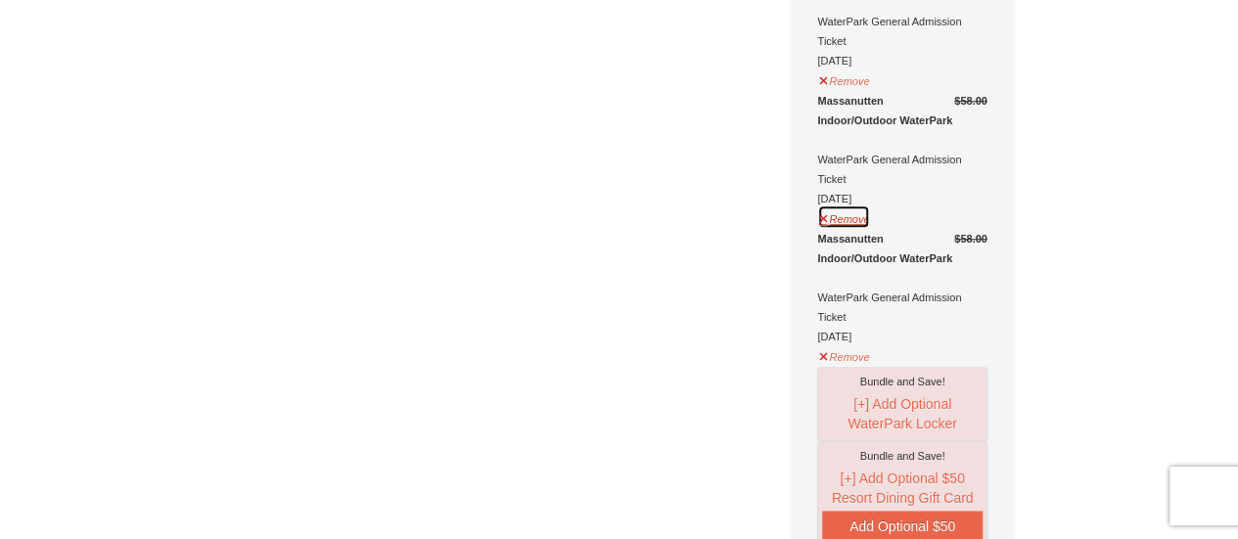
click at [845, 205] on button "Remove" at bounding box center [843, 217] width 53 height 24
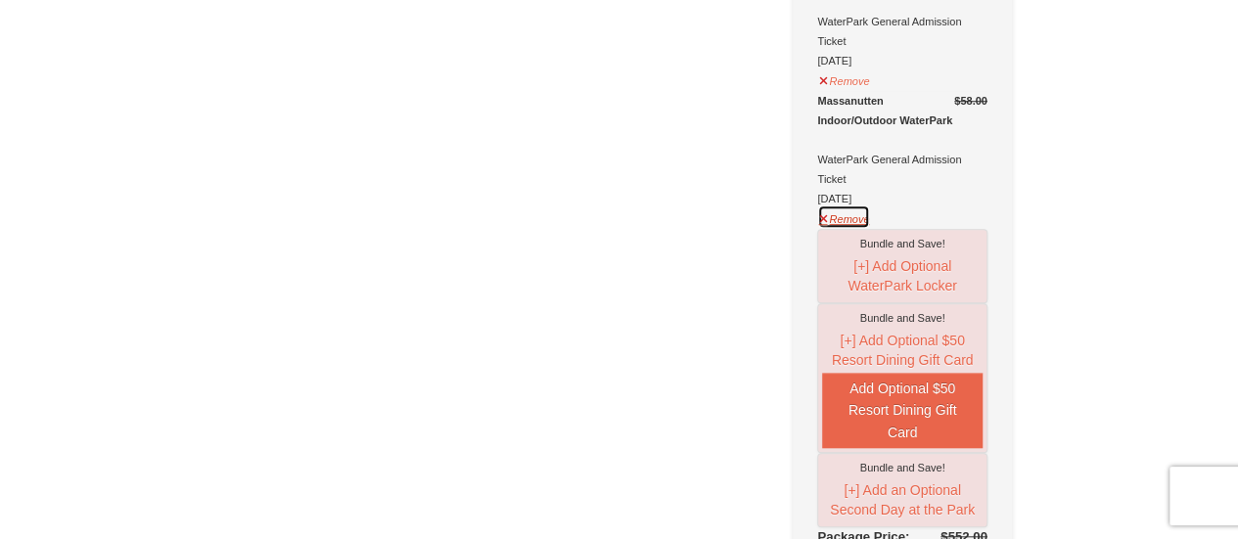
click at [844, 205] on button "Remove" at bounding box center [843, 217] width 53 height 24
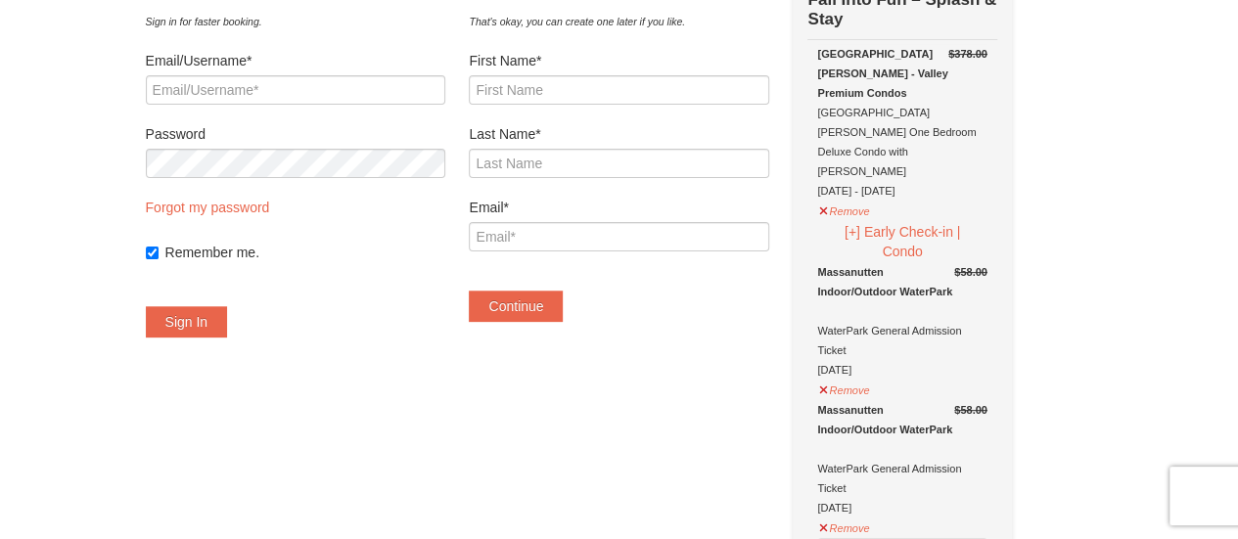
scroll to position [98, 0]
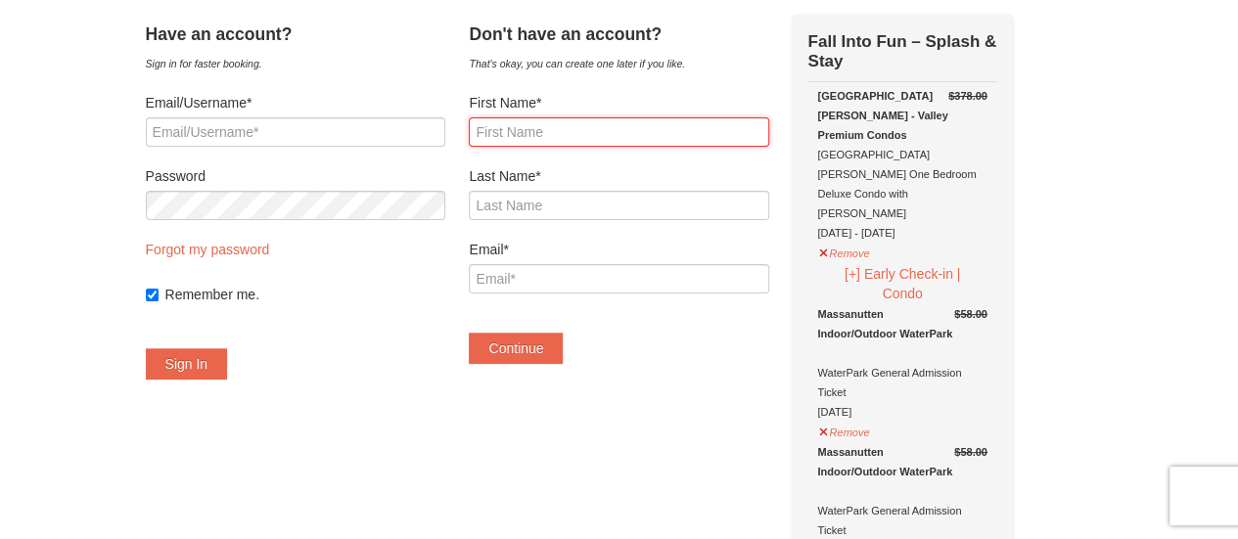
click at [583, 137] on input "First Name*" at bounding box center [618, 131] width 299 height 29
type input "Kiara"
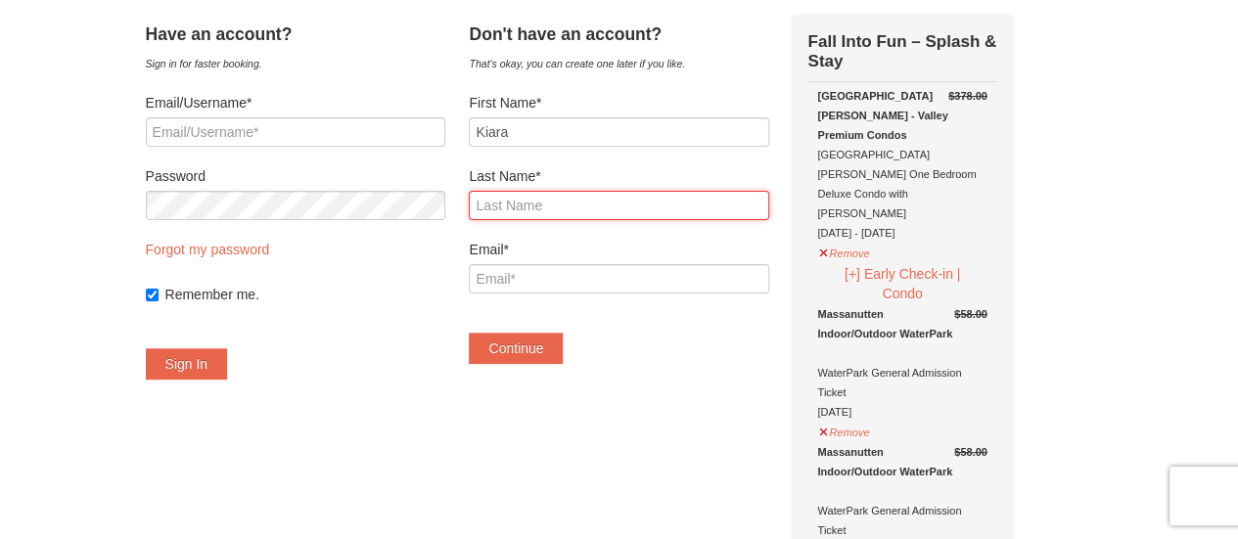
type input "[PERSON_NAME]"
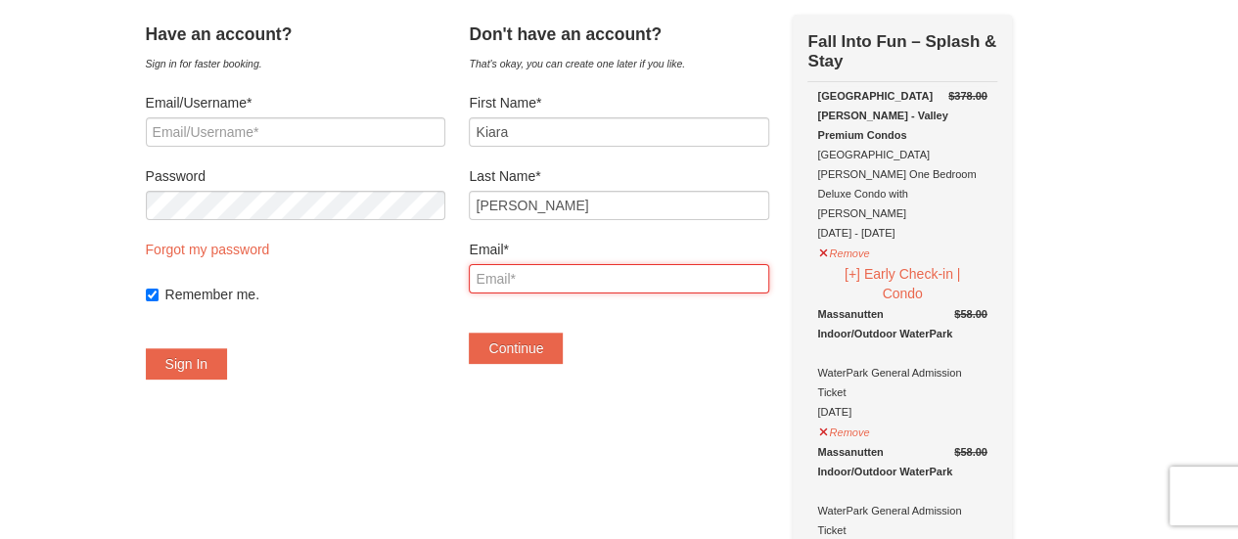
type input "[EMAIL_ADDRESS][DOMAIN_NAME]"
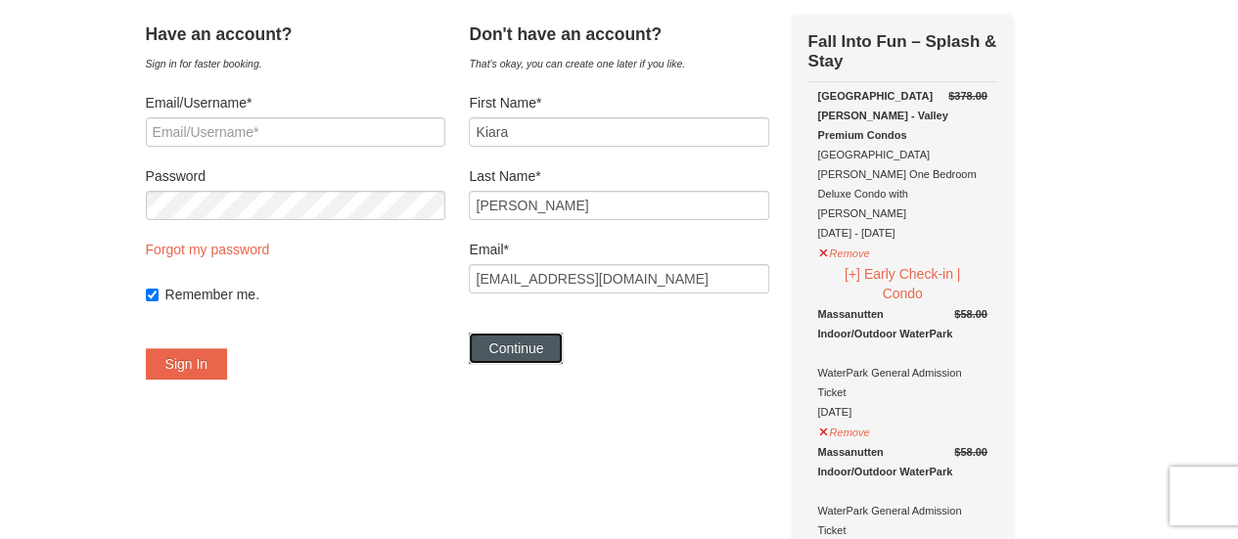
click at [556, 342] on button "Continue" at bounding box center [516, 348] width 94 height 31
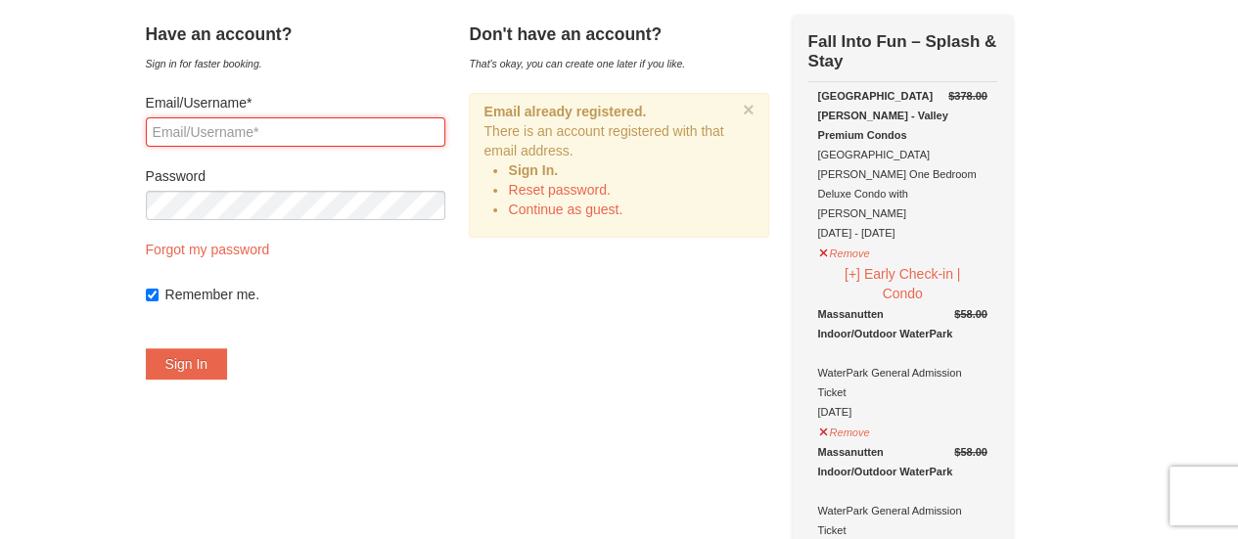
click at [331, 137] on input "Email/Username*" at bounding box center [295, 131] width 299 height 29
type input "[EMAIL_ADDRESS][DOMAIN_NAME]"
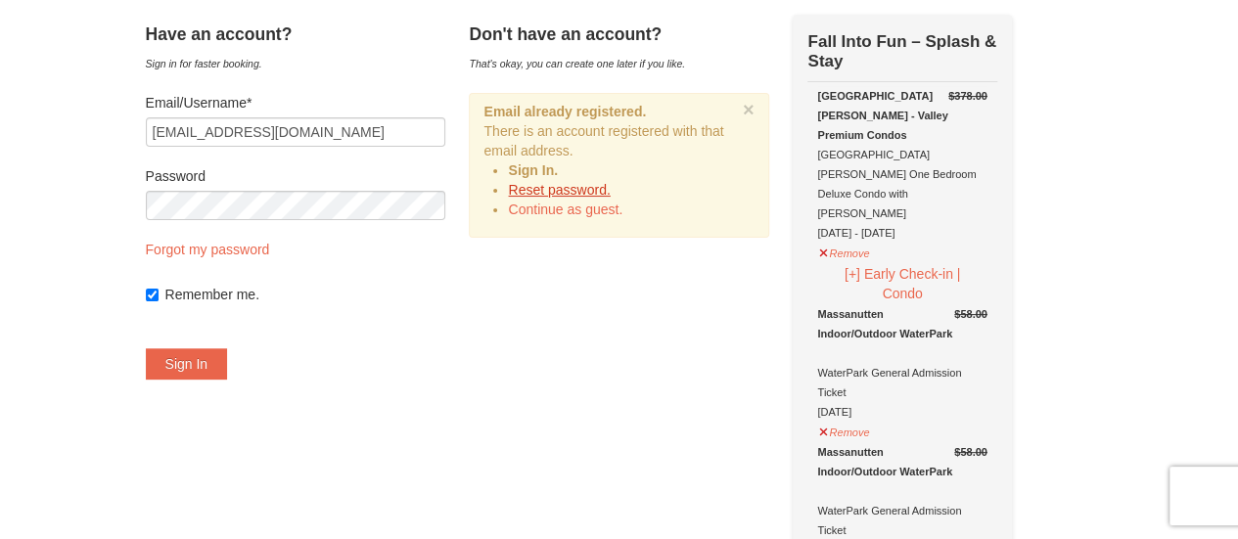
click at [579, 195] on link "Reset password." at bounding box center [559, 190] width 102 height 16
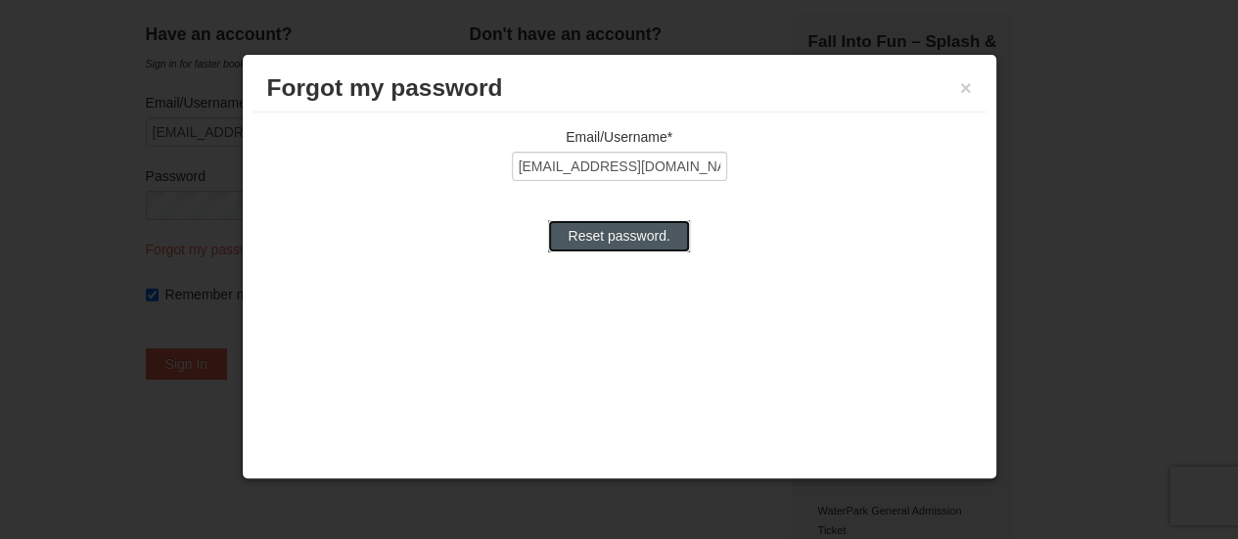
click at [633, 229] on input "Reset password." at bounding box center [618, 235] width 141 height 31
type input "Processing..."
type input "[EMAIL_ADDRESS][DOMAIN_NAME]"
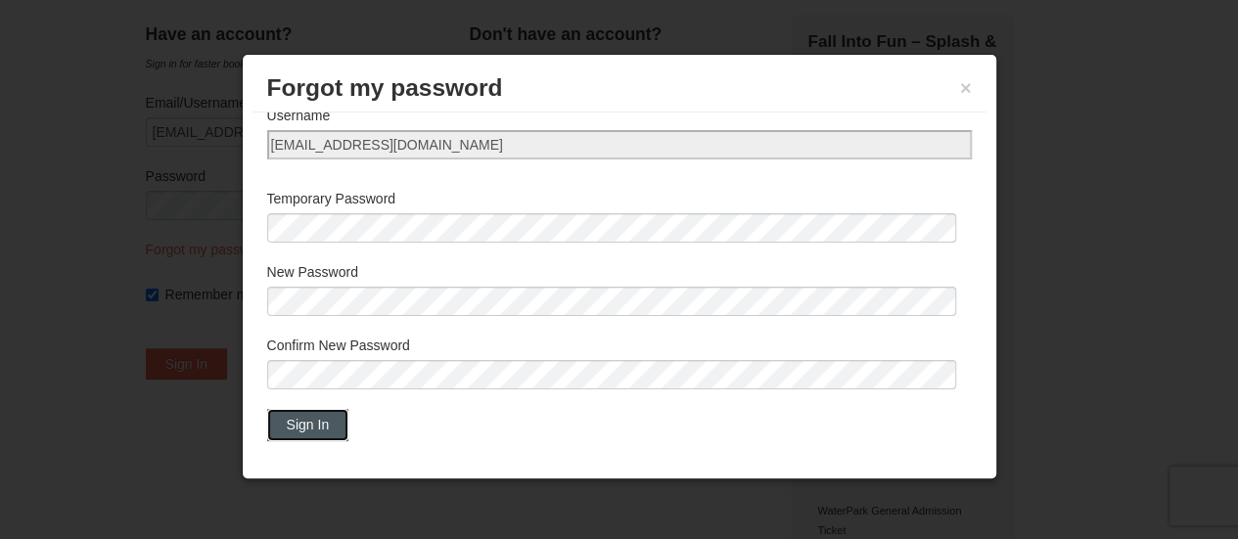
click at [302, 424] on button "Sign In" at bounding box center [308, 424] width 82 height 31
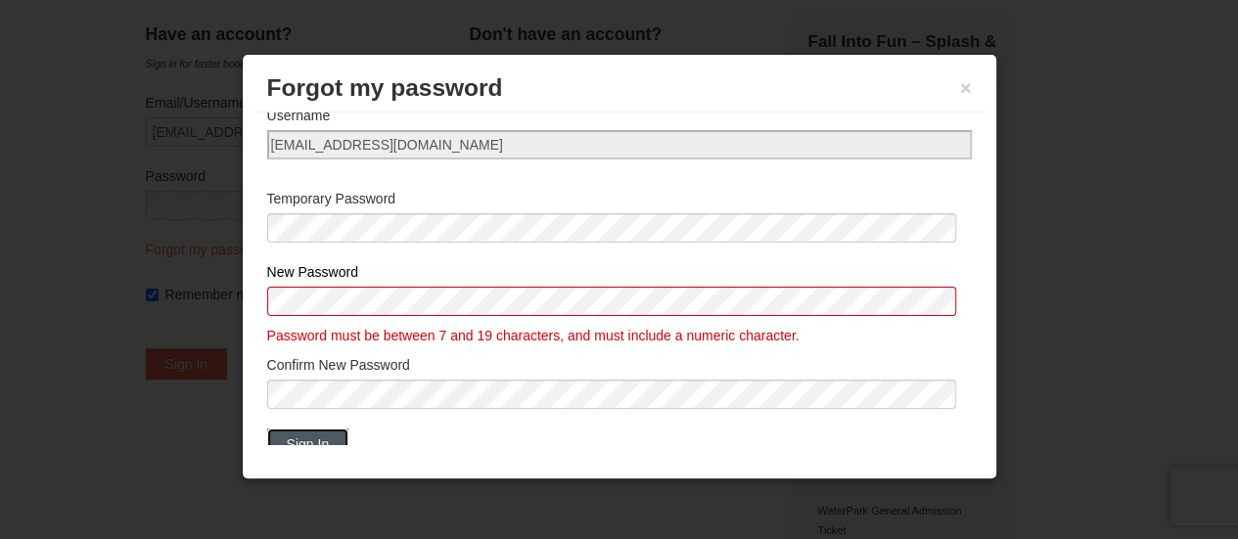
click at [333, 434] on button "Sign In" at bounding box center [308, 444] width 82 height 31
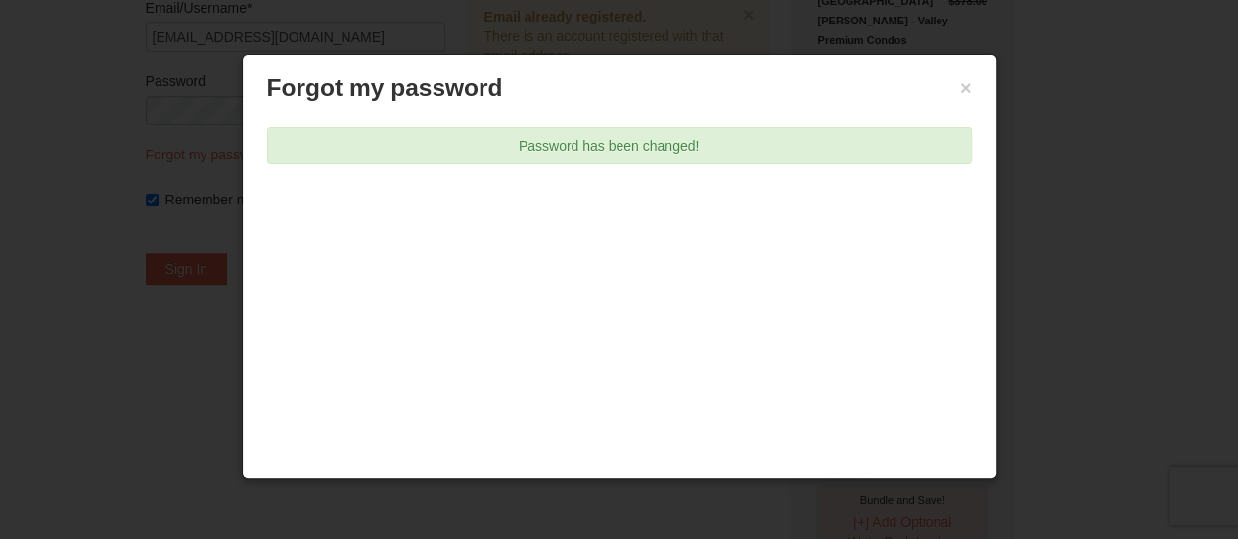
scroll to position [196, 0]
click at [960, 79] on button "×" at bounding box center [966, 88] width 12 height 20
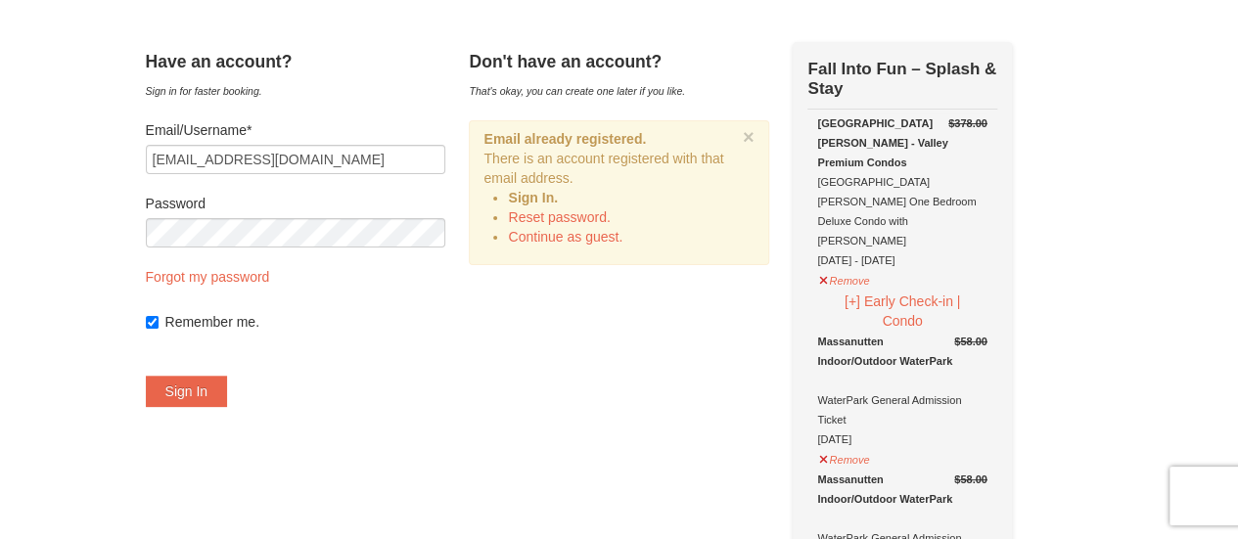
scroll to position [0, 0]
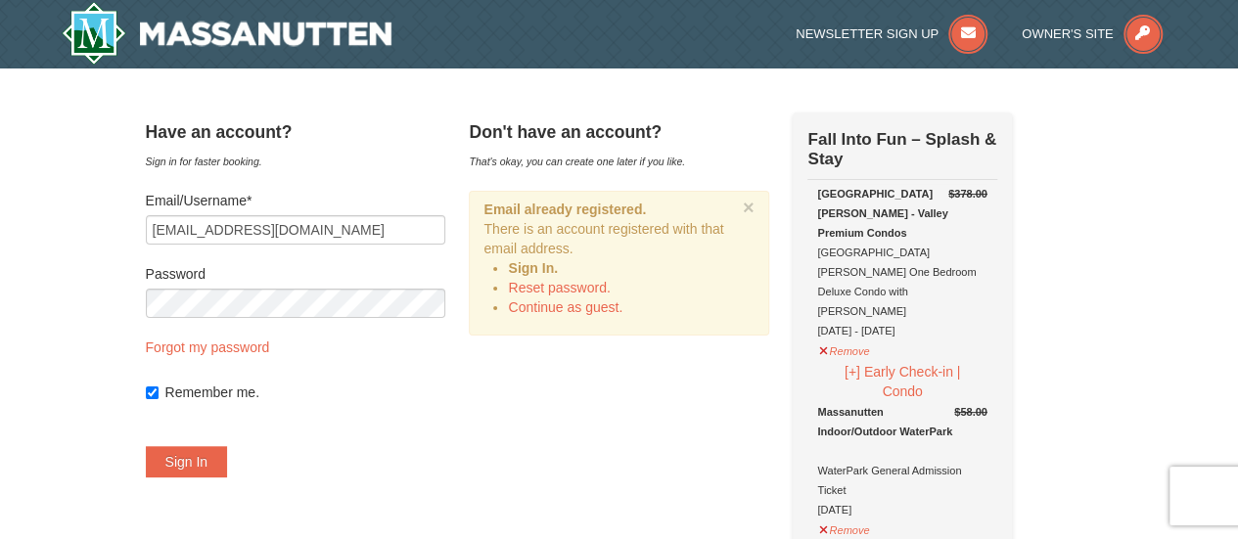
click at [278, 322] on form "Email/Username* turnerkd22@gmail.com Password Forgot my password Remember me. S…" at bounding box center [295, 334] width 299 height 287
click at [222, 461] on button "Sign In" at bounding box center [187, 461] width 82 height 31
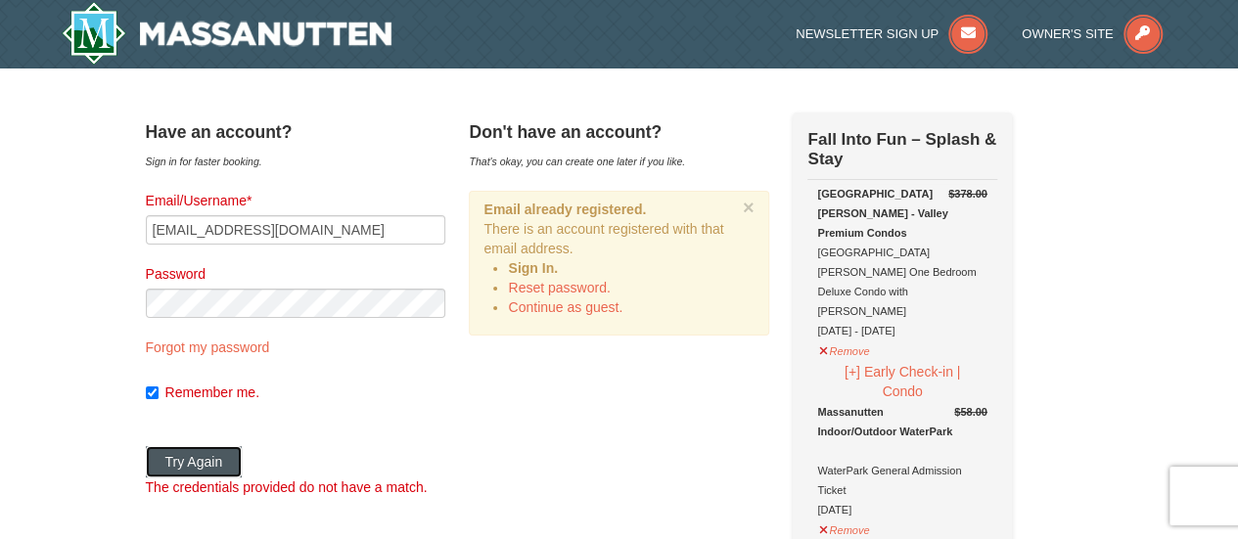
click at [237, 458] on button "Try Again" at bounding box center [194, 461] width 97 height 31
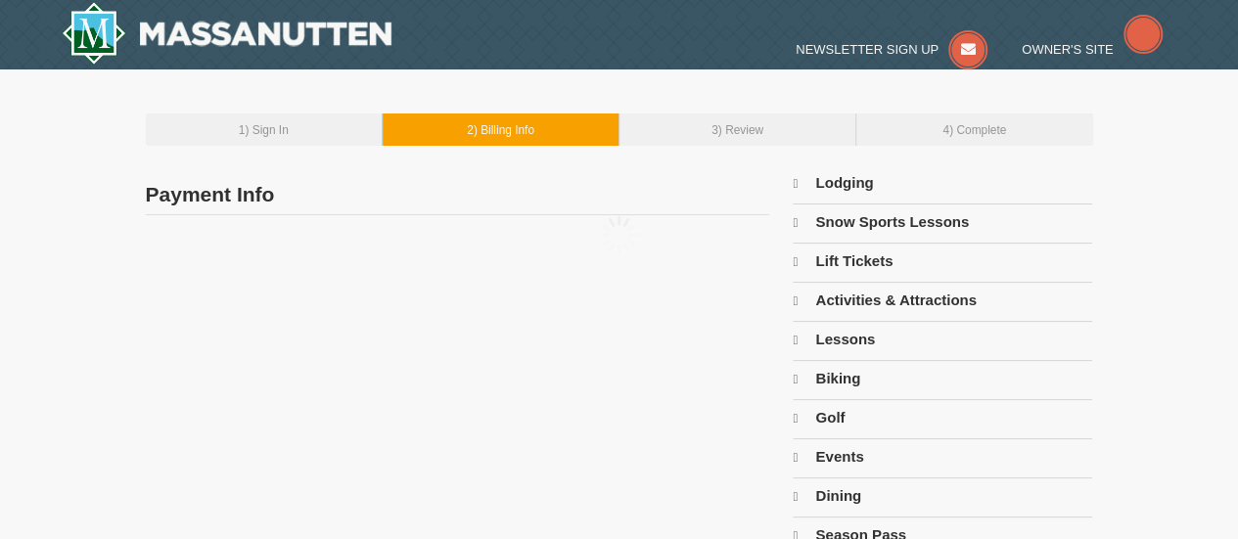
type input "[PERSON_NAME]"
type input "[EMAIL_ADDRESS][DOMAIN_NAME]"
select select "9"
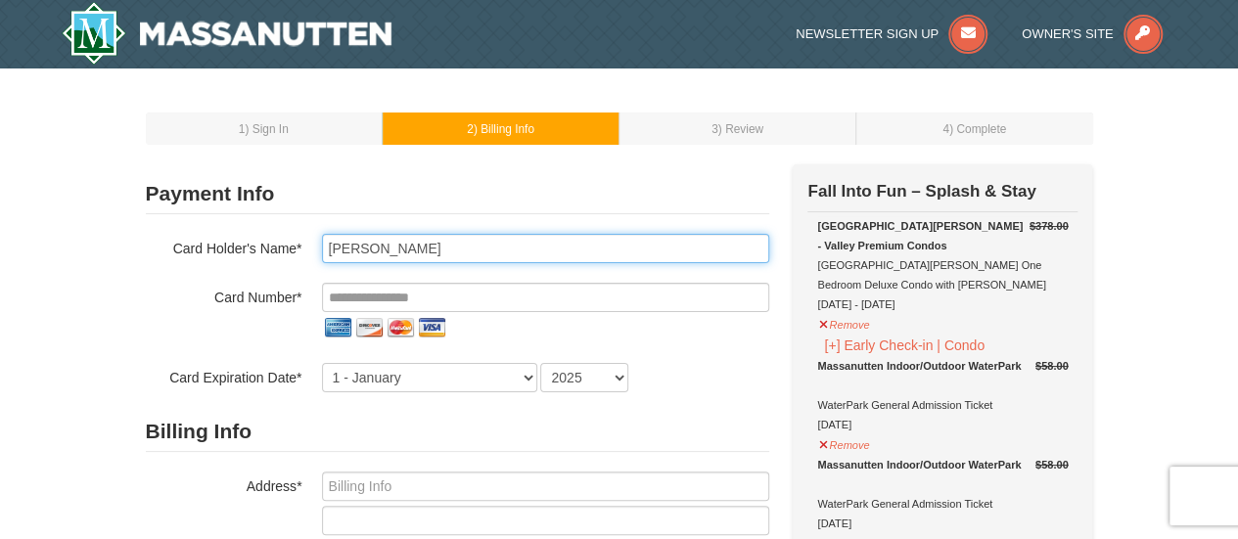
click at [333, 249] on input "[PERSON_NAME]" at bounding box center [545, 248] width 447 height 29
click at [368, 251] on input "[PERSON_NAME]" at bounding box center [545, 248] width 447 height 29
type input "[PERSON_NAME]"
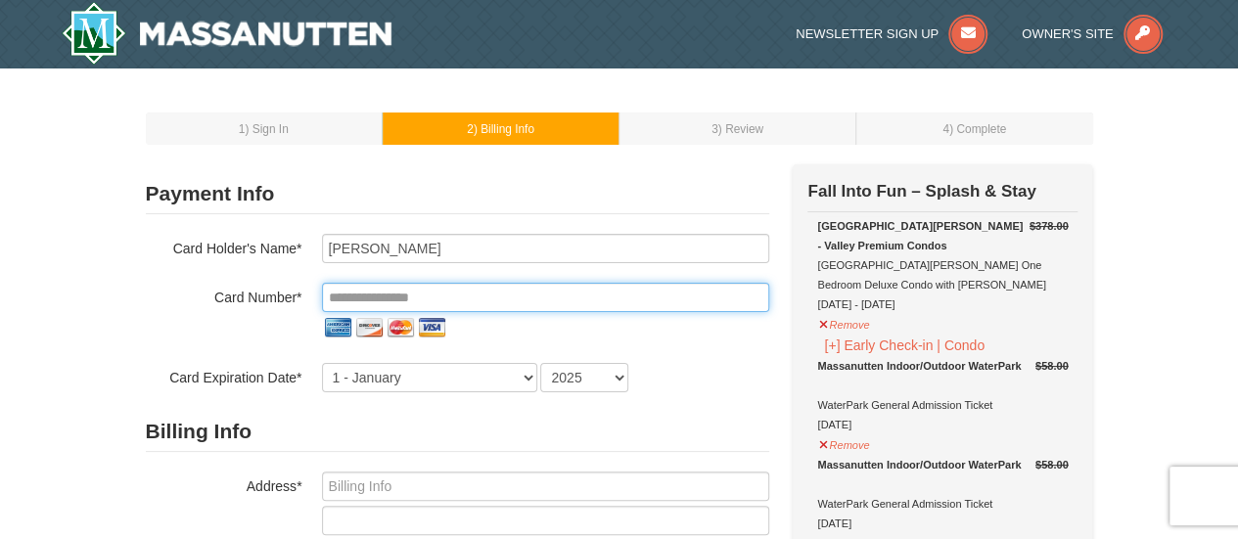
click at [383, 293] on input "tel" at bounding box center [545, 297] width 447 height 29
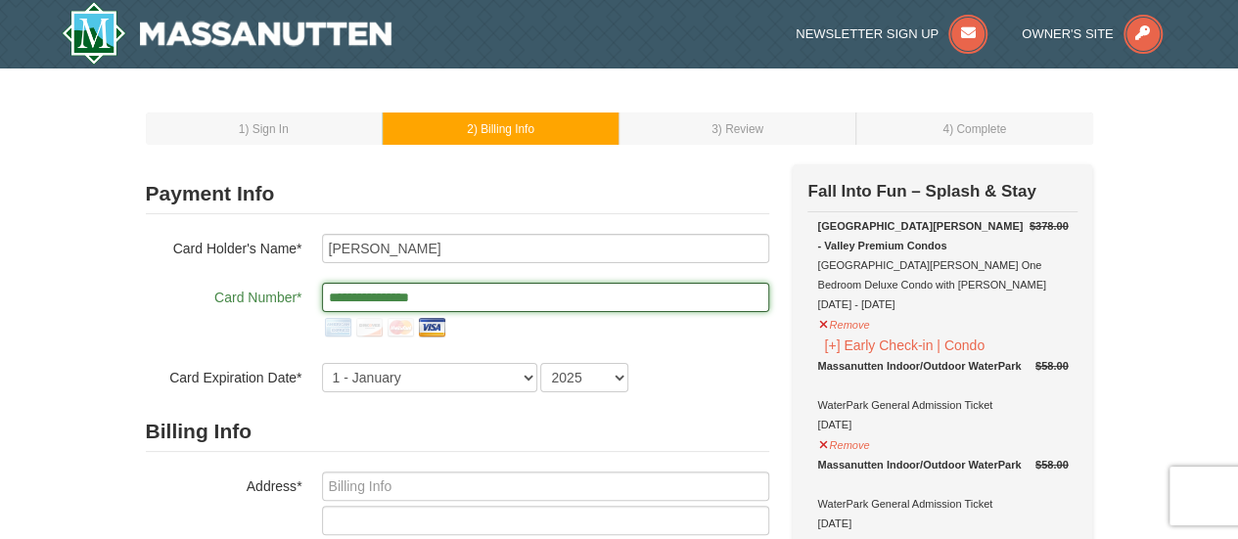
type input "**********"
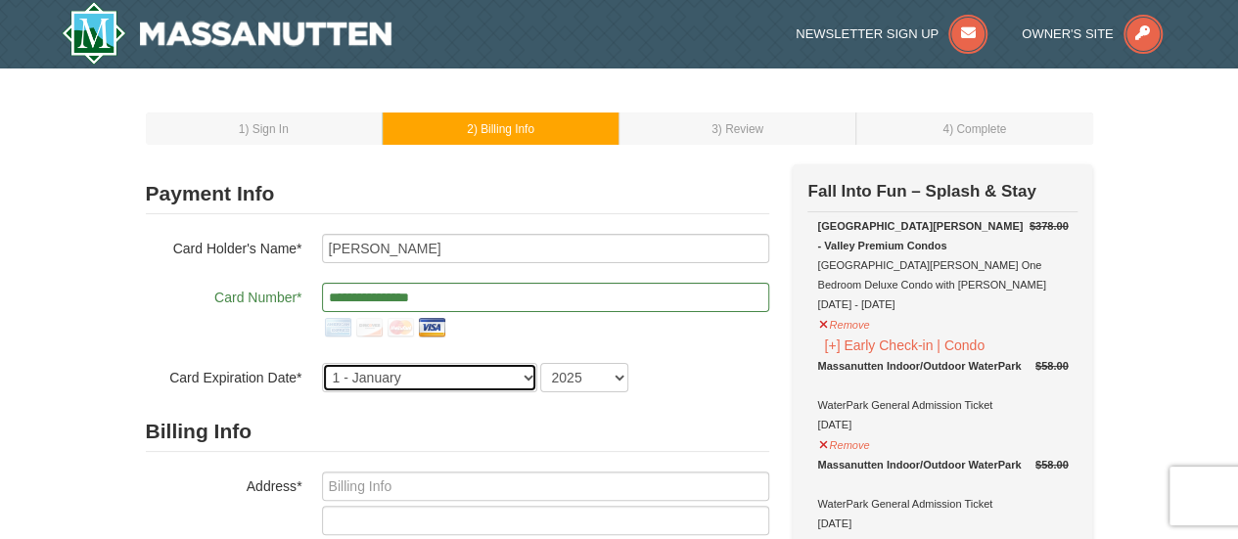
click at [505, 385] on select "1 - [DATE] - [DATE] - [DATE] - [DATE] - [DATE] - [DATE] - [DATE] - [DATE] - [DA…" at bounding box center [429, 377] width 215 height 29
select select "7"
click at [322, 363] on select "1 - [DATE] - [DATE] - [DATE] - [DATE] - [DATE] - [DATE] - [DATE] - [DATE] - [DA…" at bounding box center [429, 377] width 215 height 29
click at [599, 373] on select "2025 2026 2027 2028 2029 2030 2031 2032 2033 2034" at bounding box center [584, 377] width 88 height 29
select select "2026"
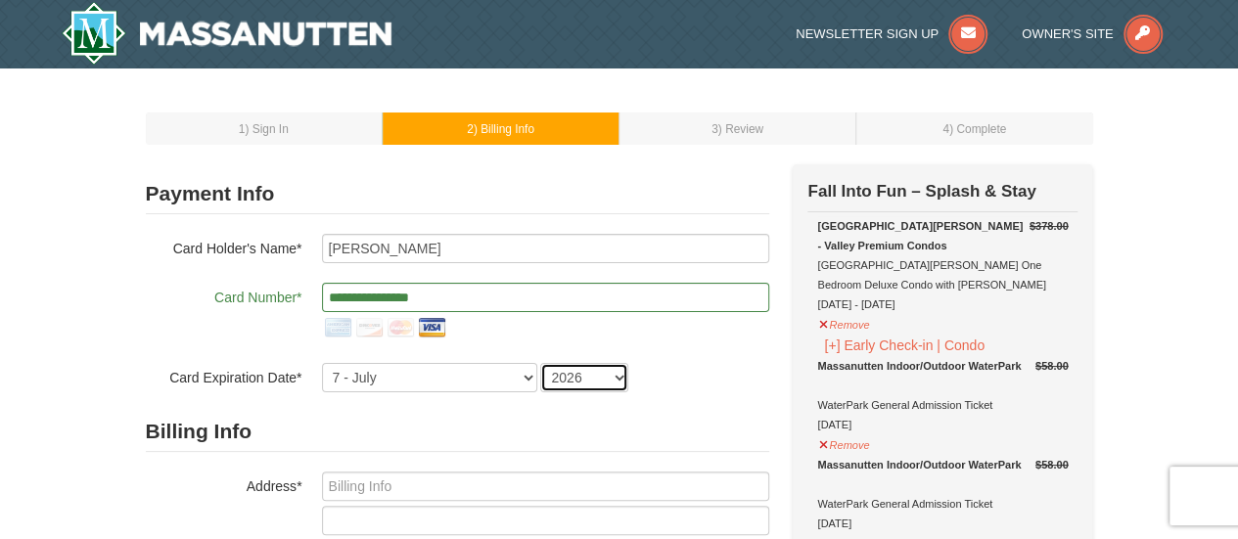
click at [540, 363] on select "2025 2026 2027 2028 2029 2030 2031 2032 2033 2034" at bounding box center [584, 377] width 88 height 29
click at [669, 377] on div "1 - [DATE] - [DATE] - [DATE] - [DATE] - [DATE] - [DATE] - [DATE] - [DATE] - [DA…" at bounding box center [545, 377] width 447 height 29
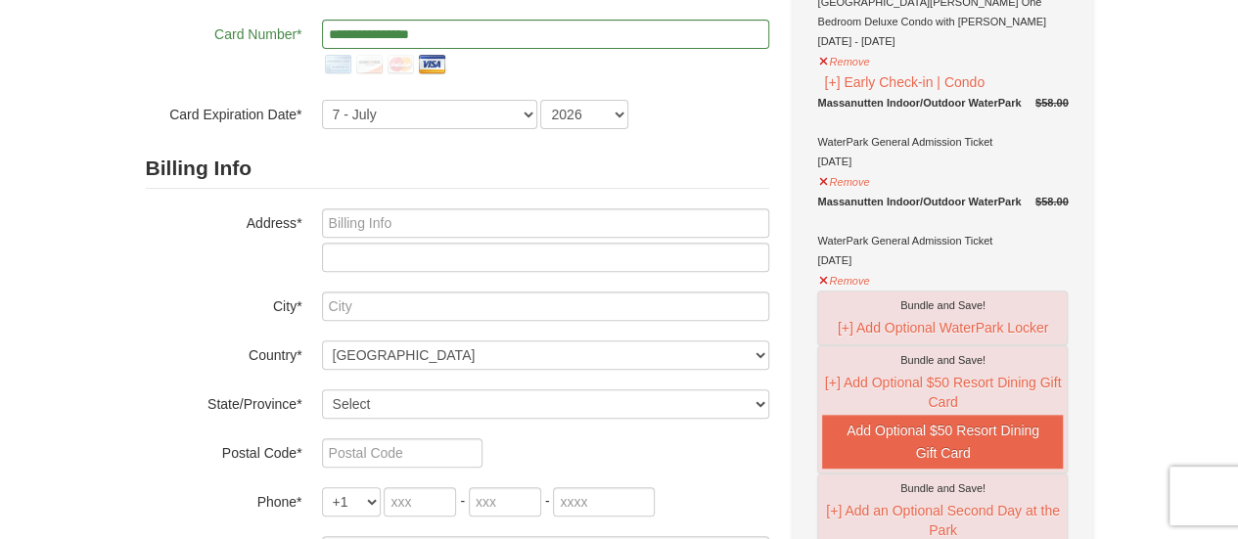
scroll to position [294, 0]
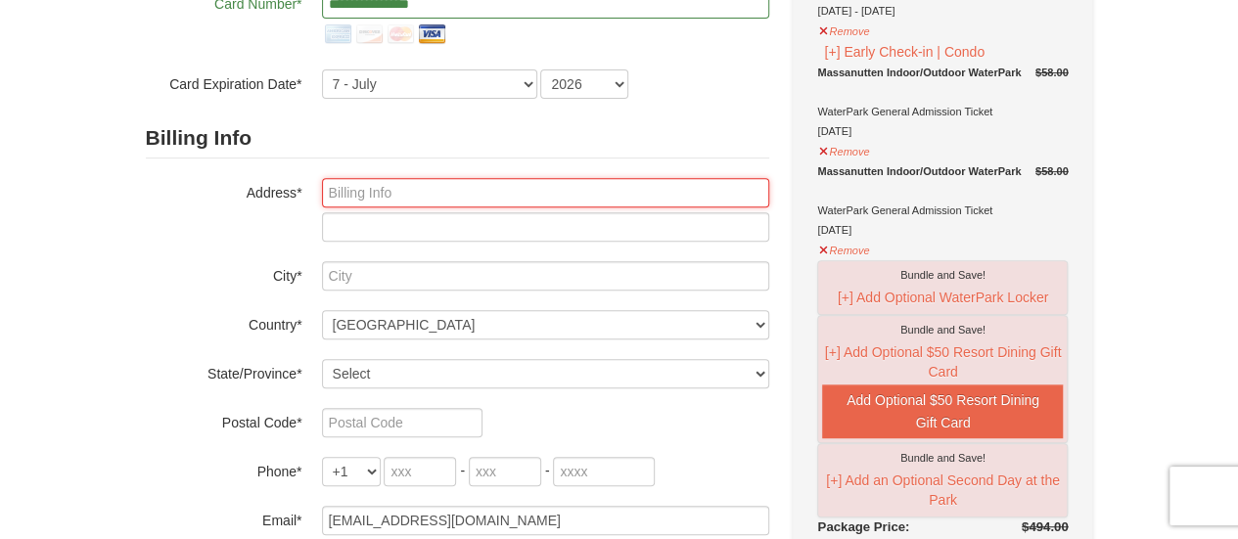
click at [378, 199] on input "text" at bounding box center [545, 192] width 447 height 29
type input "[STREET_ADDRESS]"
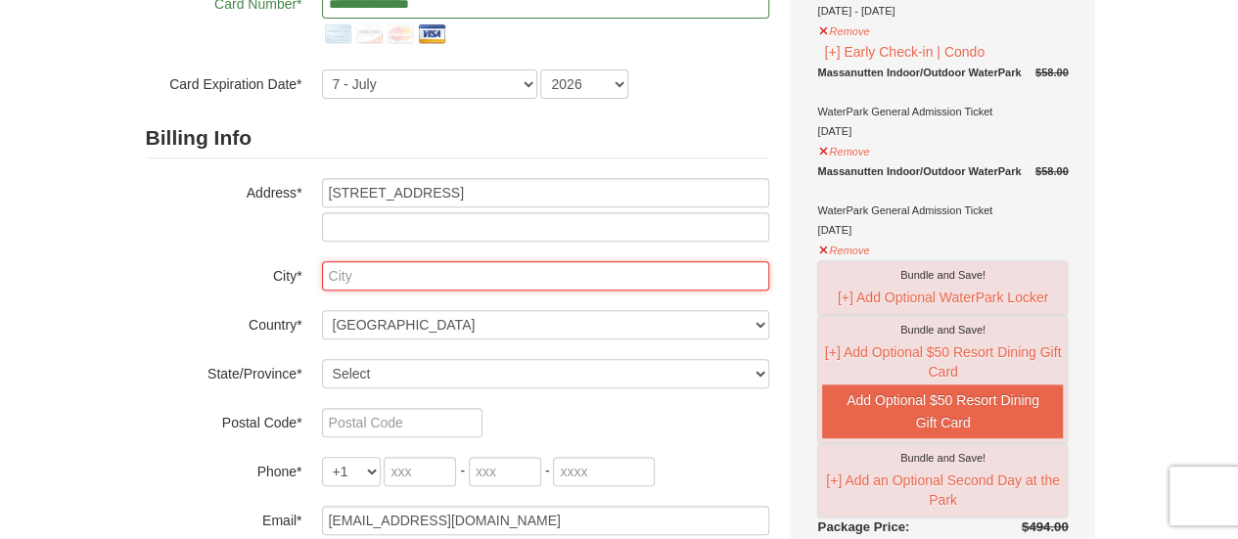
type input "Manassas"
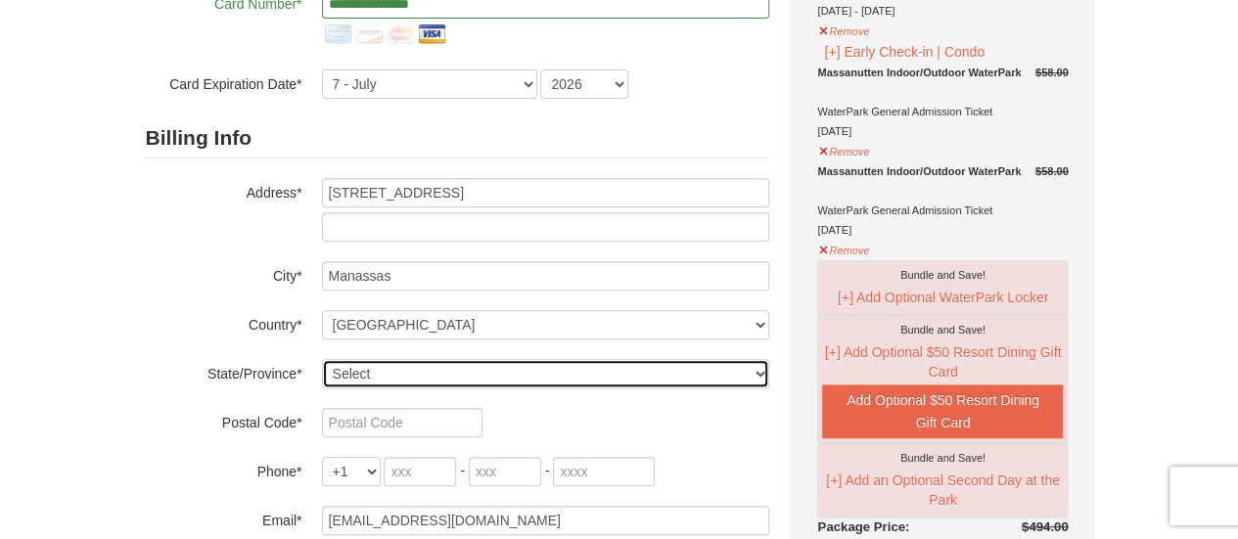
select select "VA"
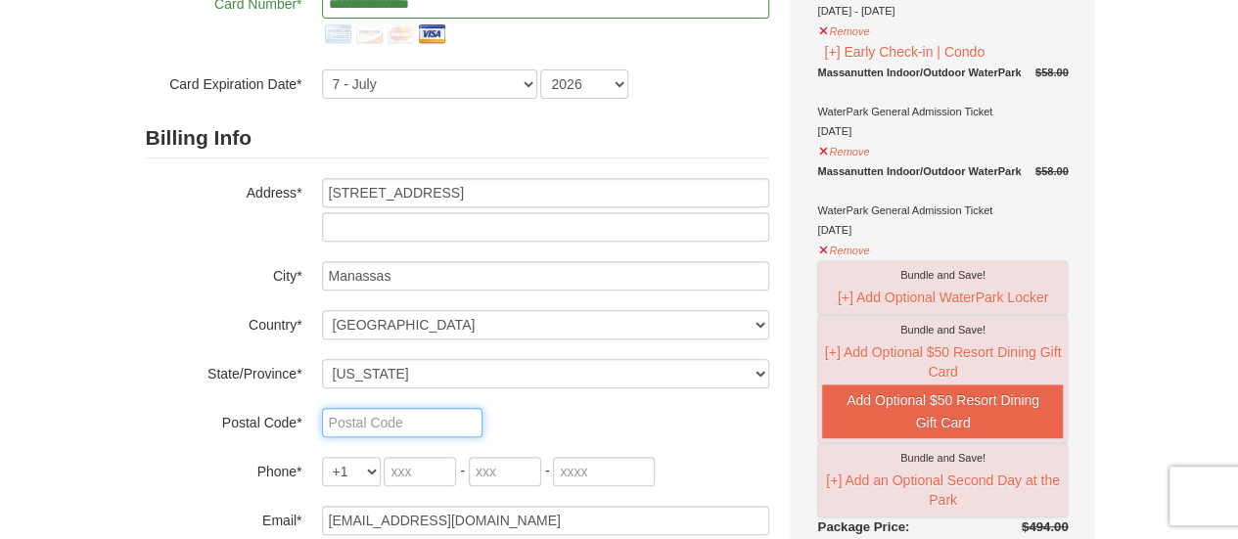
type input "20112"
type input "571"
type input "428"
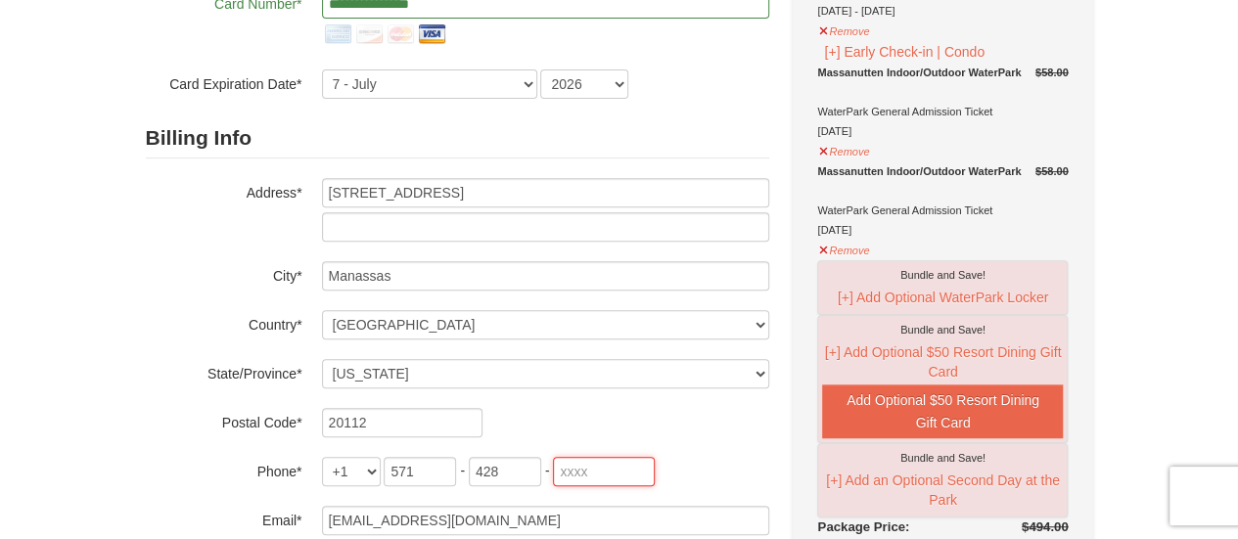
type input "1764"
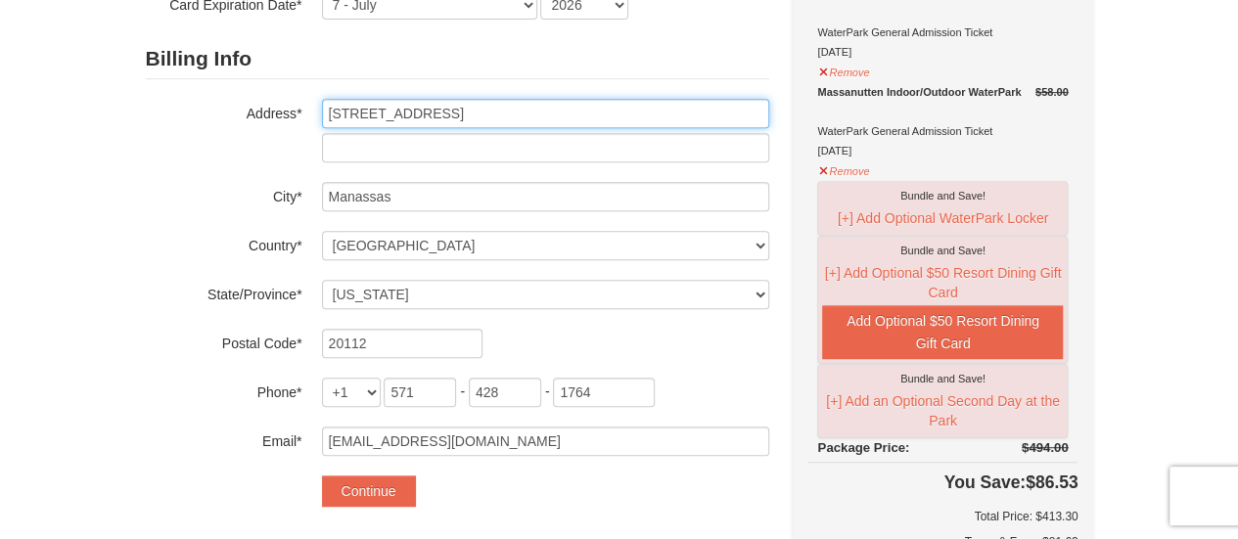
scroll to position [391, 0]
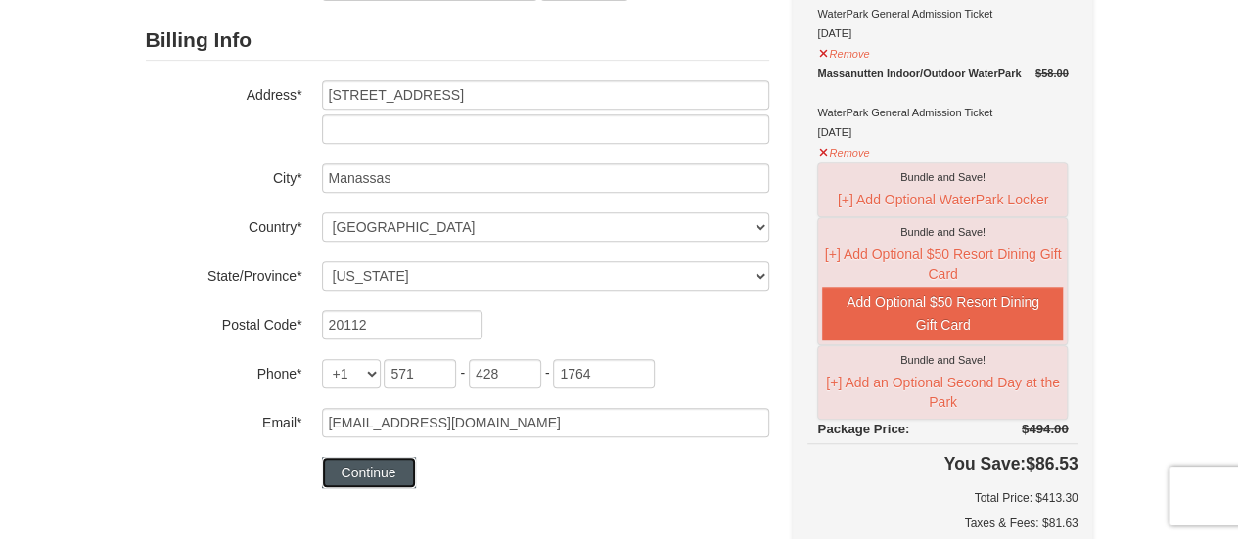
click at [397, 467] on button "Continue" at bounding box center [369, 472] width 94 height 31
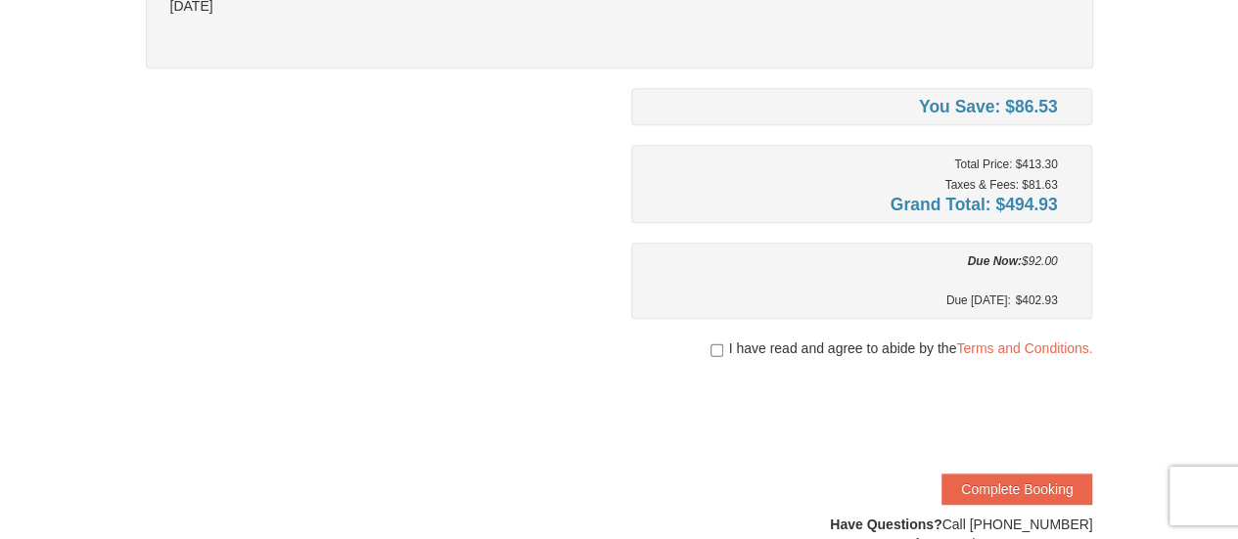
scroll to position [489, 0]
click at [706, 343] on div "I have read and agree to abide by the Terms and Conditions." at bounding box center [862, 347] width 462 height 20
click at [710, 344] on input "checkbox" at bounding box center [716, 349] width 13 height 16
checkbox input "true"
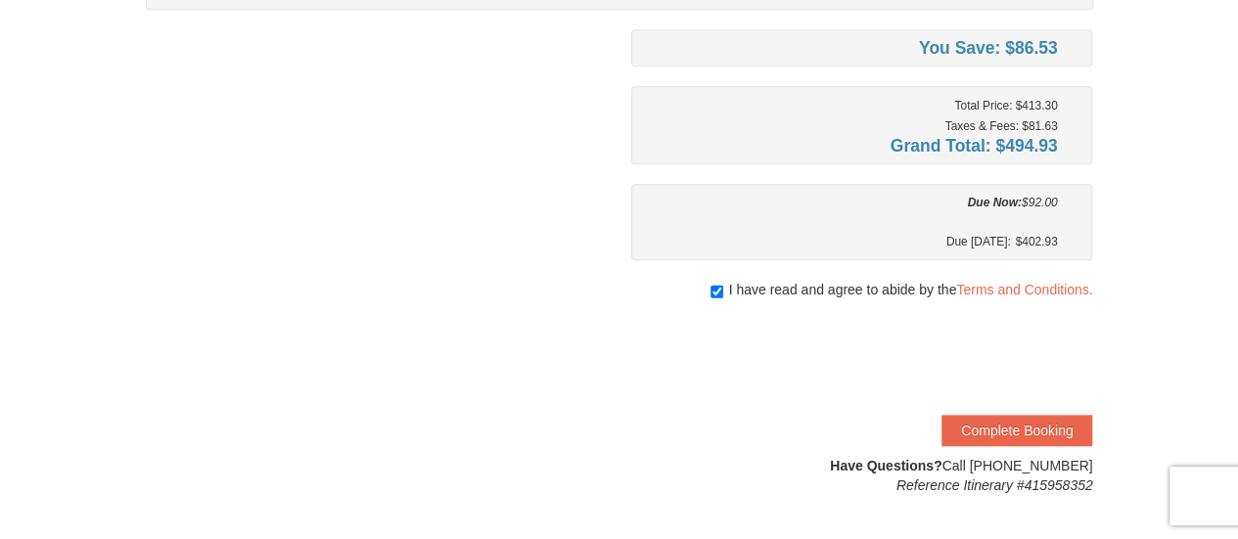
scroll to position [587, 0]
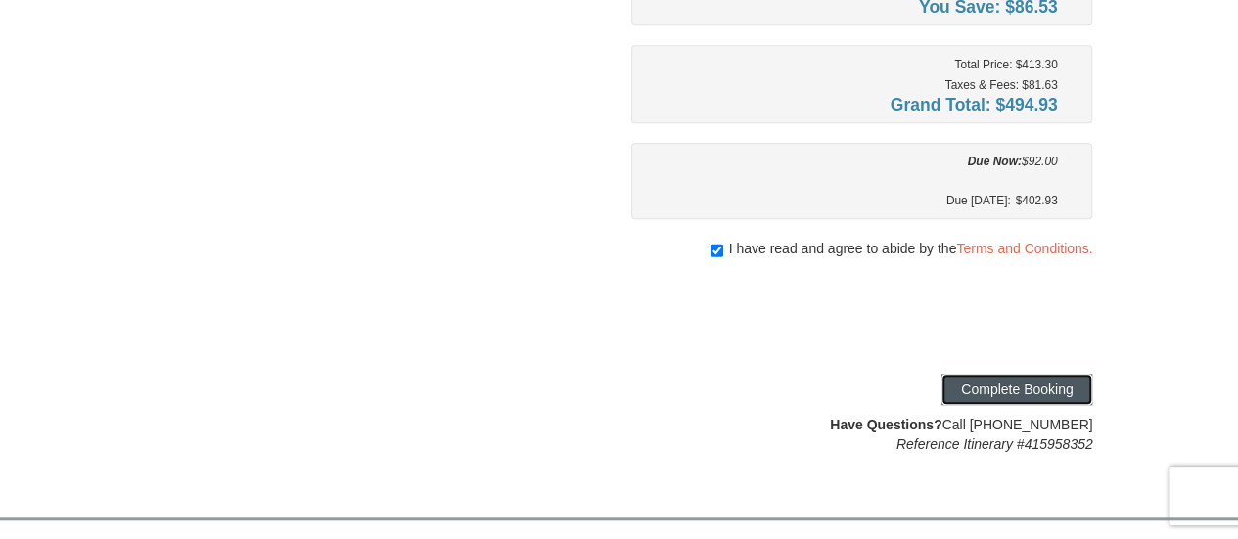
click at [973, 374] on button "Complete Booking" at bounding box center [1016, 389] width 151 height 31
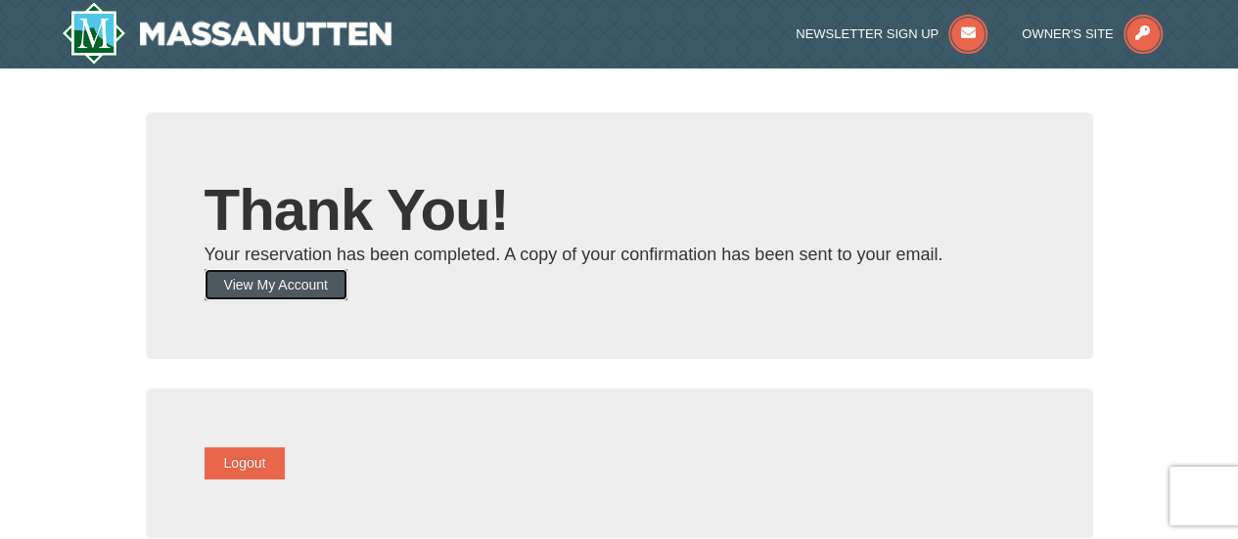
click at [343, 277] on button "View My Account" at bounding box center [276, 284] width 143 height 31
